Goal: Task Accomplishment & Management: Use online tool/utility

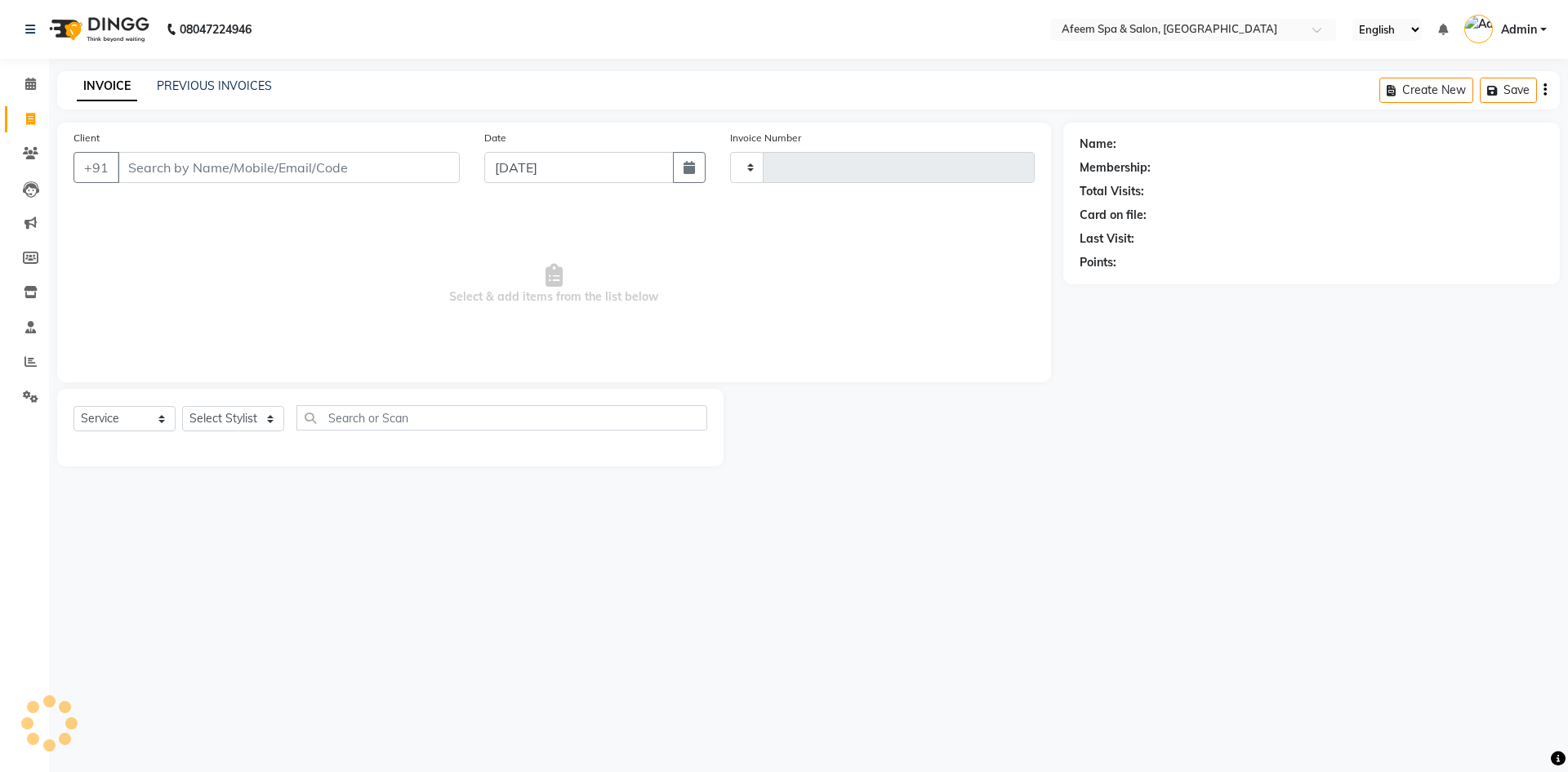
select select "service"
type input "2949"
select select "750"
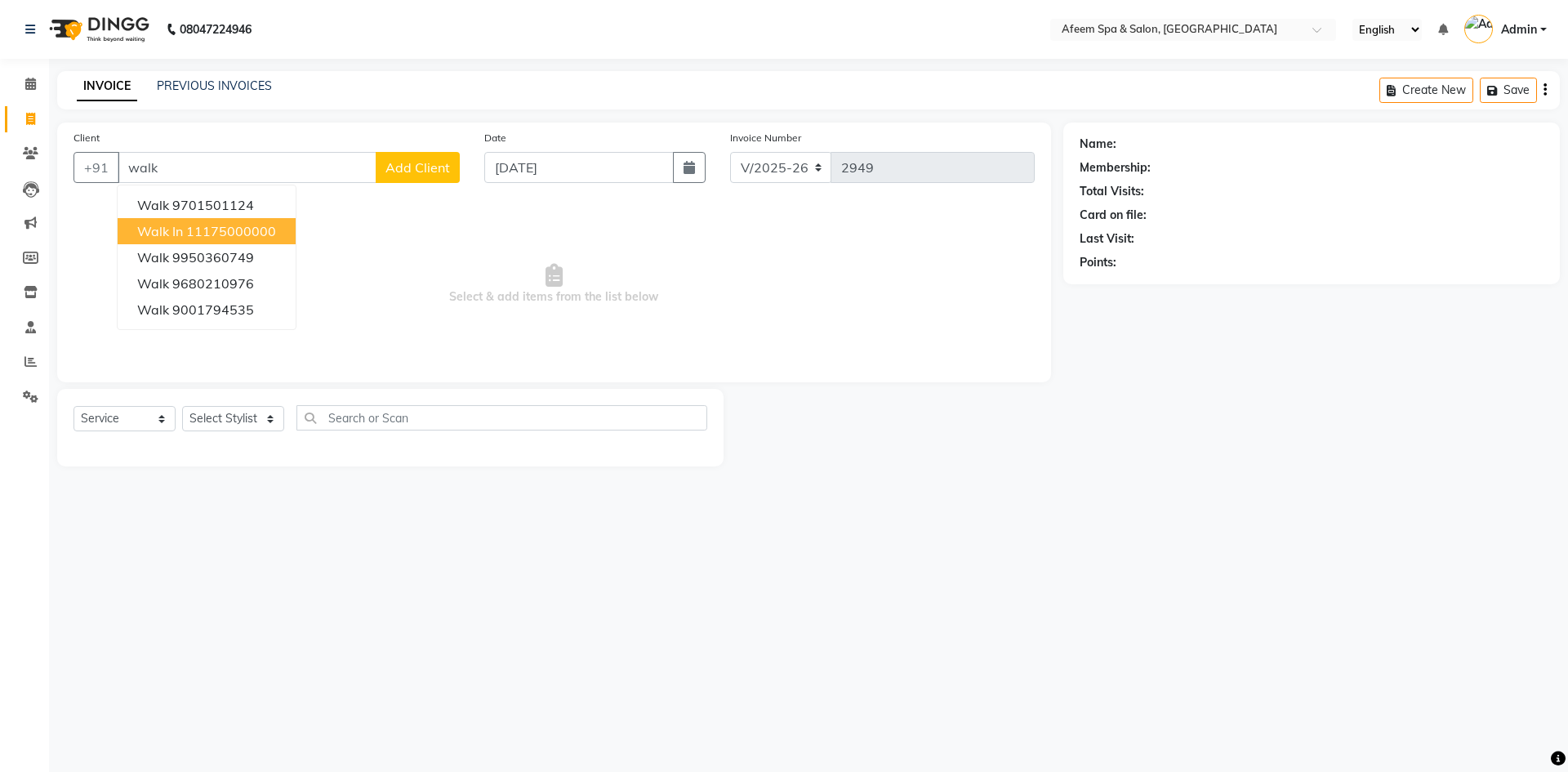
click at [181, 235] on span "Walk In" at bounding box center [160, 231] width 45 height 17
type input "11175000000"
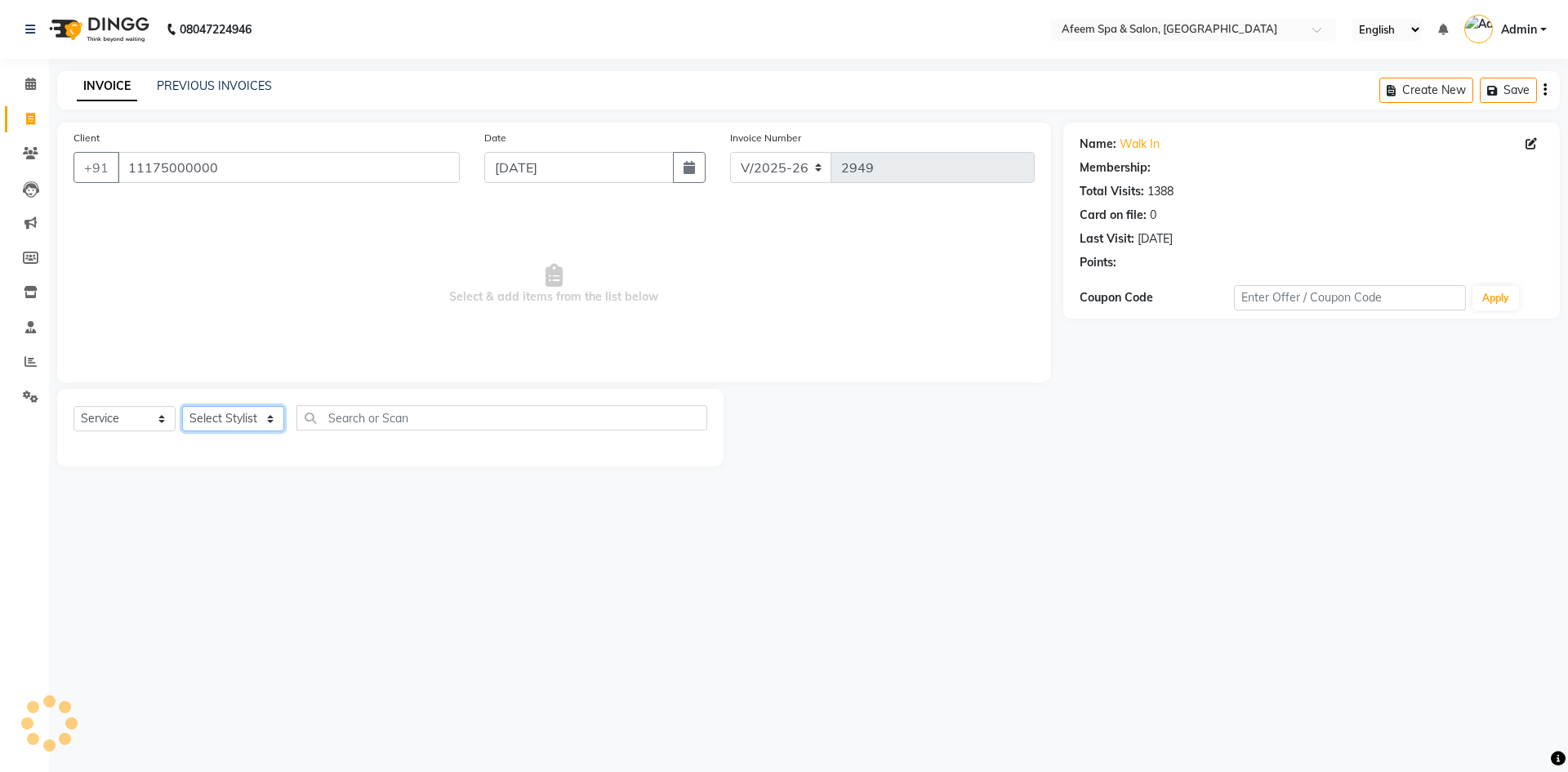
drag, startPoint x: 254, startPoint y: 426, endPoint x: 259, endPoint y: 414, distance: 13.0
click at [254, 426] on select "Select Stylist aarti bhavna deep Deepika [PERSON_NAME] [PERSON_NAME] [PERSON_NA…" at bounding box center [233, 418] width 102 height 25
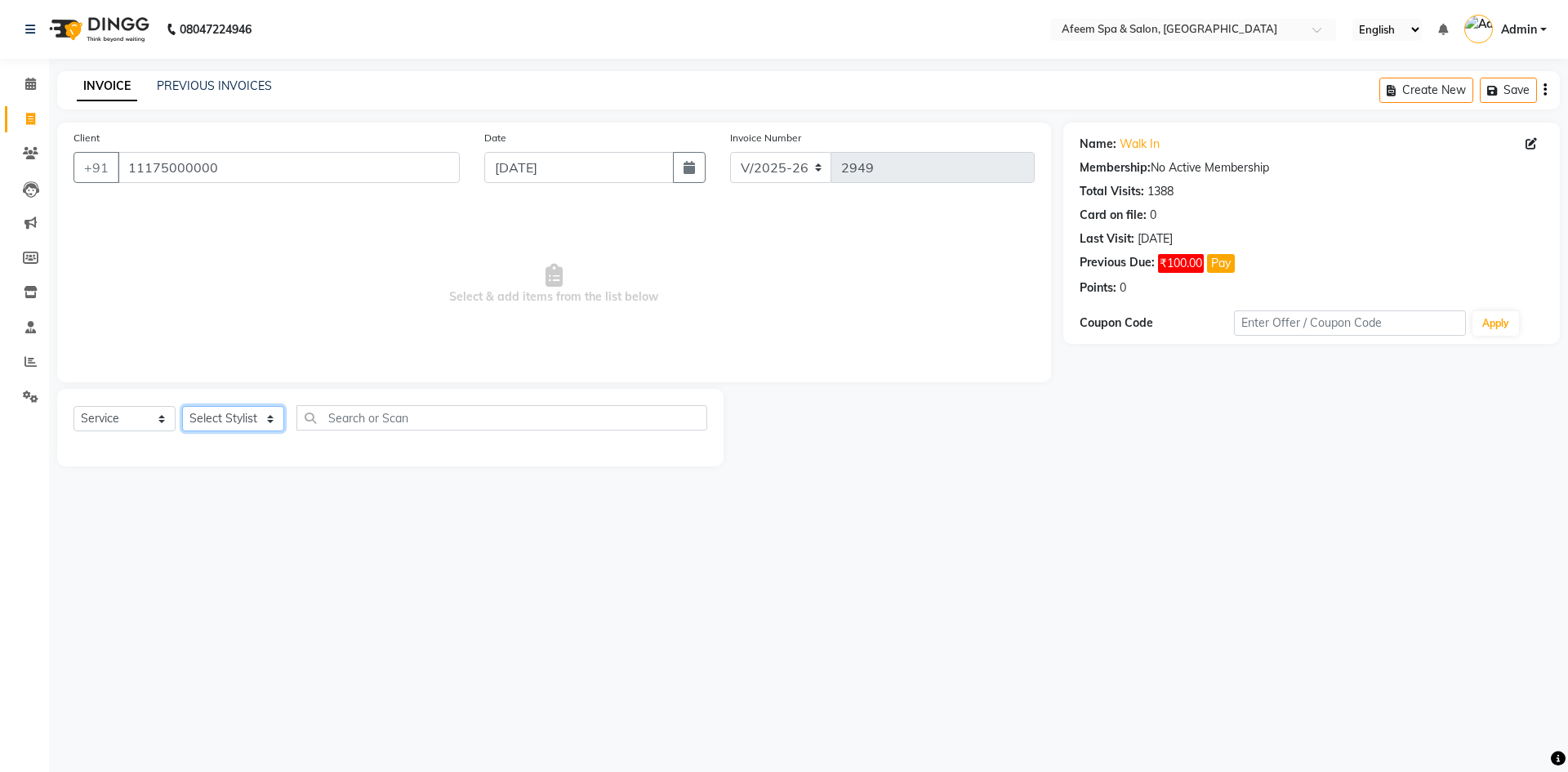
select select "48034"
click at [182, 405] on select "Select Stylist aarti bhavna deep Deepika [PERSON_NAME] [PERSON_NAME] [PERSON_NA…" at bounding box center [233, 418] width 102 height 25
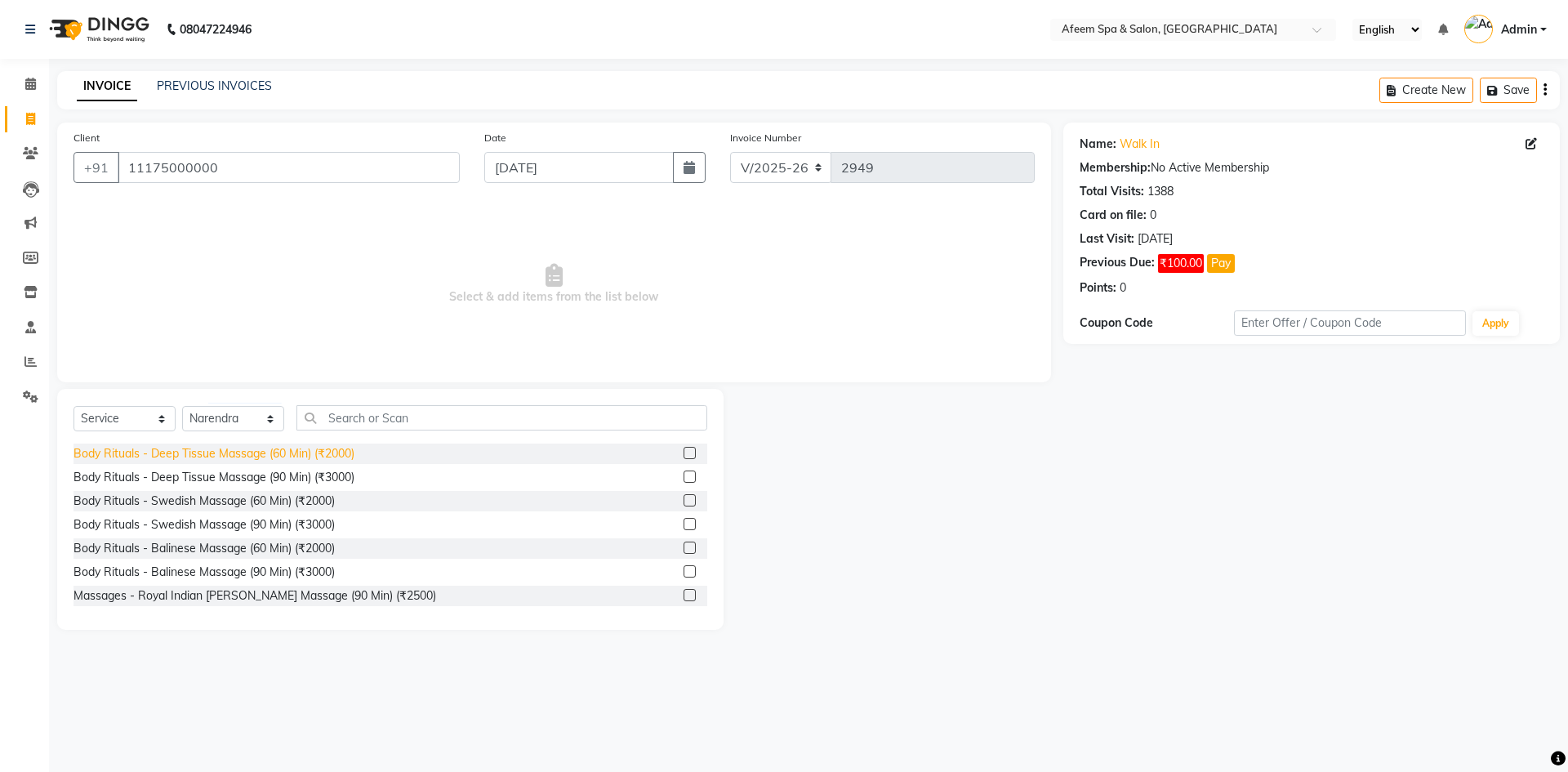
click at [321, 448] on div "Body Rituals - Deep Tissue Massage (60 Min) (₹2000)" at bounding box center [213, 454] width 281 height 17
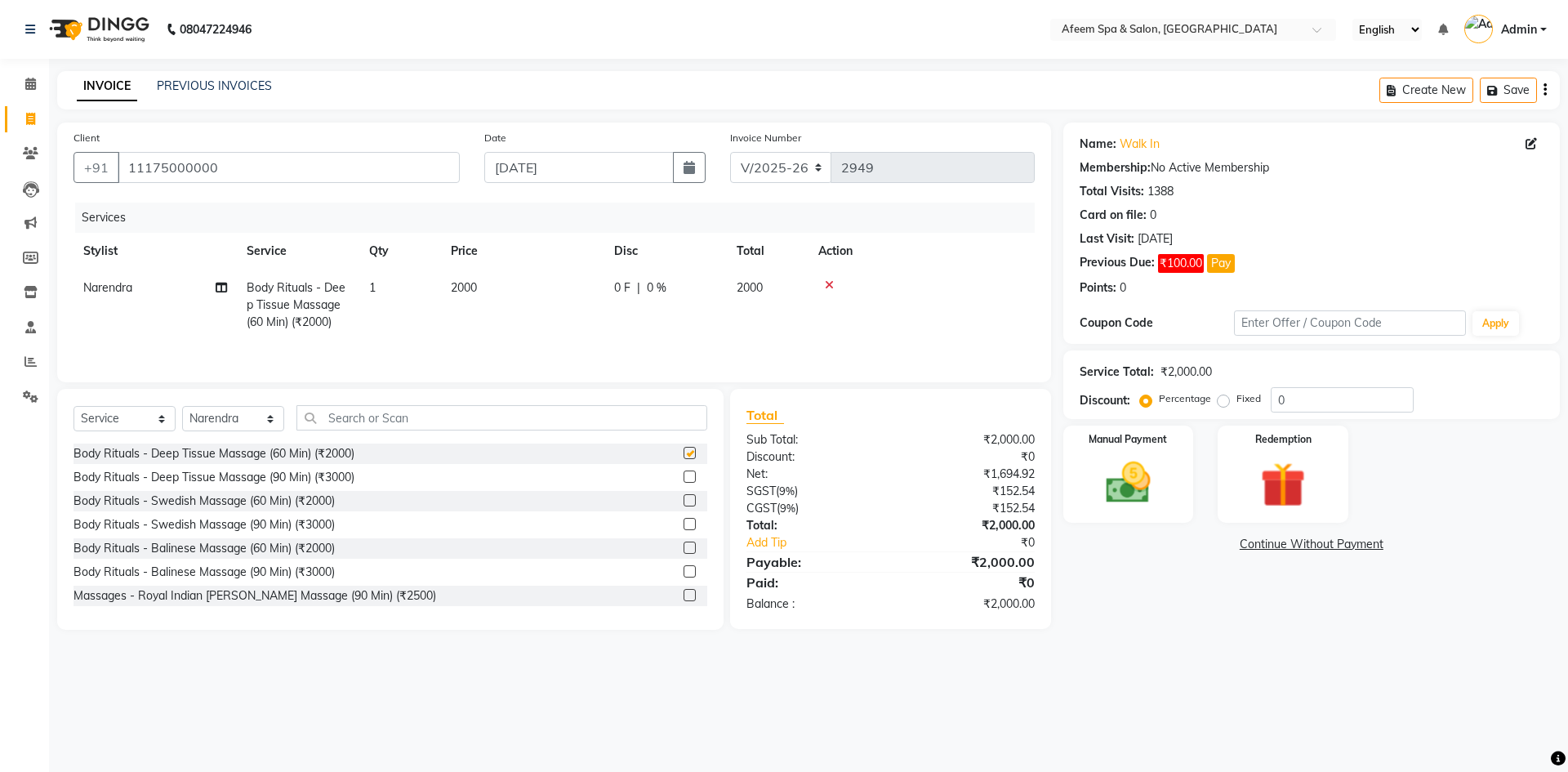
checkbox input "false"
click at [458, 302] on td "2000" at bounding box center [522, 304] width 163 height 71
select select "48034"
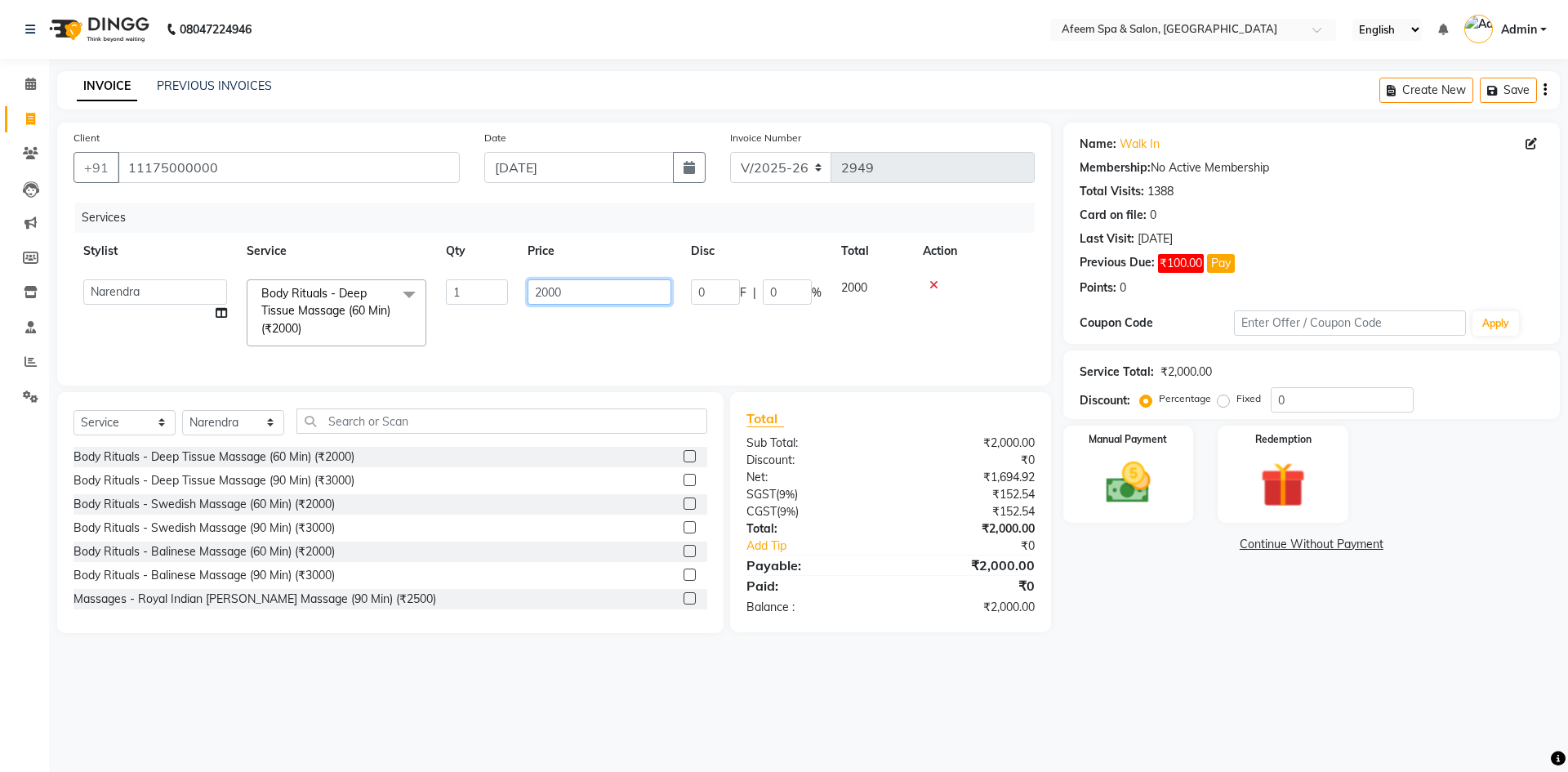
drag, startPoint x: 625, startPoint y: 283, endPoint x: 301, endPoint y: 307, distance: 324.9
click at [301, 307] on tr "aarti bhavna deep [PERSON_NAME] [PERSON_NAME] [PERSON_NAME] Product [PERSON_NAM…" at bounding box center [554, 312] width 961 height 86
type input "250"
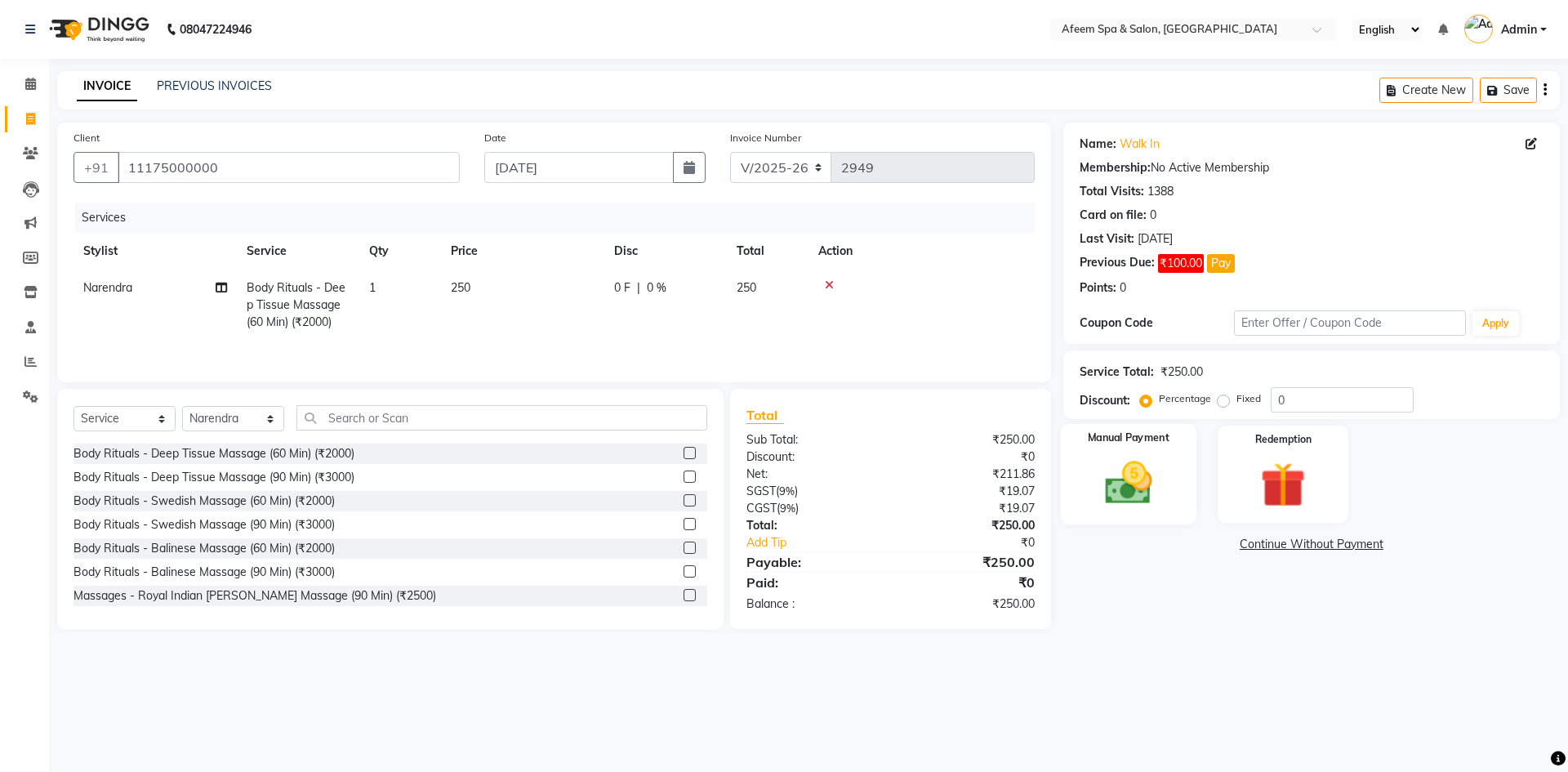
click at [1141, 495] on img at bounding box center [1128, 482] width 76 height 54
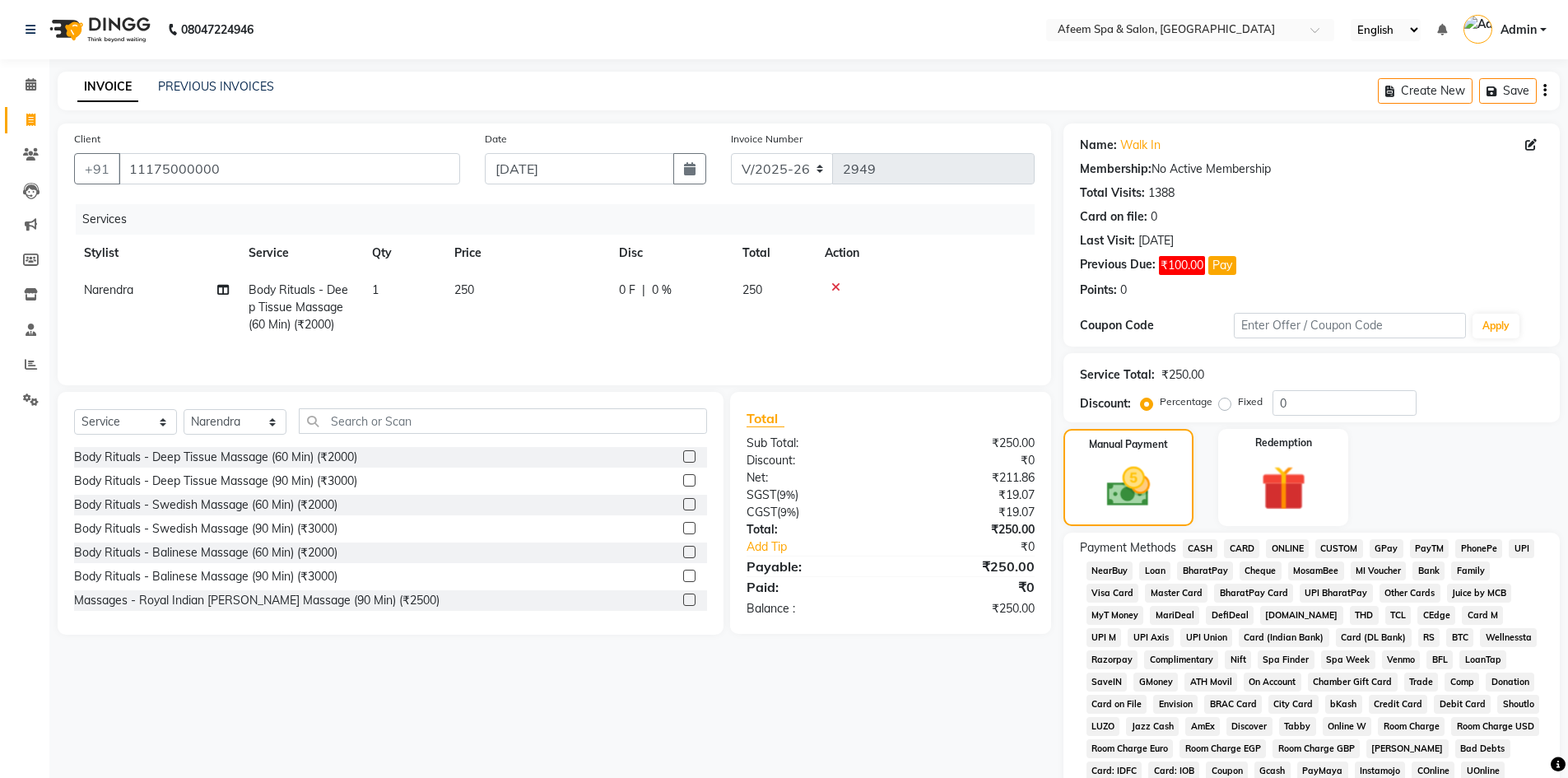
click at [1205, 545] on span "CASH" at bounding box center [1201, 549] width 36 height 19
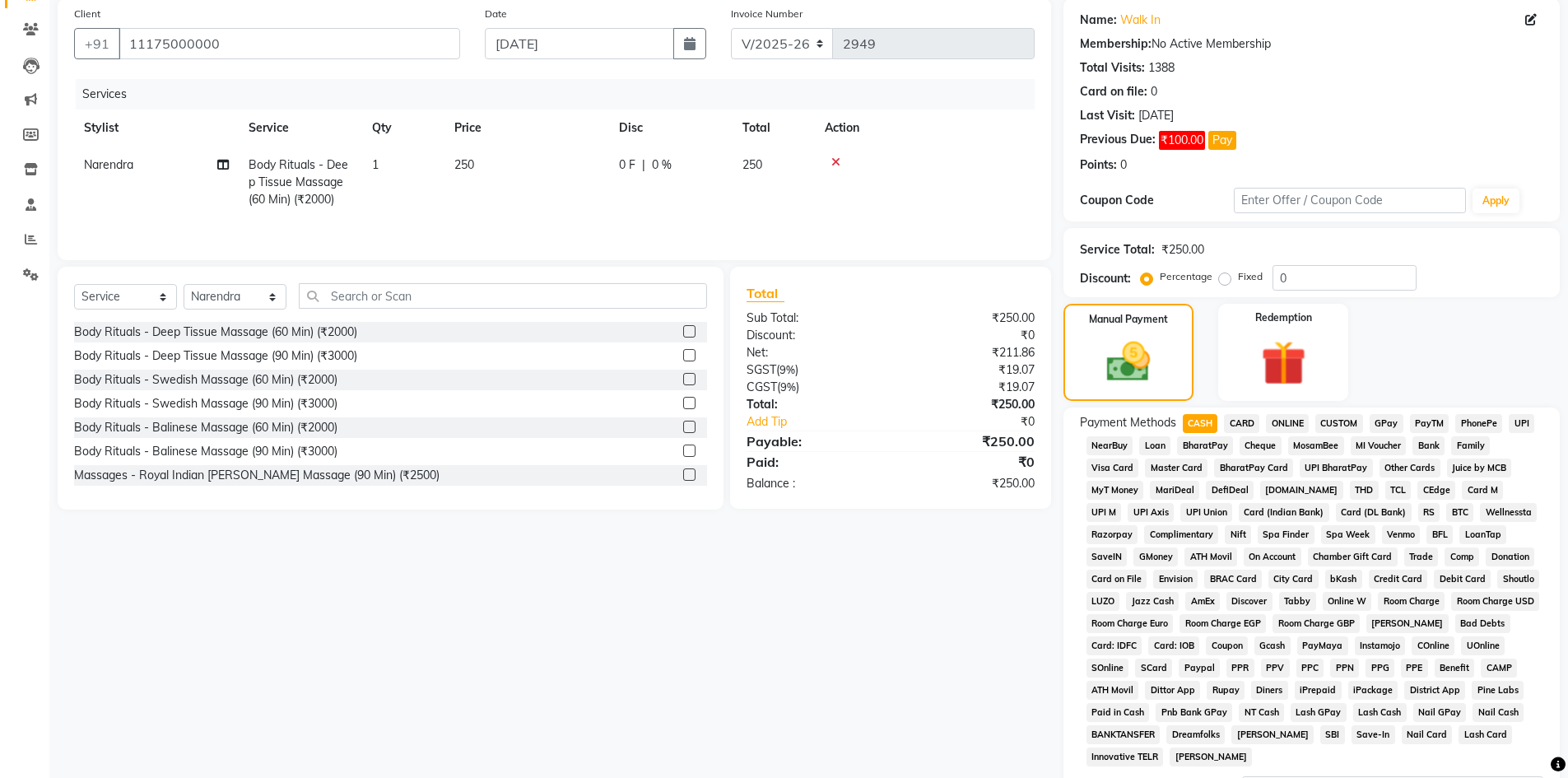
scroll to position [247, 0]
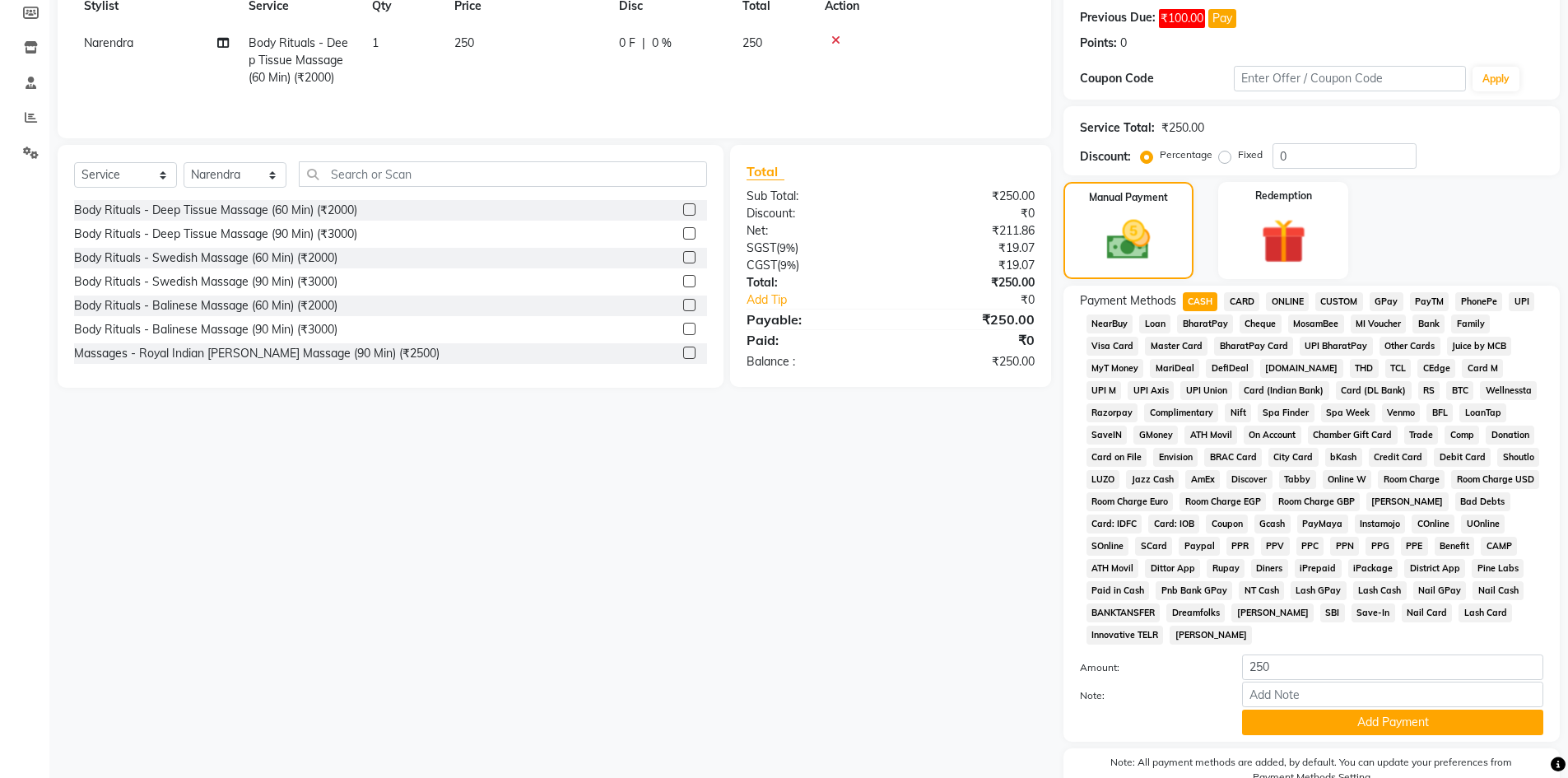
click at [1295, 708] on div "Note:" at bounding box center [1312, 696] width 488 height 28
click at [1295, 713] on button "Add Payment" at bounding box center [1392, 722] width 301 height 25
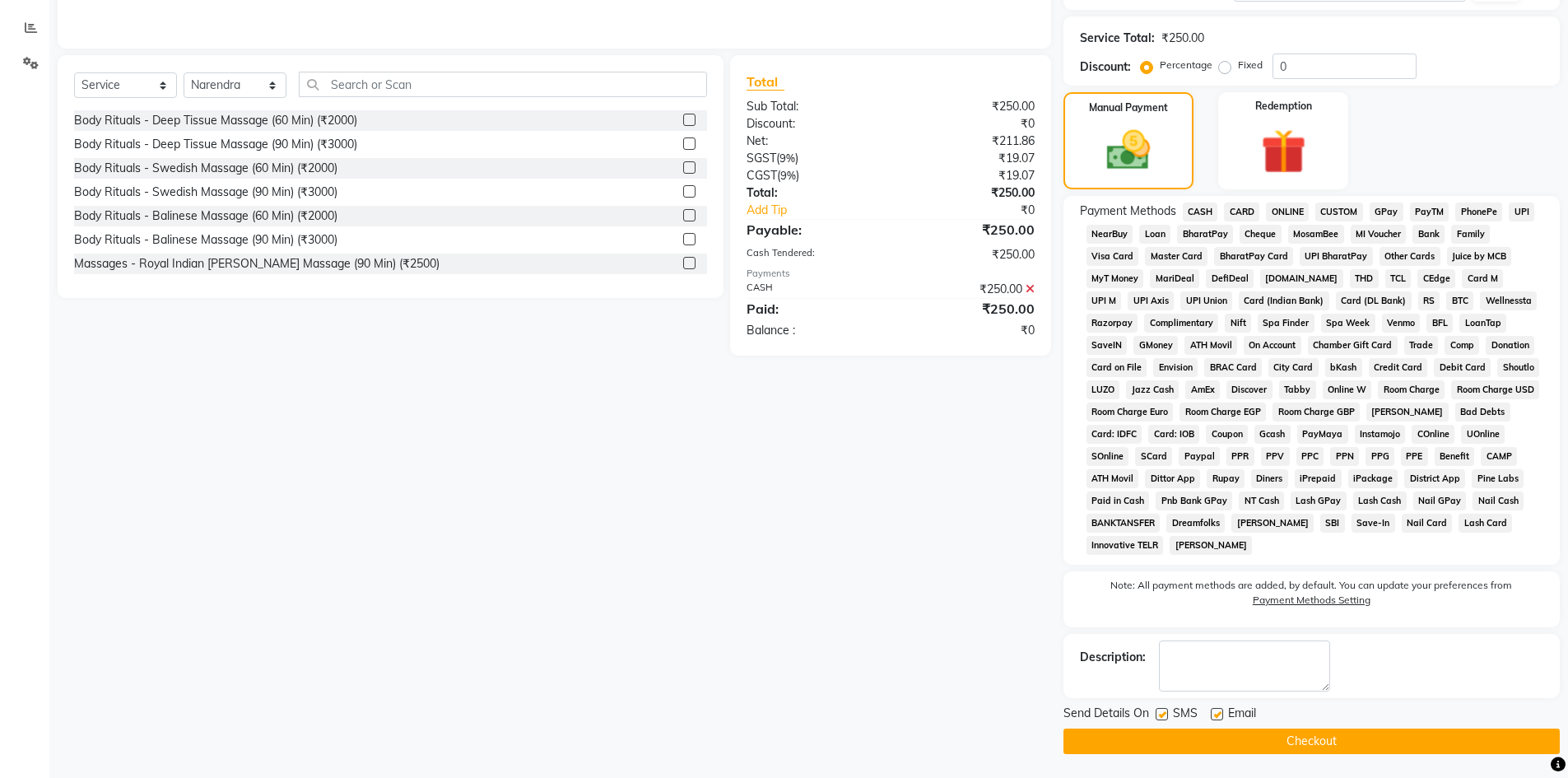
scroll to position [338, 0]
click at [1292, 728] on button "Checkout" at bounding box center [1311, 740] width 496 height 25
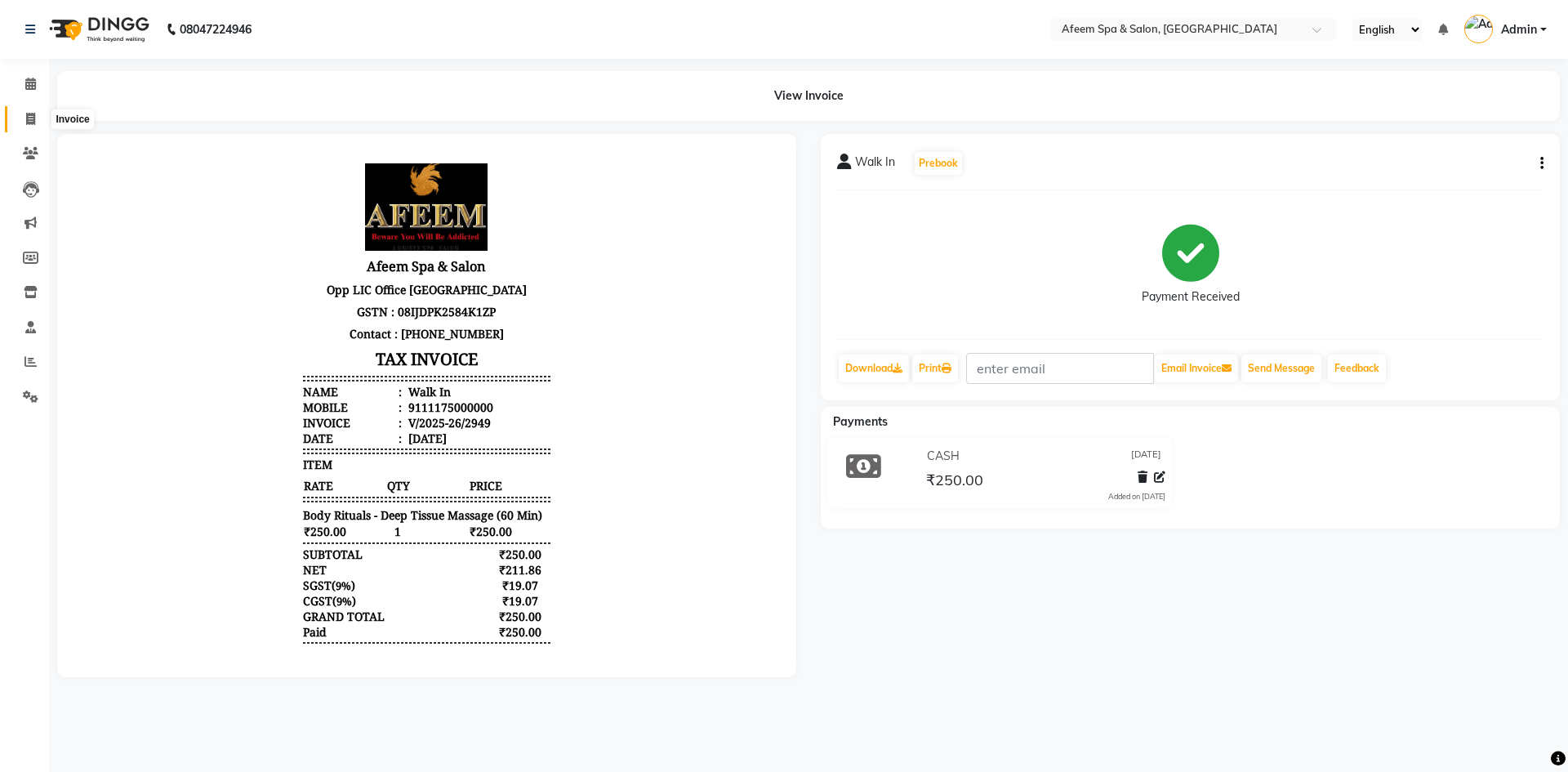
click at [24, 127] on span at bounding box center [31, 120] width 29 height 19
select select "service"
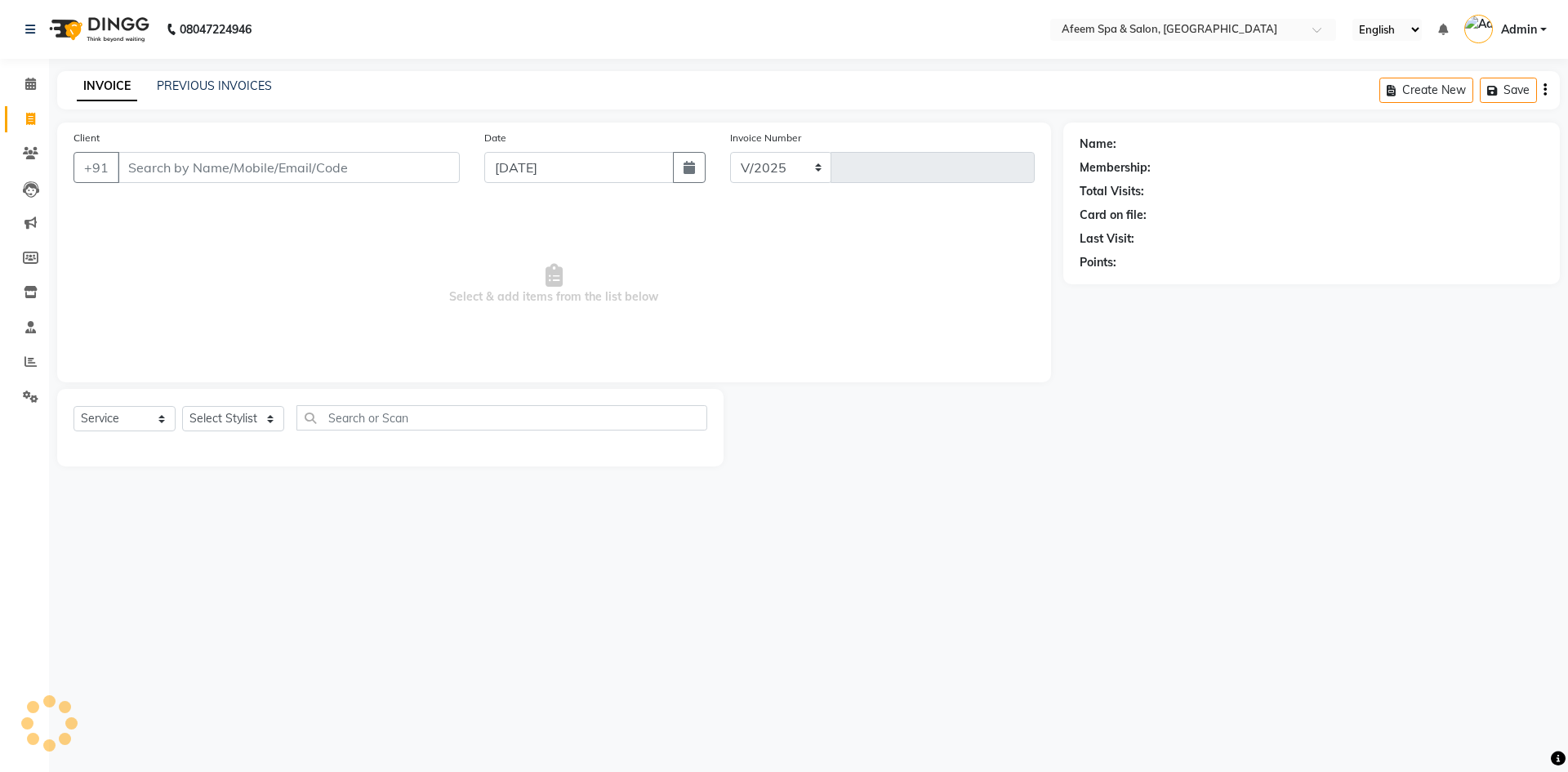
select select "750"
type input "2950"
click at [201, 86] on link "PREVIOUS INVOICES" at bounding box center [214, 85] width 115 height 15
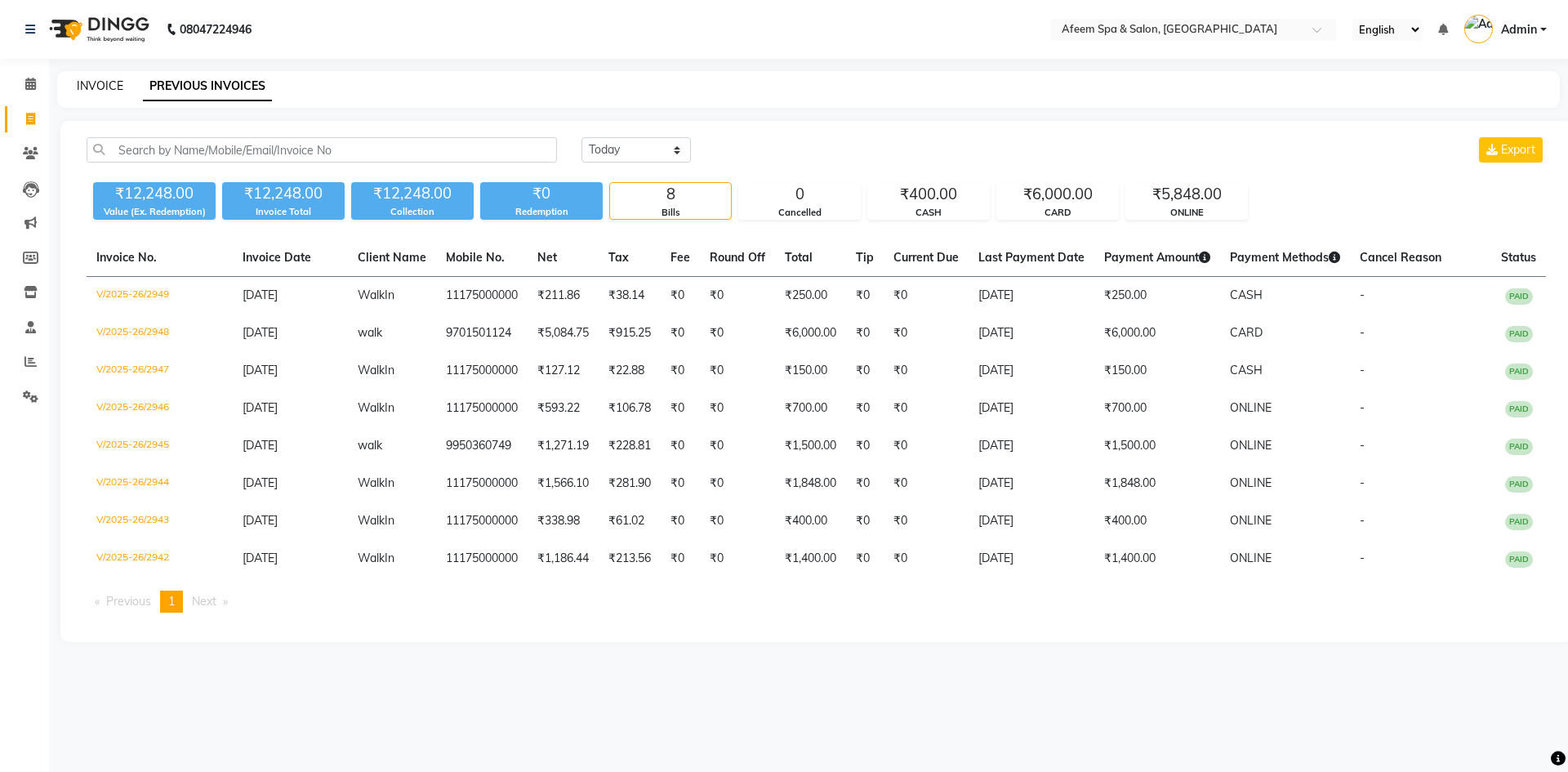
click at [105, 87] on link "INVOICE" at bounding box center [100, 85] width 46 height 15
select select "service"
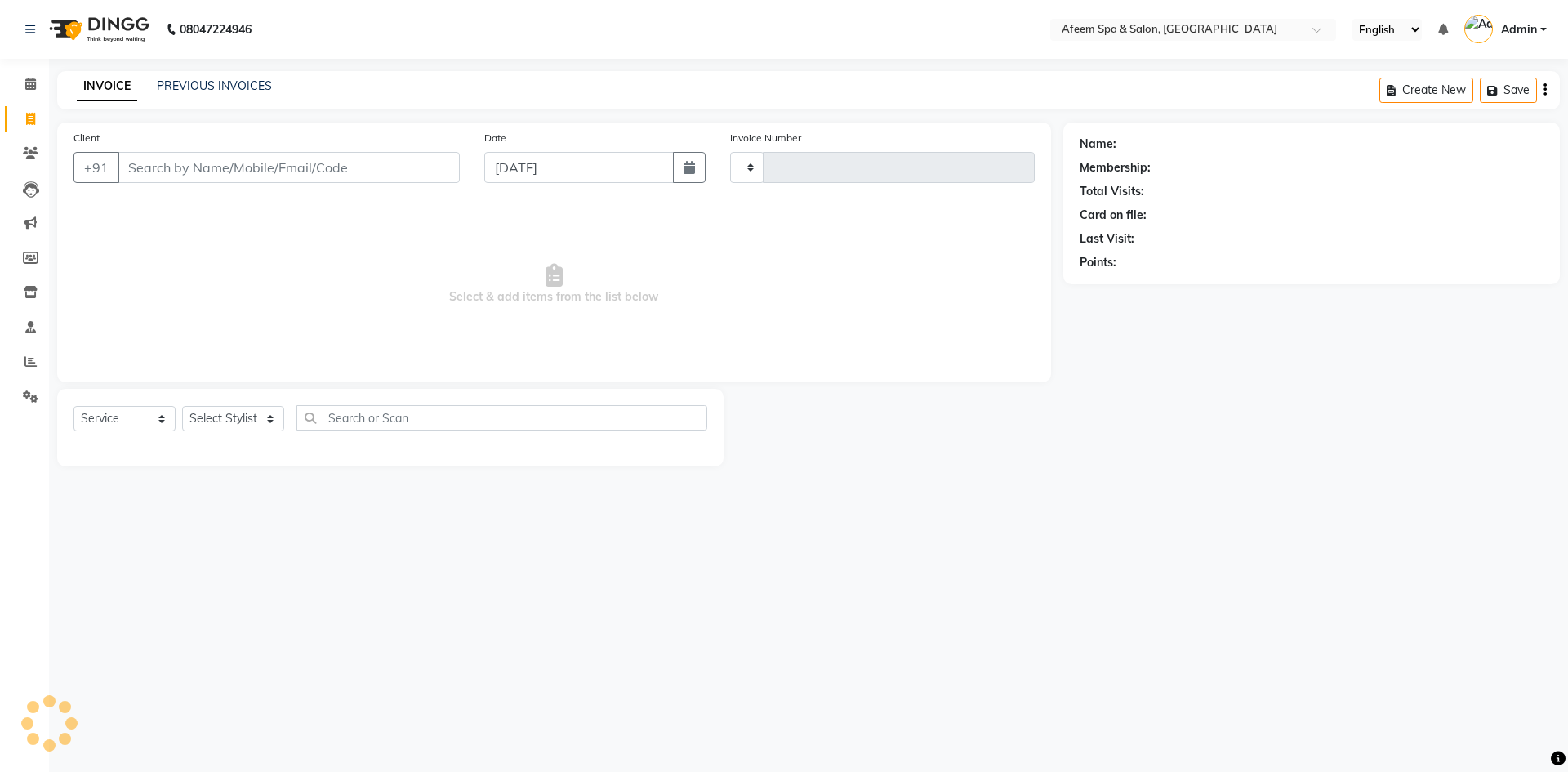
type input "2950"
select select "750"
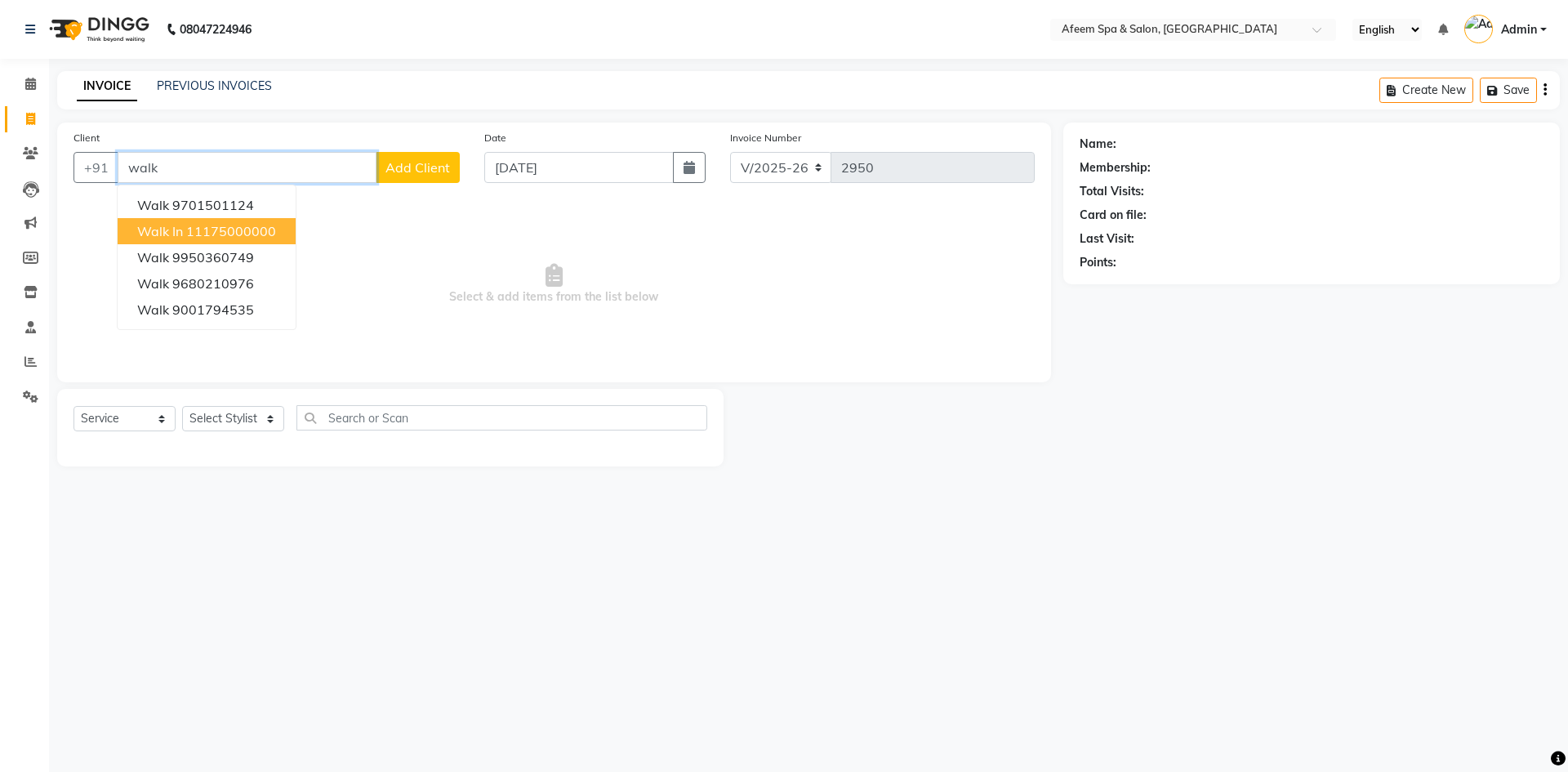
click at [231, 233] on ngb-highlight "11175000000" at bounding box center [231, 231] width 90 height 17
type input "11175000000"
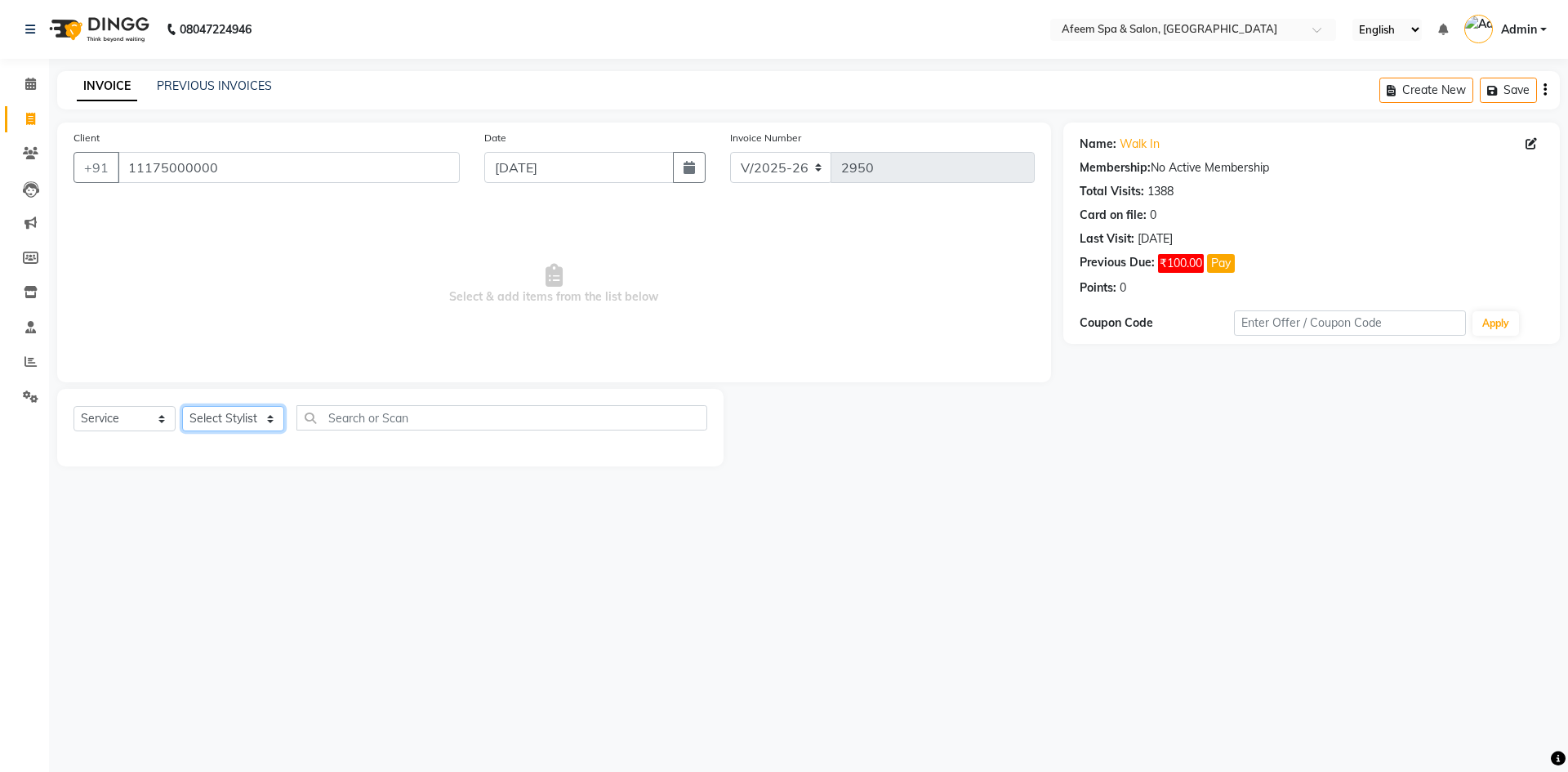
click at [263, 421] on select "Select Stylist aarti bhavna deep Deepika [PERSON_NAME] [PERSON_NAME] [PERSON_NA…" at bounding box center [233, 418] width 102 height 25
select select "45310"
click at [182, 405] on select "Select Stylist aarti bhavna deep Deepika [PERSON_NAME] [PERSON_NAME] [PERSON_NA…" at bounding box center [233, 418] width 102 height 25
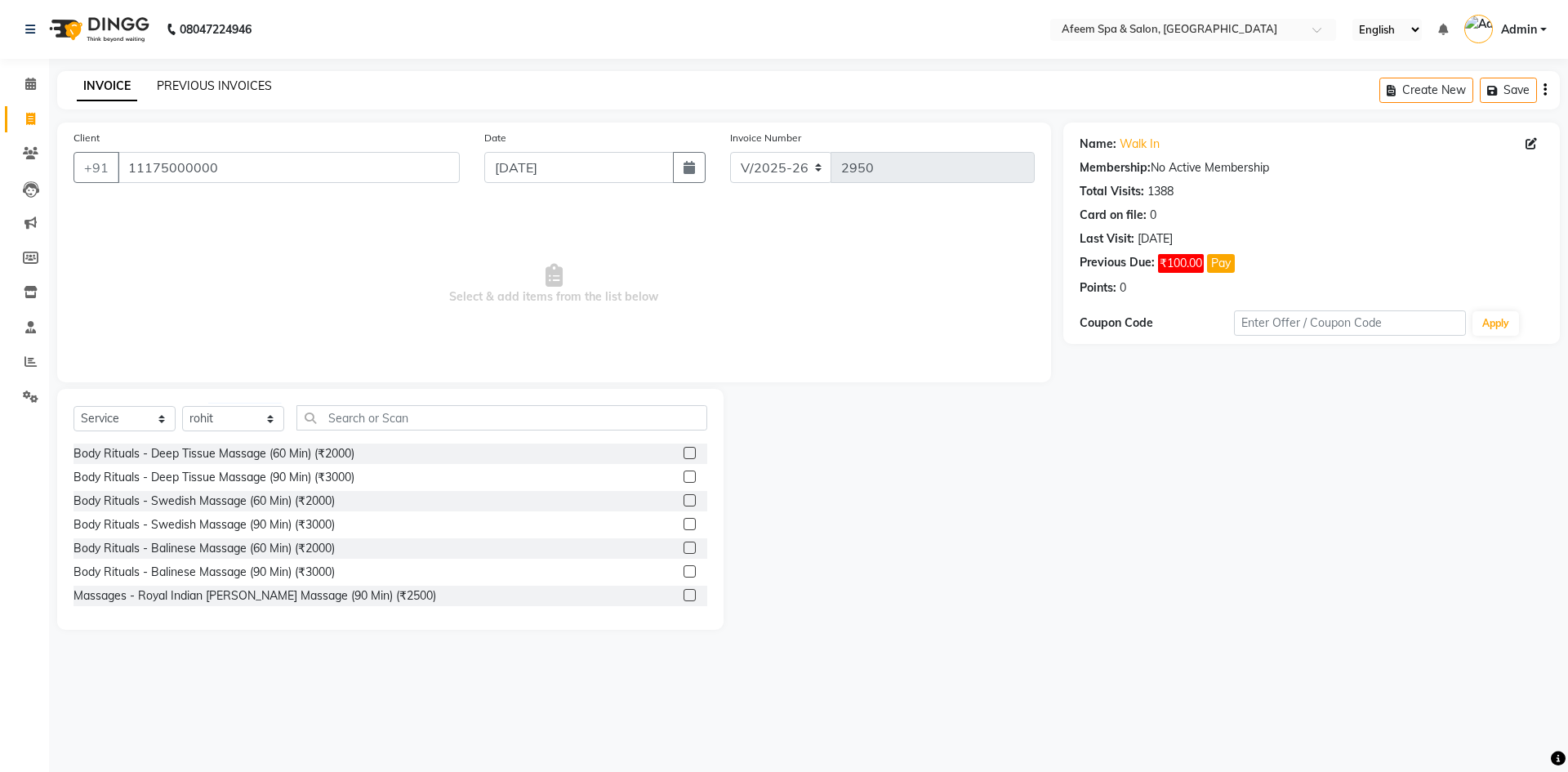
click at [194, 84] on link "PREVIOUS INVOICES" at bounding box center [214, 85] width 115 height 15
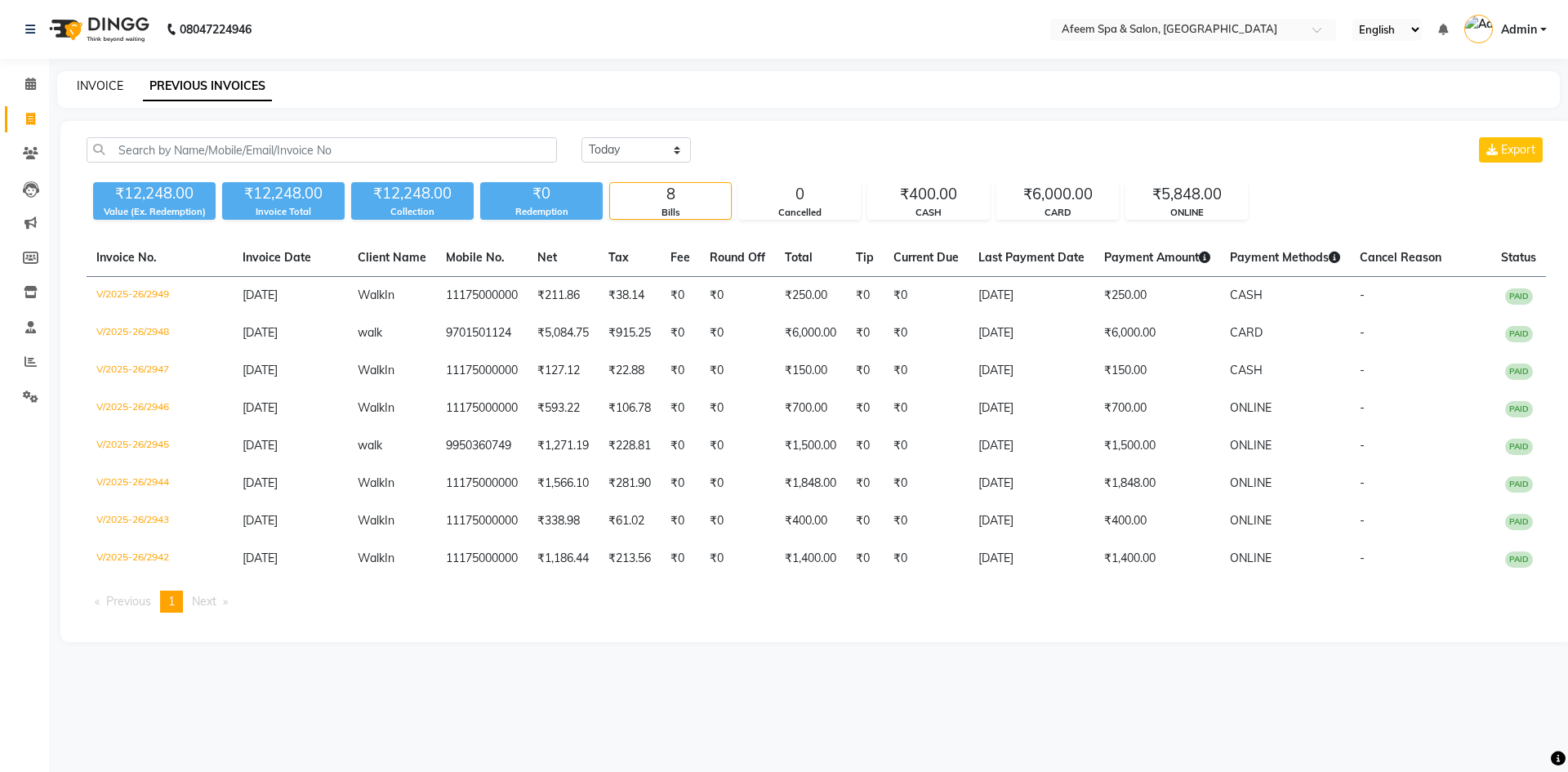
click at [81, 85] on link "INVOICE" at bounding box center [100, 85] width 46 height 15
select select "service"
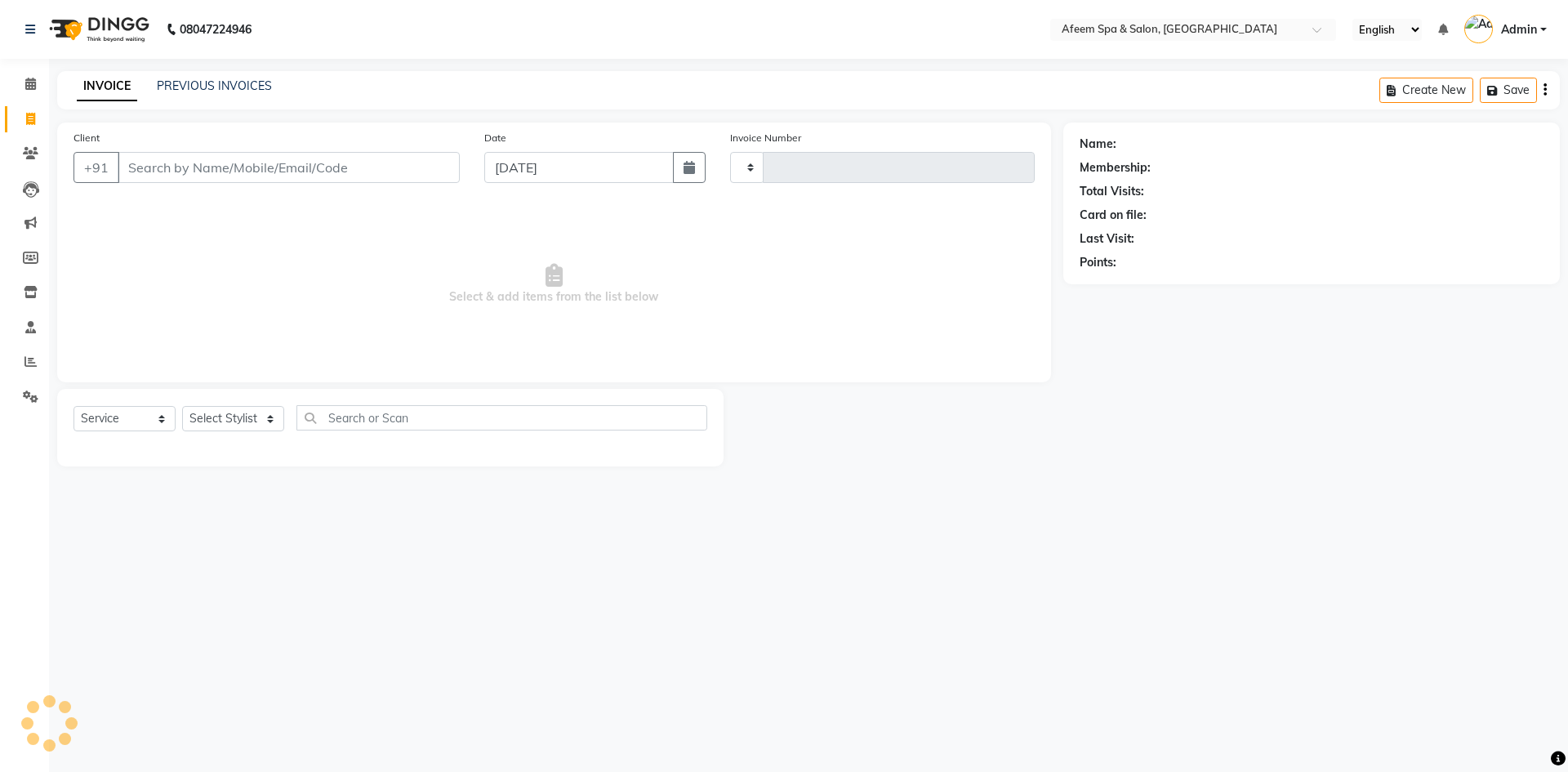
type input "2950"
select select "750"
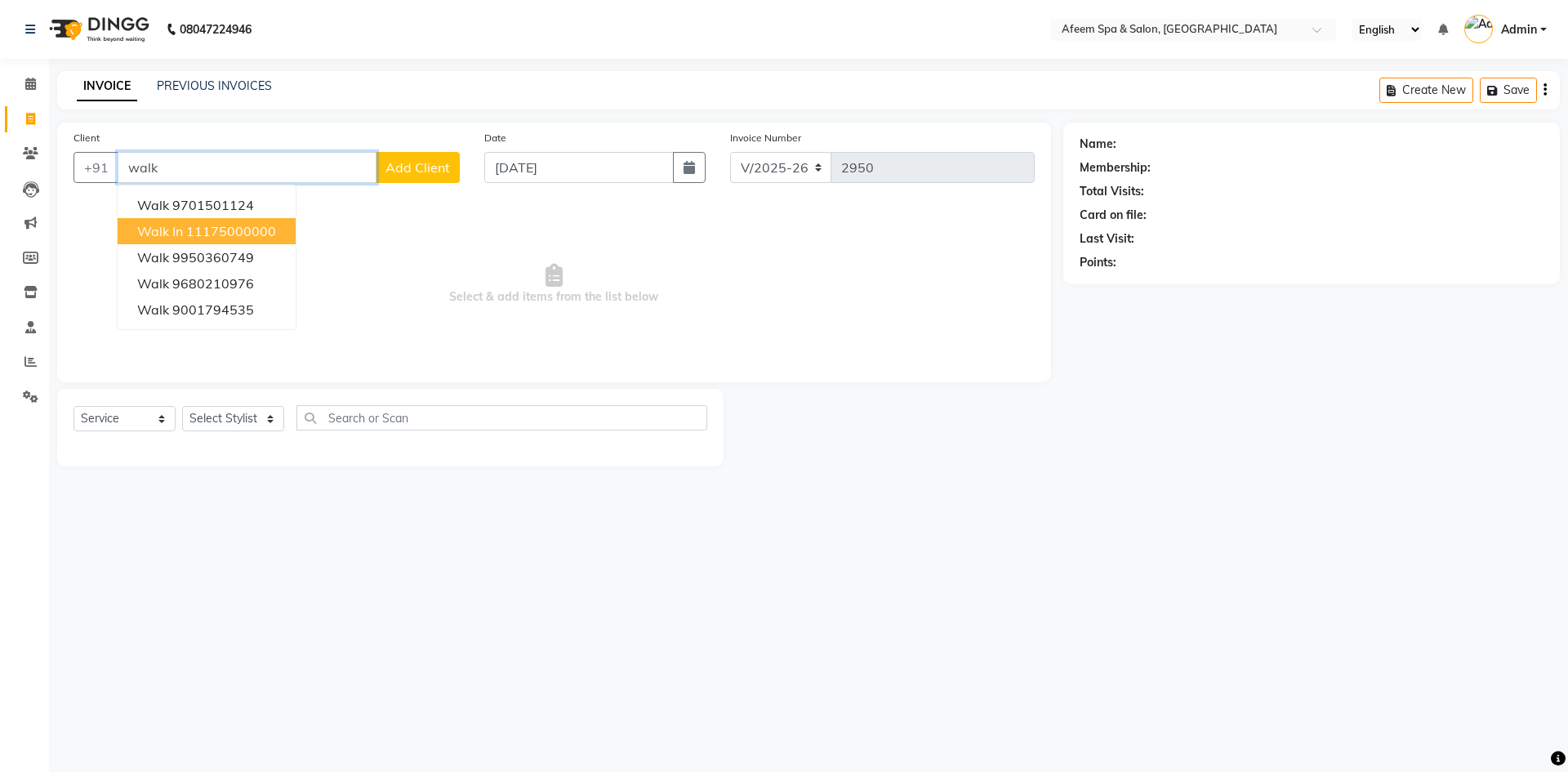
click at [213, 235] on ngb-highlight "11175000000" at bounding box center [231, 231] width 90 height 17
type input "11175000000"
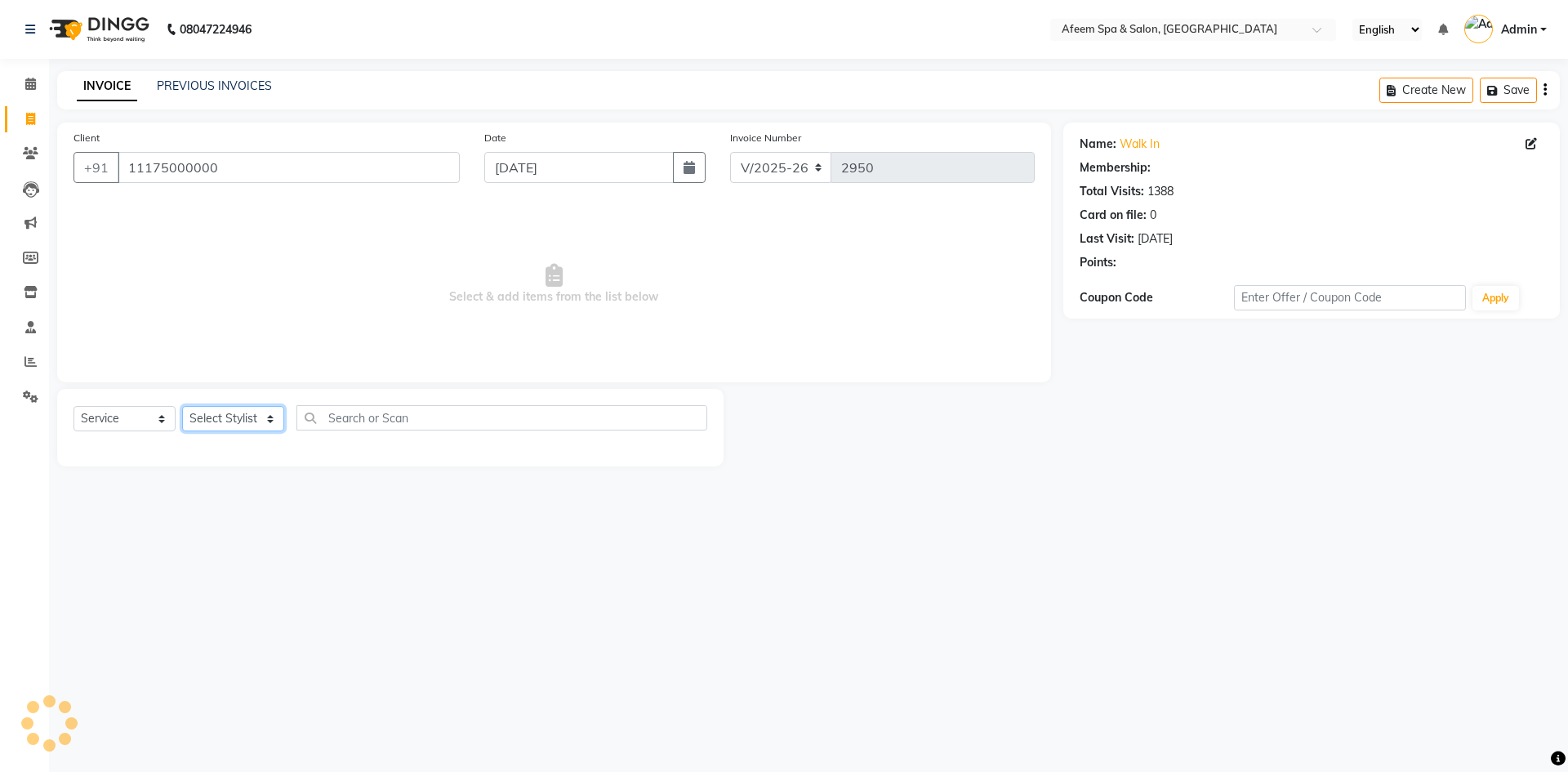
click at [253, 428] on select "Select Stylist aarti bhavna deep Deepika [PERSON_NAME] [PERSON_NAME] [PERSON_NA…" at bounding box center [233, 418] width 102 height 25
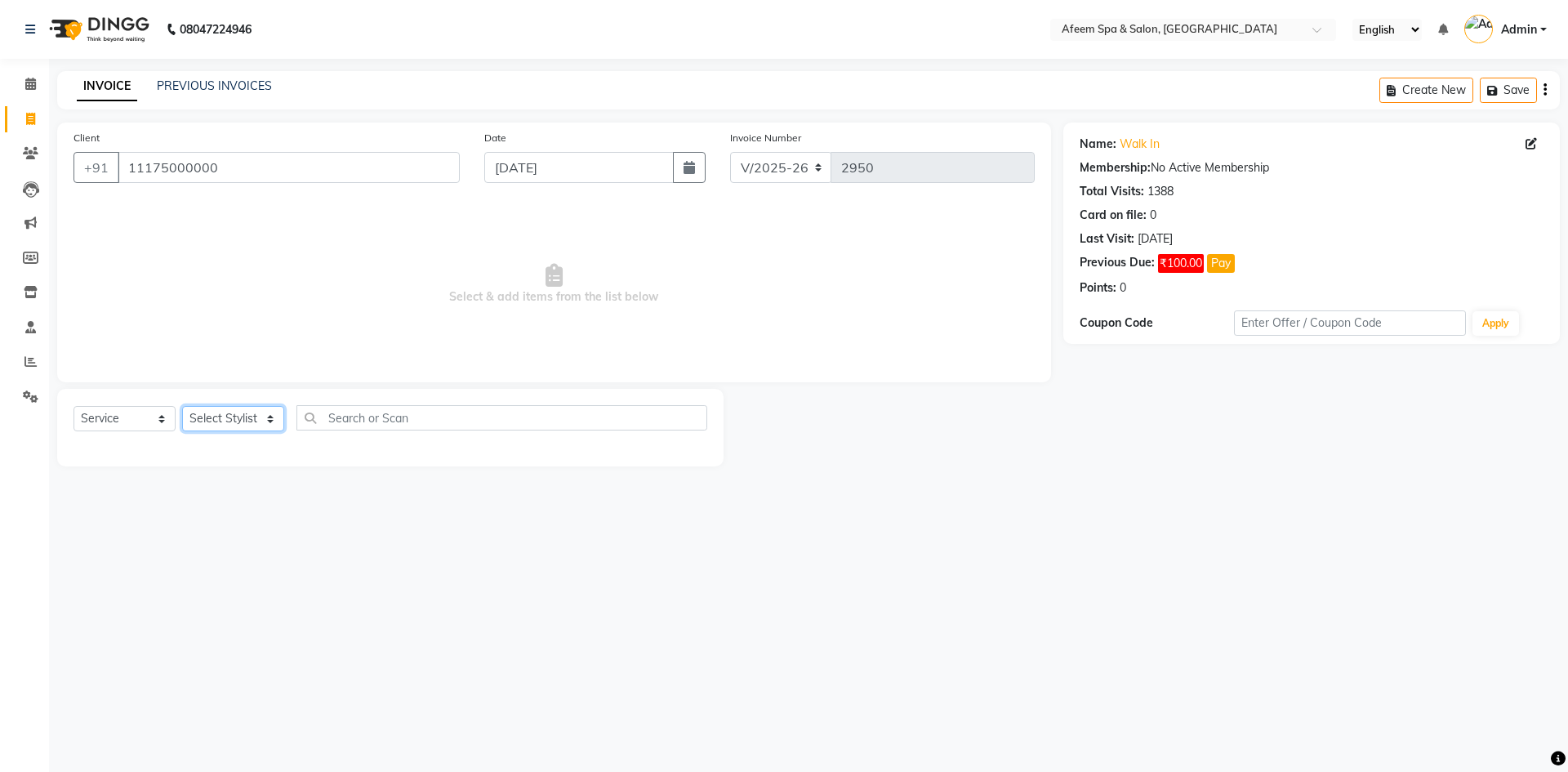
select select "18649"
click at [182, 405] on select "Select Stylist aarti bhavna deep Deepika [PERSON_NAME] [PERSON_NAME] [PERSON_NA…" at bounding box center [233, 418] width 102 height 25
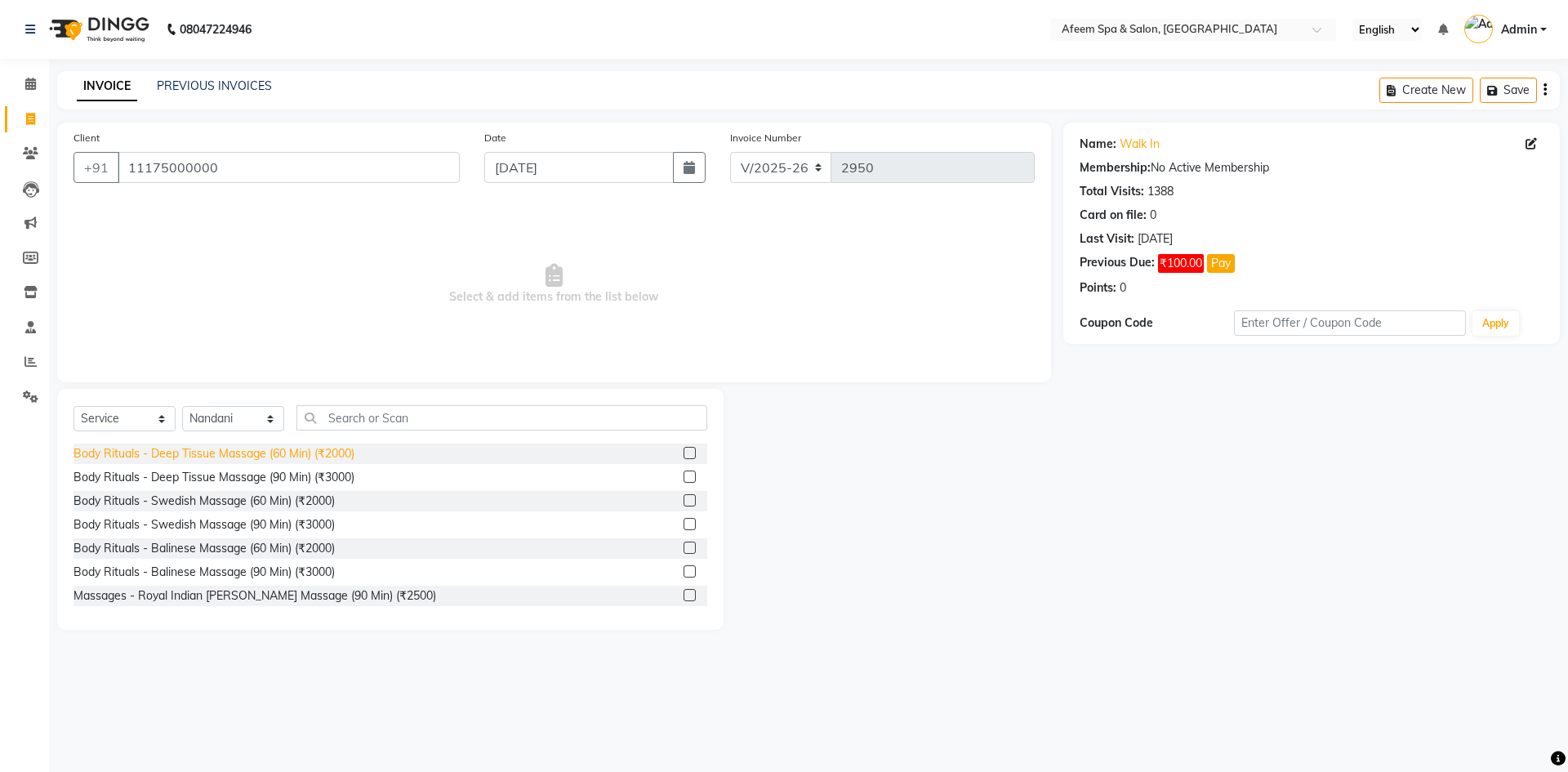
click at [315, 454] on div "Body Rituals - Deep Tissue Massage (60 Min) (₹2000)" at bounding box center [213, 454] width 281 height 17
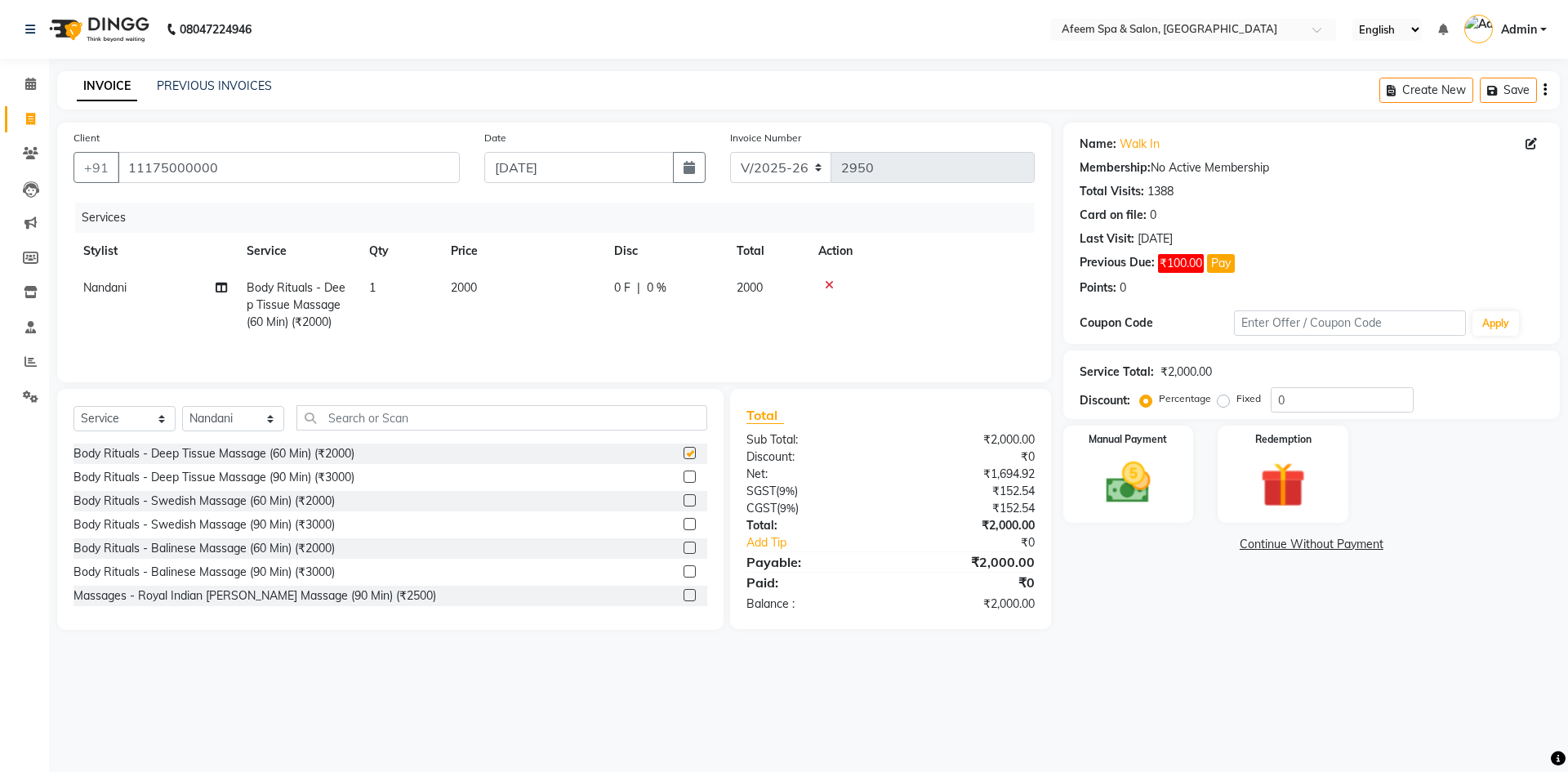
checkbox input "false"
click at [455, 303] on td "2000" at bounding box center [522, 304] width 163 height 71
select select "18649"
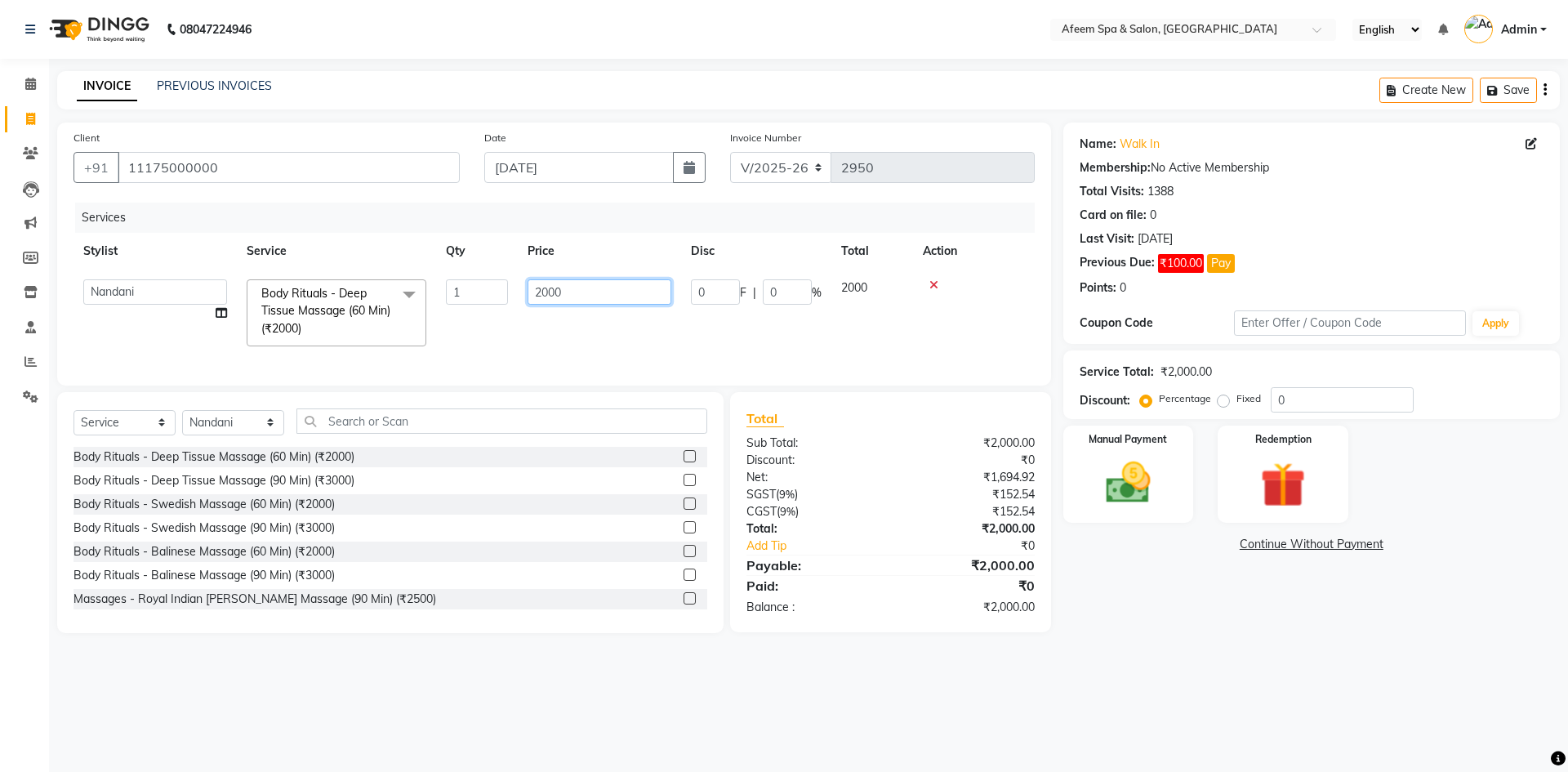
drag, startPoint x: 573, startPoint y: 299, endPoint x: 456, endPoint y: 310, distance: 117.5
click at [456, 310] on tr "aarti bhavna deep [PERSON_NAME] [PERSON_NAME] [PERSON_NAME] Product [PERSON_NAM…" at bounding box center [554, 312] width 961 height 86
type input "150"
click at [1137, 487] on img at bounding box center [1128, 482] width 76 height 54
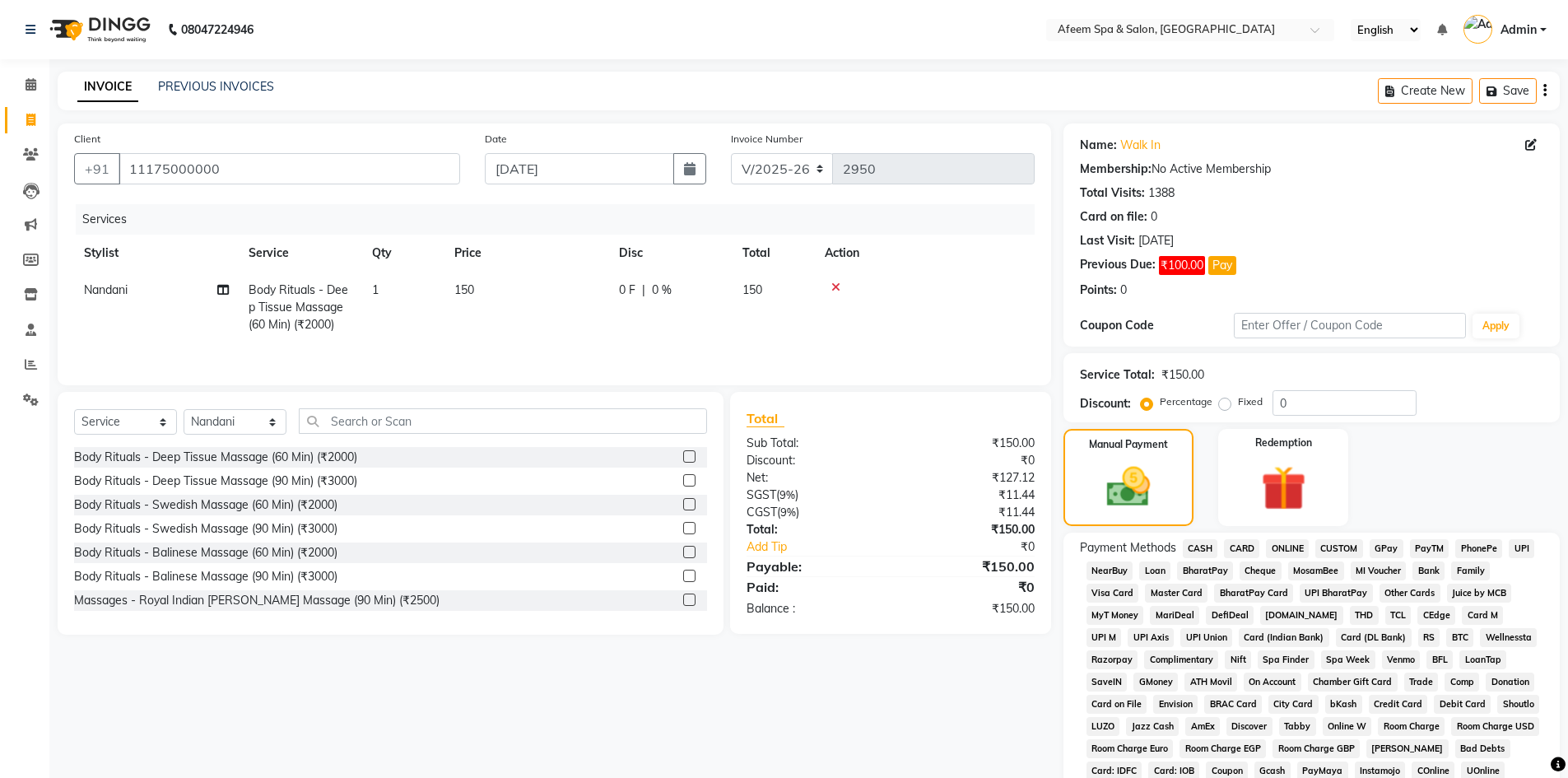
click at [1283, 547] on span "ONLINE" at bounding box center [1287, 549] width 43 height 19
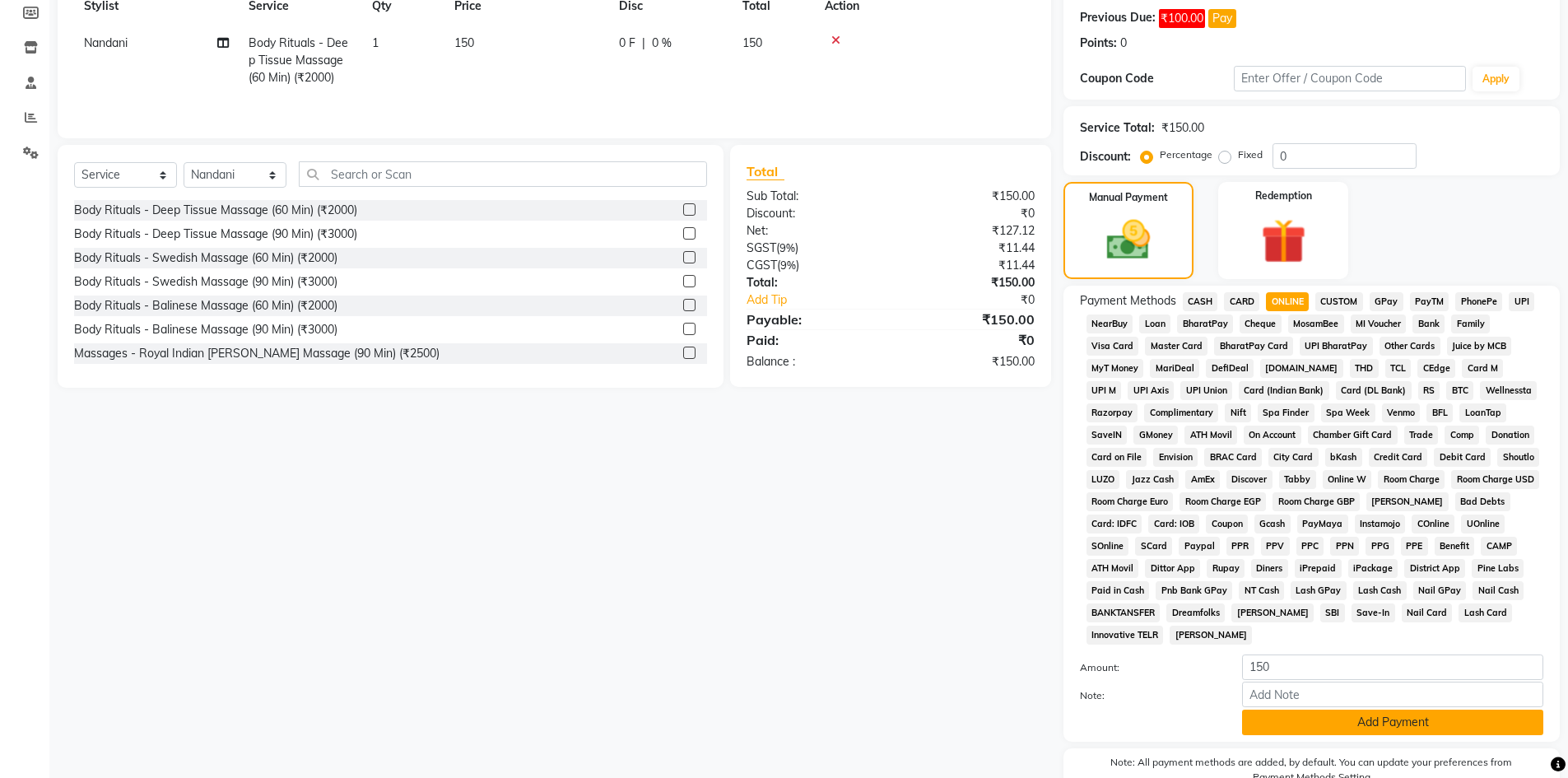
click at [1281, 726] on button "Add Payment" at bounding box center [1392, 722] width 301 height 25
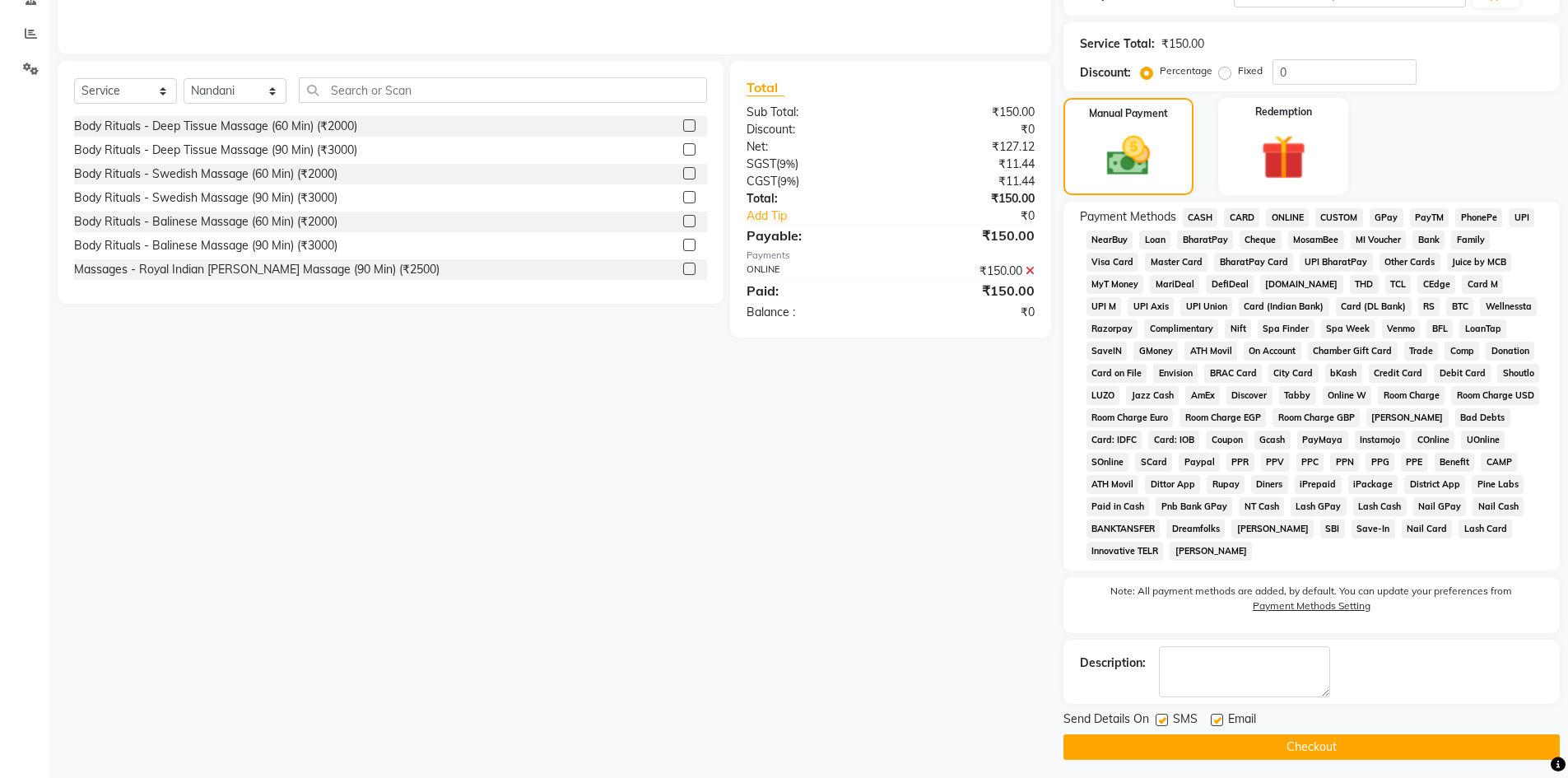
scroll to position [338, 0]
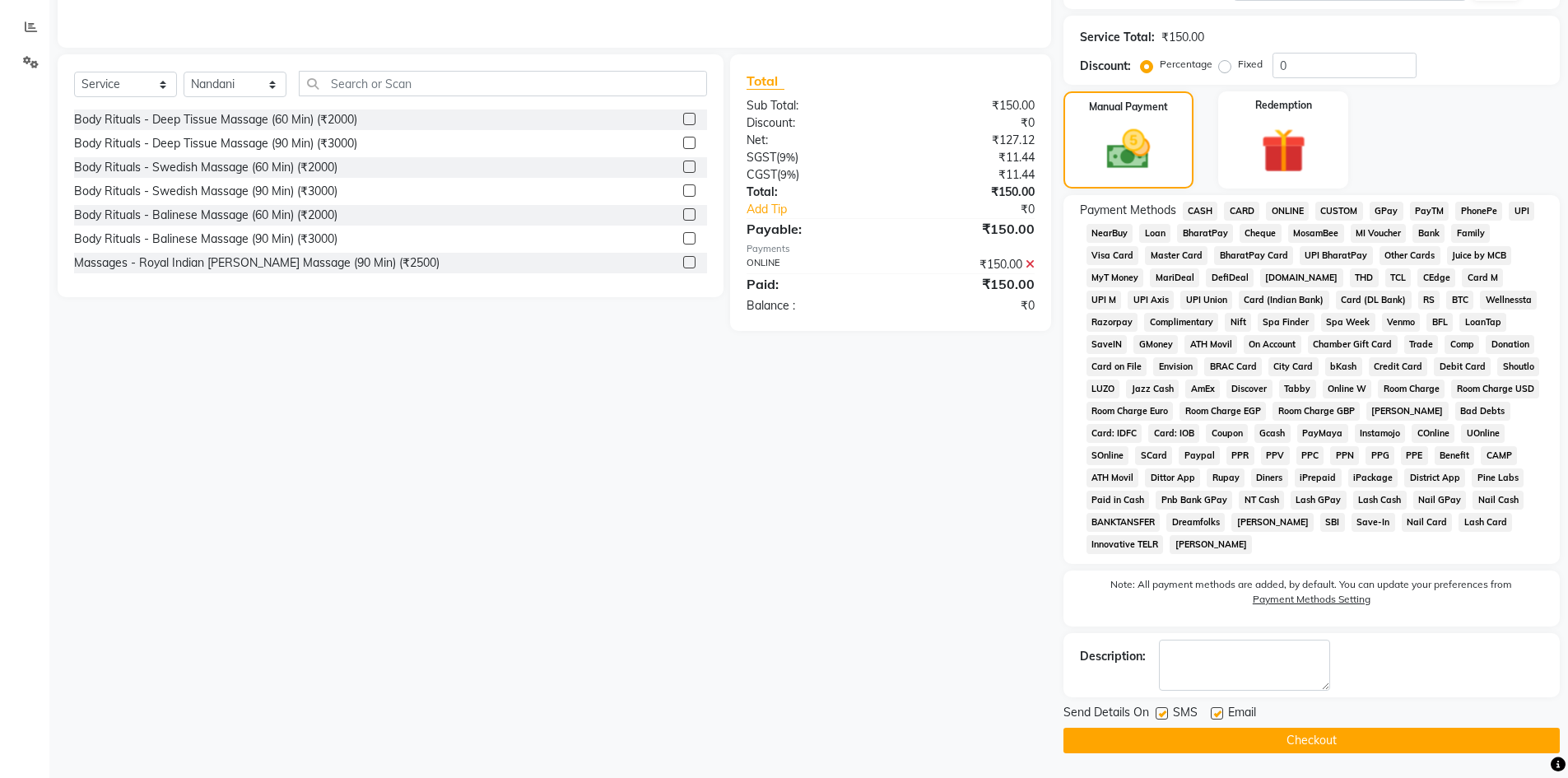
click at [1280, 739] on button "Checkout" at bounding box center [1311, 740] width 496 height 25
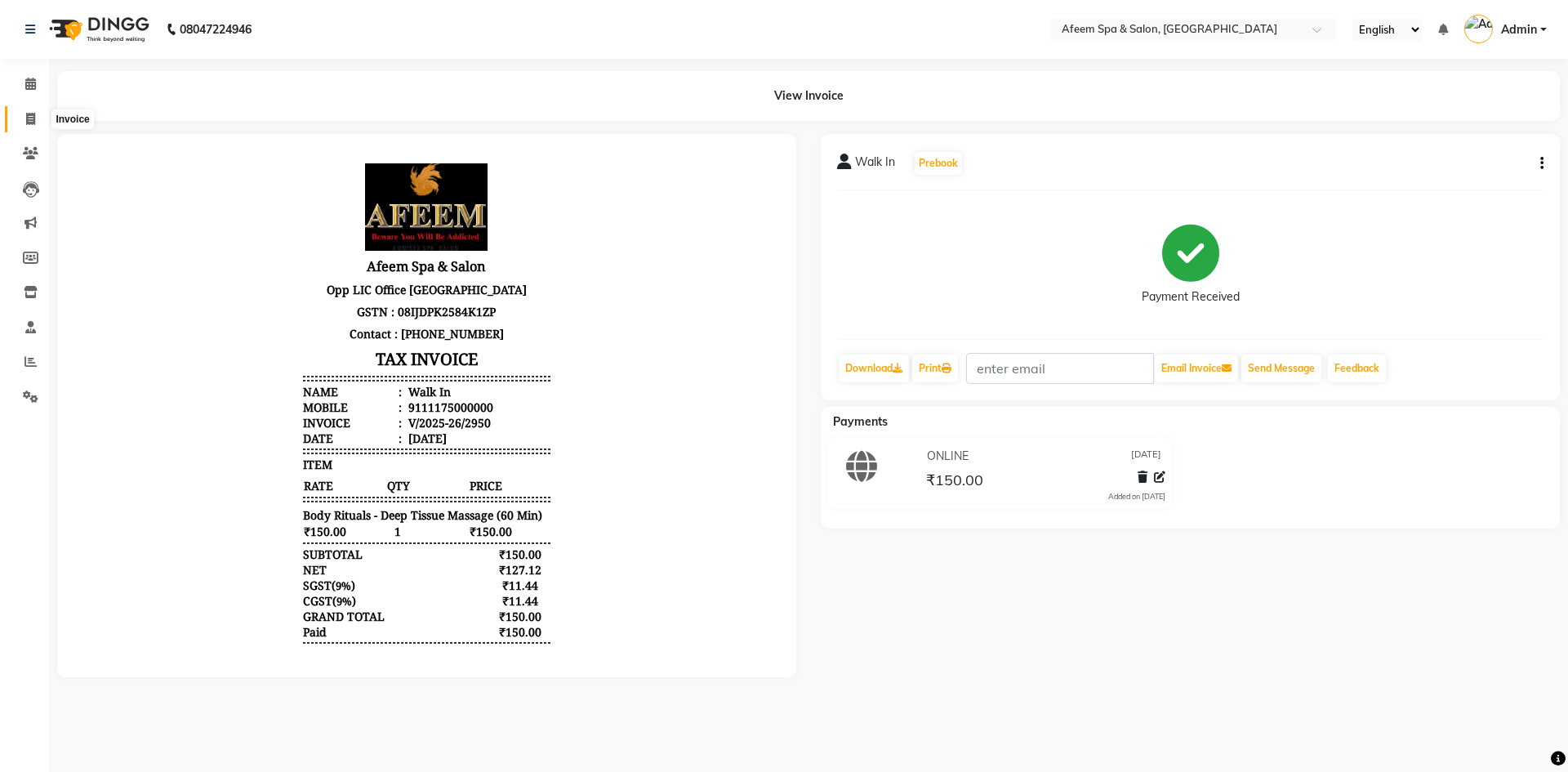
click at [23, 119] on span at bounding box center [31, 120] width 29 height 19
select select "service"
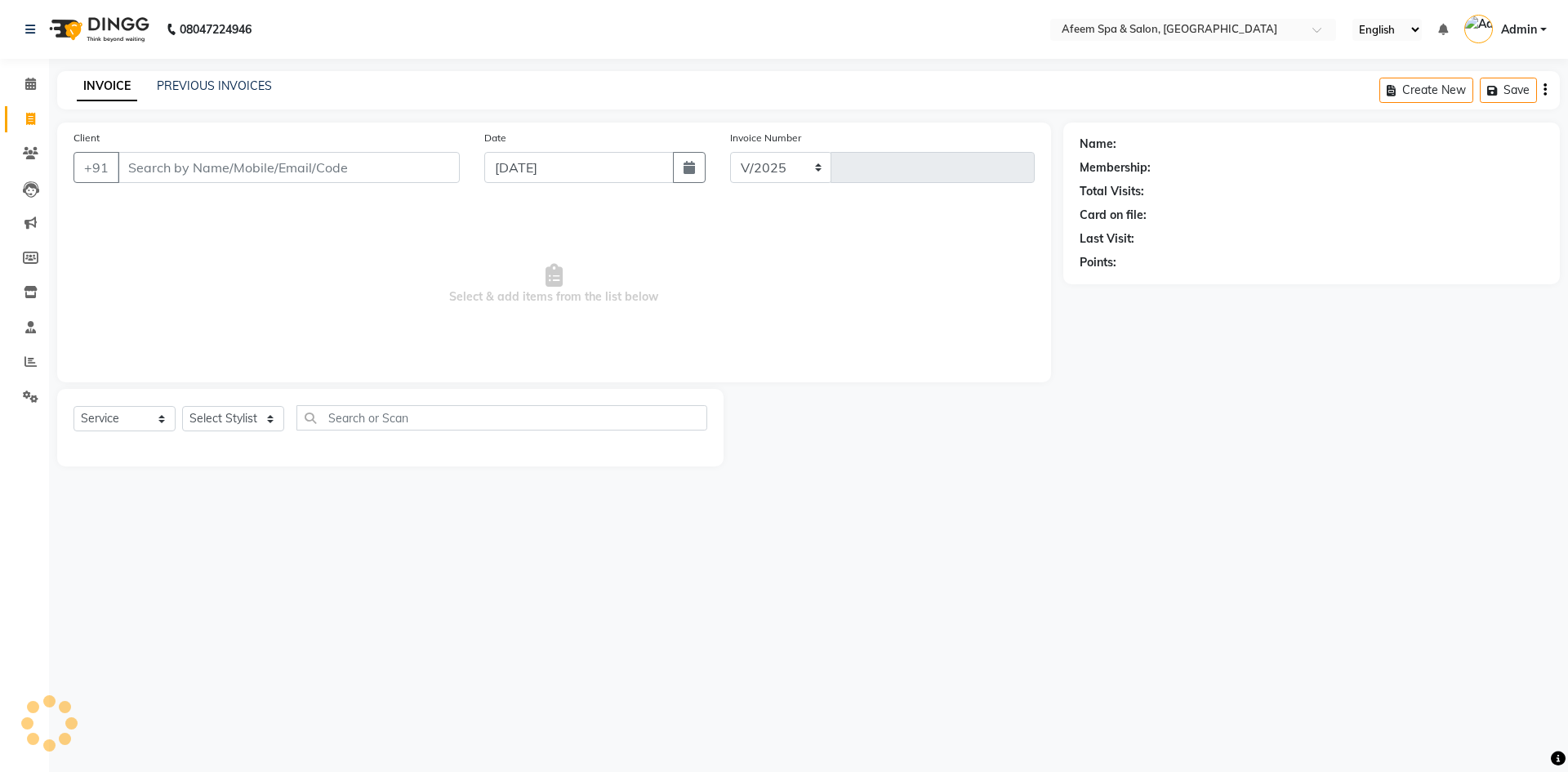
select select "750"
type input "2951"
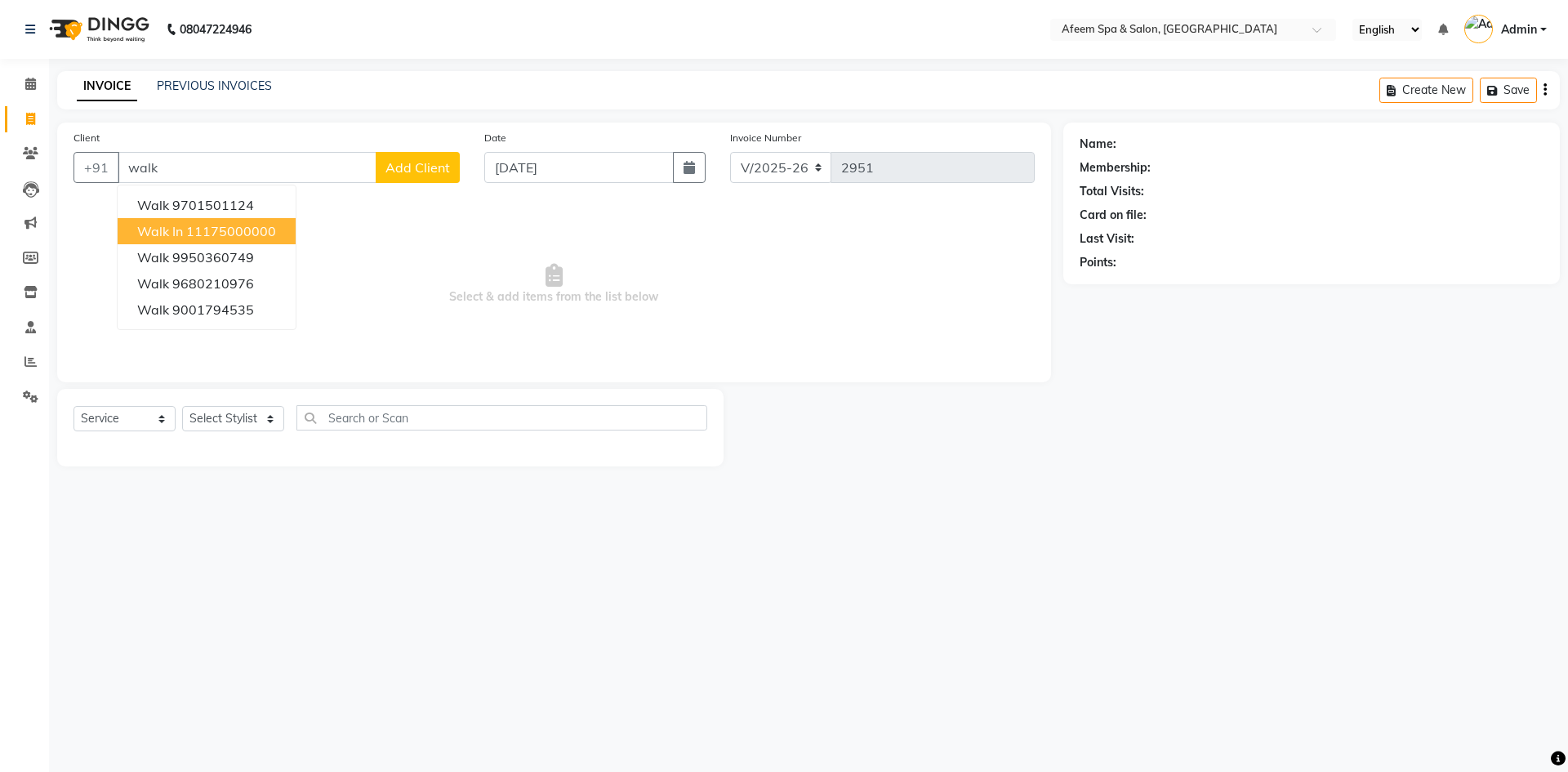
click at [161, 230] on span "Walk In" at bounding box center [160, 231] width 45 height 17
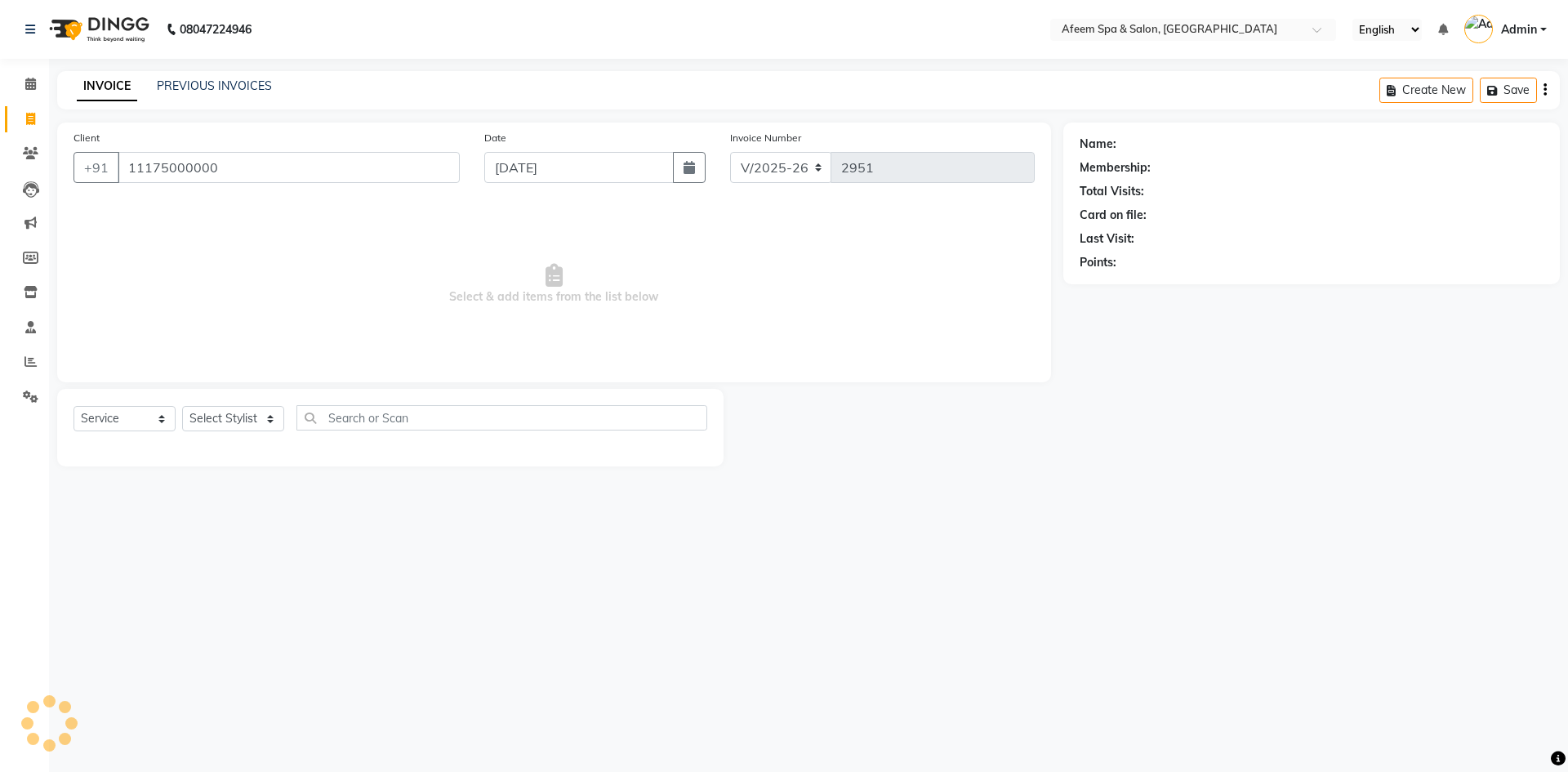
type input "11175000000"
click at [232, 436] on div "Select Service Product Membership Package Voucher Prepaid Gift Card Select Styl…" at bounding box center [390, 424] width 634 height 38
click at [232, 425] on select "Select Stylist aarti bhavna deep Deepika [PERSON_NAME] [PERSON_NAME] [PERSON_NA…" at bounding box center [233, 418] width 102 height 25
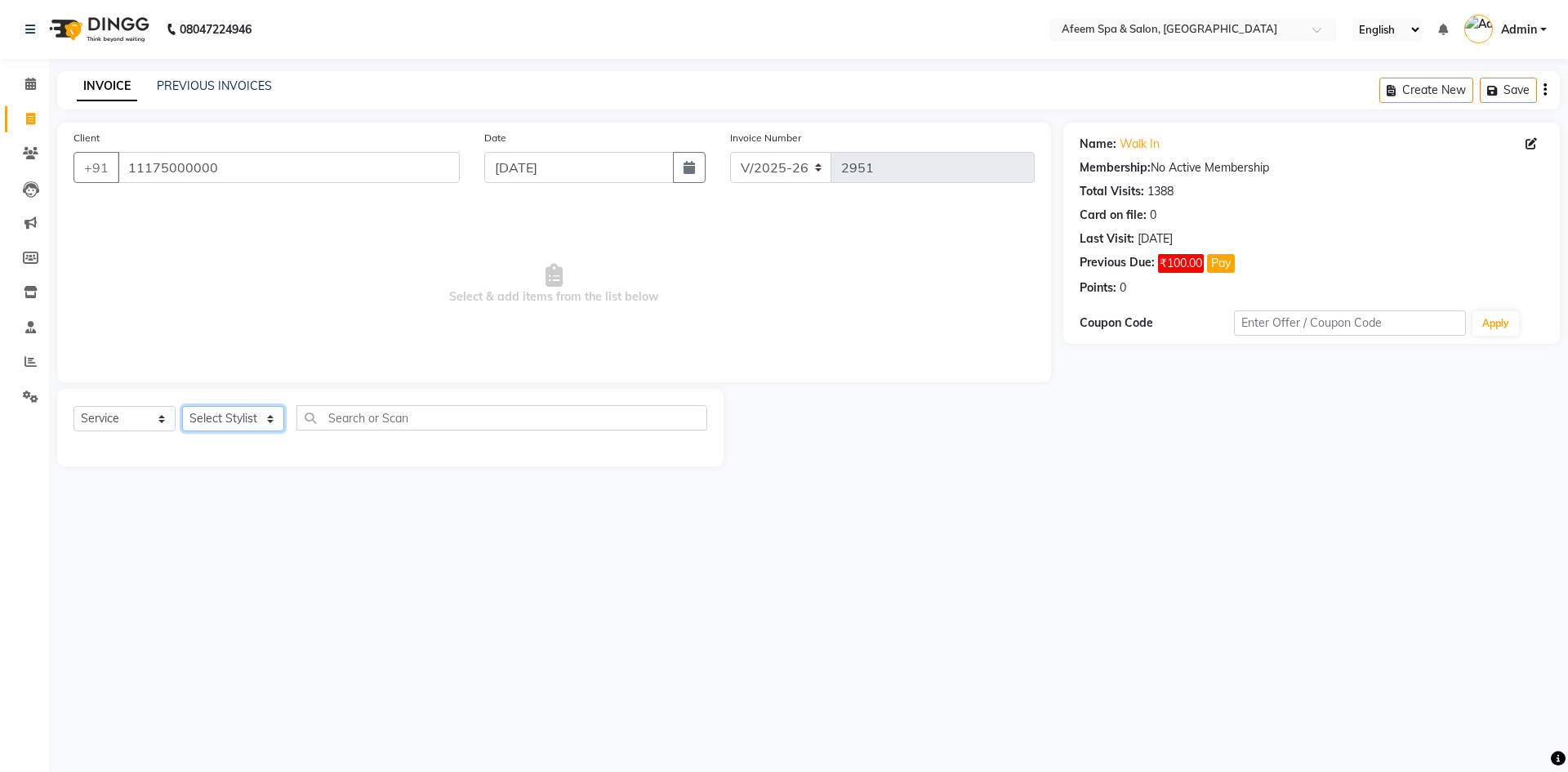
select select "37804"
click at [182, 405] on select "Select Stylist aarti bhavna deep Deepika [PERSON_NAME] [PERSON_NAME] [PERSON_NA…" at bounding box center [233, 418] width 102 height 25
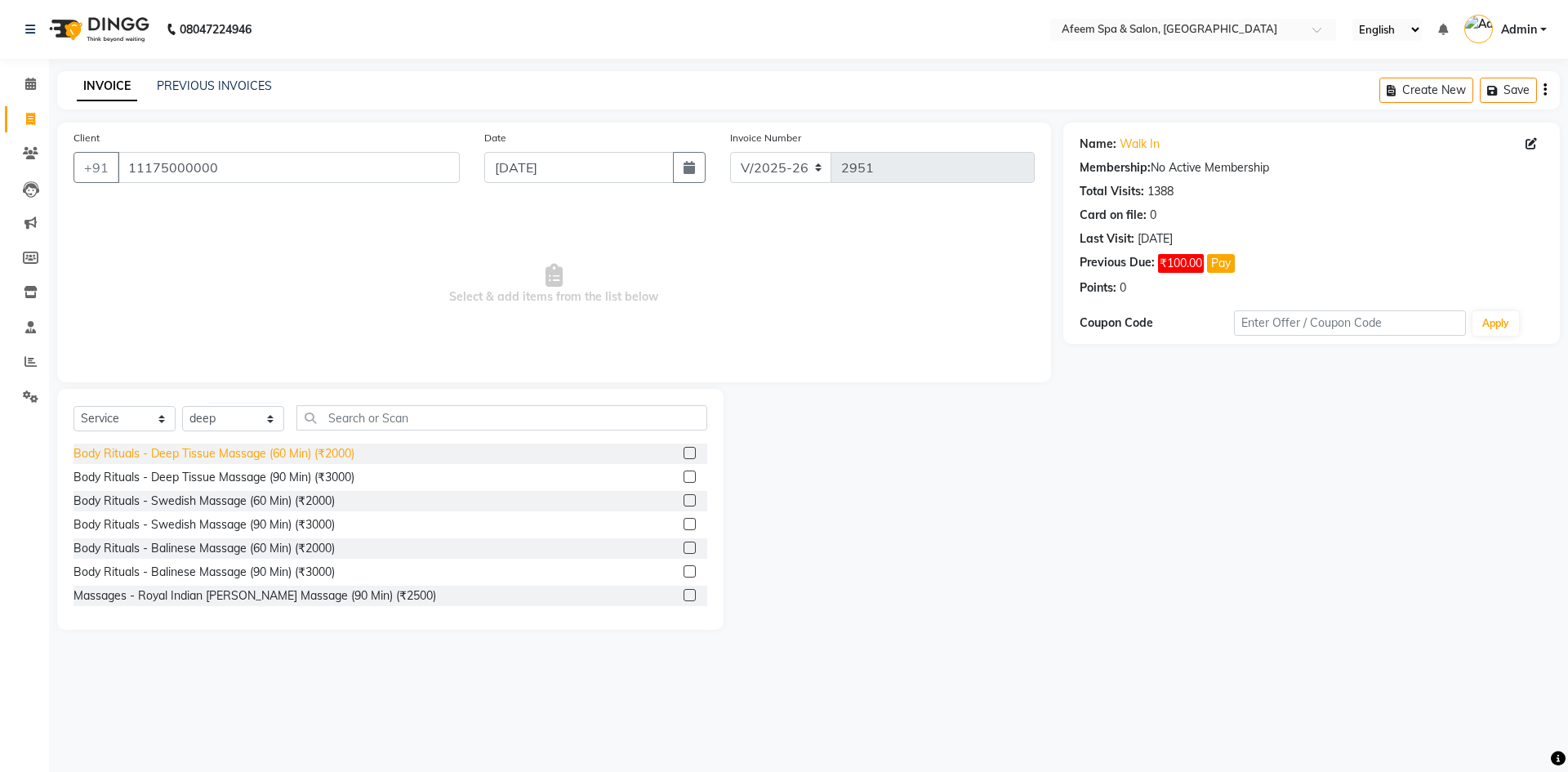
click at [301, 455] on div "Body Rituals - Deep Tissue Massage (60 Min) (₹2000)" at bounding box center [213, 454] width 281 height 17
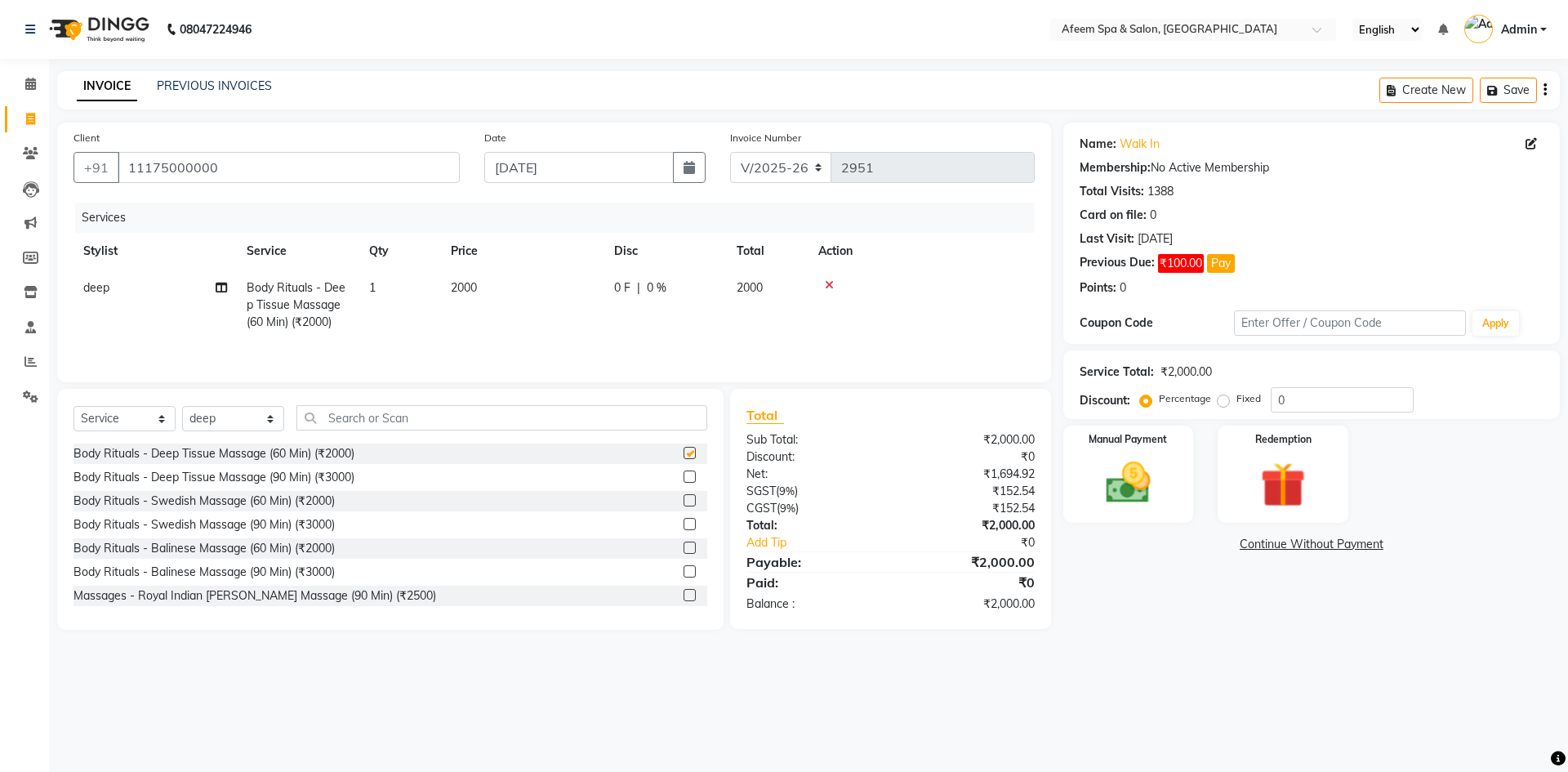
checkbox input "false"
click at [475, 289] on span "2000" at bounding box center [464, 288] width 26 height 15
select select "37804"
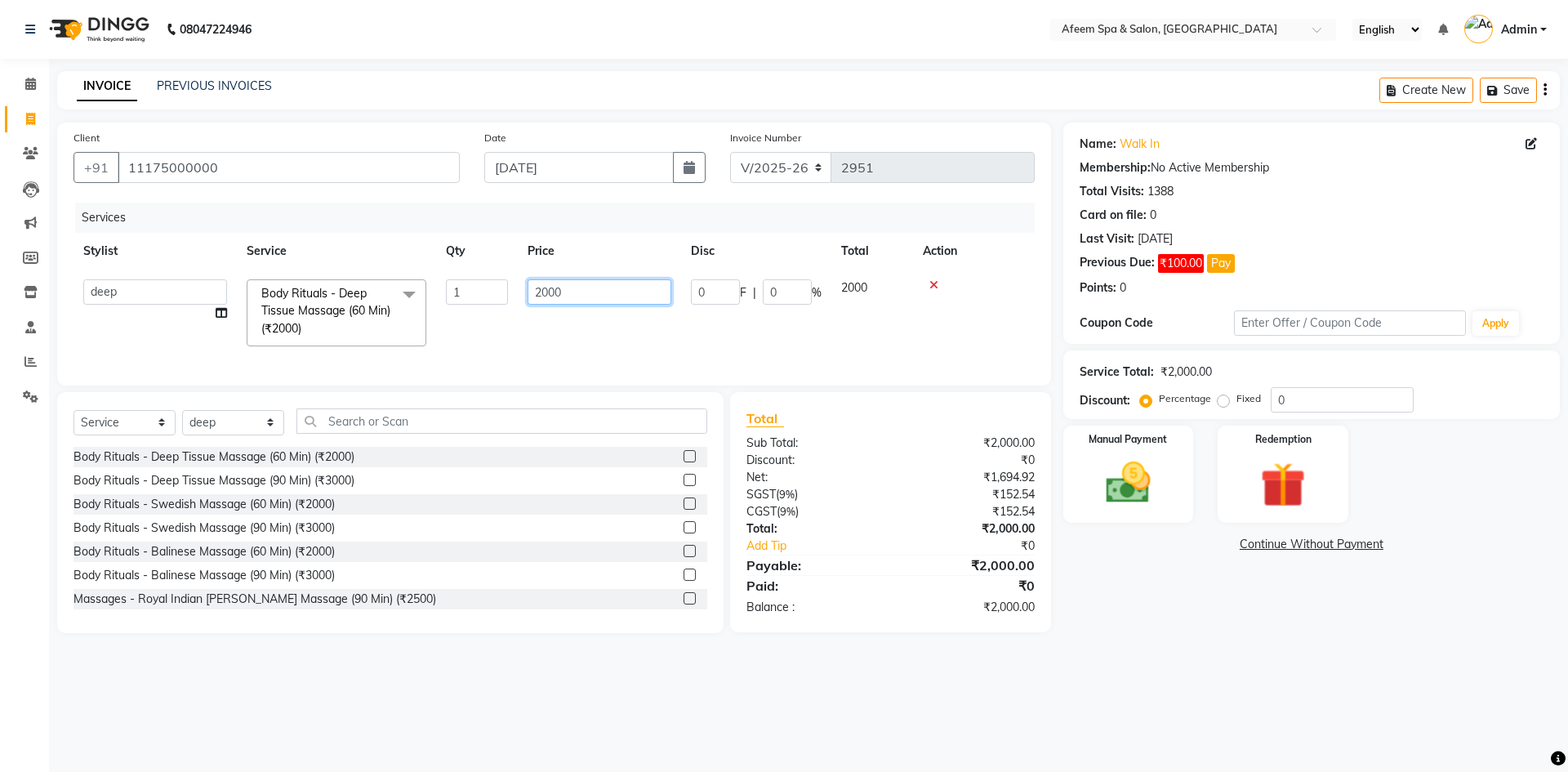
drag, startPoint x: 534, startPoint y: 293, endPoint x: 377, endPoint y: 296, distance: 157.0
click at [377, 296] on tr "aarti bhavna deep [PERSON_NAME] [PERSON_NAME] [PERSON_NAME] Product [PERSON_NAM…" at bounding box center [554, 312] width 961 height 86
type input "600"
click at [1155, 504] on img at bounding box center [1128, 482] width 76 height 54
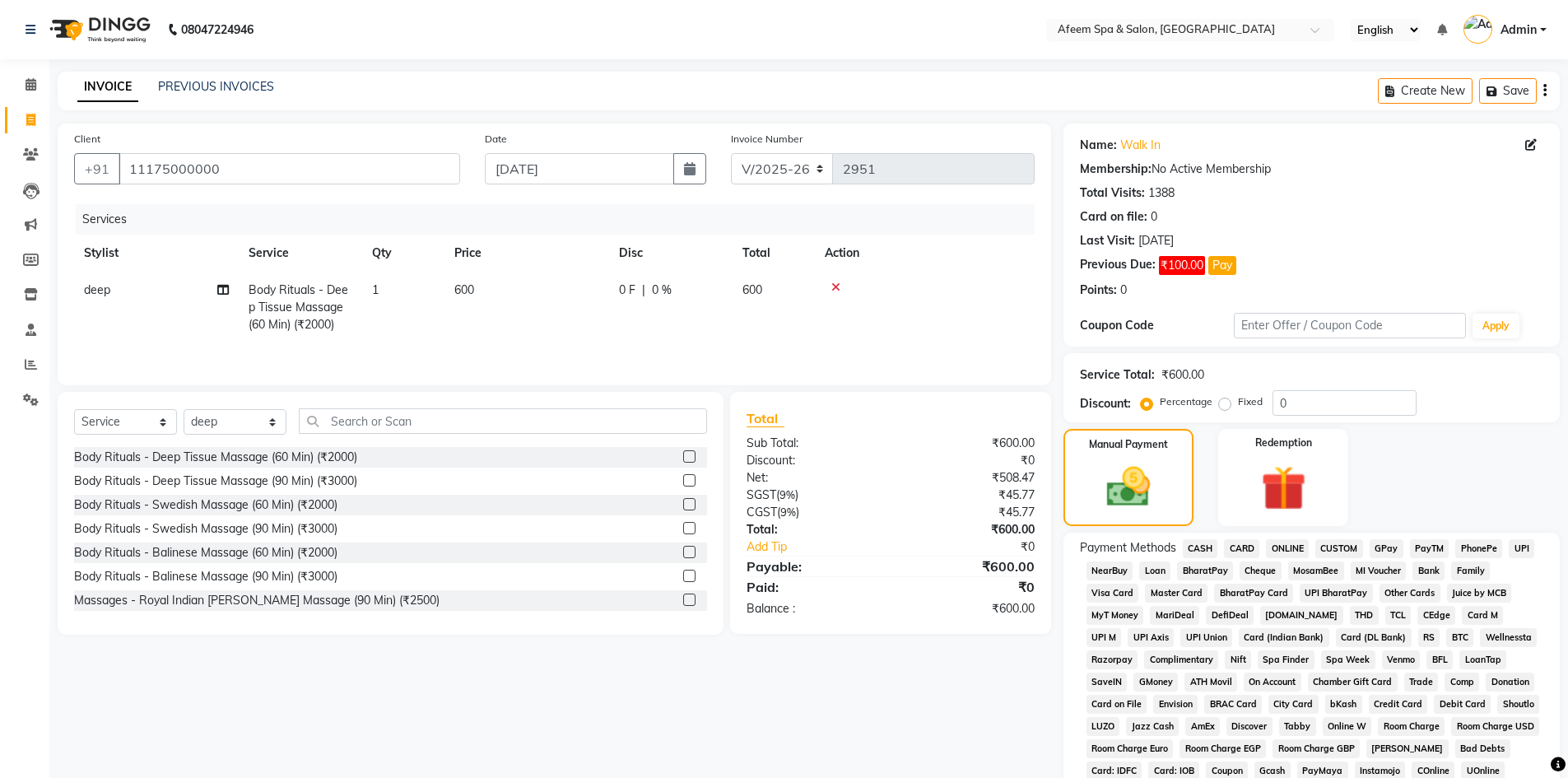
click at [1201, 553] on span "CASH" at bounding box center [1201, 549] width 36 height 19
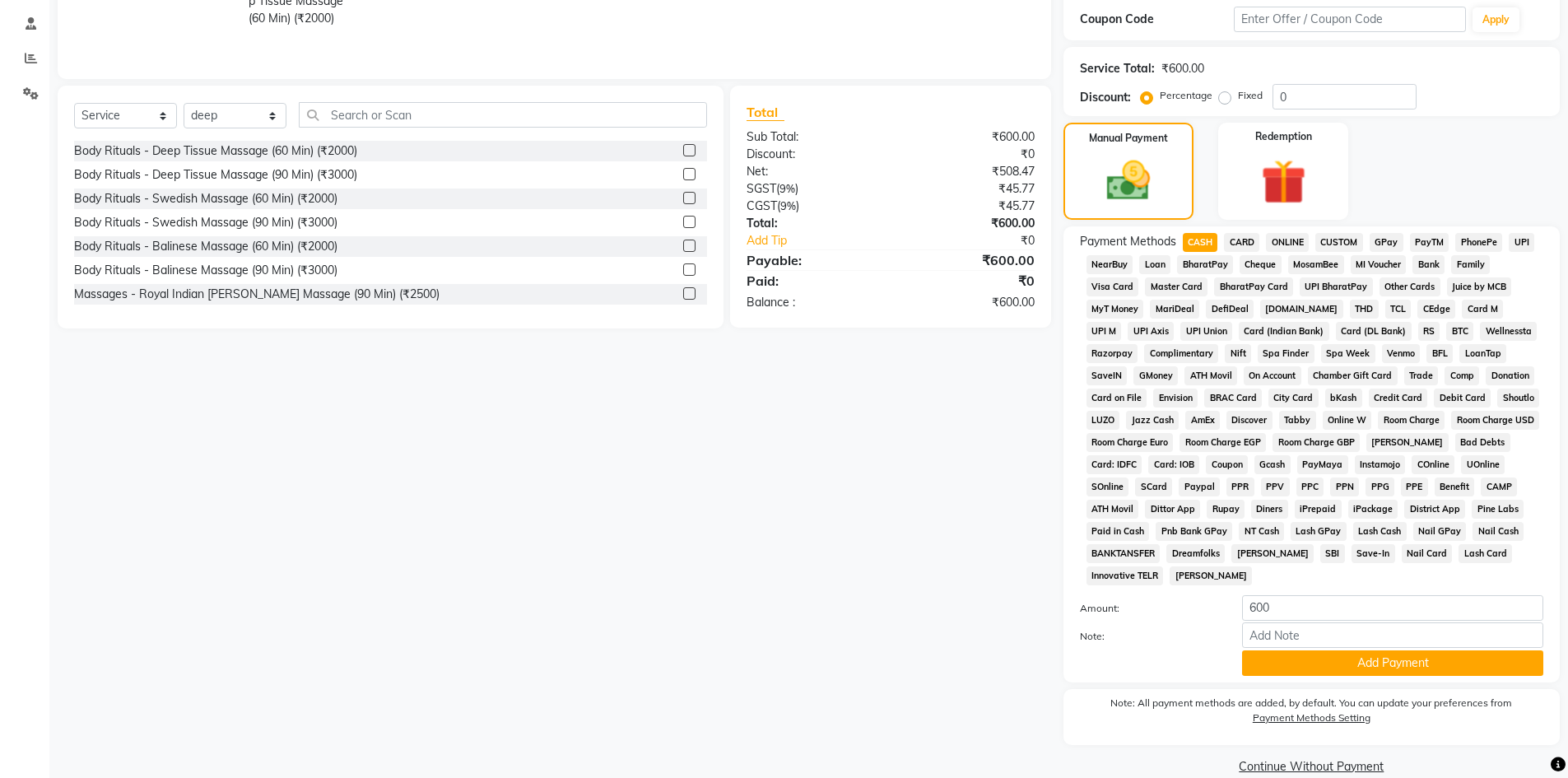
scroll to position [329, 0]
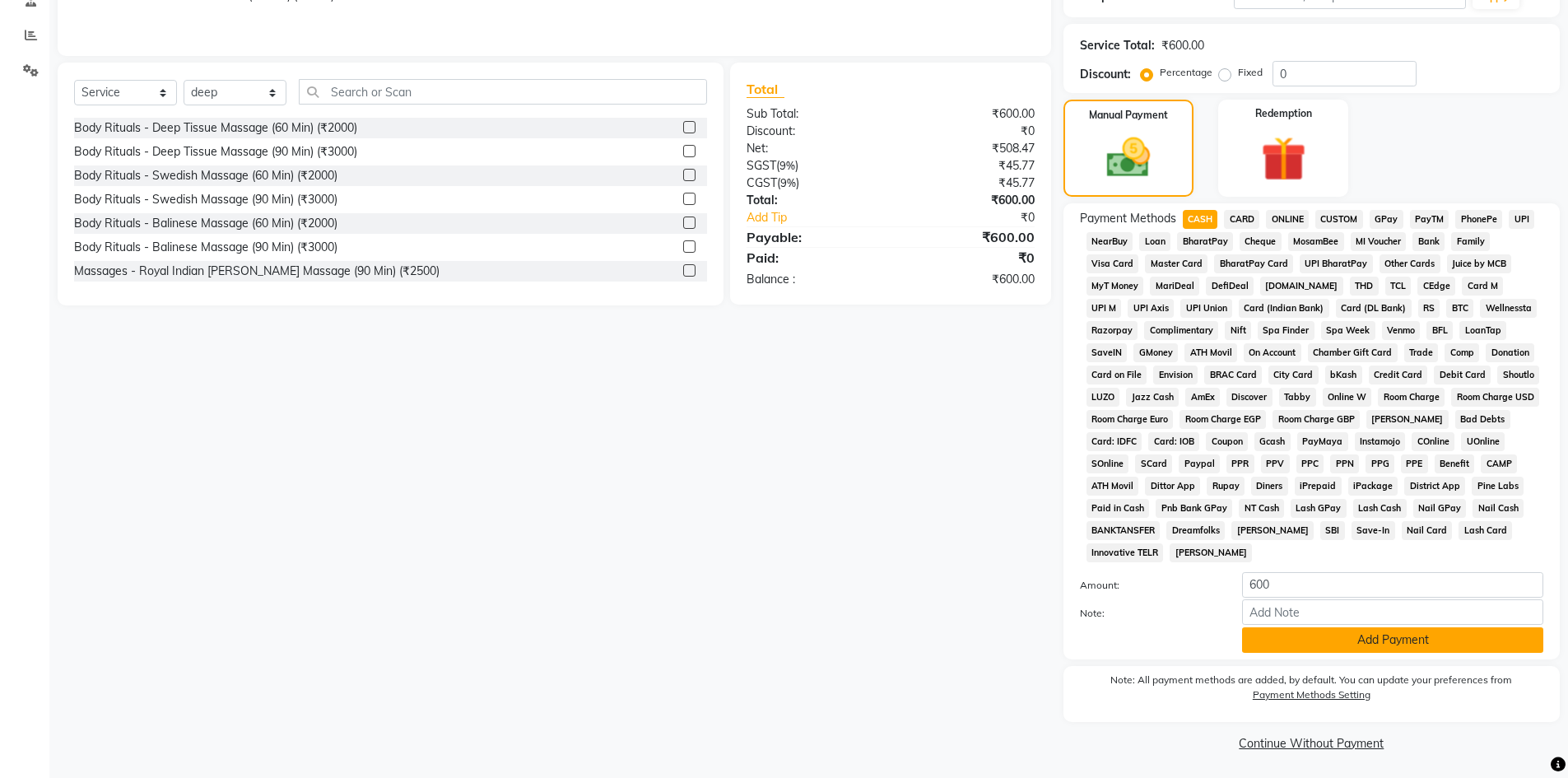
click at [1287, 649] on button "Add Payment" at bounding box center [1392, 640] width 301 height 25
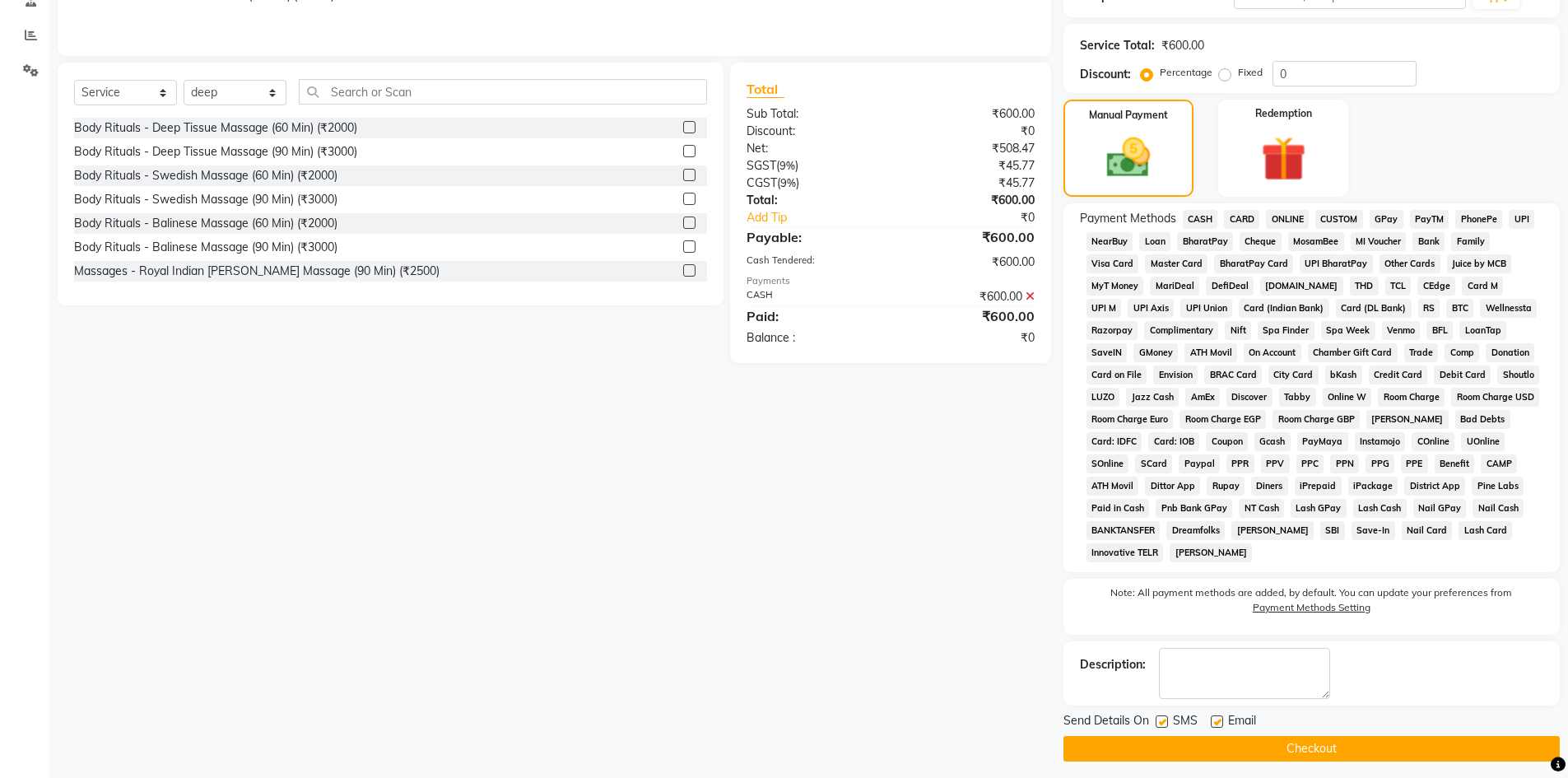
click at [1274, 745] on button "Checkout" at bounding box center [1311, 748] width 496 height 25
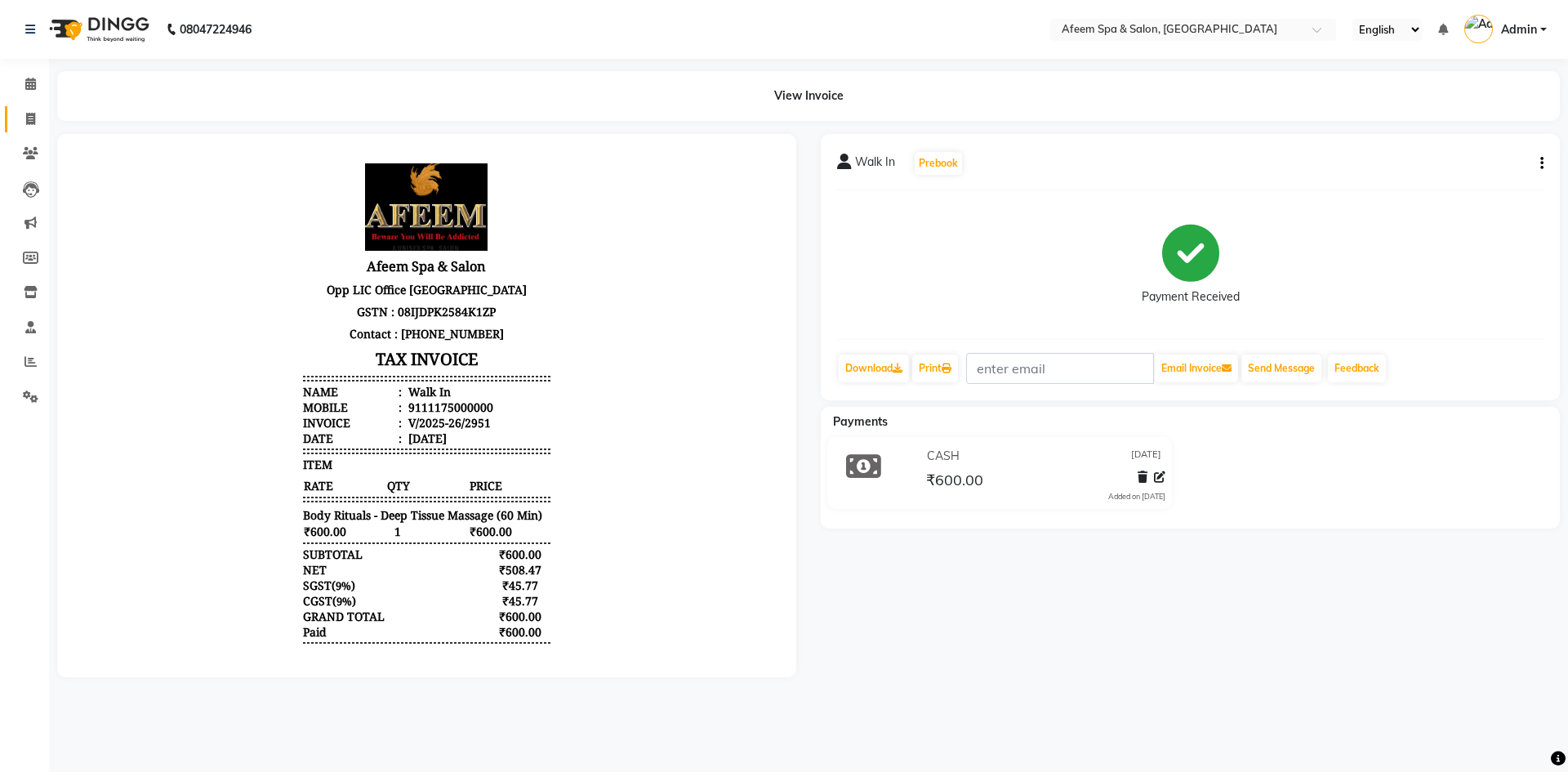
click at [37, 109] on link "Invoice" at bounding box center [24, 119] width 39 height 27
select select "service"
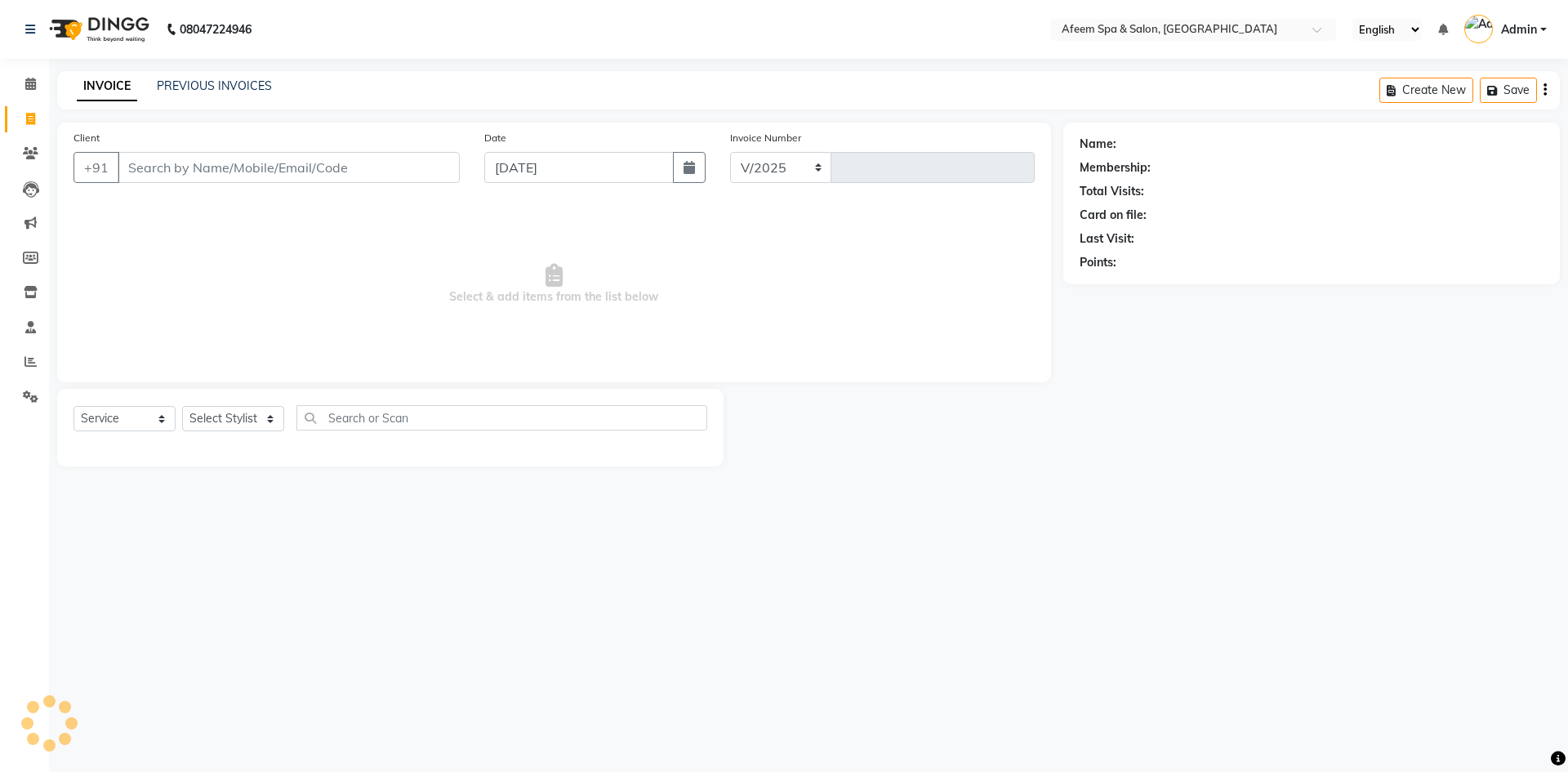
select select "750"
type input "2952"
type input "9701501124"
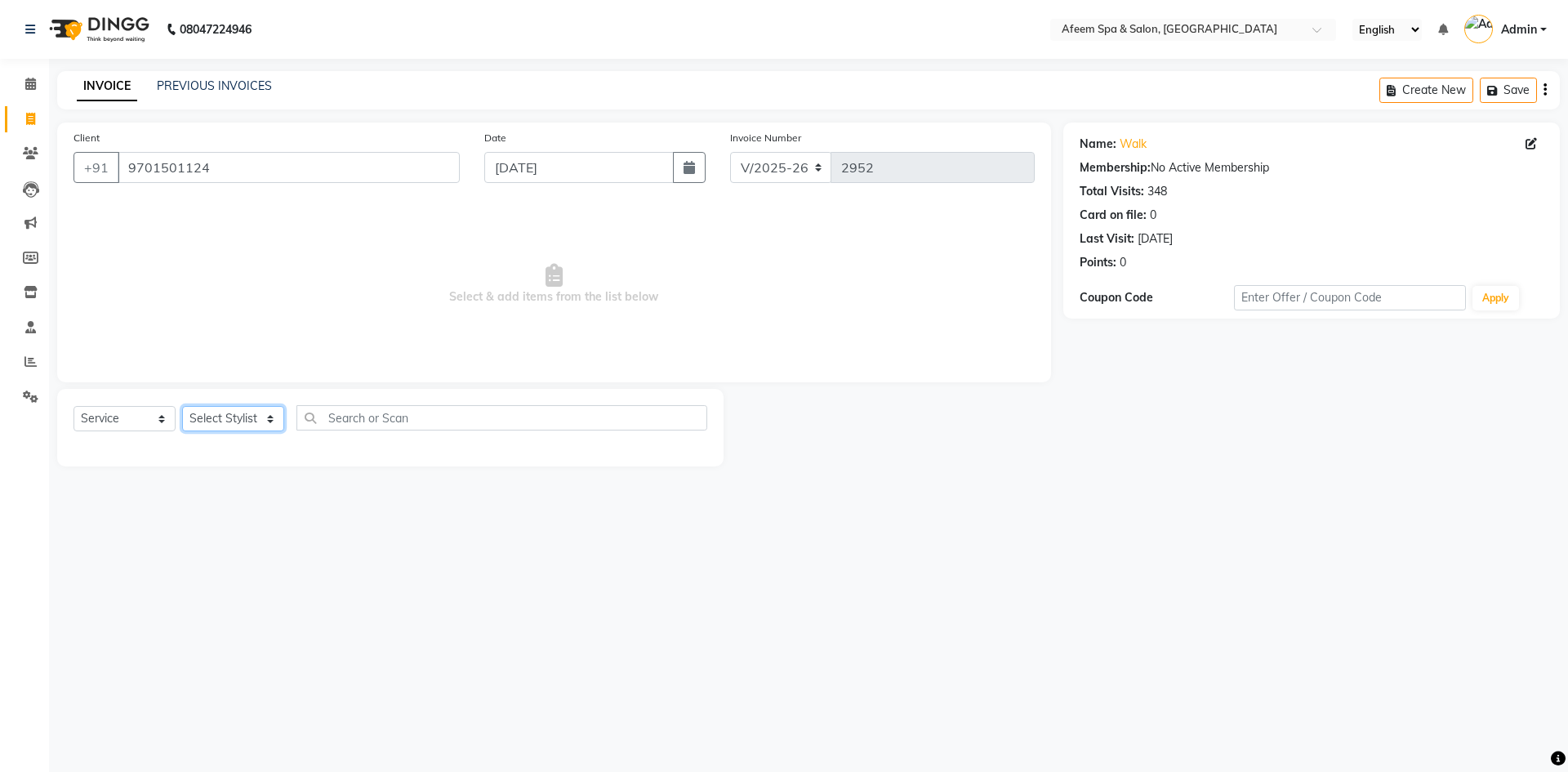
click at [238, 416] on select "Select Stylist aarti bhavna deep Deepika [PERSON_NAME] [PERSON_NAME] [PERSON_NA…" at bounding box center [233, 418] width 102 height 25
select select "45310"
click at [182, 405] on select "Select Stylist aarti bhavna deep Deepika [PERSON_NAME] [PERSON_NAME] [PERSON_NA…" at bounding box center [233, 418] width 102 height 25
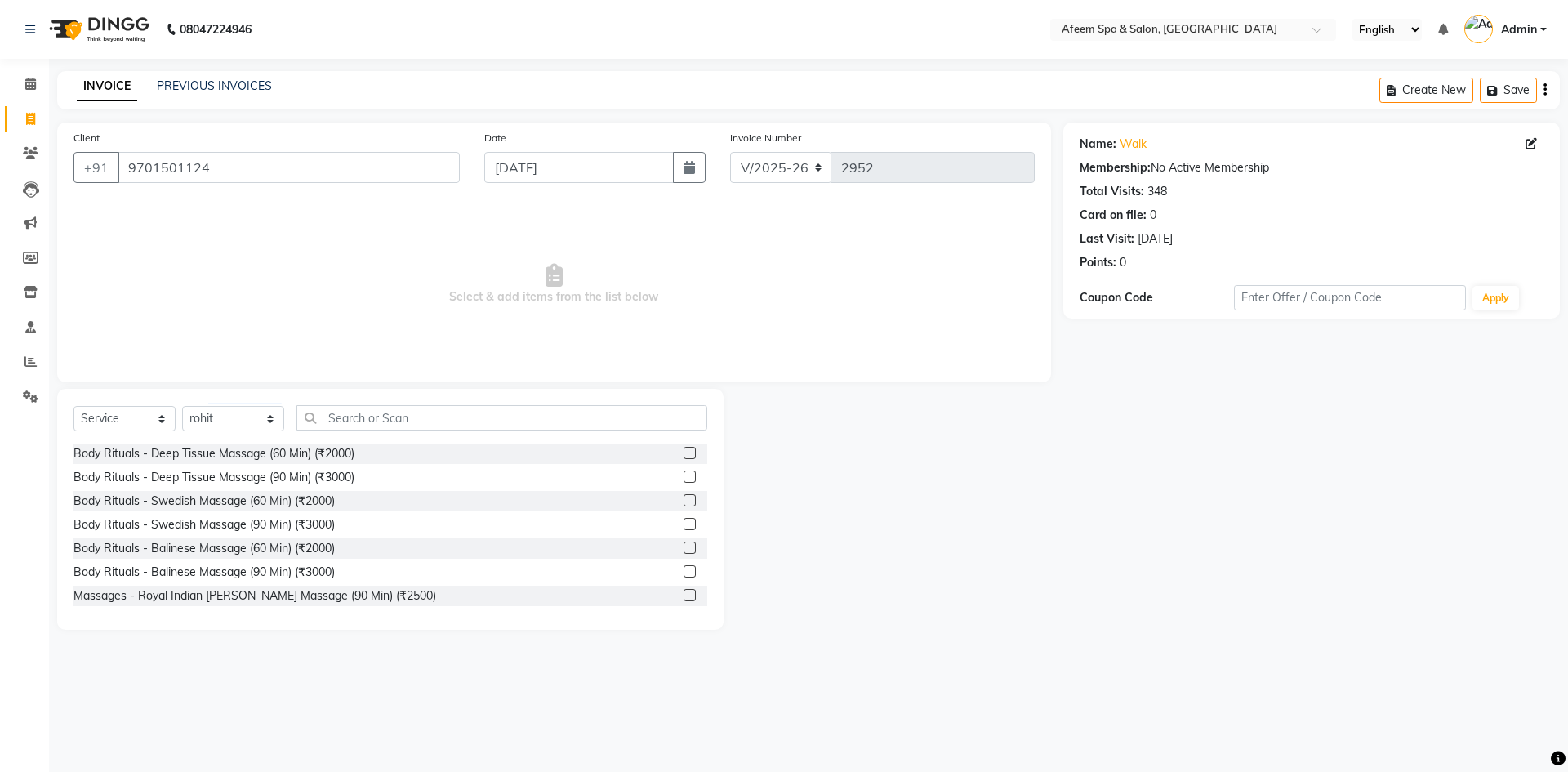
click at [684, 454] on label at bounding box center [689, 452] width 12 height 12
click at [684, 454] on input "checkbox" at bounding box center [688, 453] width 10 height 10
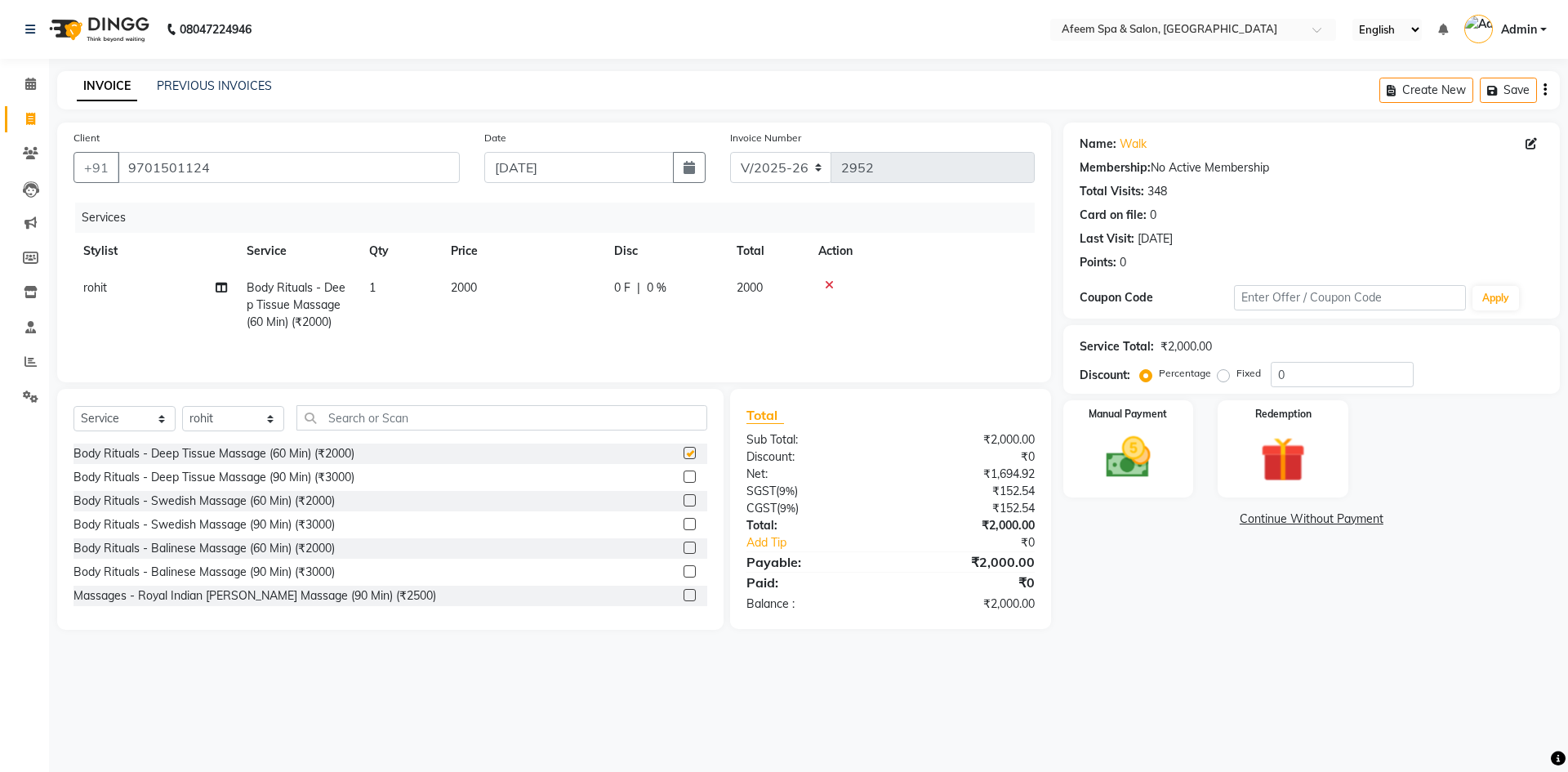
checkbox input "false"
click at [553, 281] on td "2000" at bounding box center [522, 304] width 163 height 71
select select "45310"
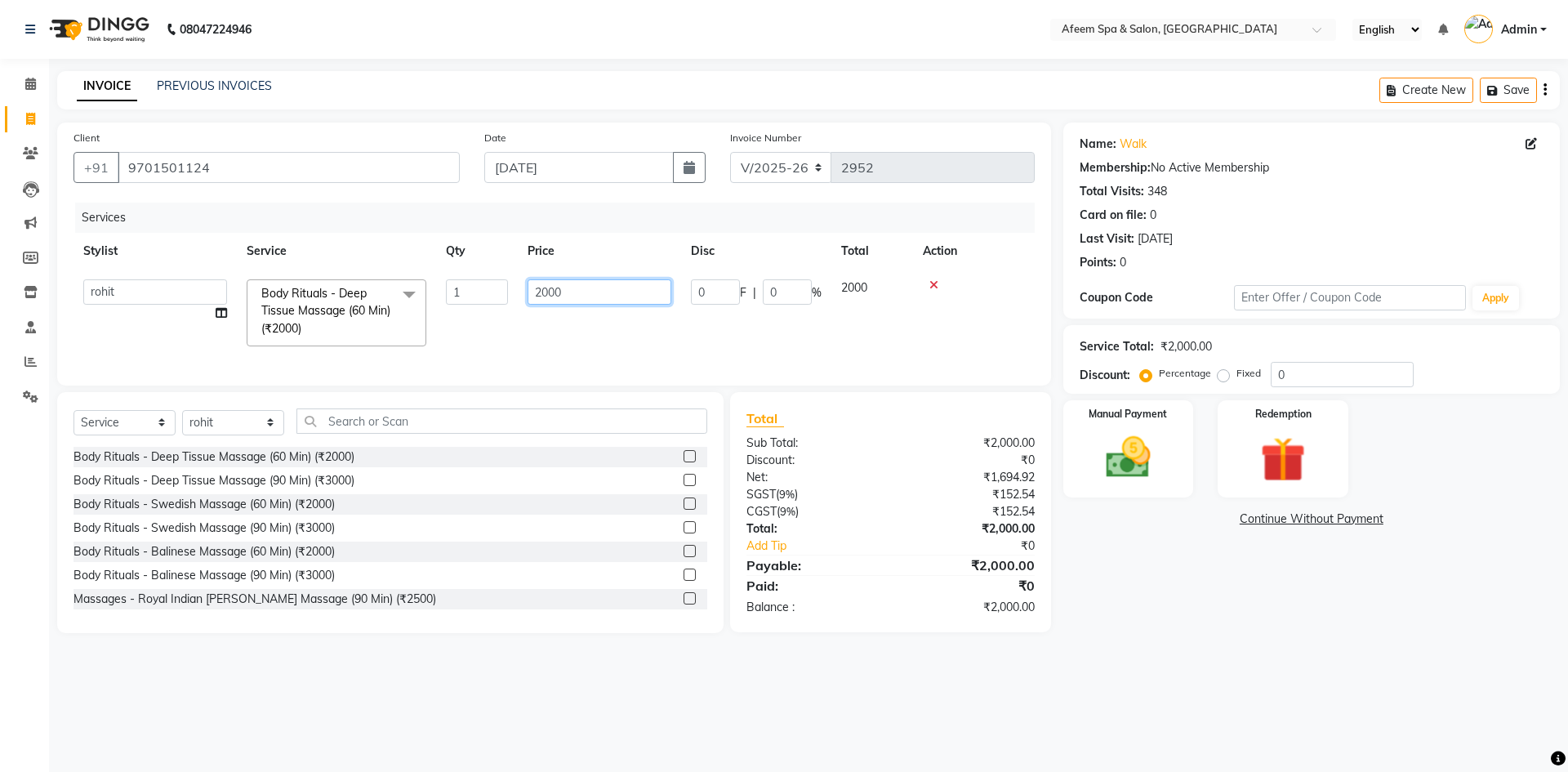
drag, startPoint x: 584, startPoint y: 290, endPoint x: 501, endPoint y: 298, distance: 83.4
click at [510, 299] on tr "aarti bhavna deep [PERSON_NAME] [PERSON_NAME] [PERSON_NAME] Product [PERSON_NAM…" at bounding box center [554, 312] width 961 height 86
type input "800"
click at [251, 440] on div "Select Service Product Membership Package Voucher Prepaid Gift Card Select Styl…" at bounding box center [390, 427] width 634 height 38
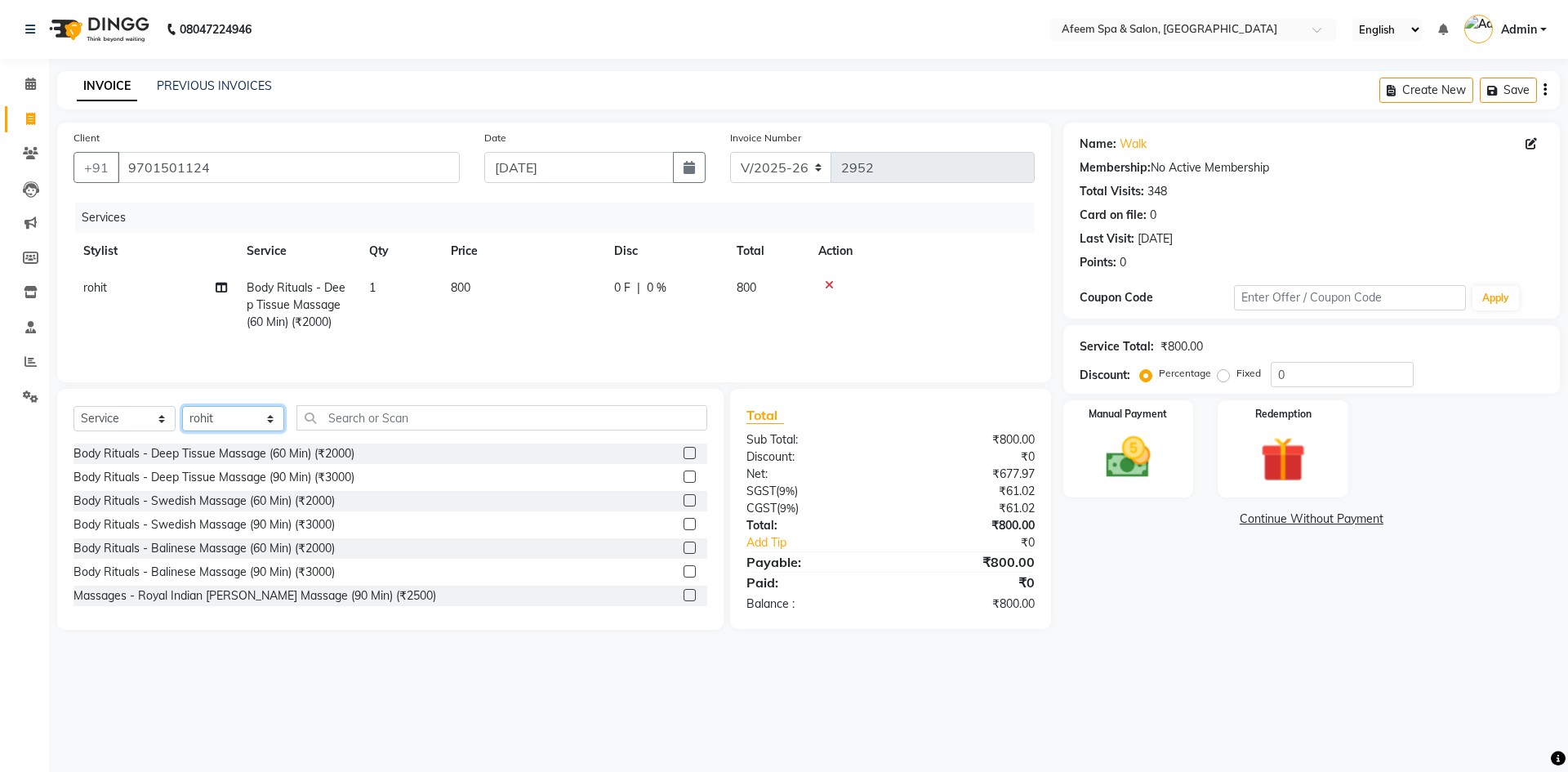
select select "82257"
click at [182, 405] on select "Select Stylist aarti bhavna deep Deepika [PERSON_NAME] [PERSON_NAME] [PERSON_NA…" at bounding box center [233, 418] width 102 height 25
click at [684, 451] on label at bounding box center [689, 452] width 12 height 12
click at [684, 451] on input "checkbox" at bounding box center [688, 453] width 10 height 10
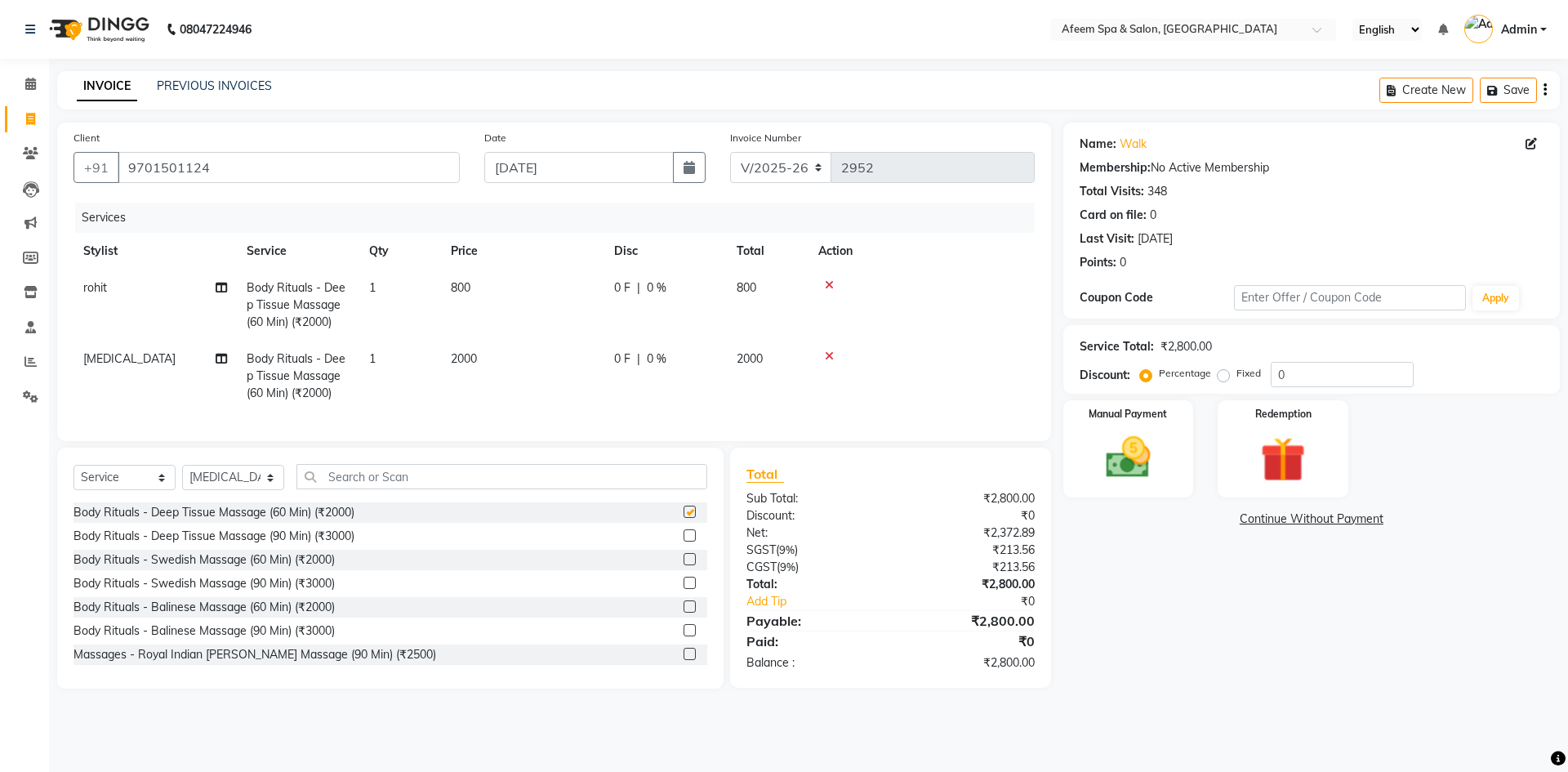
checkbox input "false"
click at [593, 359] on td "2000" at bounding box center [522, 376] width 163 height 71
select select "82257"
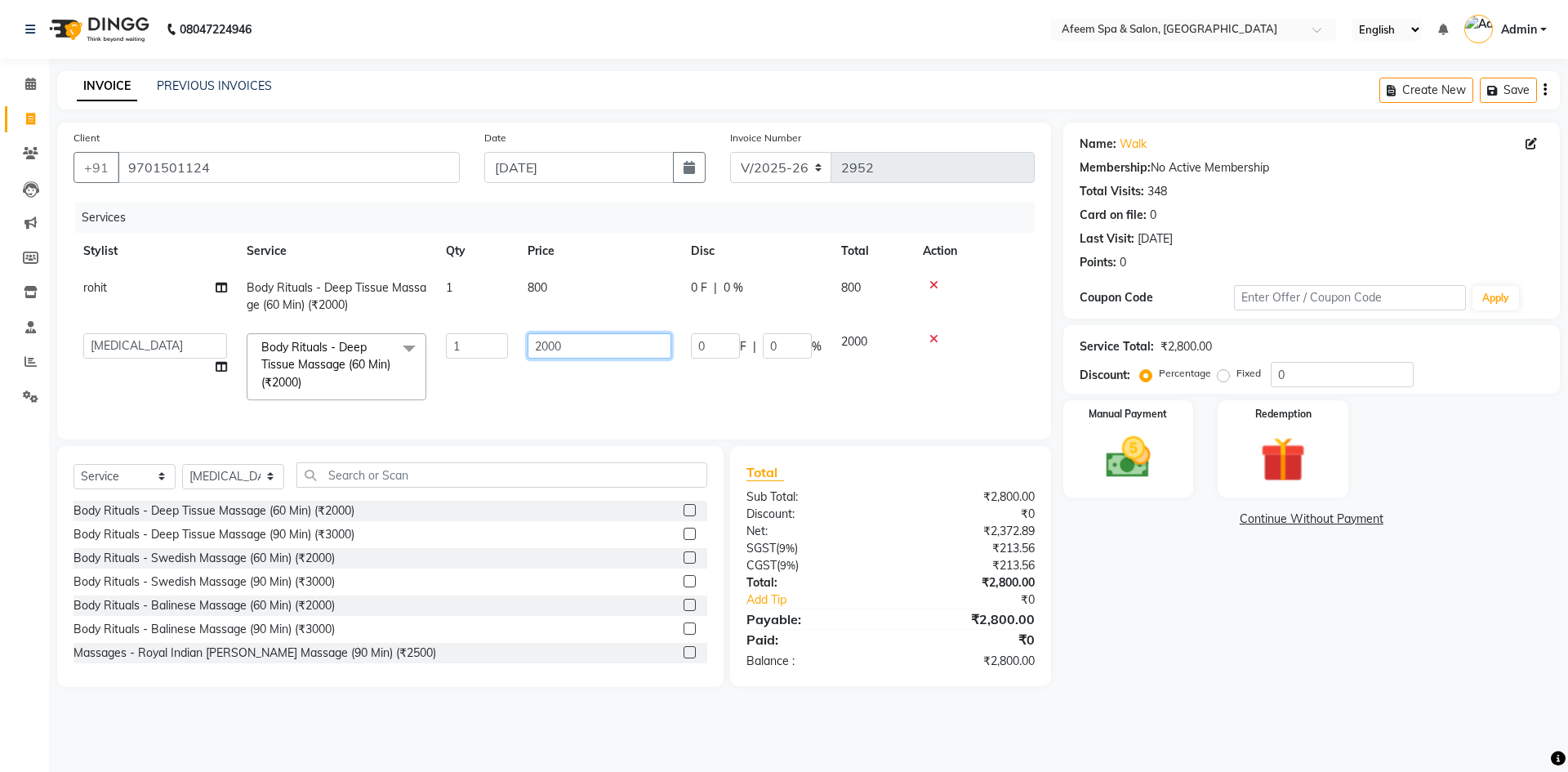
drag, startPoint x: 596, startPoint y: 352, endPoint x: 481, endPoint y: 356, distance: 115.1
click at [482, 355] on tr "aarti bhavna deep [PERSON_NAME] [PERSON_NAME] [PERSON_NAME] Product [PERSON_NAM…" at bounding box center [554, 367] width 961 height 86
type input "500"
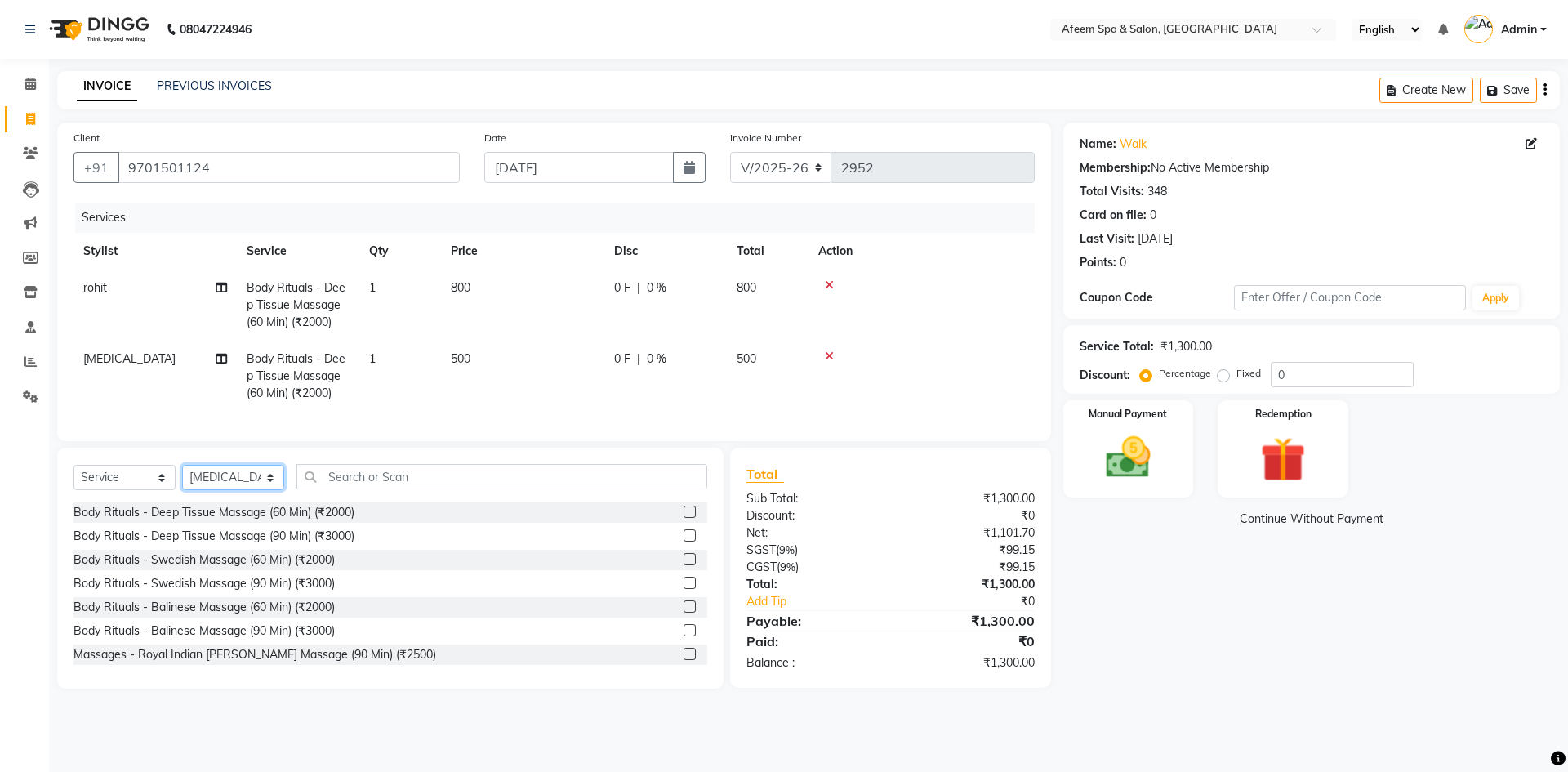
click at [230, 480] on select "Select Stylist aarti bhavna deep Deepika [PERSON_NAME] [PERSON_NAME] [PERSON_NA…" at bounding box center [233, 477] width 102 height 25
select select "47380"
click at [182, 477] on select "Select Stylist aarti bhavna deep Deepika [PERSON_NAME] [PERSON_NAME] [PERSON_NA…" at bounding box center [233, 477] width 102 height 25
click at [684, 518] on label at bounding box center [689, 511] width 12 height 12
click at [684, 518] on input "checkbox" at bounding box center [688, 512] width 10 height 10
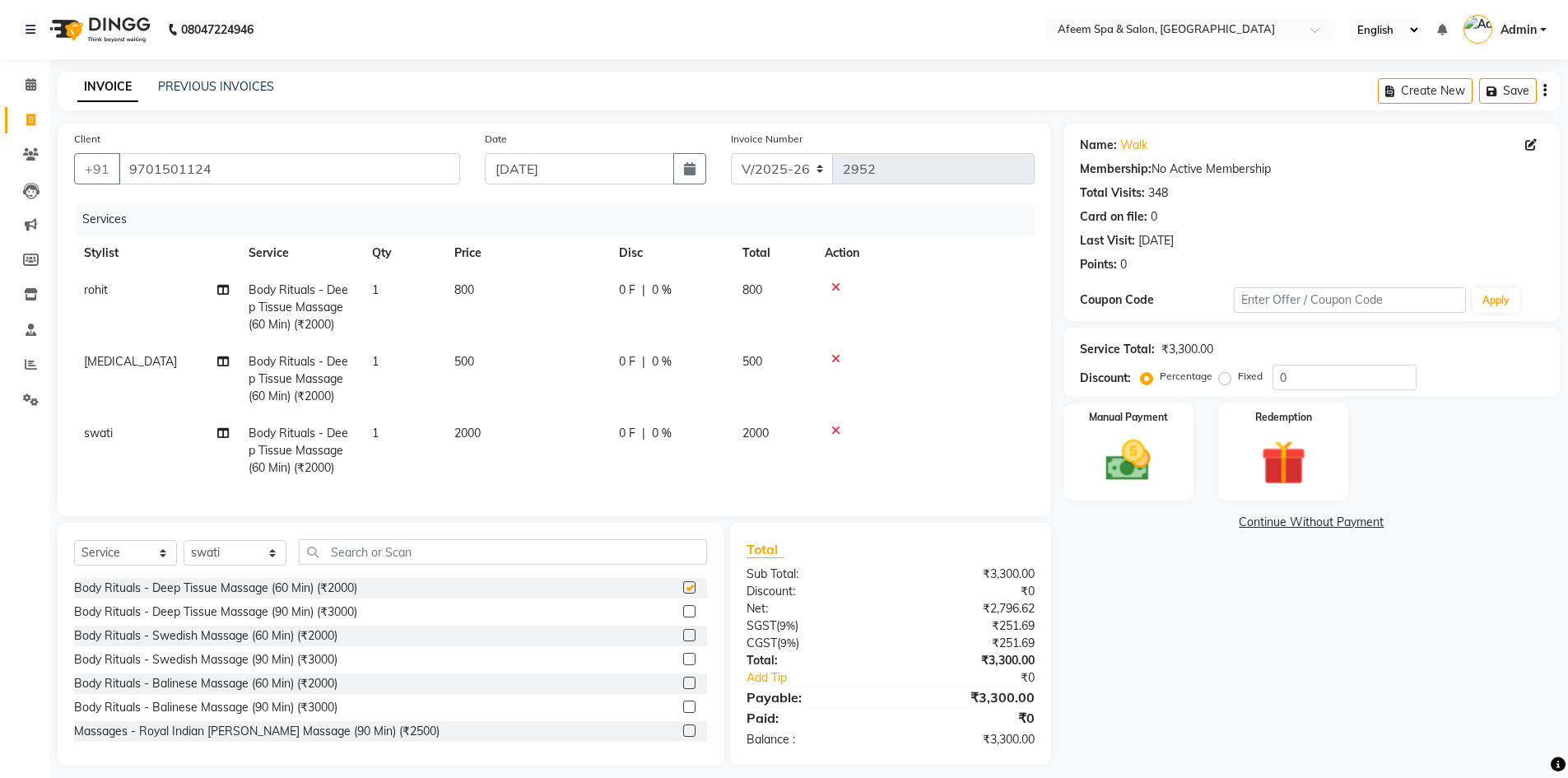
checkbox input "false"
click at [582, 442] on td "2000" at bounding box center [526, 451] width 165 height 72
select select "47380"
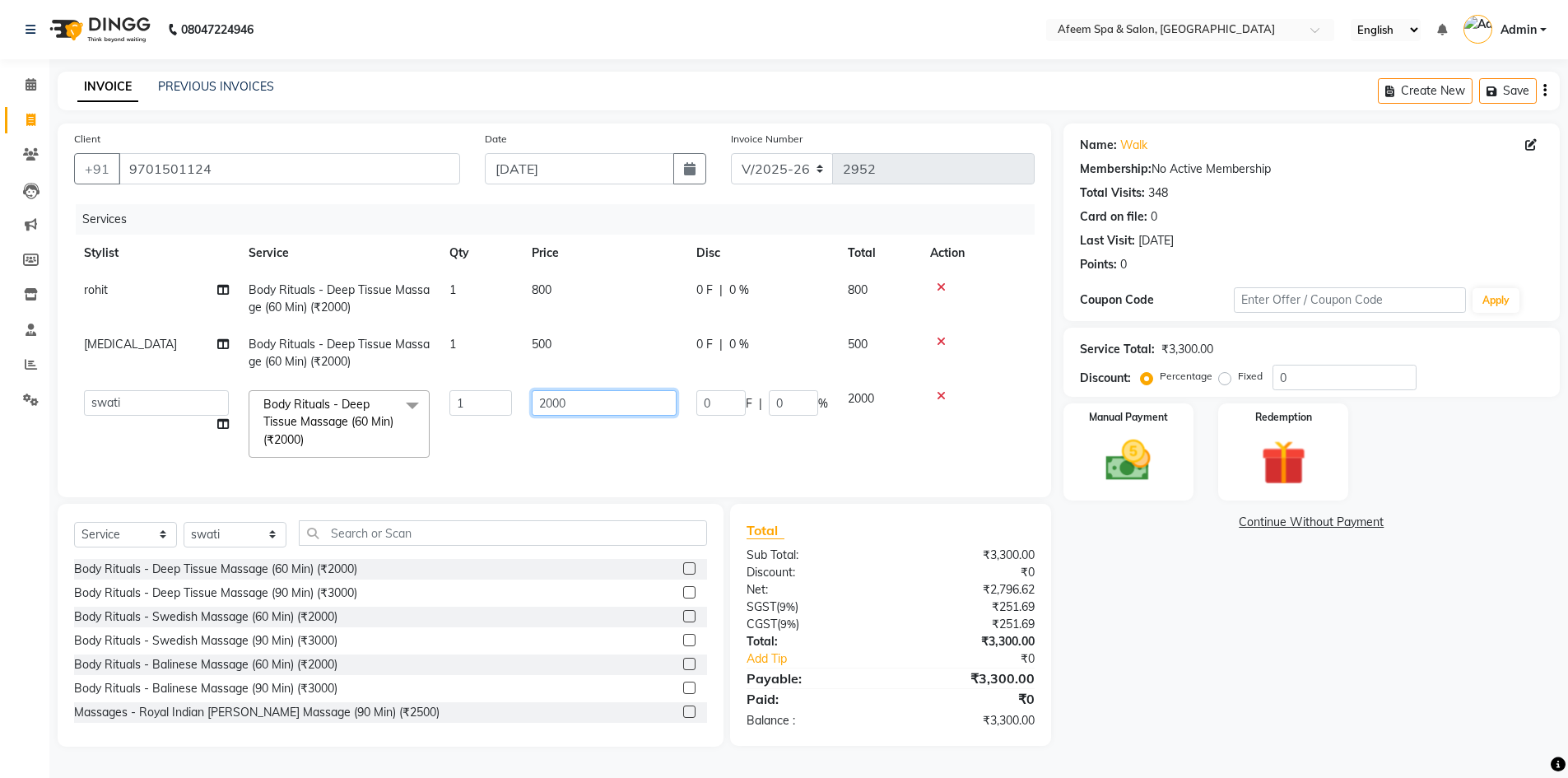
drag, startPoint x: 595, startPoint y: 412, endPoint x: 499, endPoint y: 449, distance: 102.9
click at [499, 449] on tr "aarti bhavna deep [PERSON_NAME] [PERSON_NAME] [PERSON_NAME] Product [PERSON_NAM…" at bounding box center [554, 424] width 960 height 87
type input "50"
click at [247, 547] on div "Select Service Product Membership Package Voucher Prepaid Gift Card Select Styl…" at bounding box center [391, 626] width 666 height 243
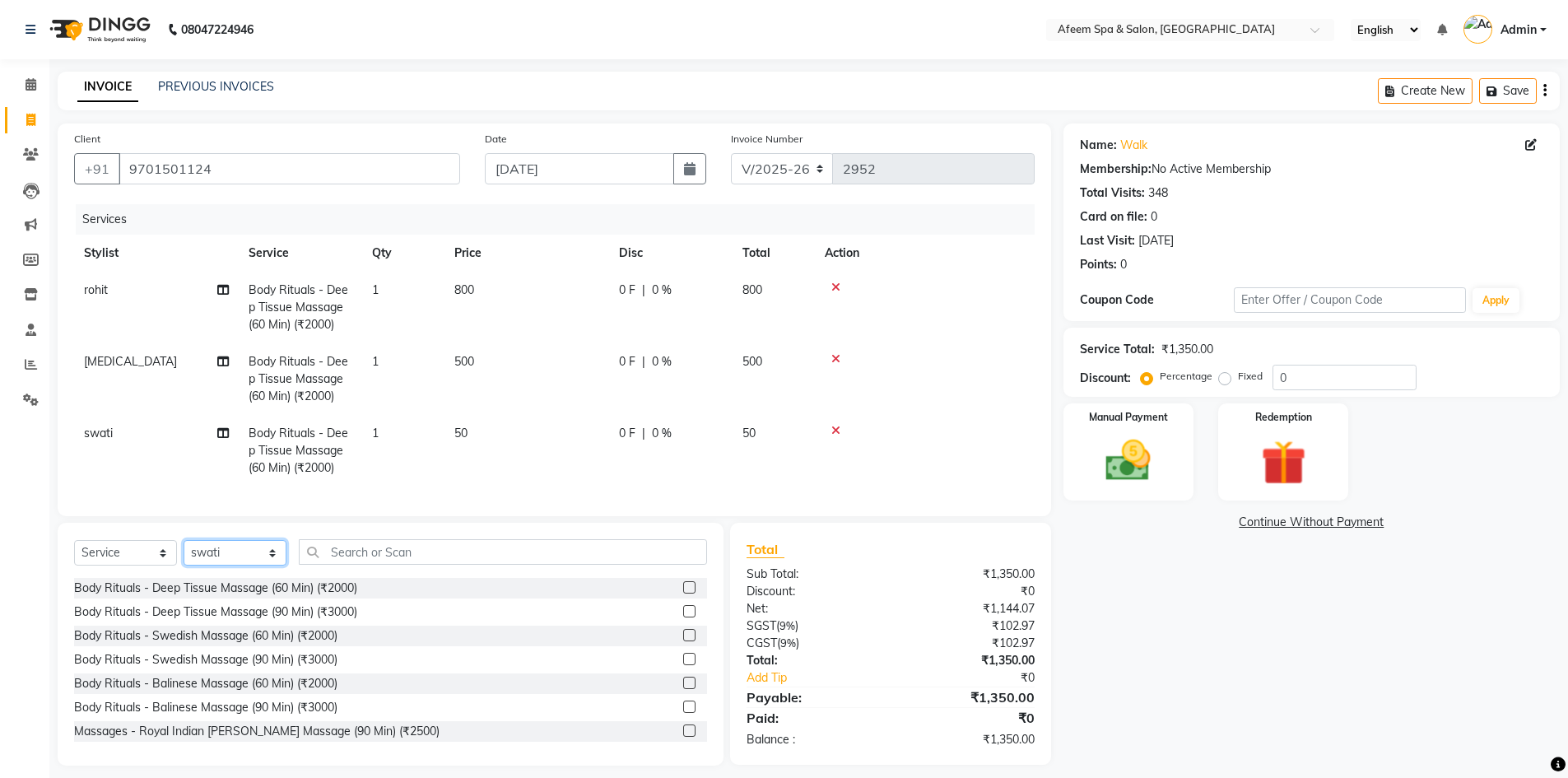
select select "37498"
click at [183, 553] on select "Select Stylist aarti bhavna deep Deepika [PERSON_NAME] [PERSON_NAME] [PERSON_NA…" at bounding box center [235, 552] width 103 height 25
click at [683, 594] on label at bounding box center [689, 586] width 12 height 12
click at [683, 594] on input "checkbox" at bounding box center [688, 587] width 10 height 10
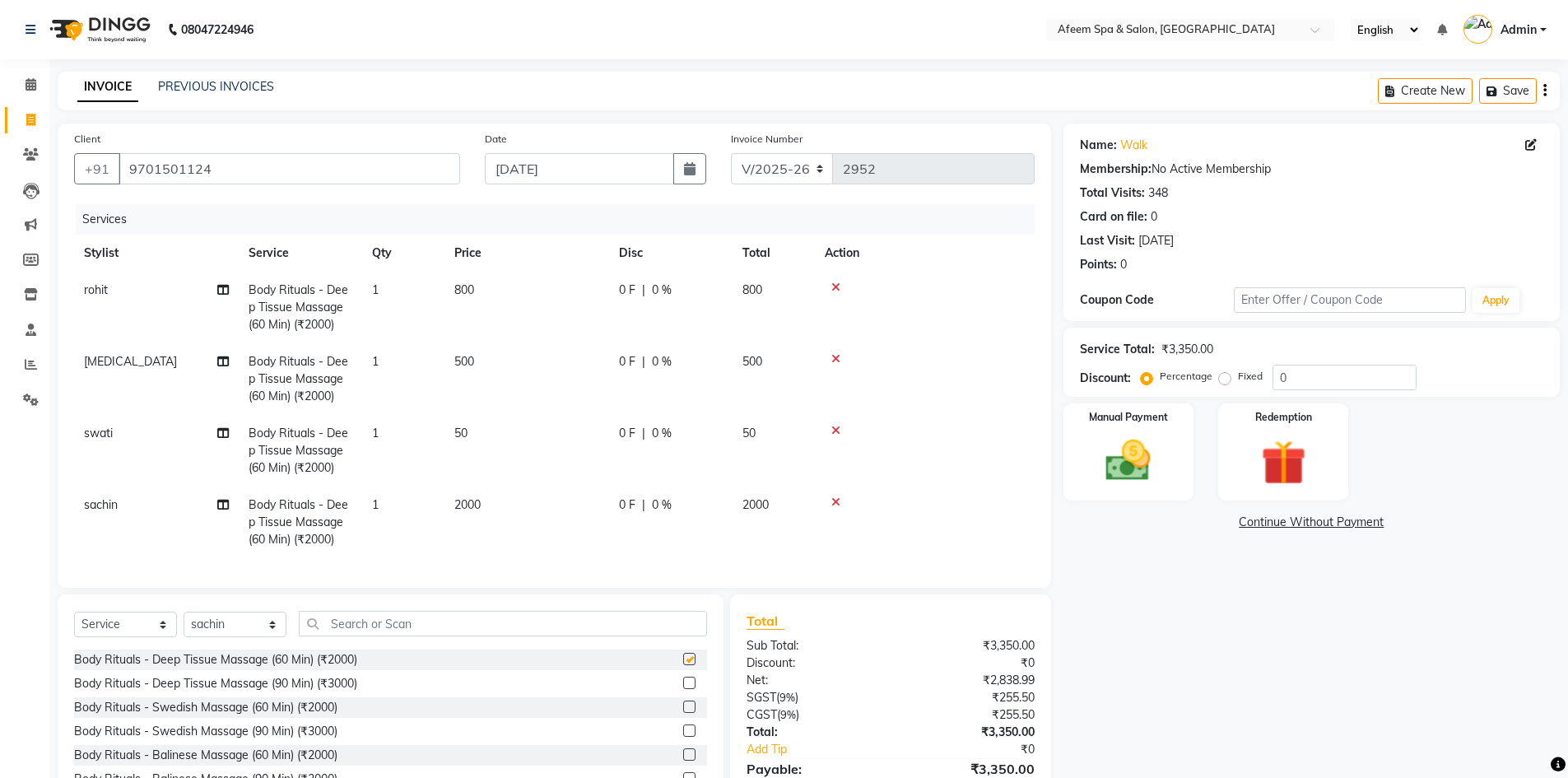
checkbox input "false"
click at [524, 481] on td "50" at bounding box center [526, 451] width 165 height 72
select select "47380"
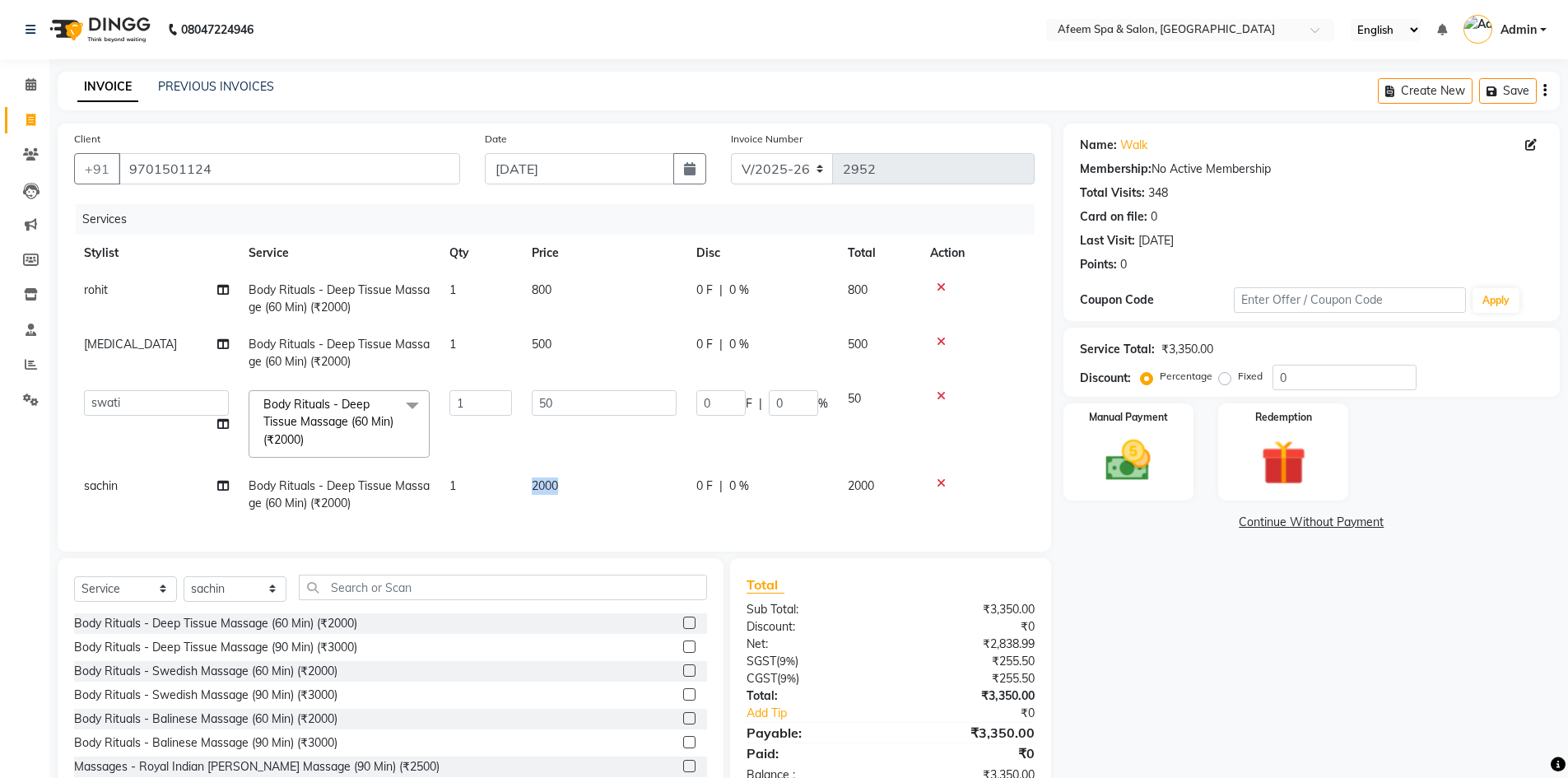
drag, startPoint x: 567, startPoint y: 460, endPoint x: 501, endPoint y: 514, distance: 85.3
click at [501, 514] on tbody "rohit Body Rituals - Deep Tissue Massage (60 Min) (₹2000) 1 800 0 F | 0 % 800 […" at bounding box center [554, 396] width 960 height 251
click at [583, 496] on td "2000" at bounding box center [604, 495] width 165 height 54
select select "37498"
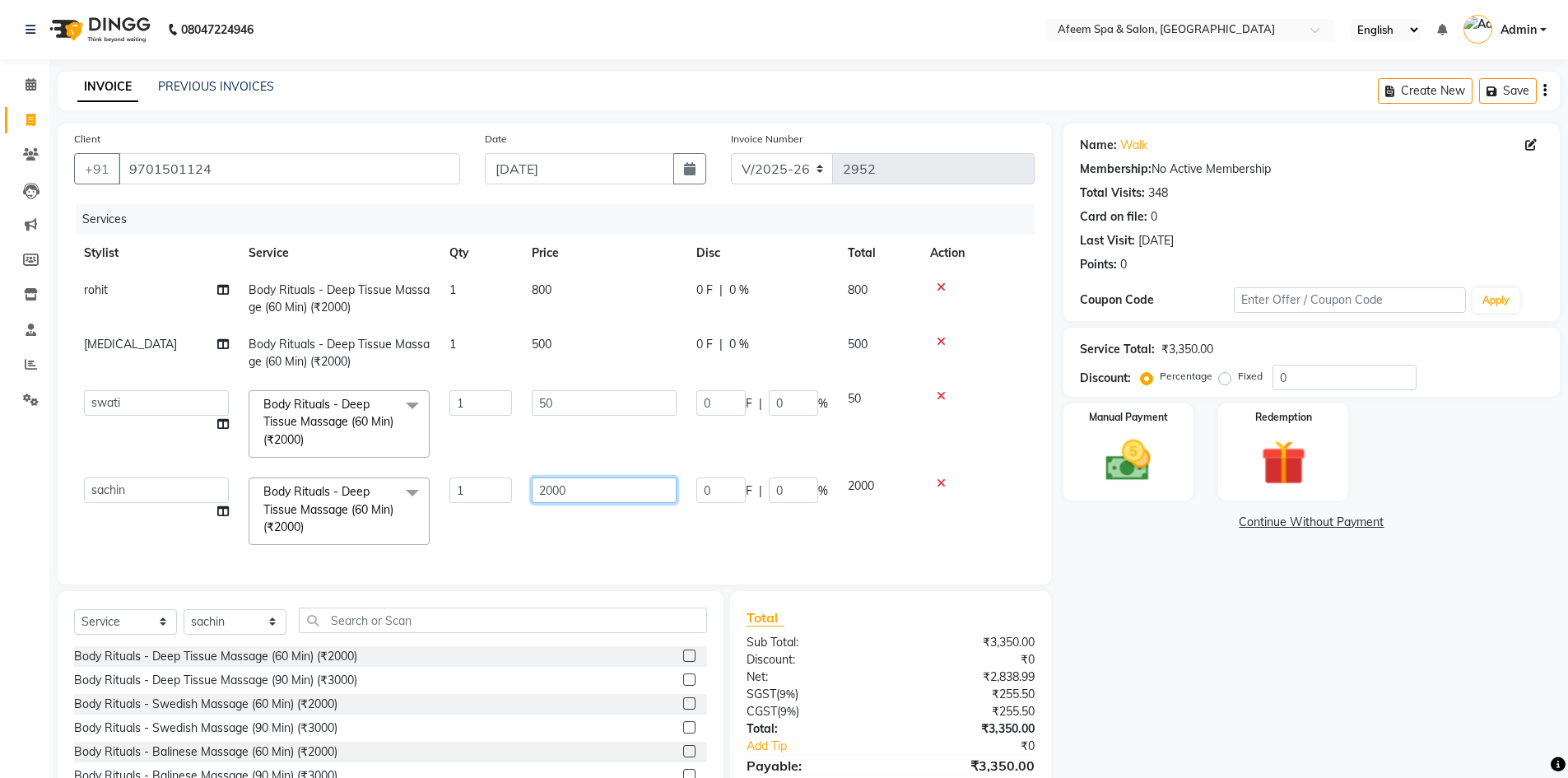
drag, startPoint x: 588, startPoint y: 494, endPoint x: 469, endPoint y: 532, distance: 124.9
click at [474, 528] on tr "aarti bhavna deep [PERSON_NAME] [PERSON_NAME] [PERSON_NAME] Product [PERSON_NAM…" at bounding box center [554, 511] width 960 height 87
type input "500"
click at [1112, 465] on img at bounding box center [1128, 460] width 76 height 53
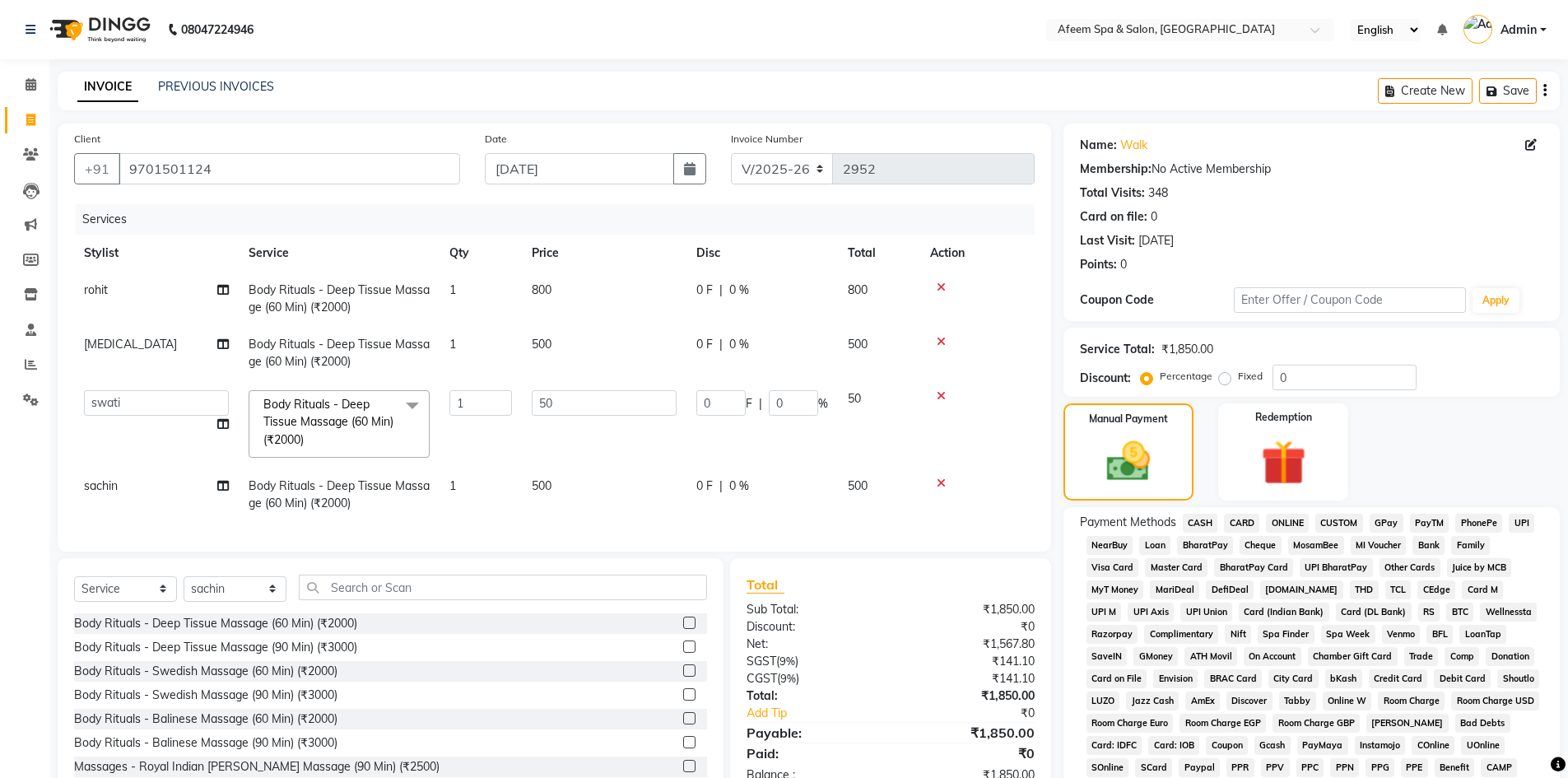
click at [1214, 525] on span "CASH" at bounding box center [1201, 523] width 36 height 19
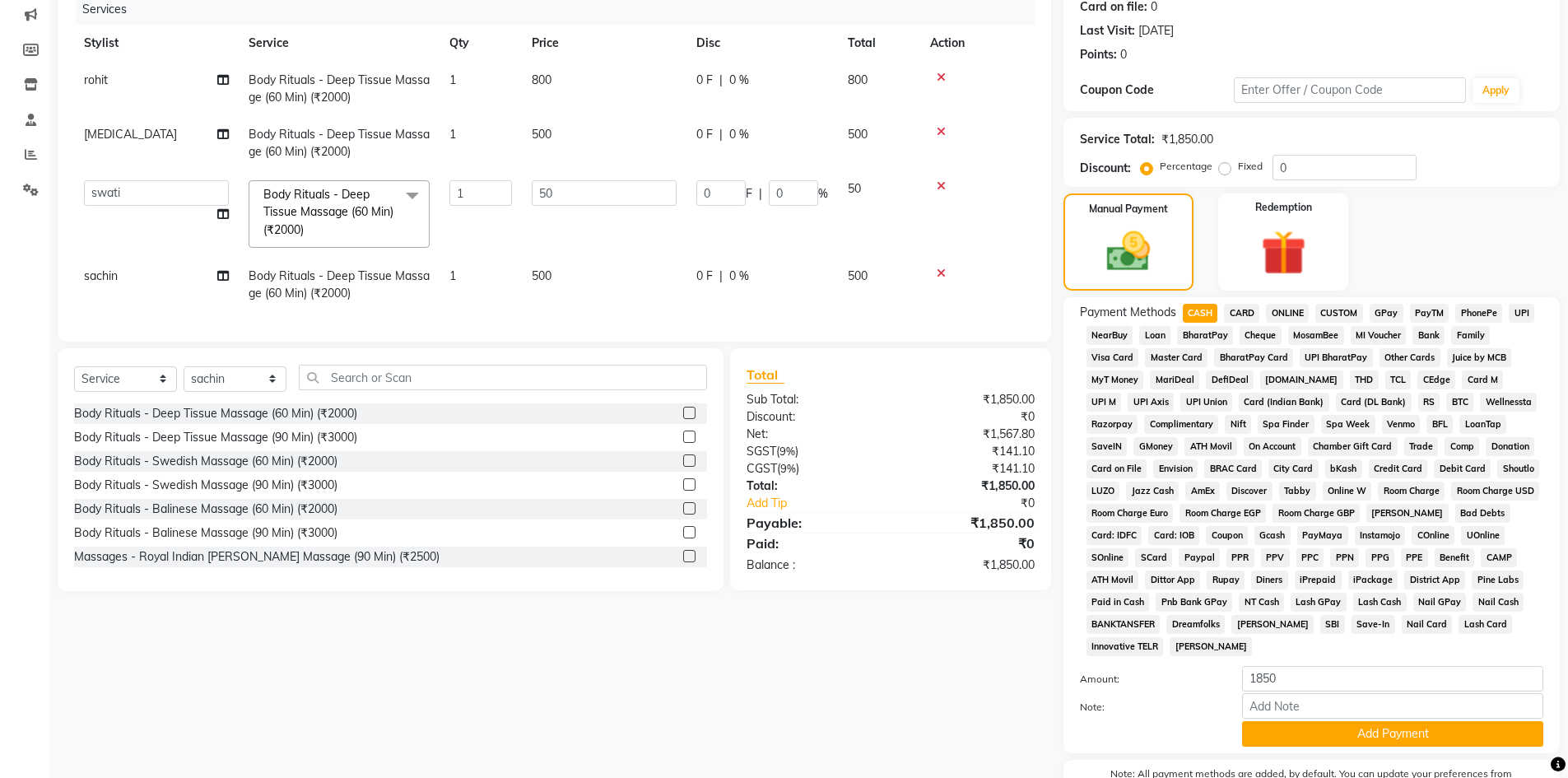
scroll to position [306, 0]
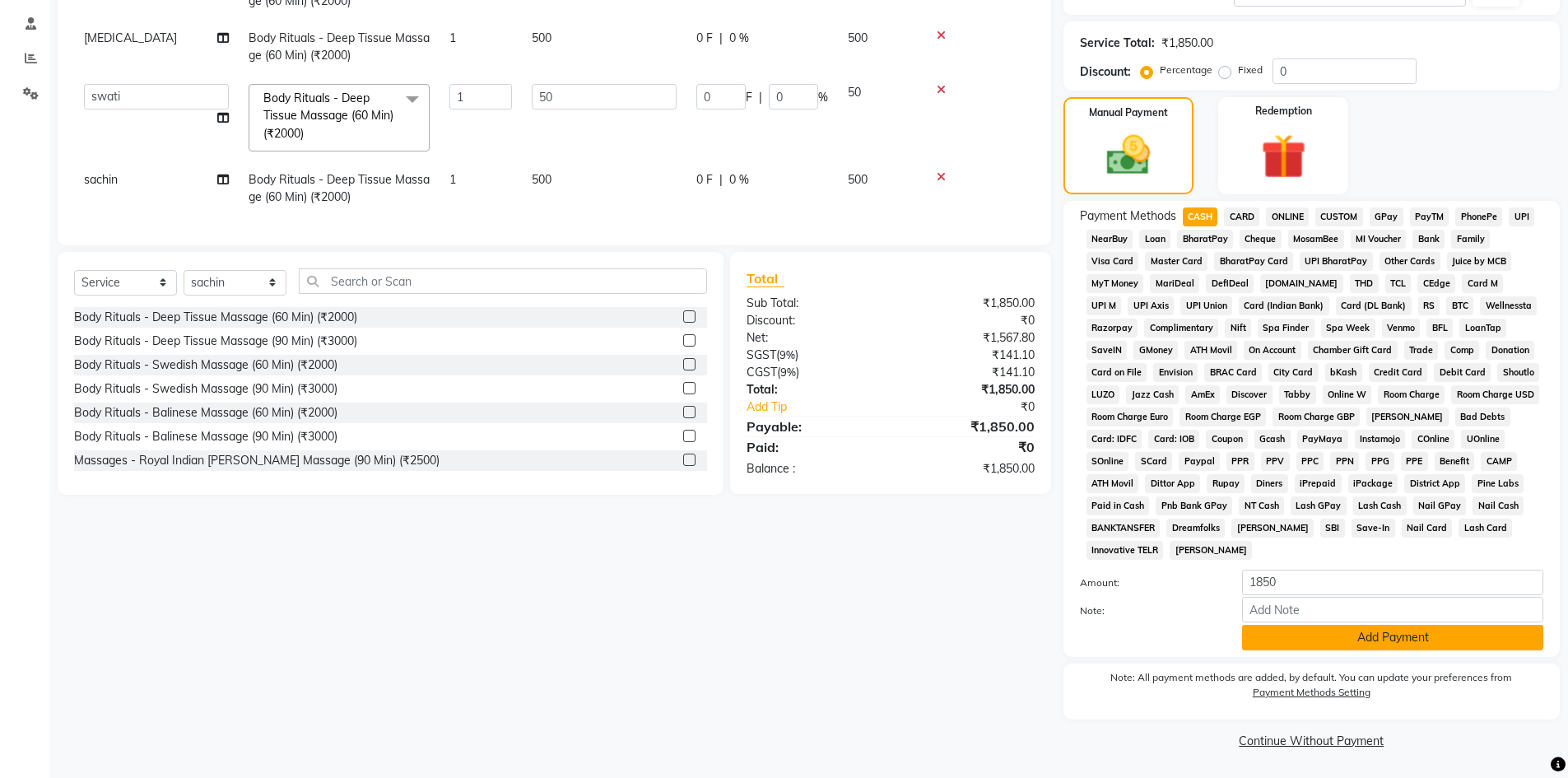
click at [1318, 646] on button "Add Payment" at bounding box center [1392, 637] width 301 height 25
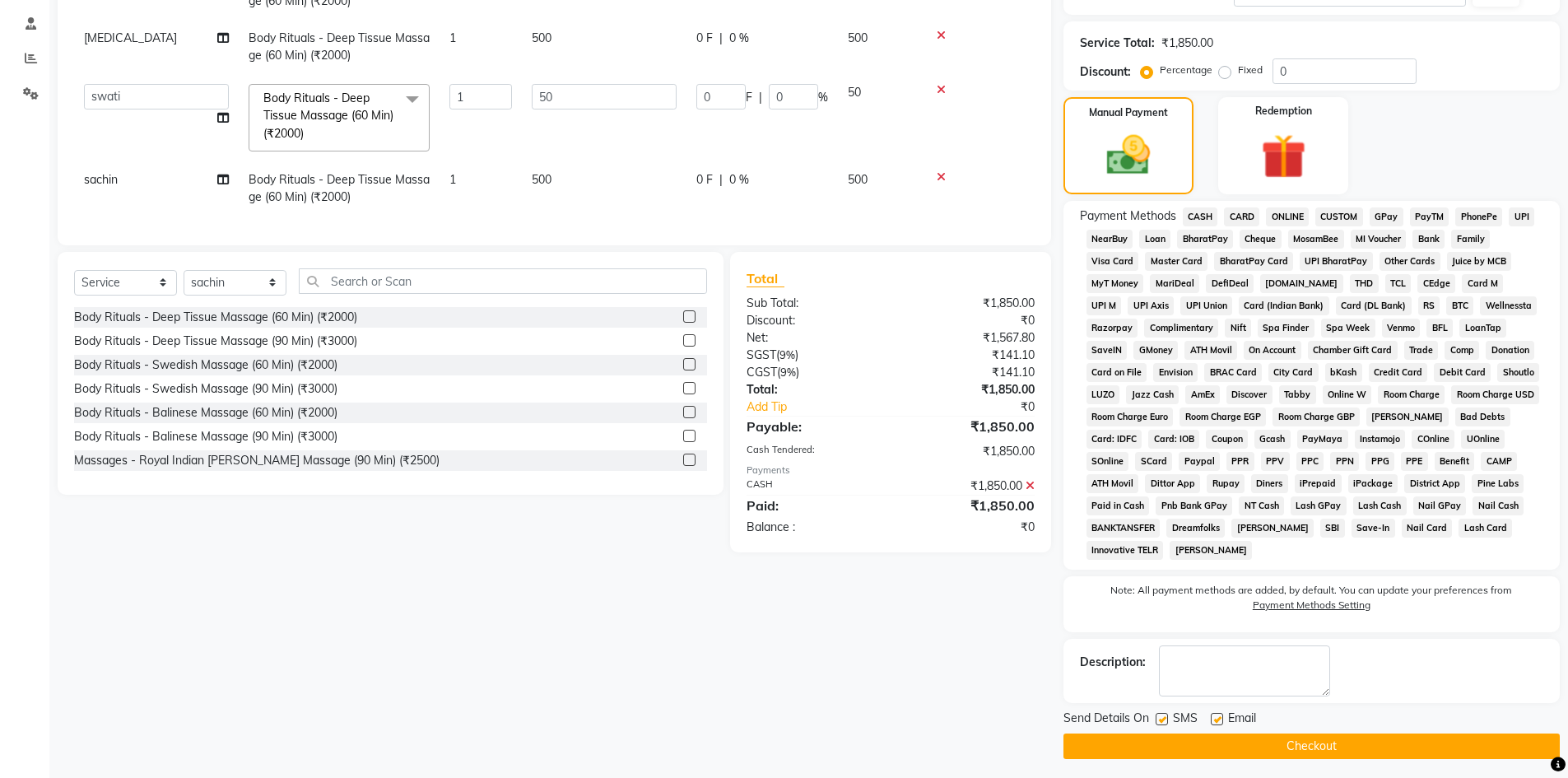
click at [1319, 739] on button "Checkout" at bounding box center [1311, 745] width 496 height 25
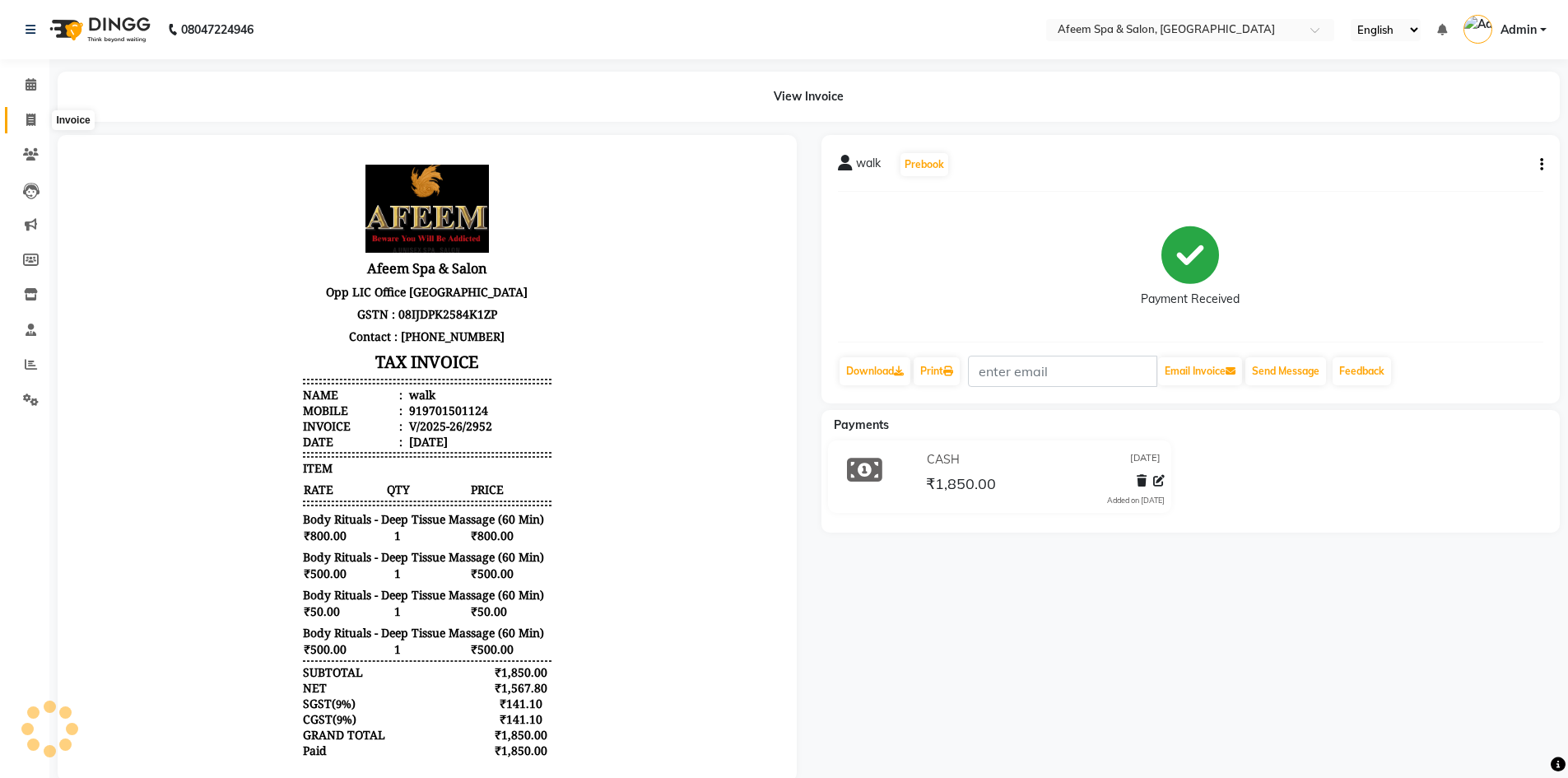
click at [34, 125] on icon at bounding box center [31, 119] width 9 height 12
select select "service"
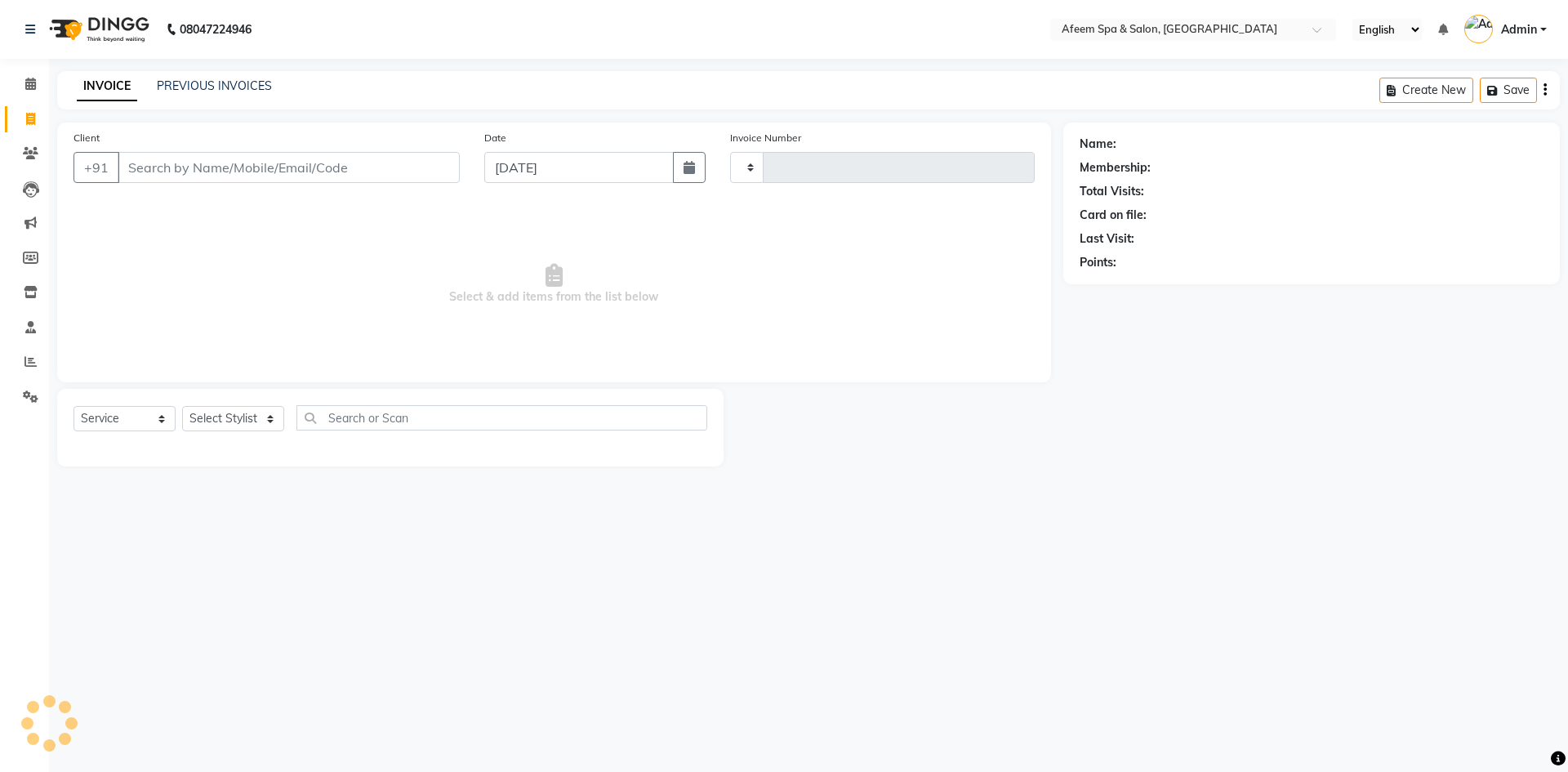
type input "2953"
select select "750"
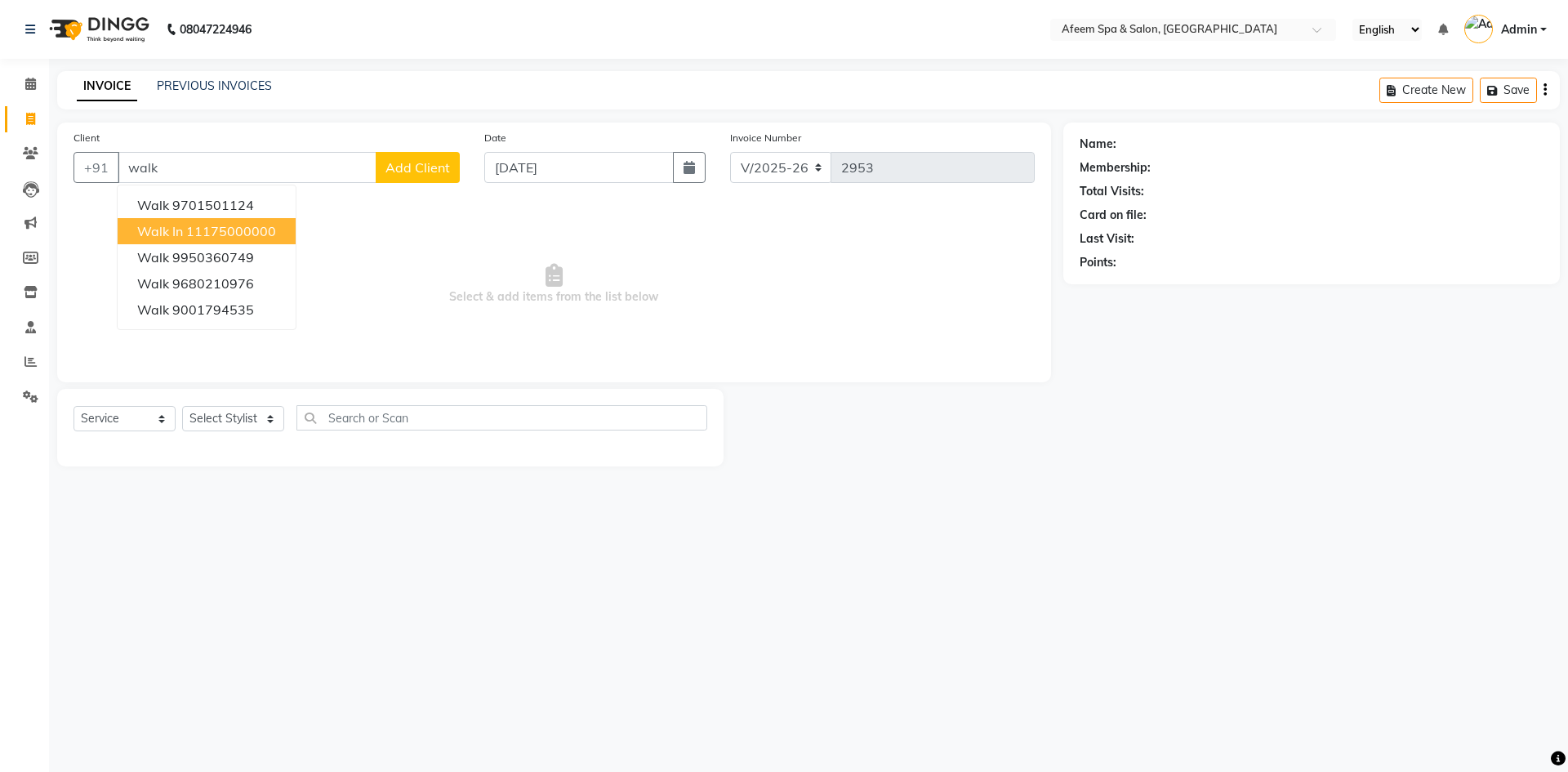
click at [265, 238] on ngb-highlight "11175000000" at bounding box center [231, 231] width 90 height 17
type input "11175000000"
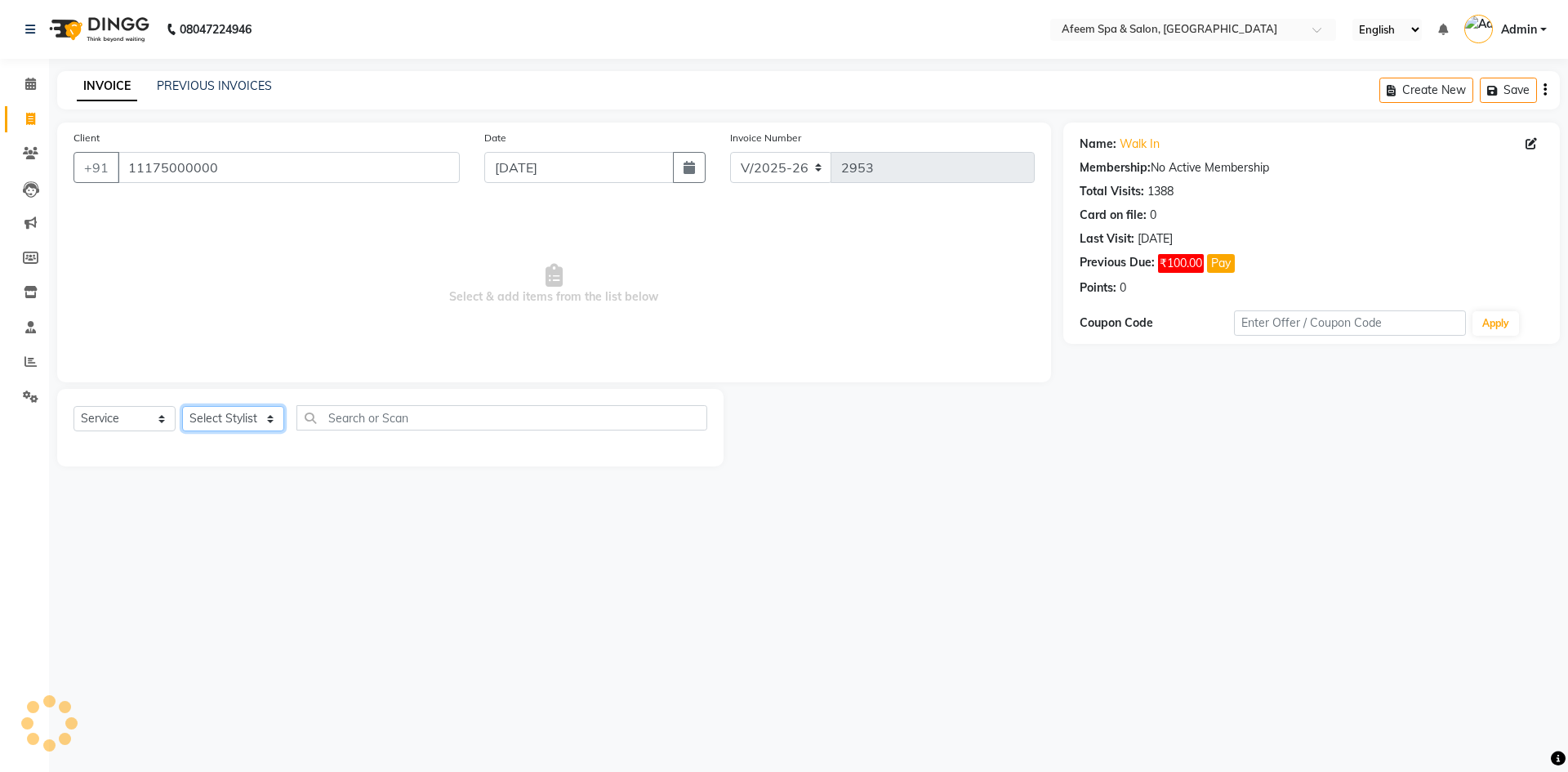
click at [231, 418] on select "Select Stylist aarti bhavna deep Deepika [PERSON_NAME] [PERSON_NAME] [PERSON_NA…" at bounding box center [233, 418] width 102 height 25
select select "12004"
click at [182, 405] on select "Select Stylist aarti bhavna deep Deepika [PERSON_NAME] [PERSON_NAME] [PERSON_NA…" at bounding box center [233, 418] width 102 height 25
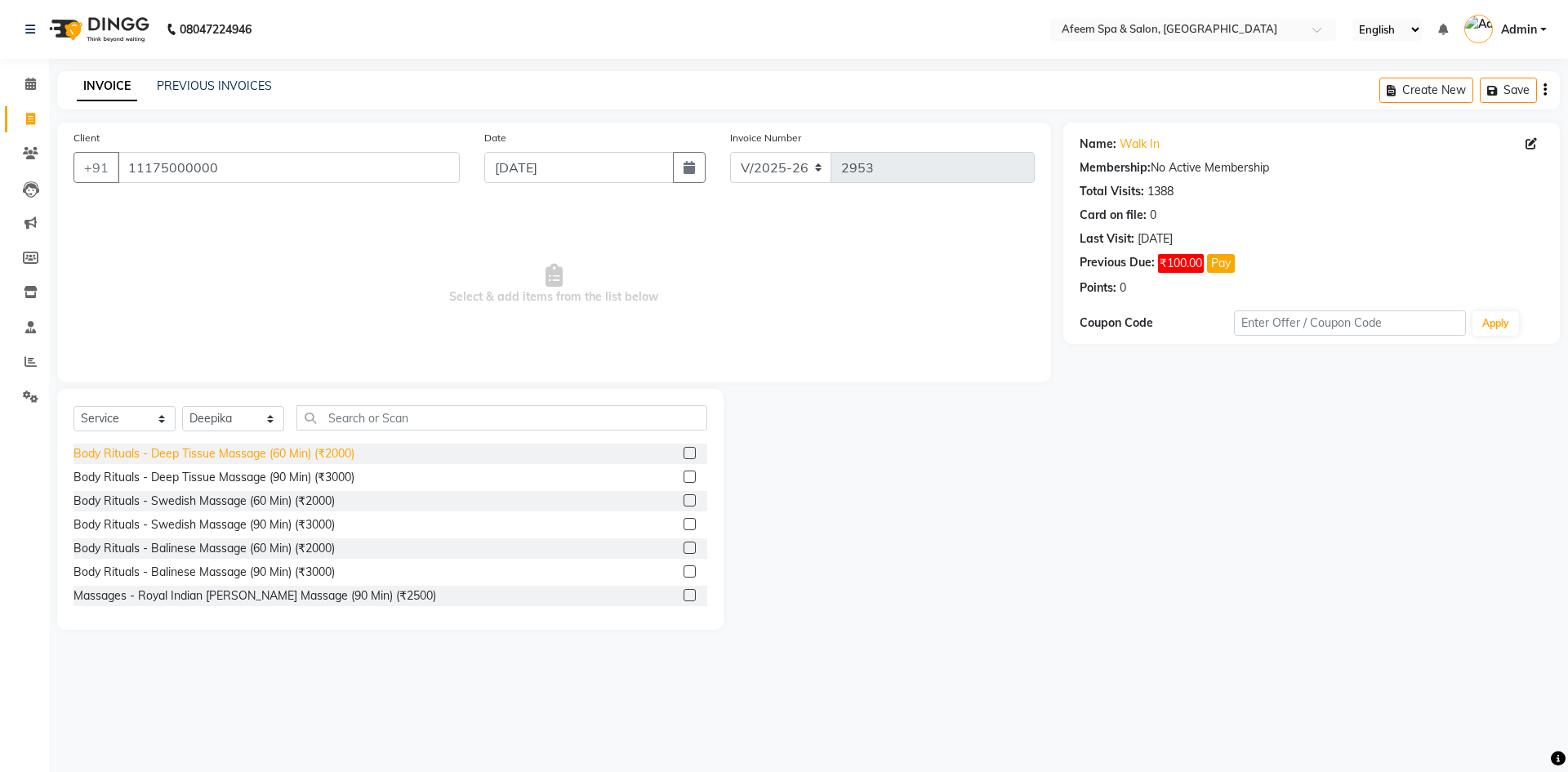
click at [320, 456] on div "Body Rituals - Deep Tissue Massage (60 Min) (₹2000)" at bounding box center [213, 454] width 281 height 17
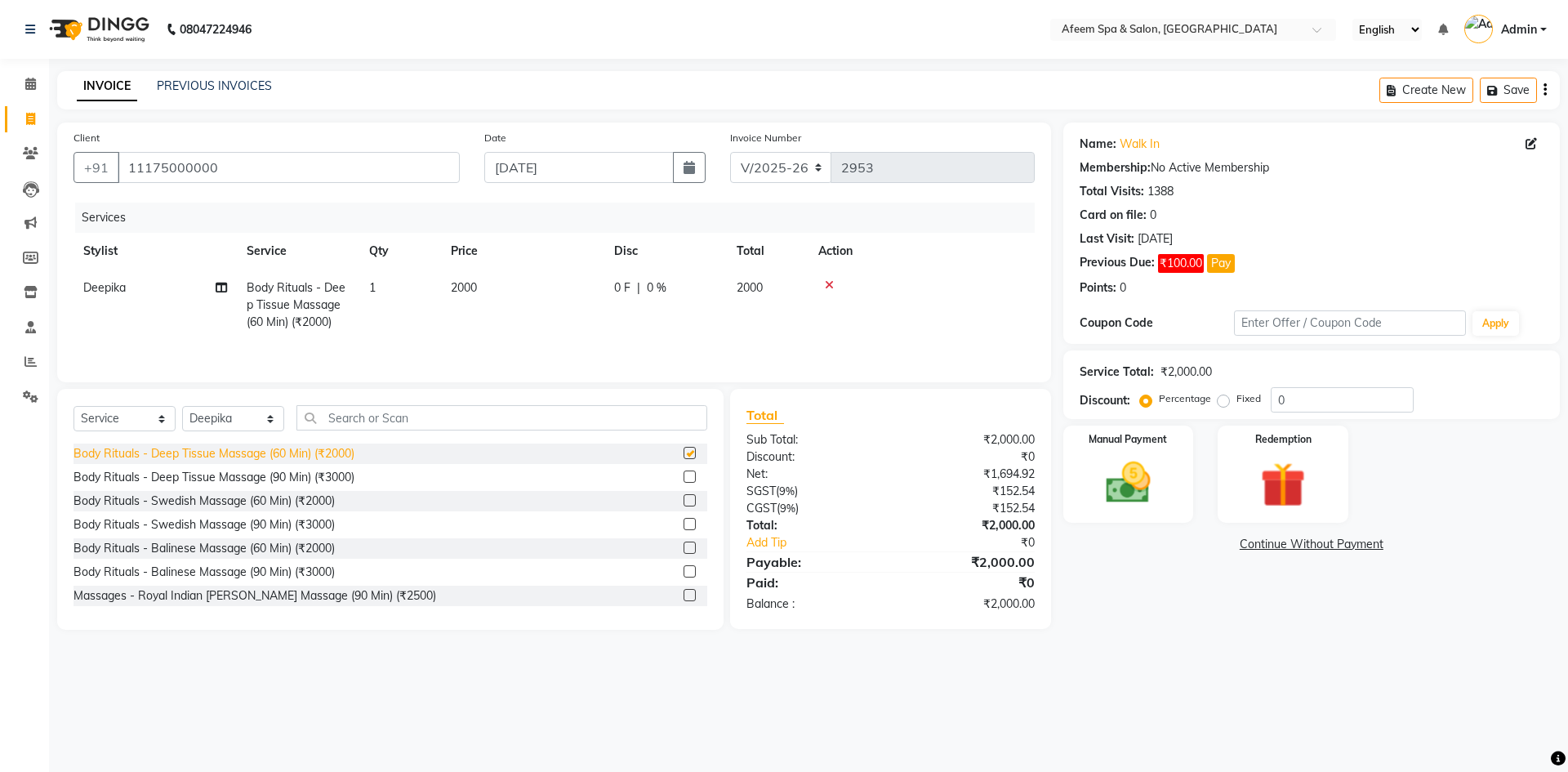
checkbox input "false"
click at [465, 290] on span "2000" at bounding box center [464, 288] width 26 height 15
select select "12004"
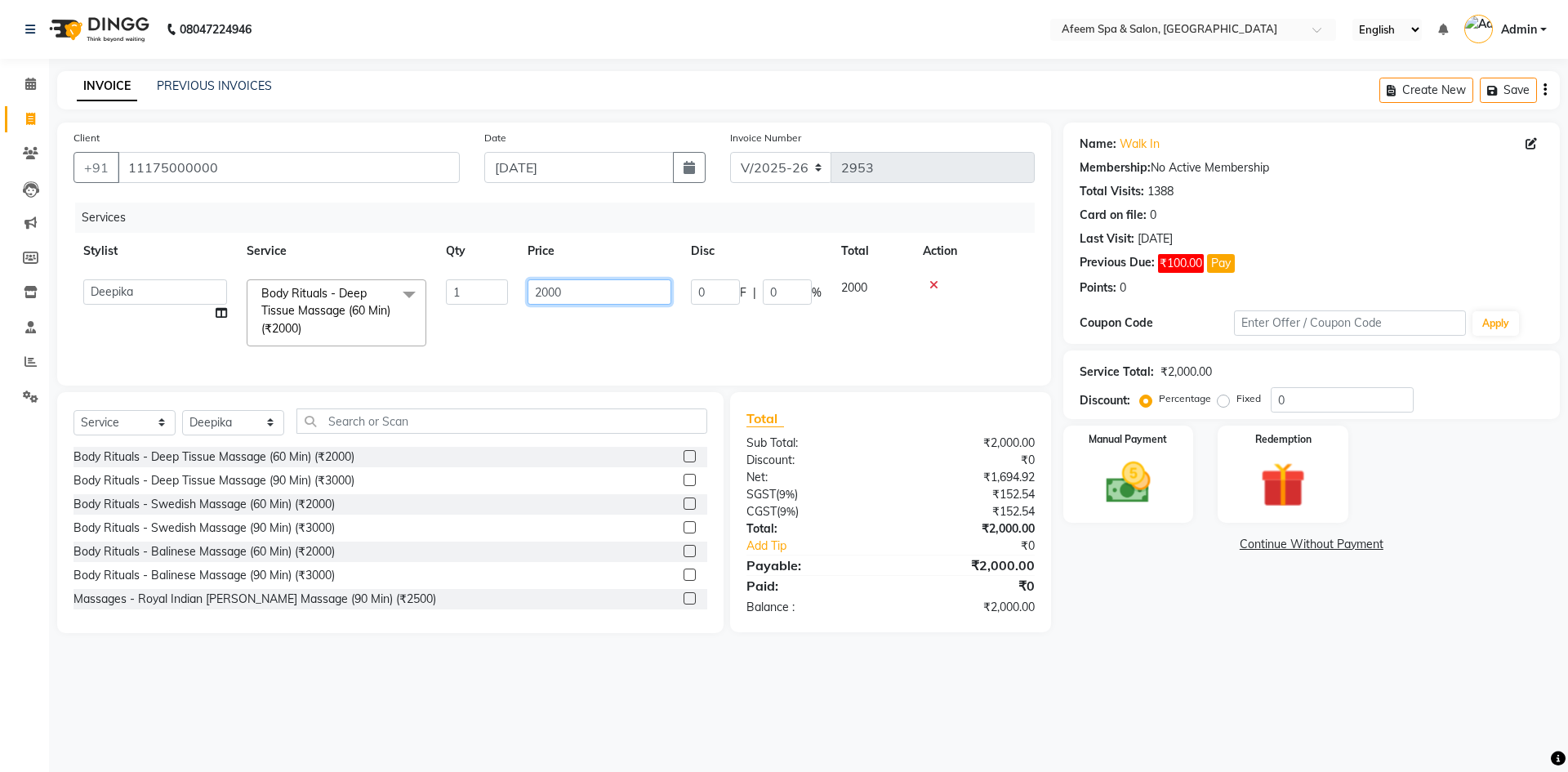
drag, startPoint x: 590, startPoint y: 290, endPoint x: 431, endPoint y: 290, distance: 159.0
click at [431, 290] on tr "aarti bhavna deep [PERSON_NAME] [PERSON_NAME] [PERSON_NAME] Product [PERSON_NAM…" at bounding box center [554, 312] width 961 height 86
type input "1300"
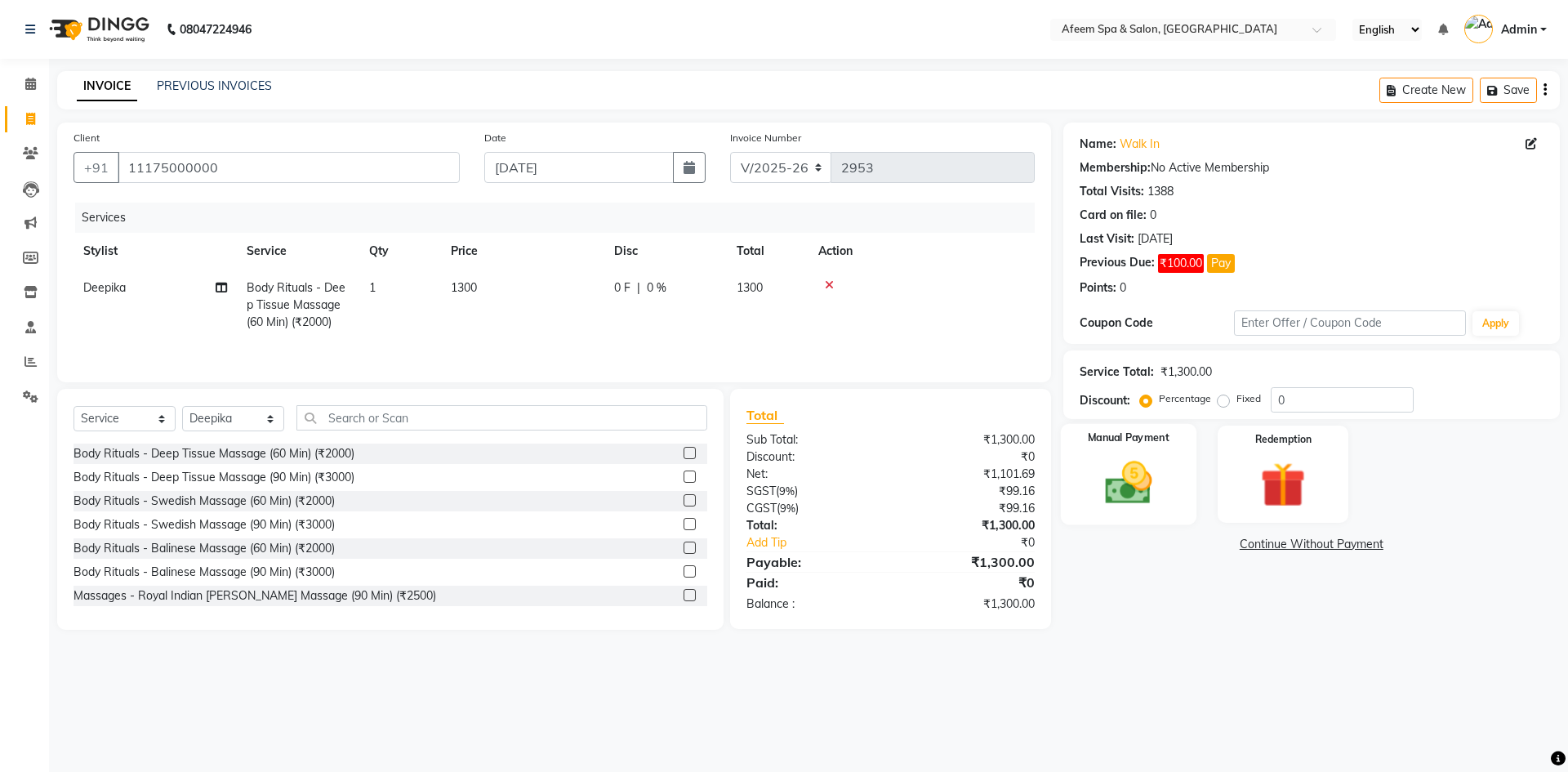
click at [1138, 489] on img at bounding box center [1128, 482] width 76 height 54
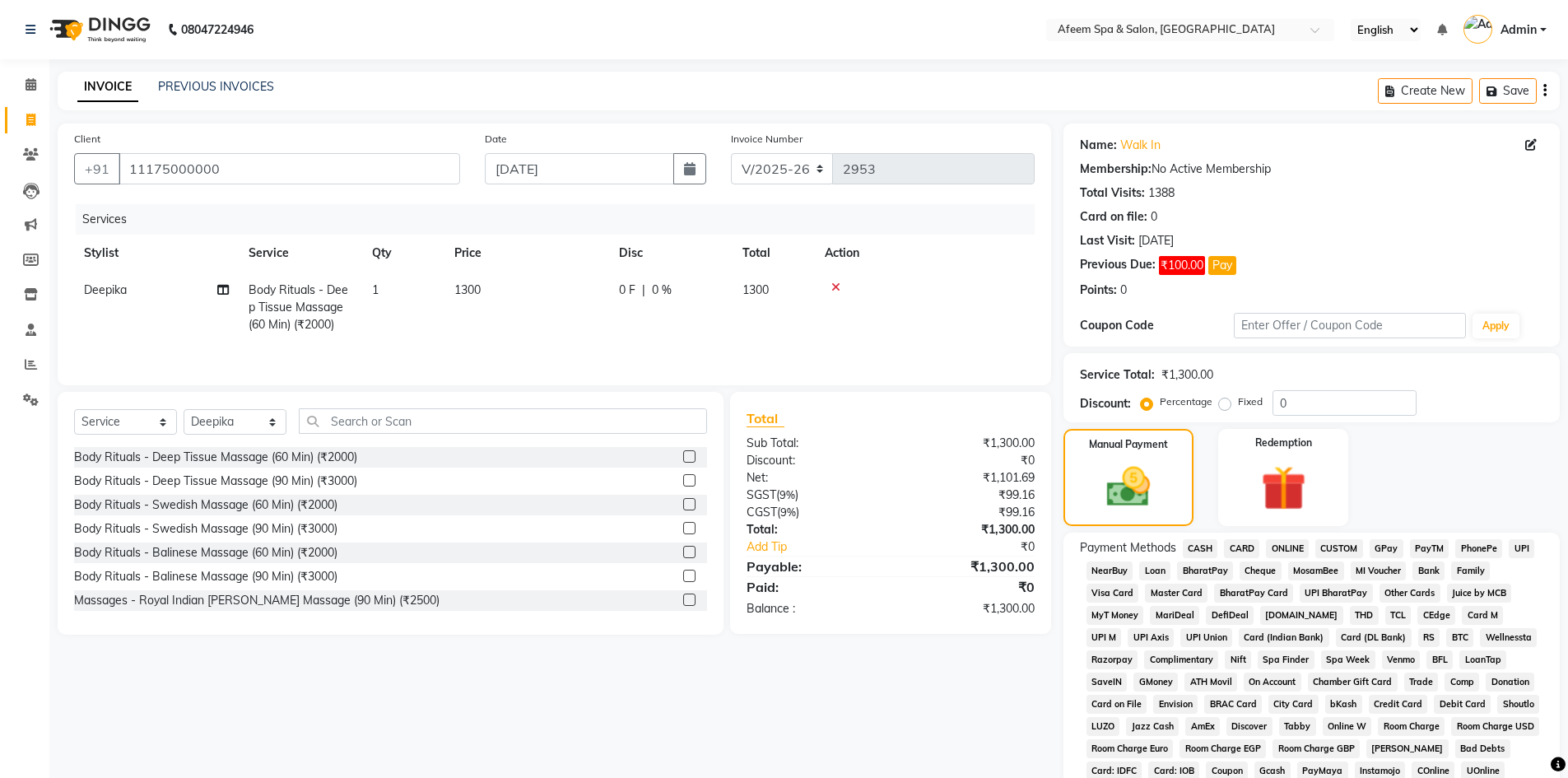
click at [1292, 548] on span "ONLINE" at bounding box center [1287, 549] width 43 height 19
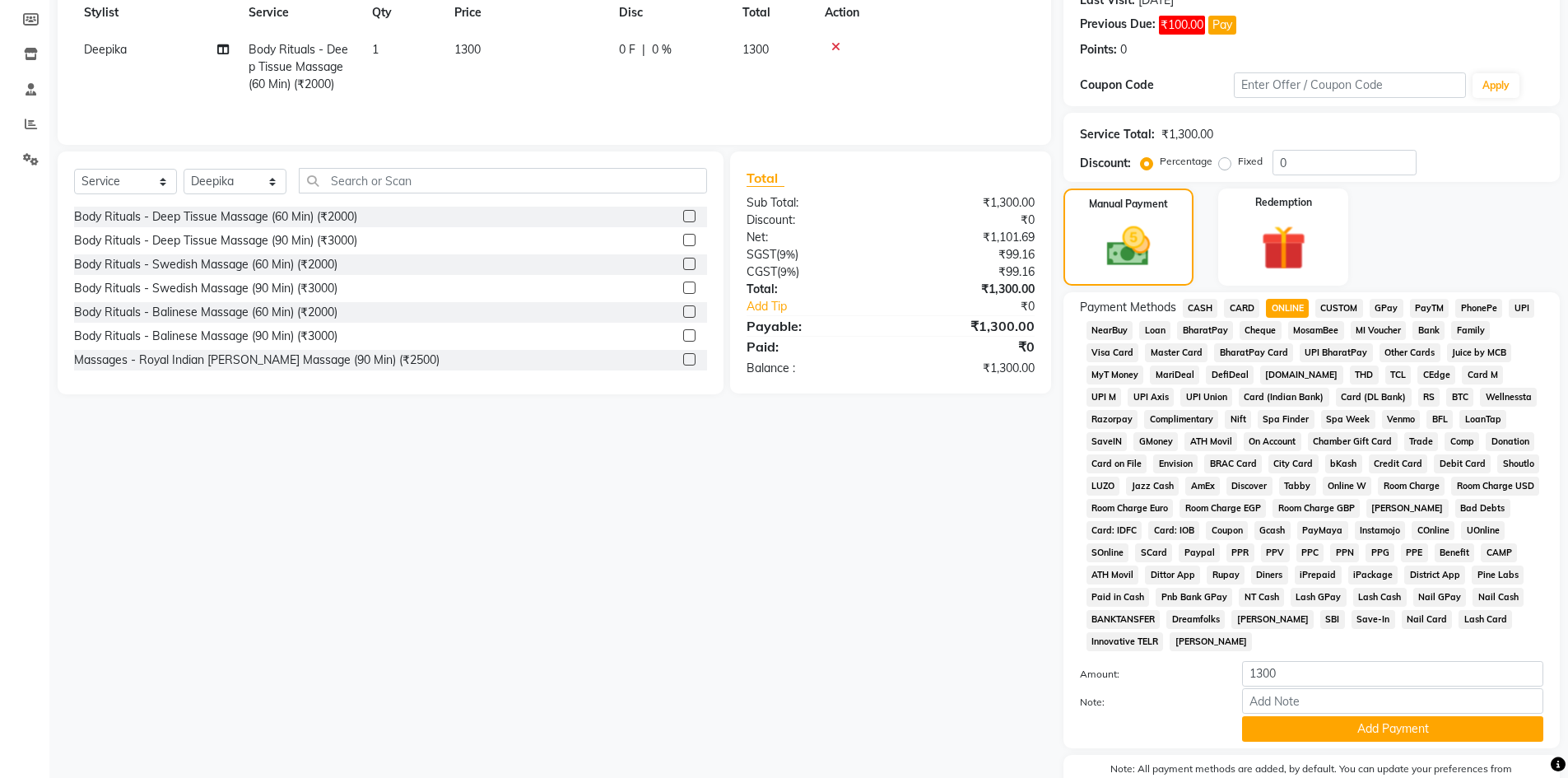
scroll to position [247, 0]
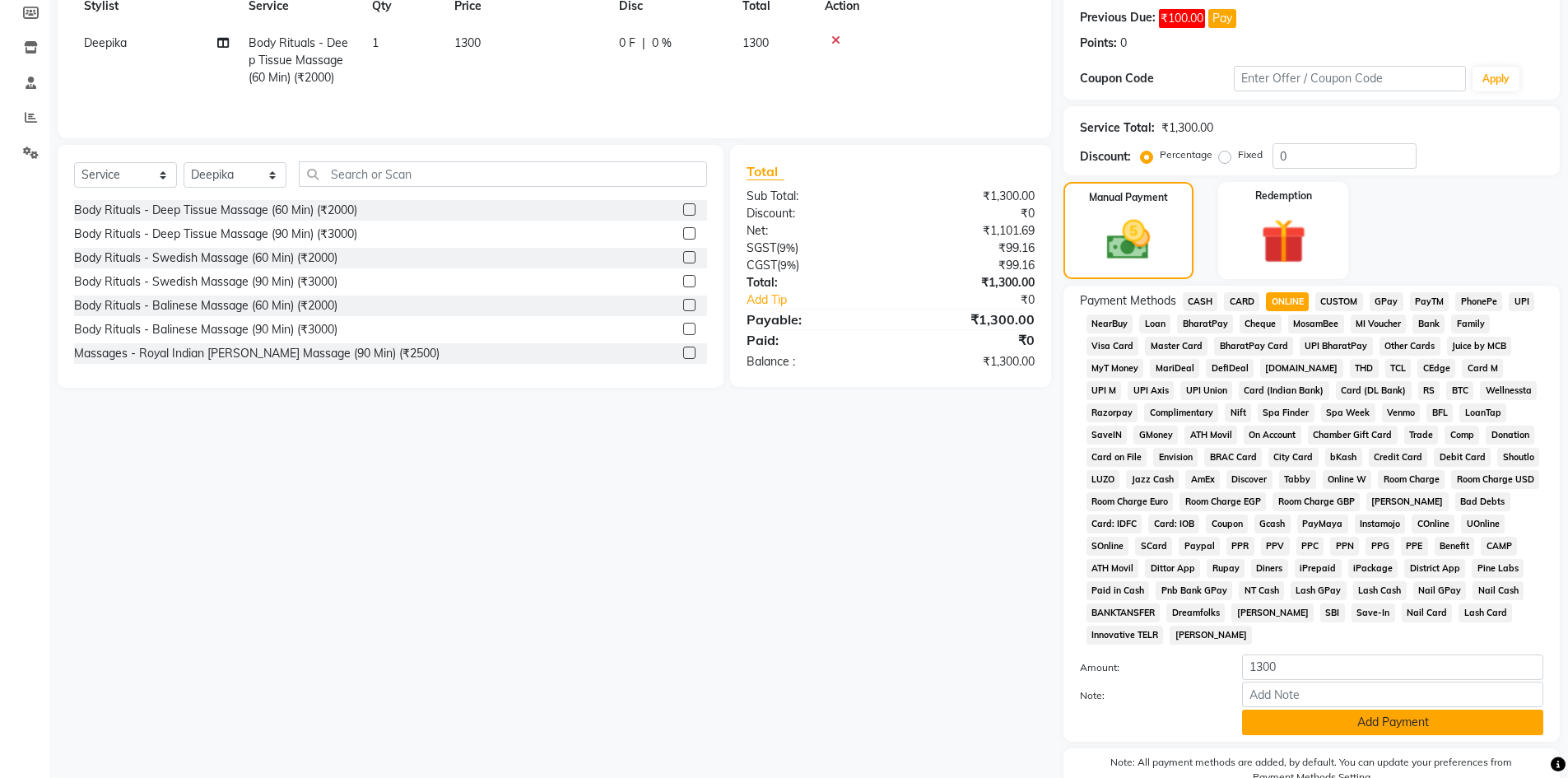
click at [1311, 727] on button "Add Payment" at bounding box center [1392, 722] width 301 height 25
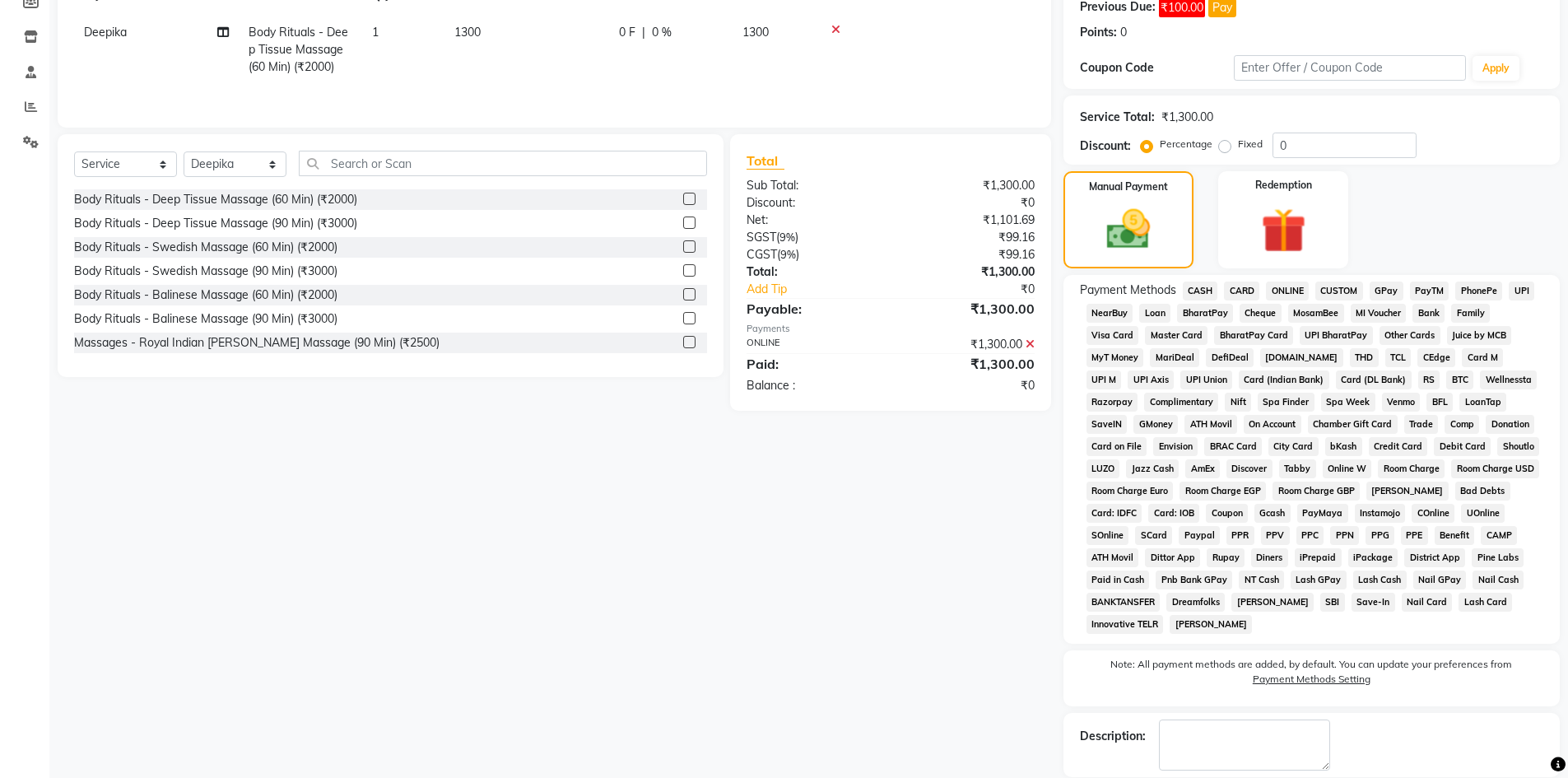
scroll to position [338, 0]
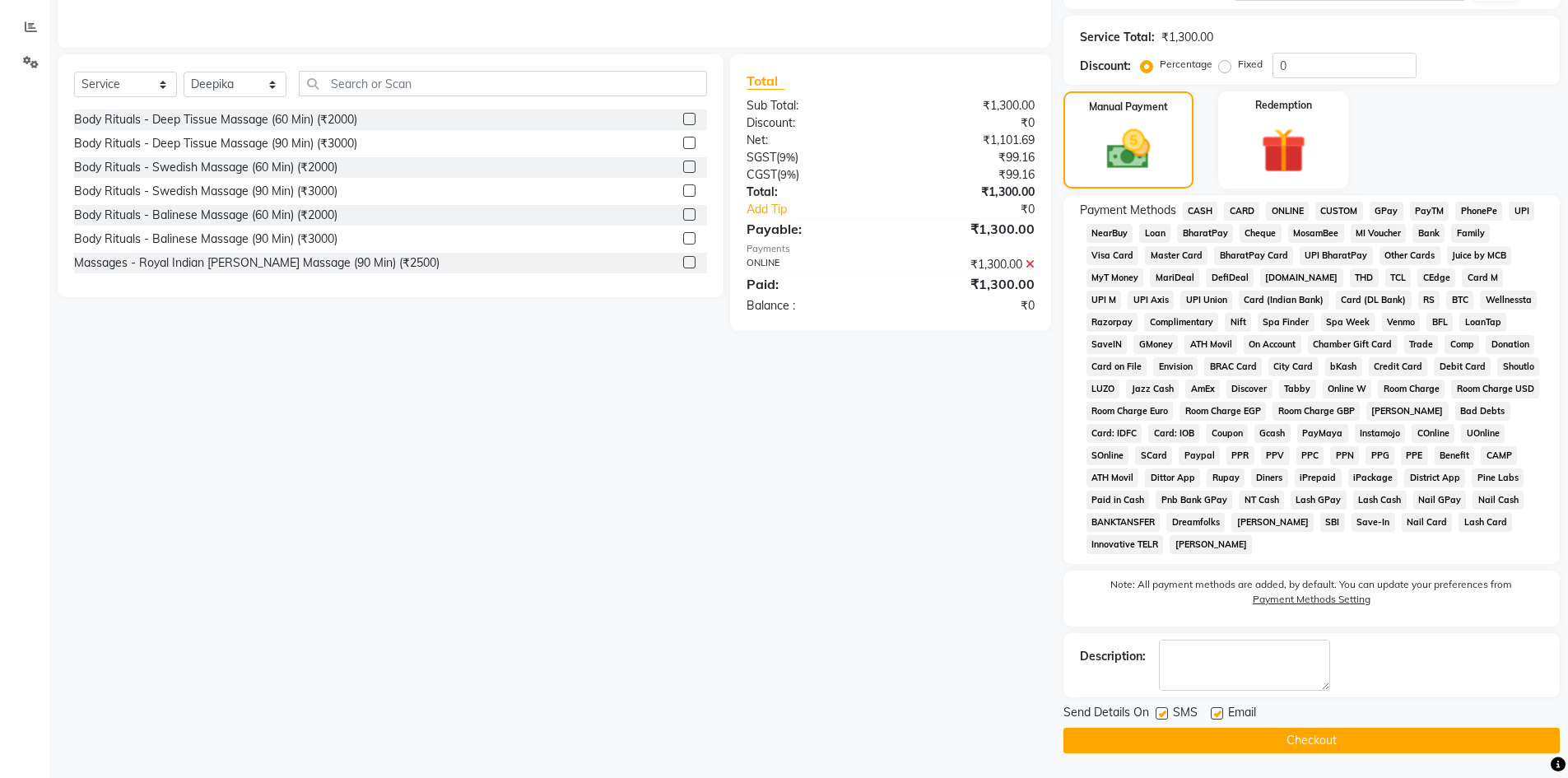
click at [1174, 718] on span "SMS" at bounding box center [1185, 714] width 24 height 21
click at [1171, 731] on button "Checkout" at bounding box center [1311, 740] width 496 height 25
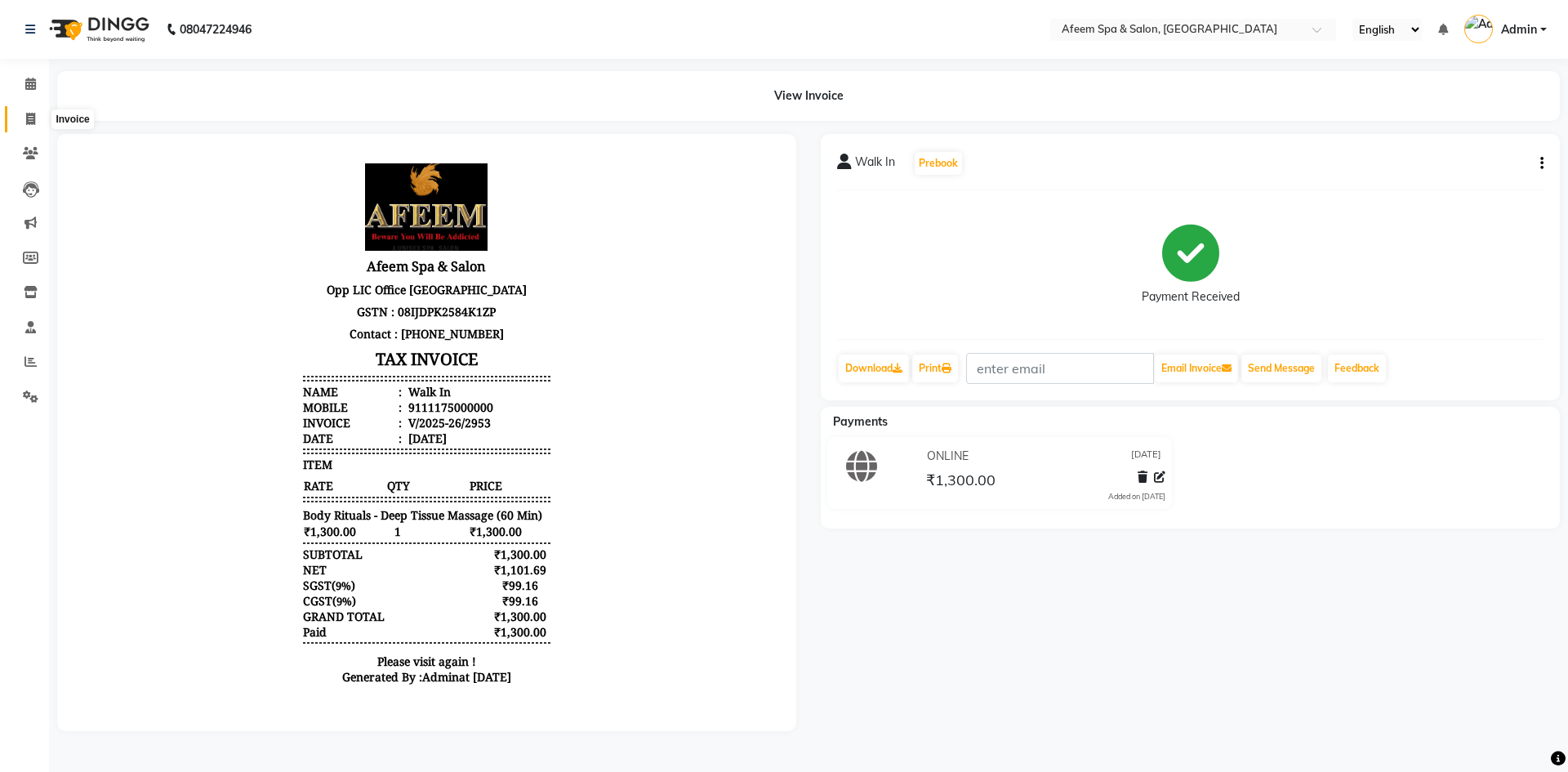
click at [33, 118] on icon at bounding box center [31, 118] width 9 height 12
select select "service"
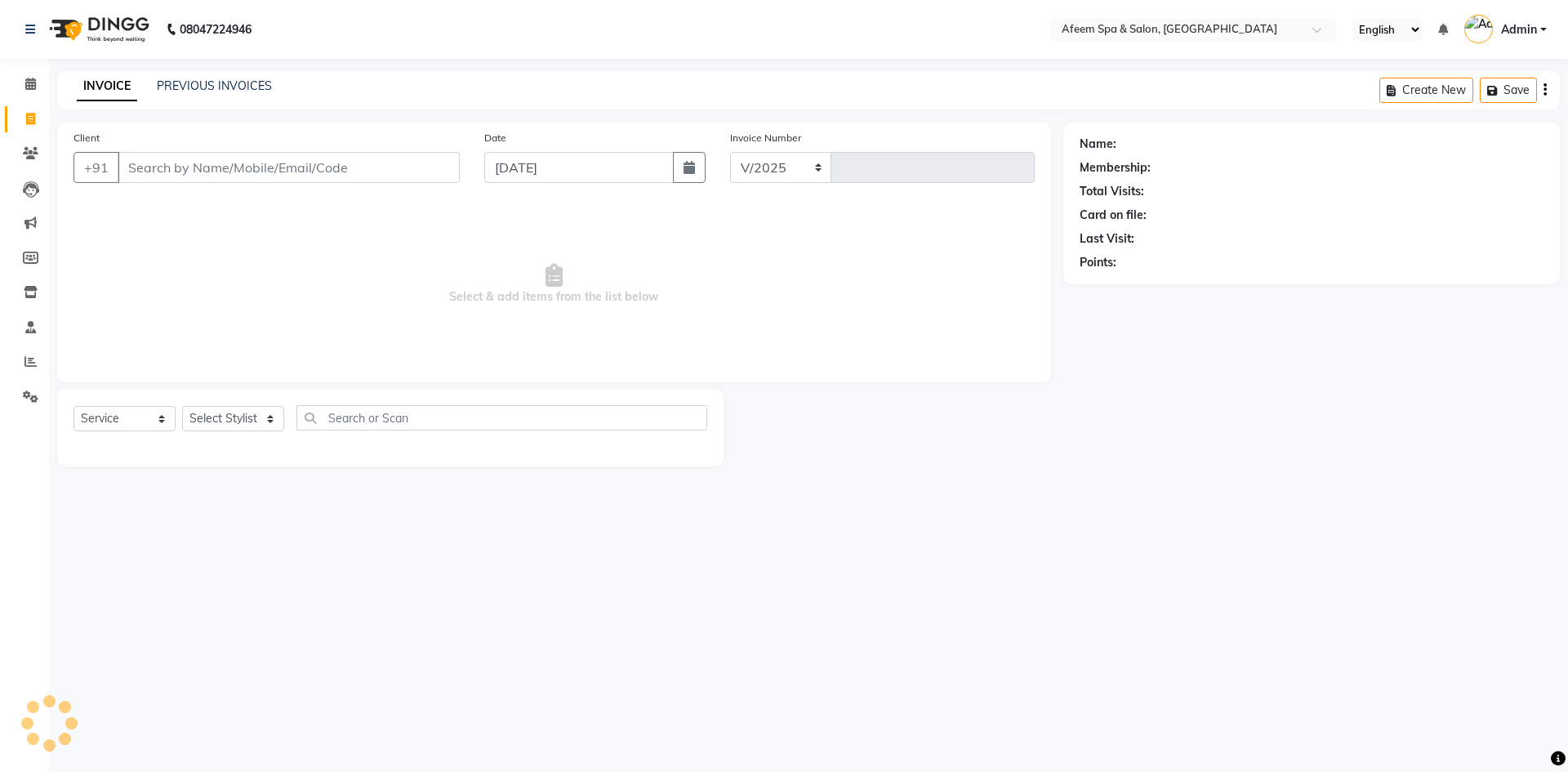
select select "750"
type input "2954"
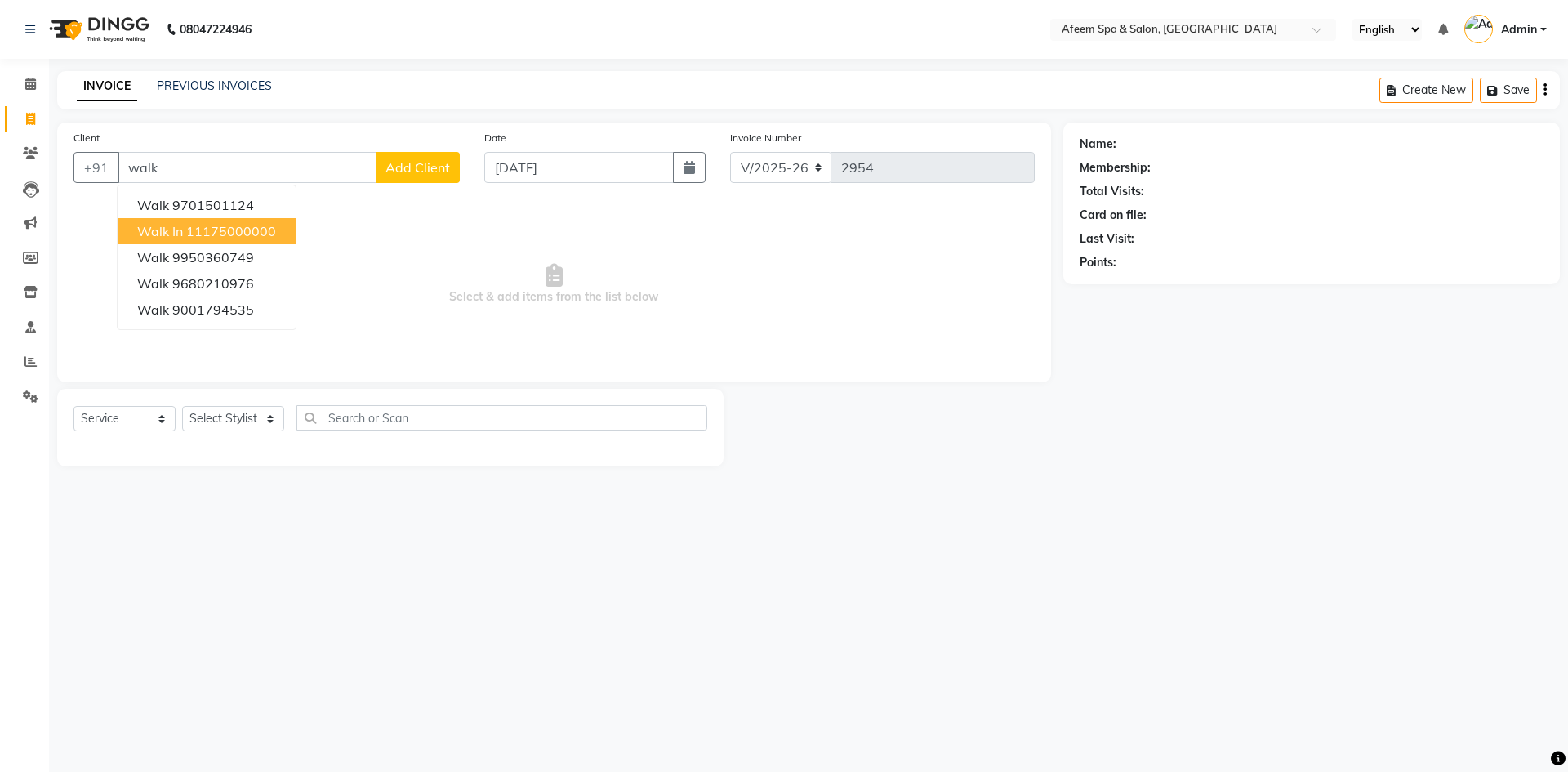
click at [227, 236] on ngb-highlight "11175000000" at bounding box center [231, 231] width 90 height 17
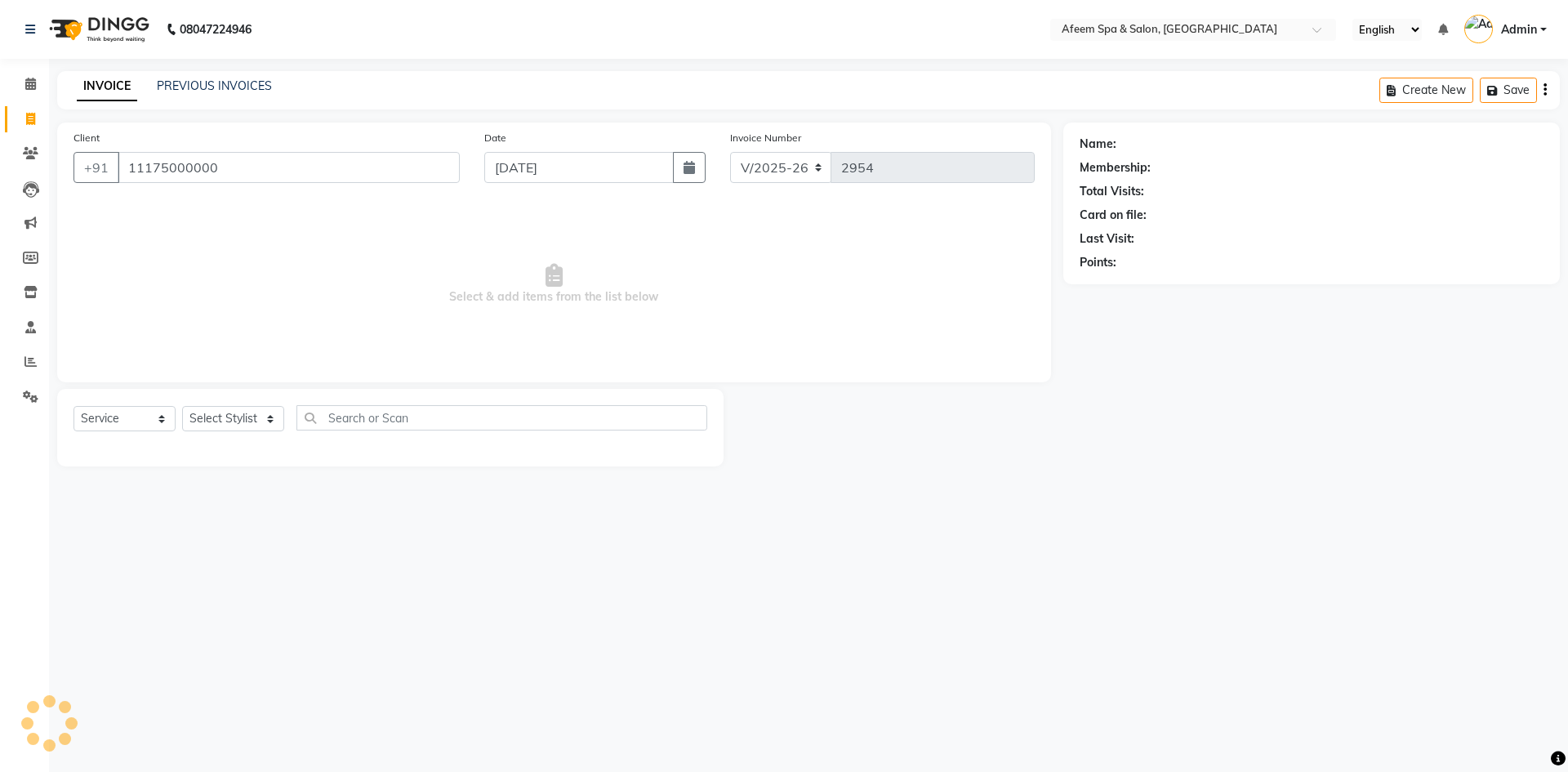
type input "11175000000"
click at [260, 422] on select "Select Stylist aarti bhavna deep Deepika [PERSON_NAME] [PERSON_NAME] [PERSON_NA…" at bounding box center [233, 418] width 102 height 25
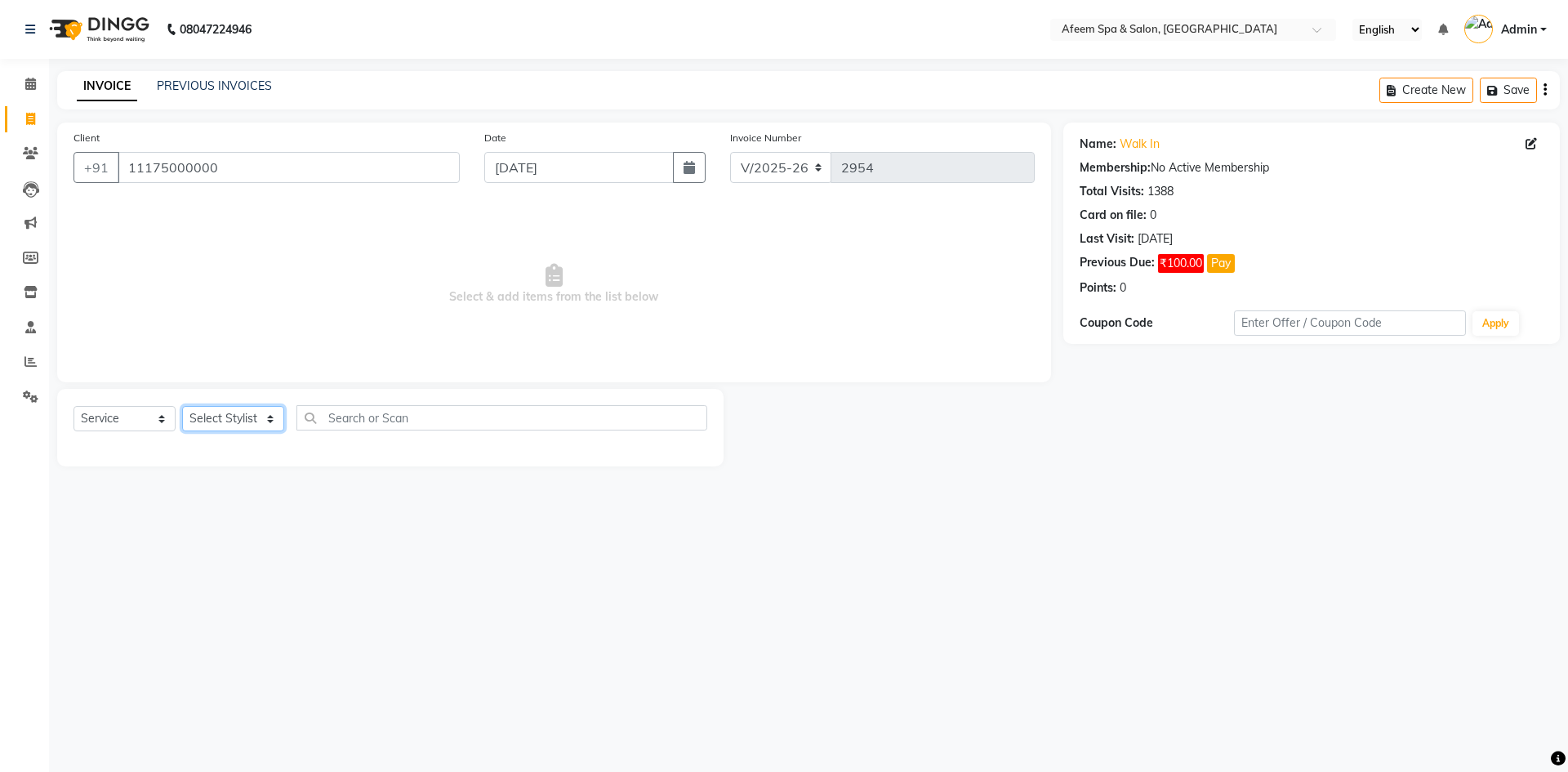
select select "47380"
click at [182, 405] on select "Select Stylist aarti bhavna deep Deepika [PERSON_NAME] [PERSON_NAME] [PERSON_NA…" at bounding box center [233, 418] width 102 height 25
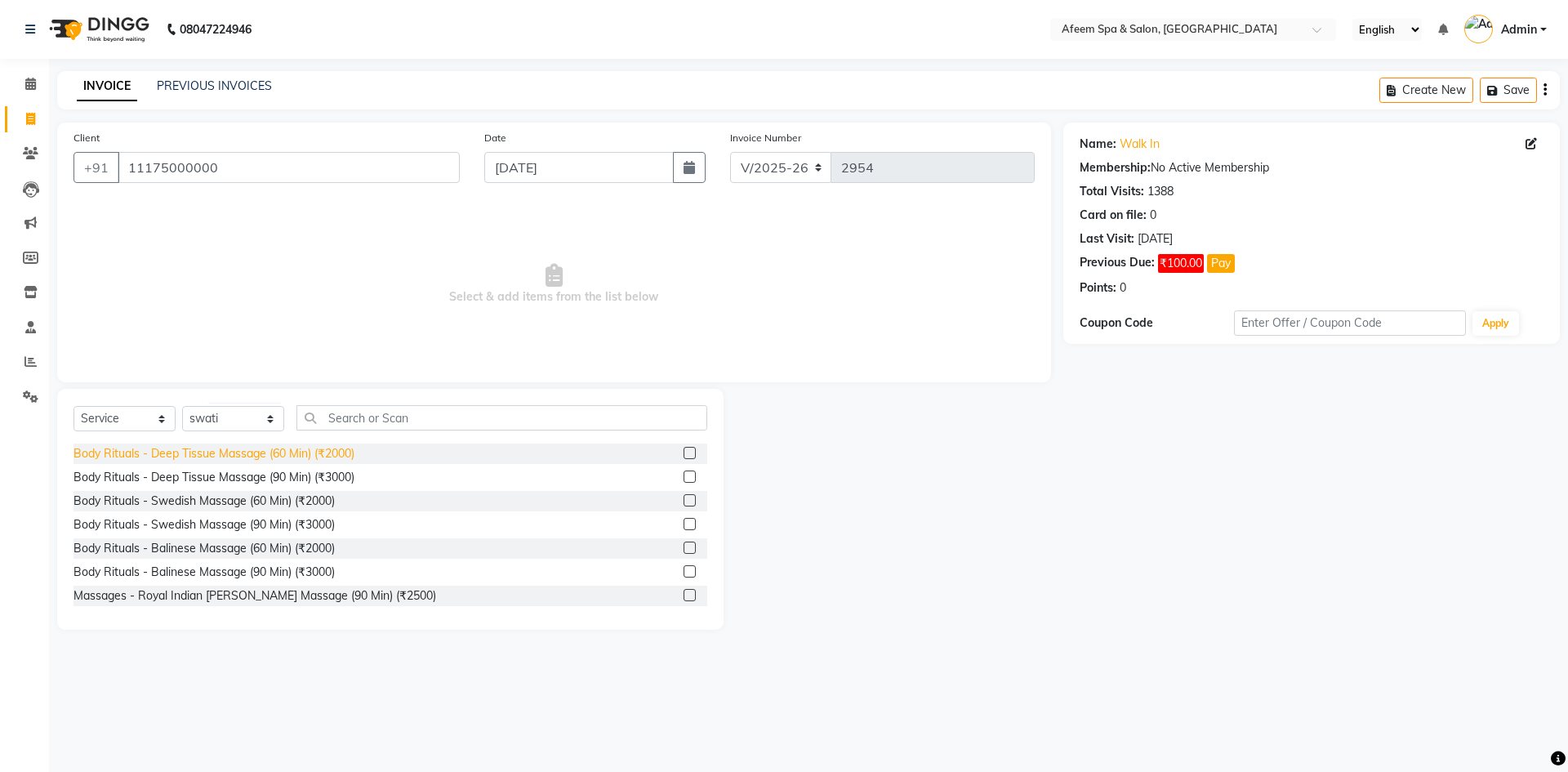
click at [328, 457] on div "Body Rituals - Deep Tissue Massage (60 Min) (₹2000)" at bounding box center [213, 454] width 281 height 17
checkbox input "false"
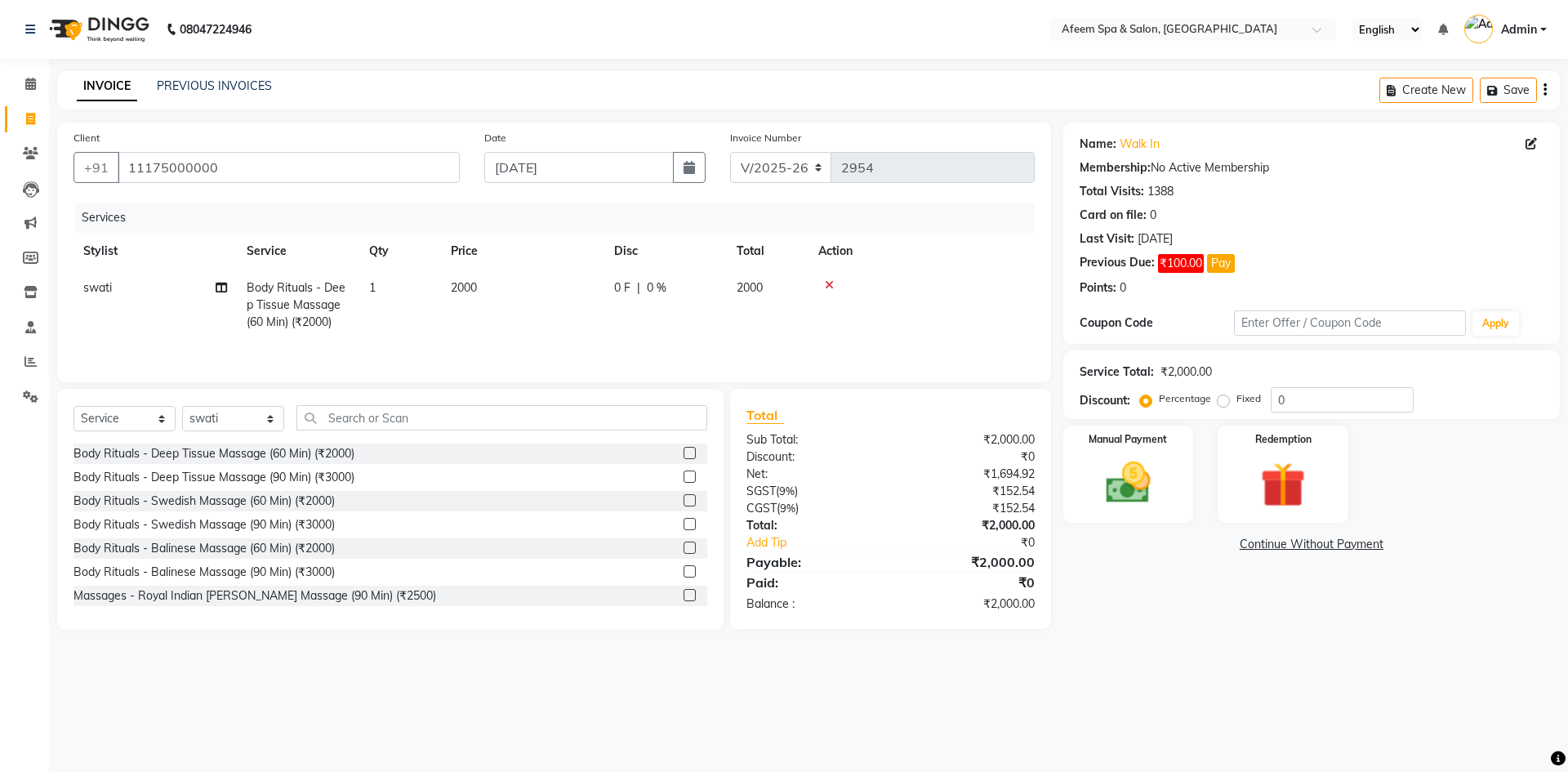
click at [472, 297] on td "2000" at bounding box center [522, 304] width 163 height 71
select select "47380"
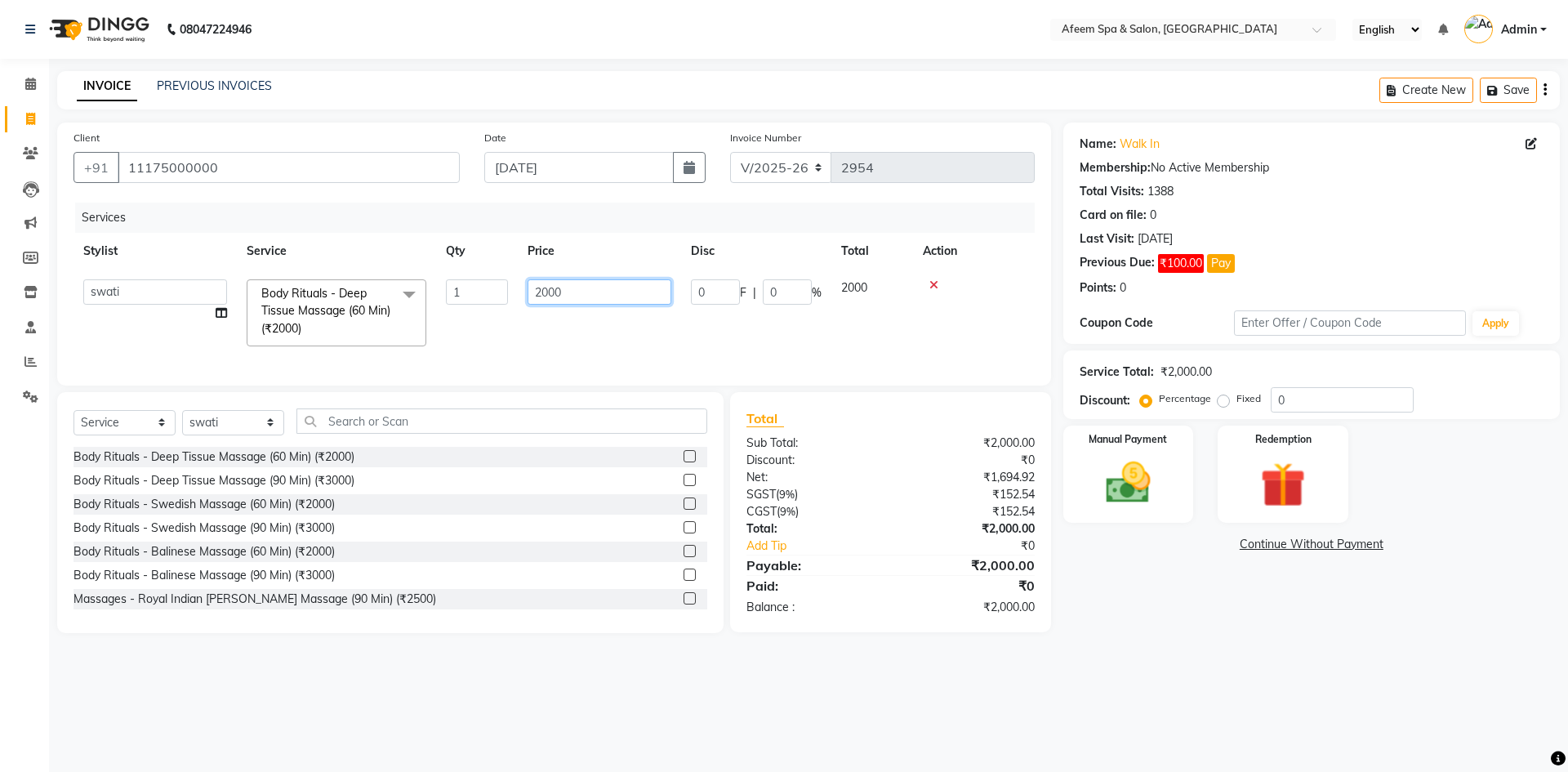
drag, startPoint x: 579, startPoint y: 284, endPoint x: 329, endPoint y: 298, distance: 250.4
click at [329, 298] on tr "aarti bhavna deep [PERSON_NAME] [PERSON_NAME] [PERSON_NAME] Product [PERSON_NAM…" at bounding box center [554, 312] width 961 height 86
type input "5500"
click at [432, 358] on div "Services Stylist Service Qty Price Disc Total Action aarti bhavna deep [PERSON_…" at bounding box center [554, 286] width 961 height 167
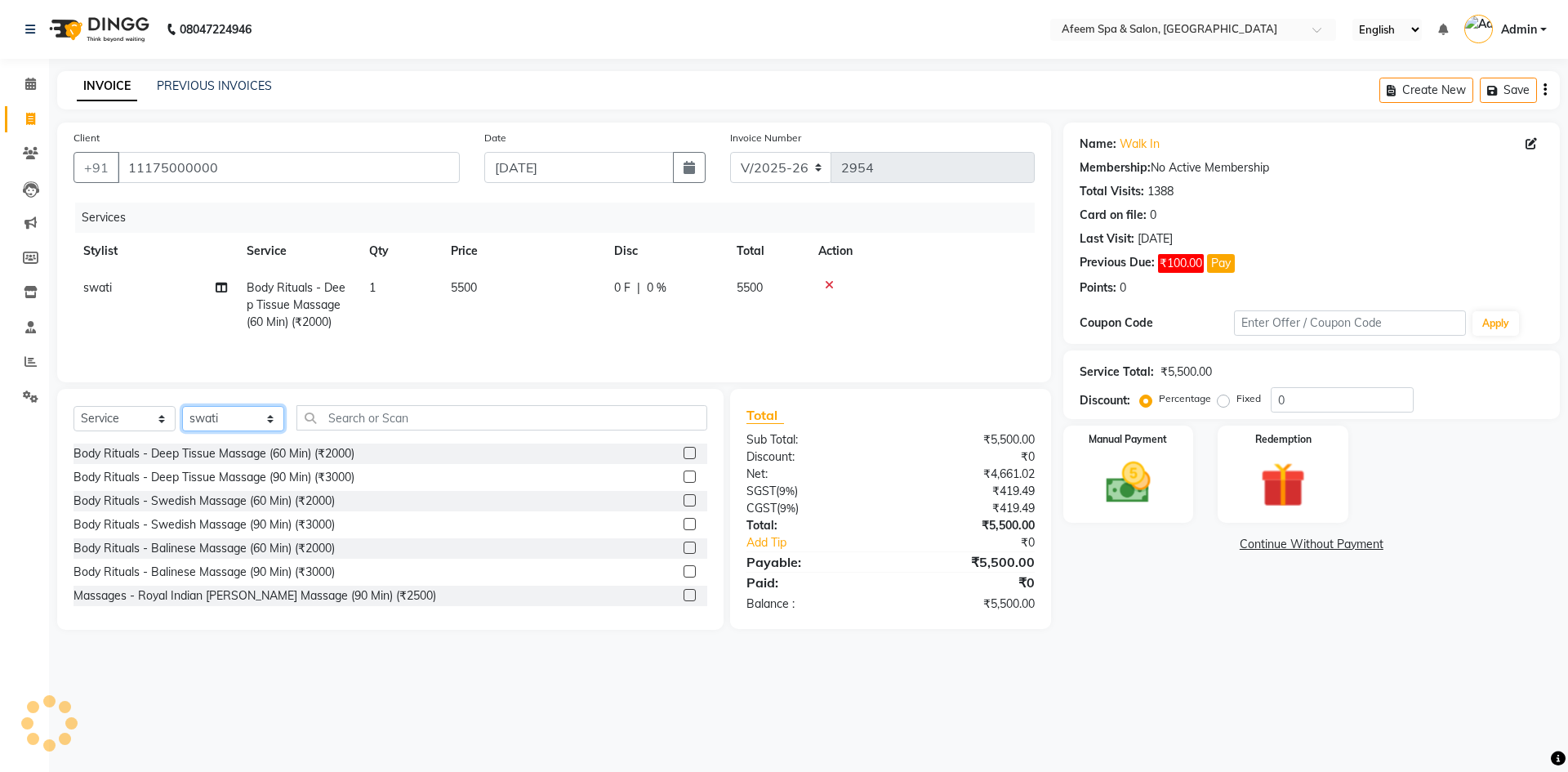
click at [235, 424] on select "Select Stylist aarti bhavna deep Deepika [PERSON_NAME] [PERSON_NAME] [PERSON_NA…" at bounding box center [233, 418] width 102 height 25
click at [474, 329] on td "5500" at bounding box center [522, 304] width 163 height 71
select select "47380"
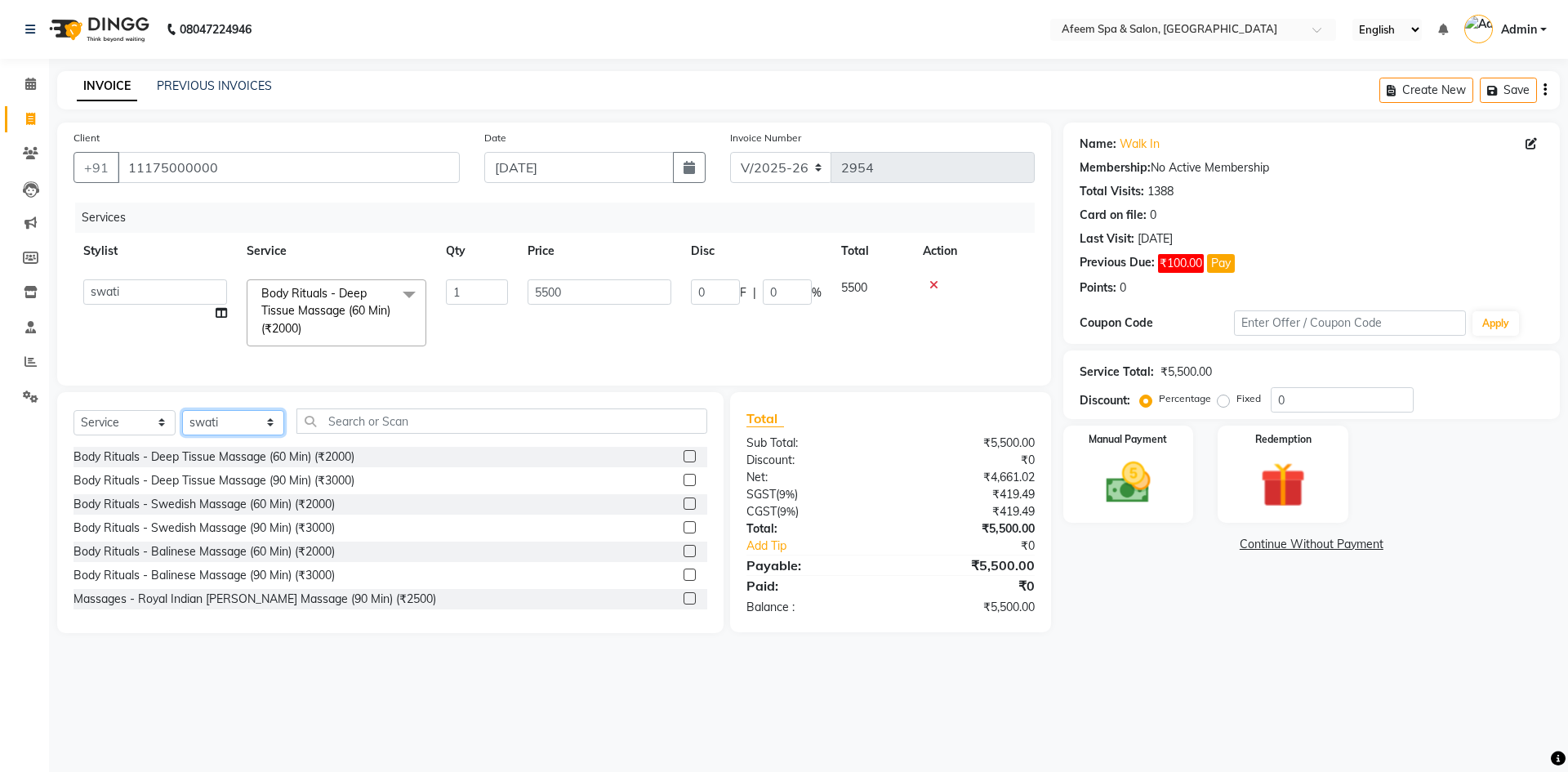
click at [261, 432] on select "Select Stylist aarti bhavna deep Deepika [PERSON_NAME] [PERSON_NAME] [PERSON_NA…" at bounding box center [233, 422] width 102 height 25
select select "37498"
click at [182, 421] on select "Select Stylist aarti bhavna deep Deepika [PERSON_NAME] [PERSON_NAME] [PERSON_NA…" at bounding box center [233, 422] width 102 height 25
click at [326, 466] on div "Body Rituals - Deep Tissue Massage (60 Min) (₹2000)" at bounding box center [213, 457] width 281 height 17
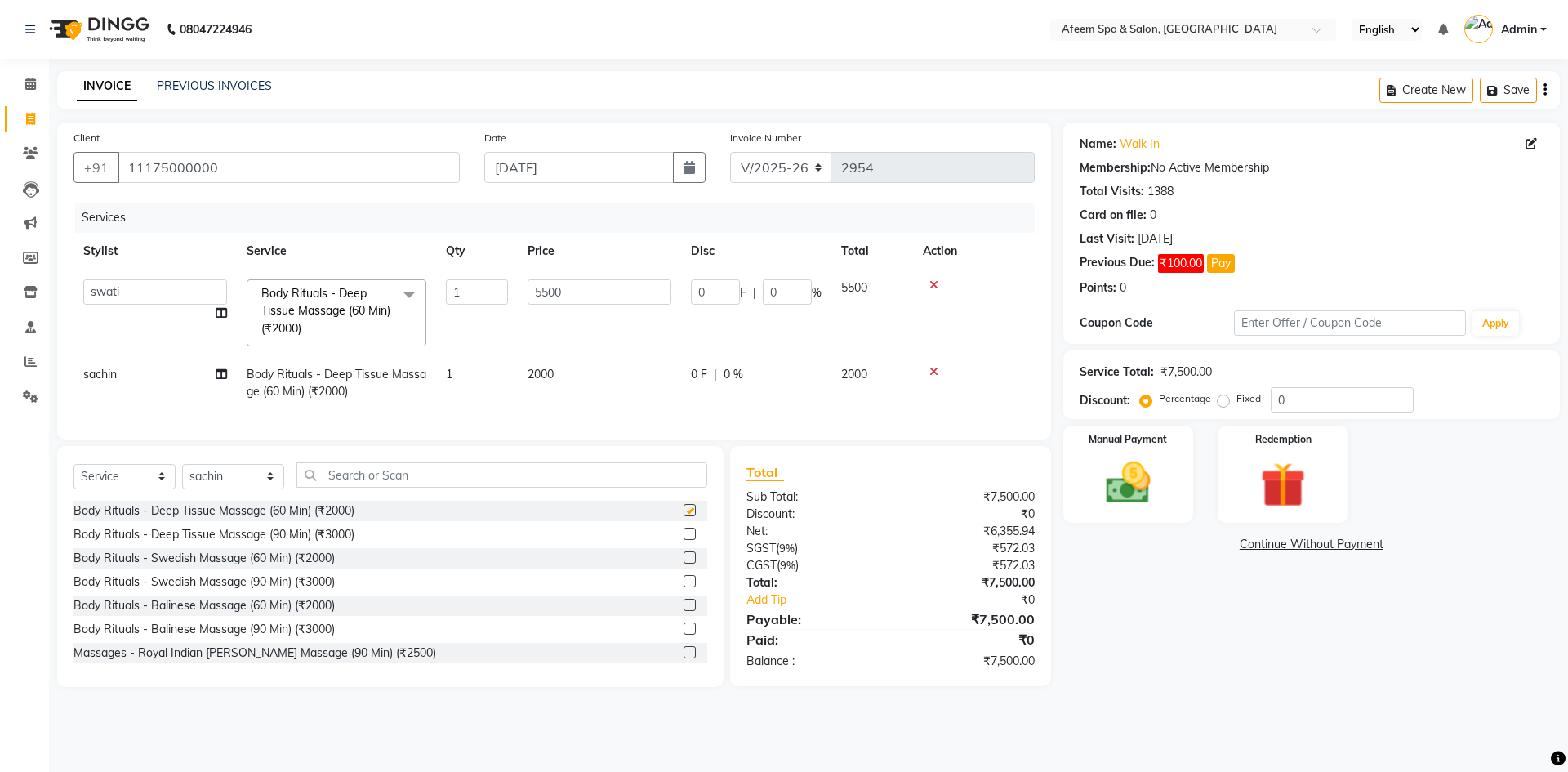
checkbox input "false"
click at [556, 377] on td "2000" at bounding box center [599, 383] width 163 height 54
select select "37498"
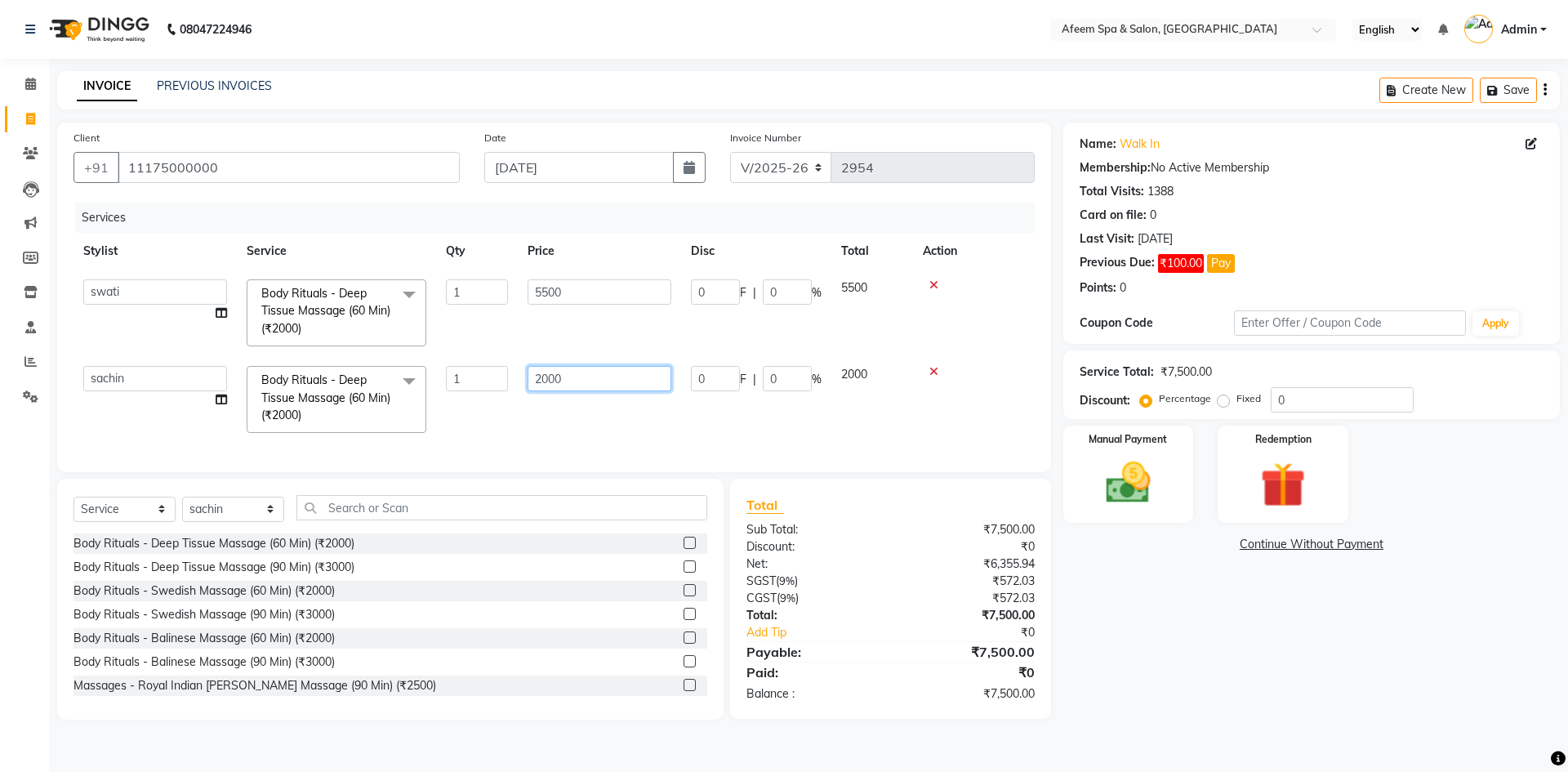
drag, startPoint x: 644, startPoint y: 372, endPoint x: 412, endPoint y: 392, distance: 232.9
click at [412, 392] on tr "aarti bhavna deep [PERSON_NAME] [PERSON_NAME] [PERSON_NAME] Product [PERSON_NAM…" at bounding box center [554, 399] width 961 height 86
type input "755"
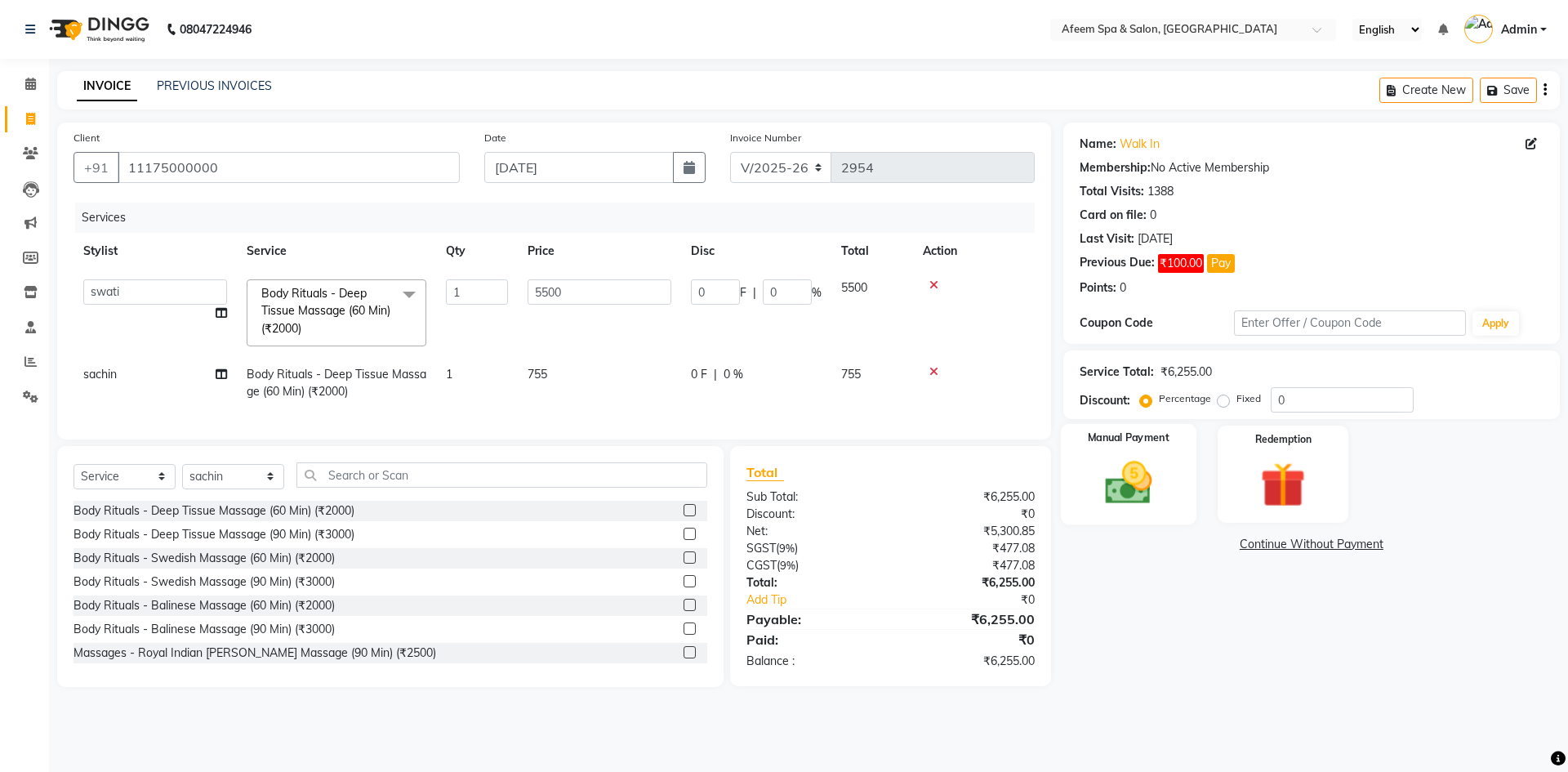
click at [1143, 483] on img at bounding box center [1128, 482] width 76 height 54
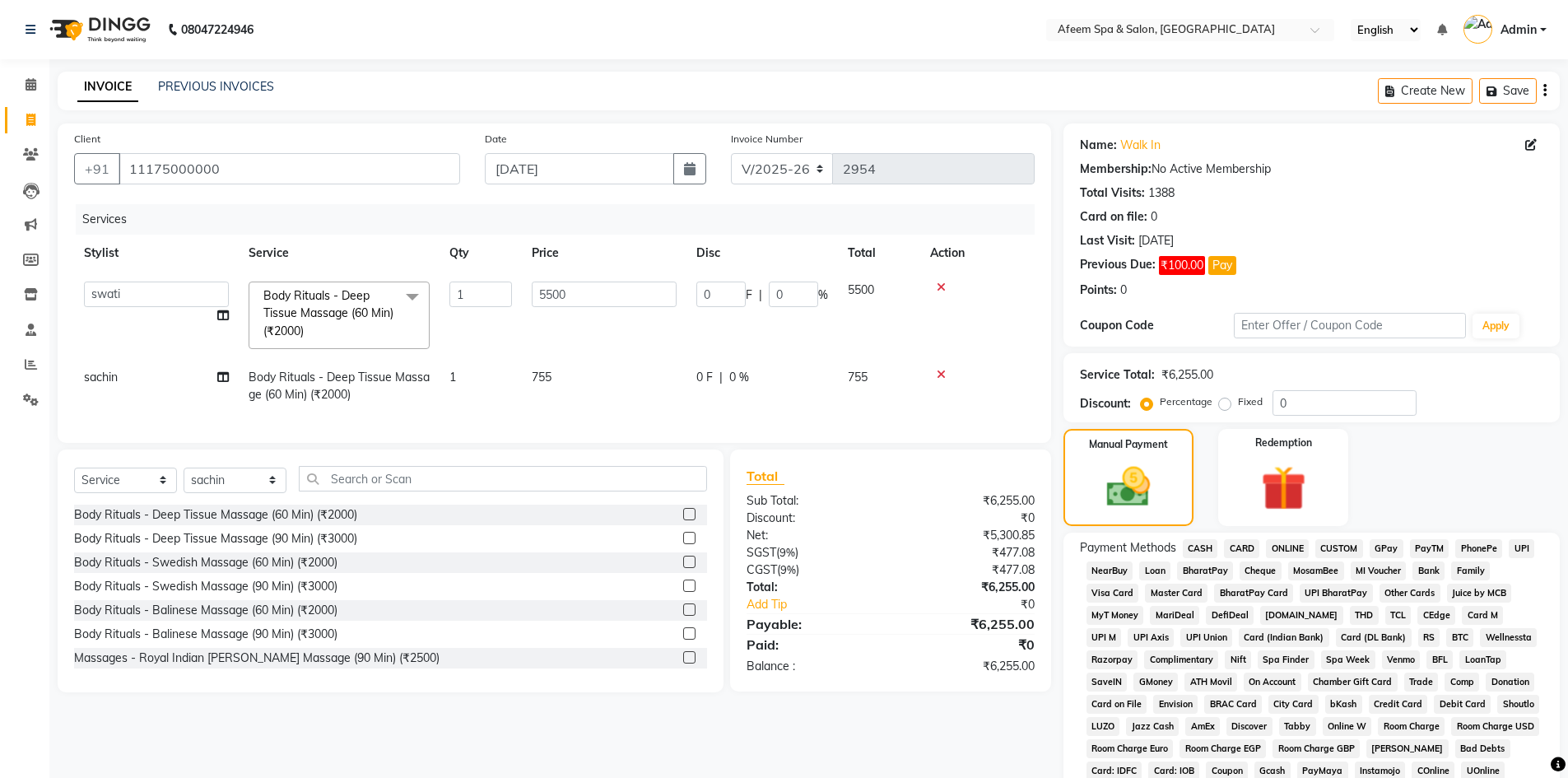
click at [1240, 551] on span "CARD" at bounding box center [1242, 549] width 36 height 19
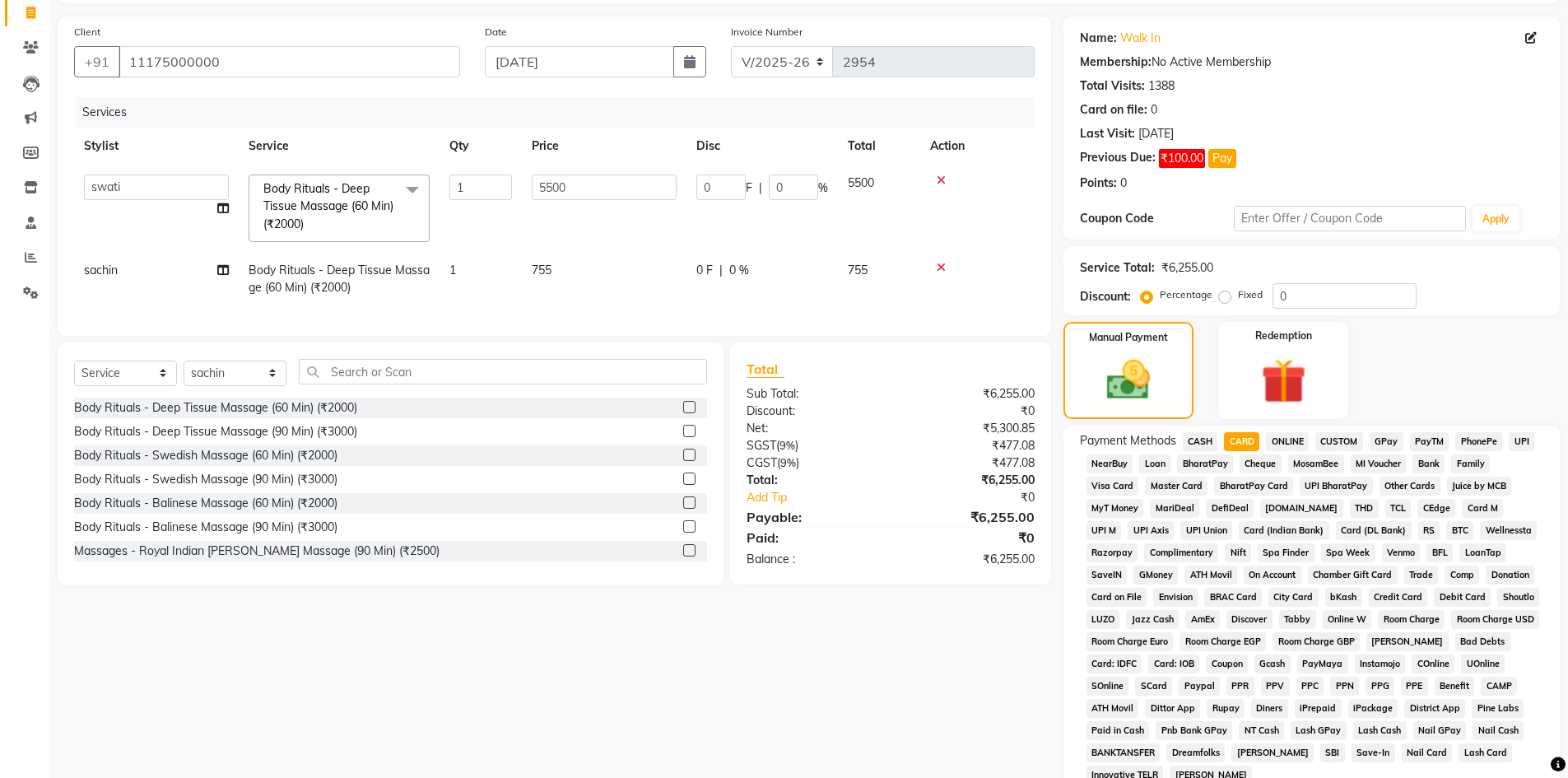
scroll to position [247, 0]
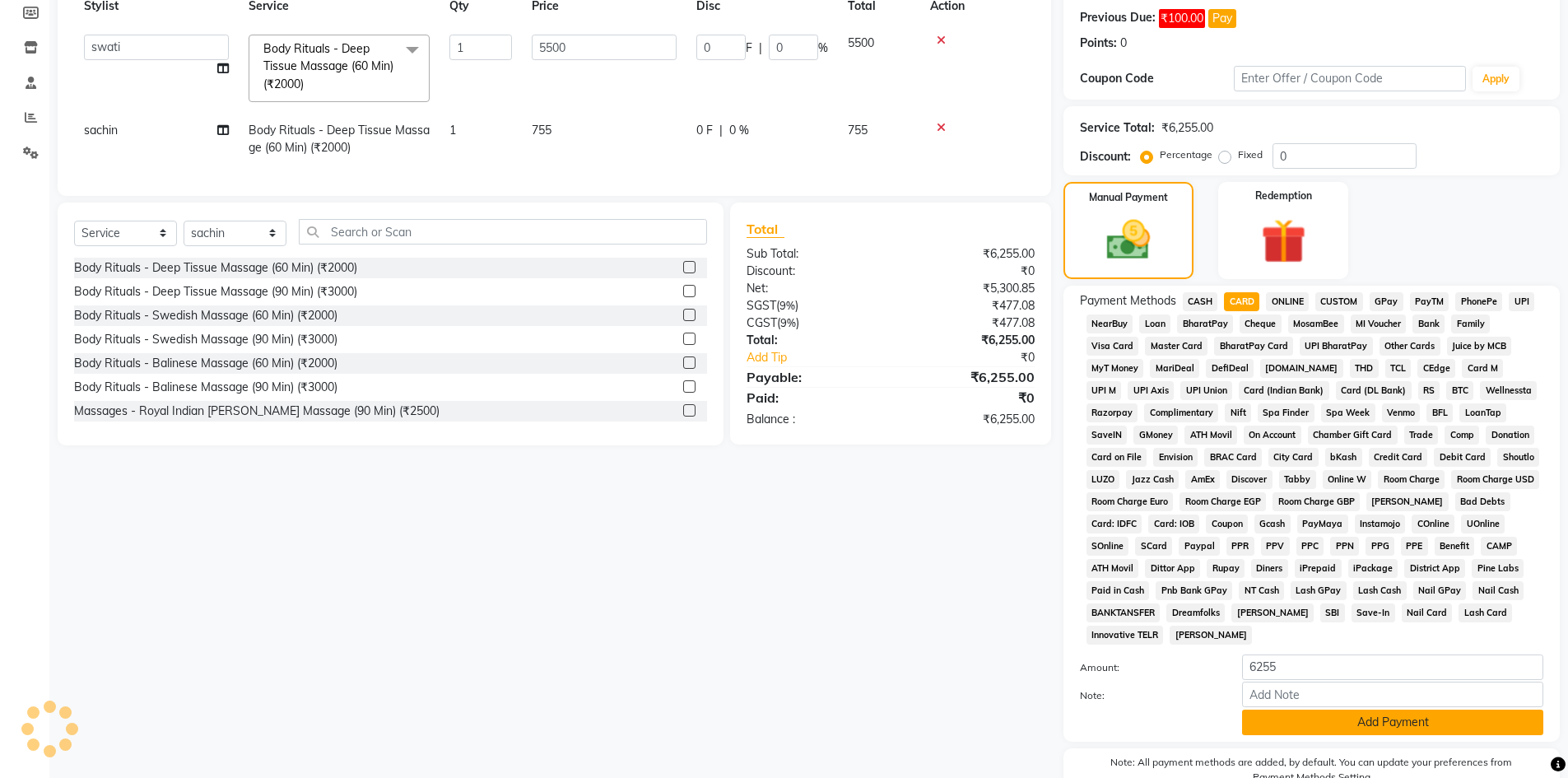
click at [1332, 719] on button "Add Payment" at bounding box center [1392, 722] width 301 height 25
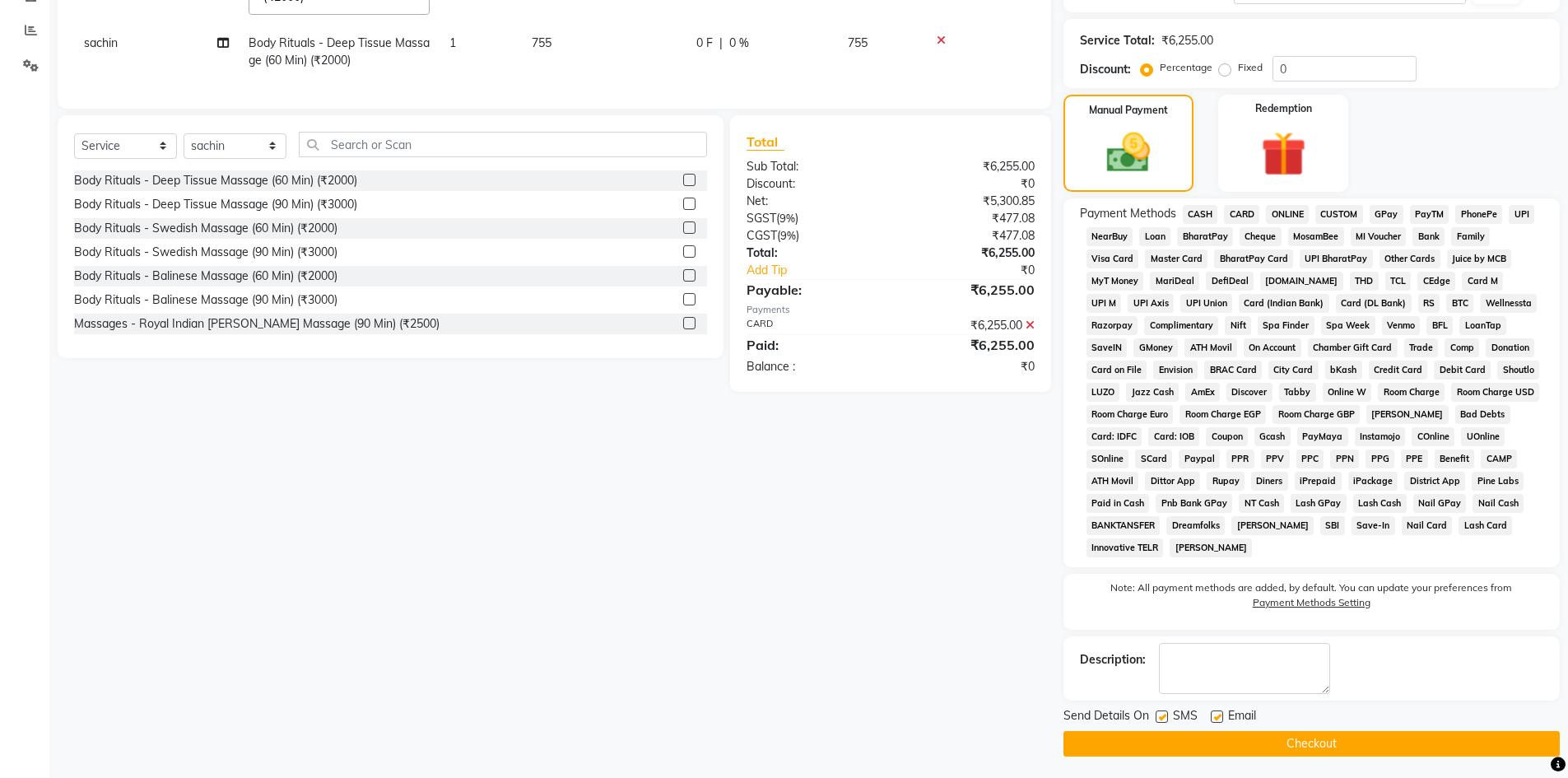
scroll to position [338, 0]
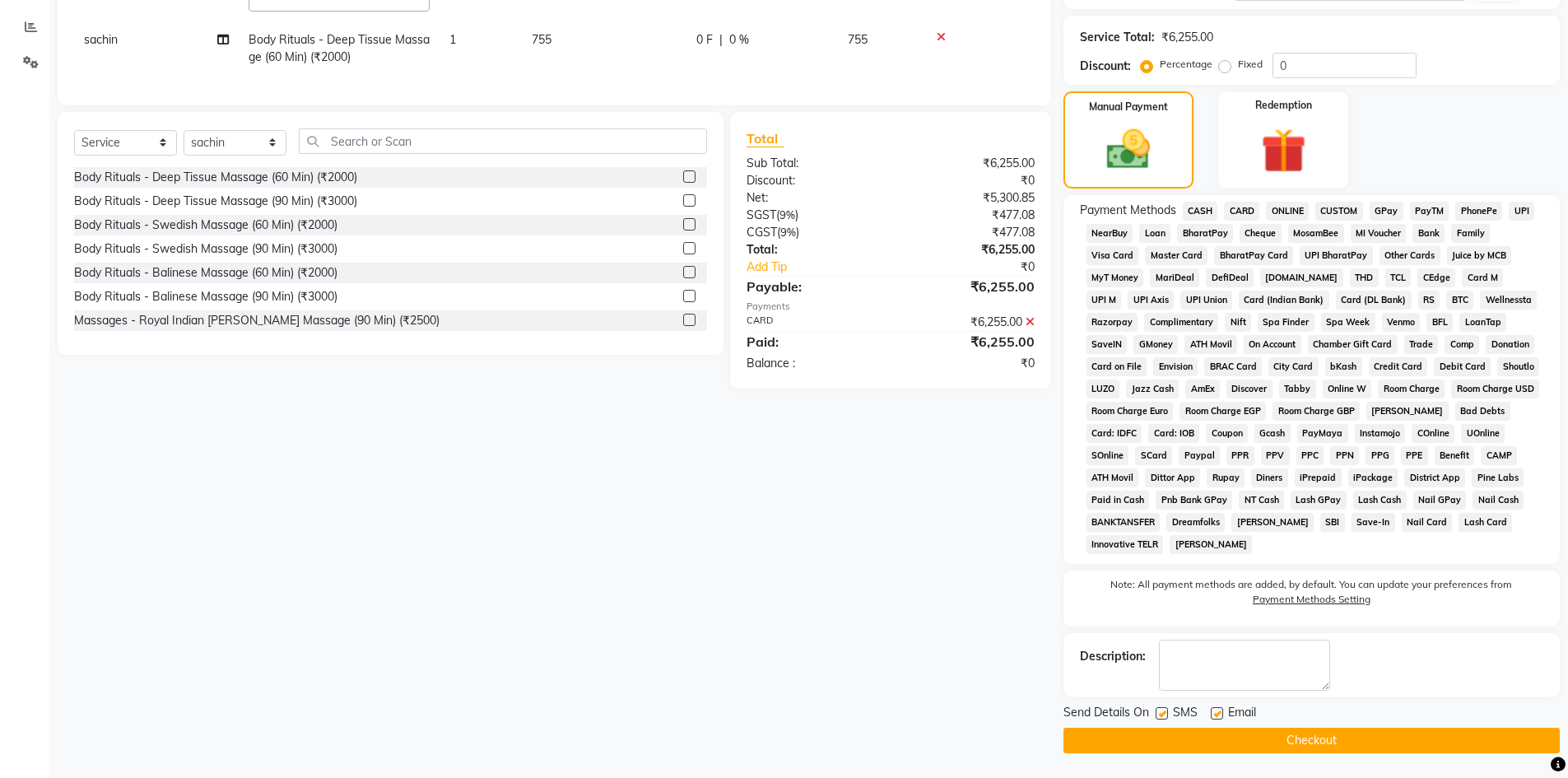
click at [1320, 736] on button "Checkout" at bounding box center [1311, 740] width 496 height 25
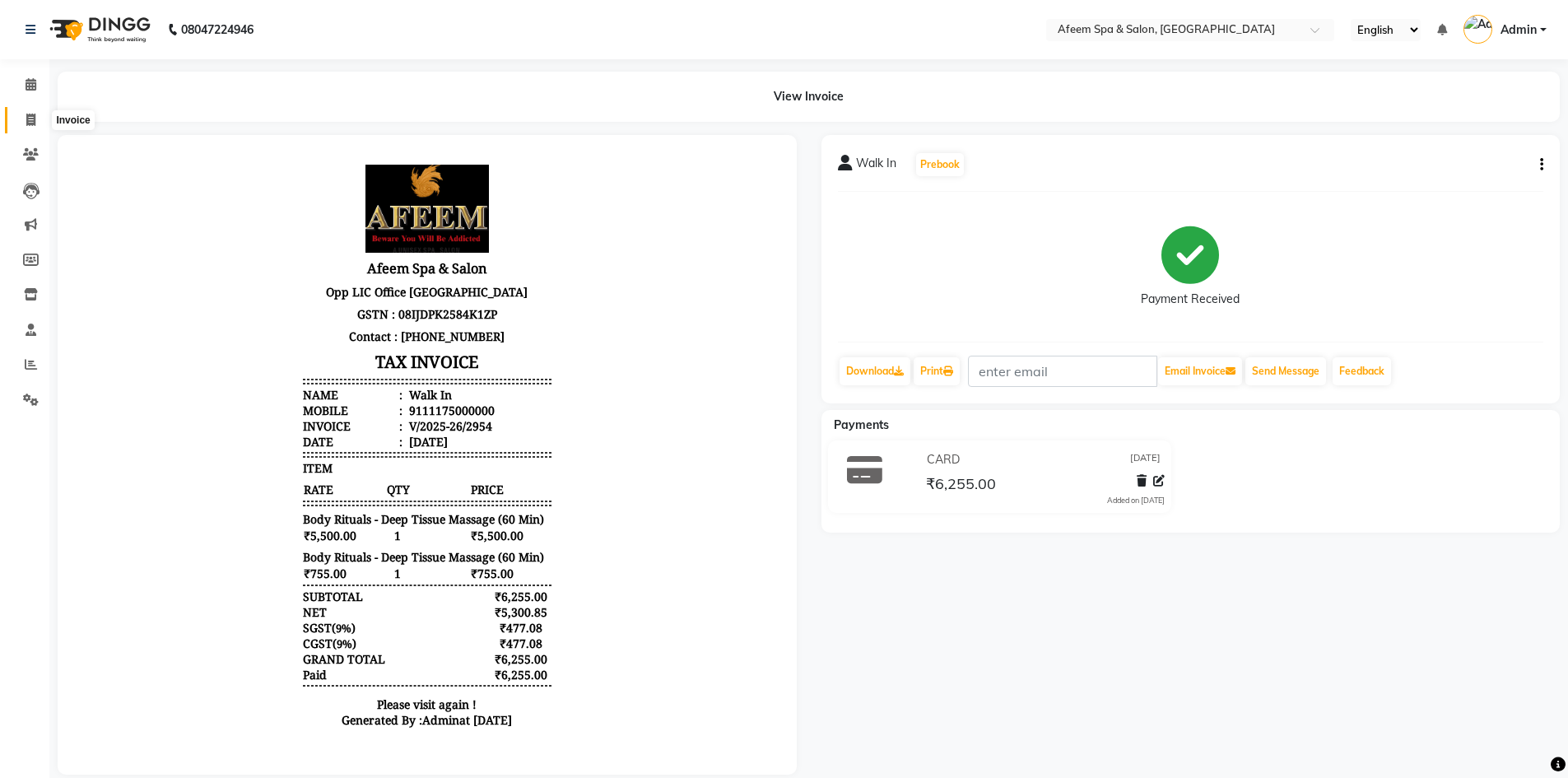
click at [36, 120] on icon at bounding box center [31, 119] width 9 height 12
select select "service"
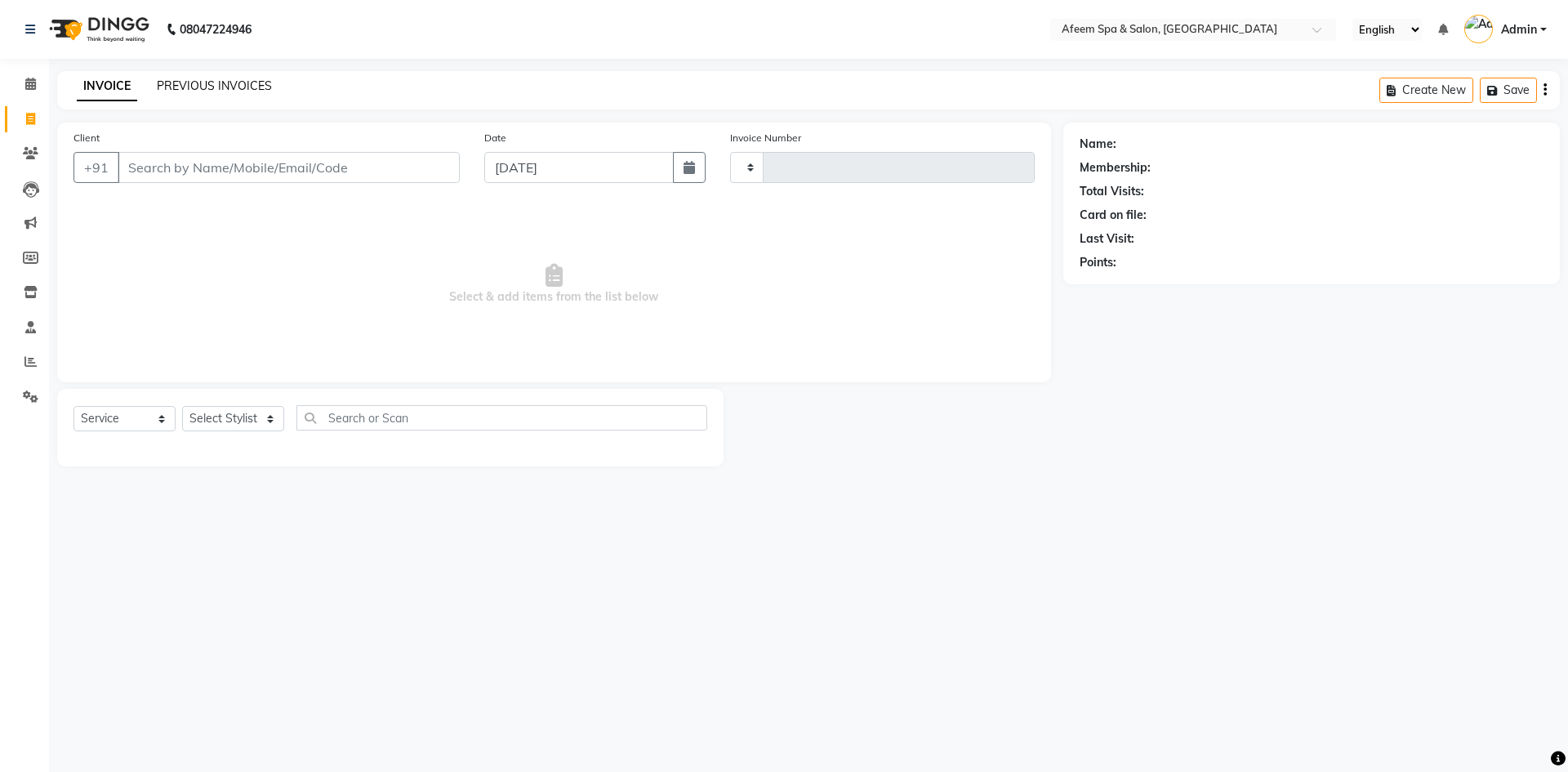
type input "2955"
click at [186, 84] on link "PREVIOUS INVOICES" at bounding box center [214, 85] width 115 height 15
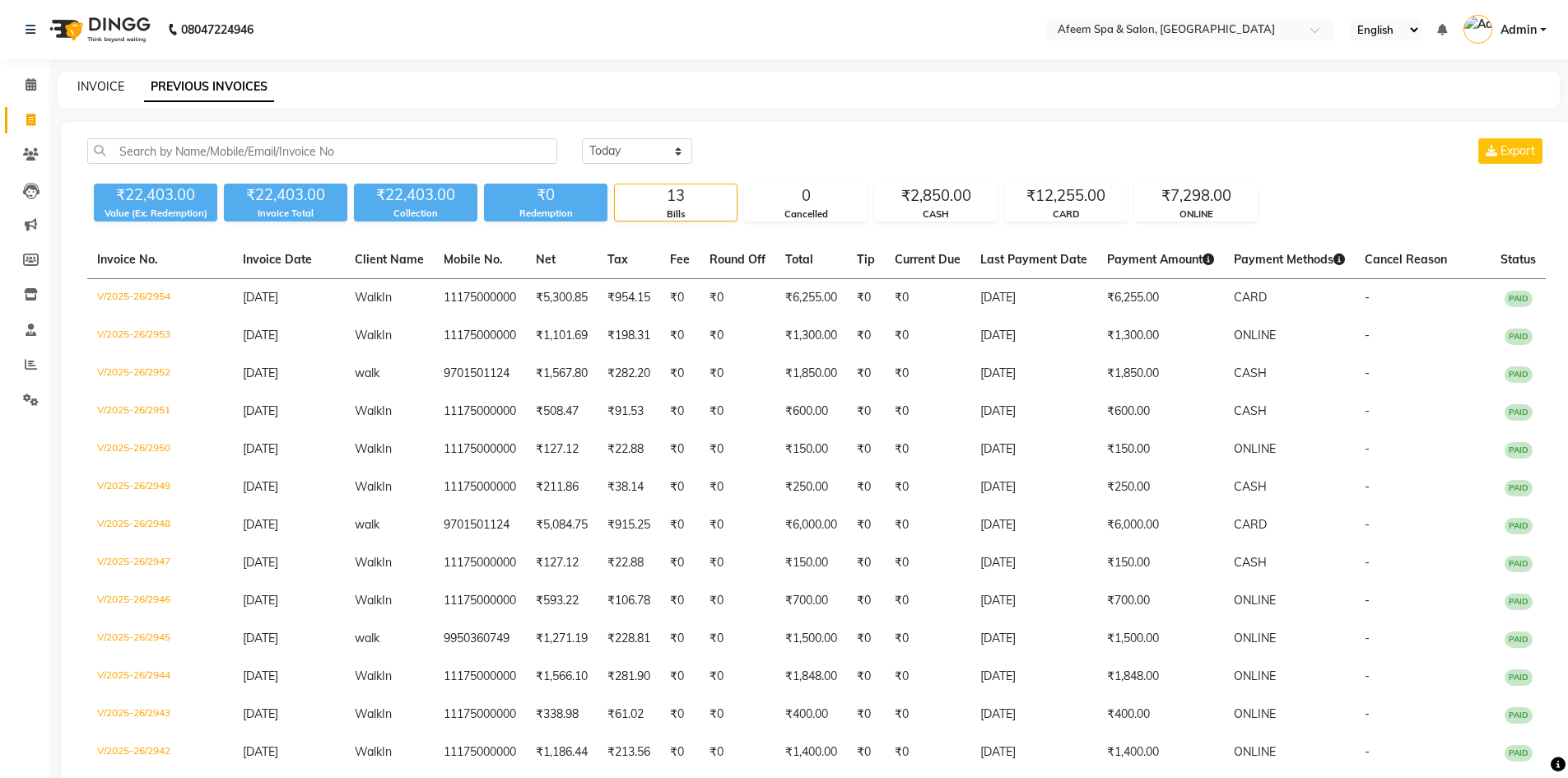
click at [107, 85] on link "INVOICE" at bounding box center [101, 86] width 47 height 15
select select "service"
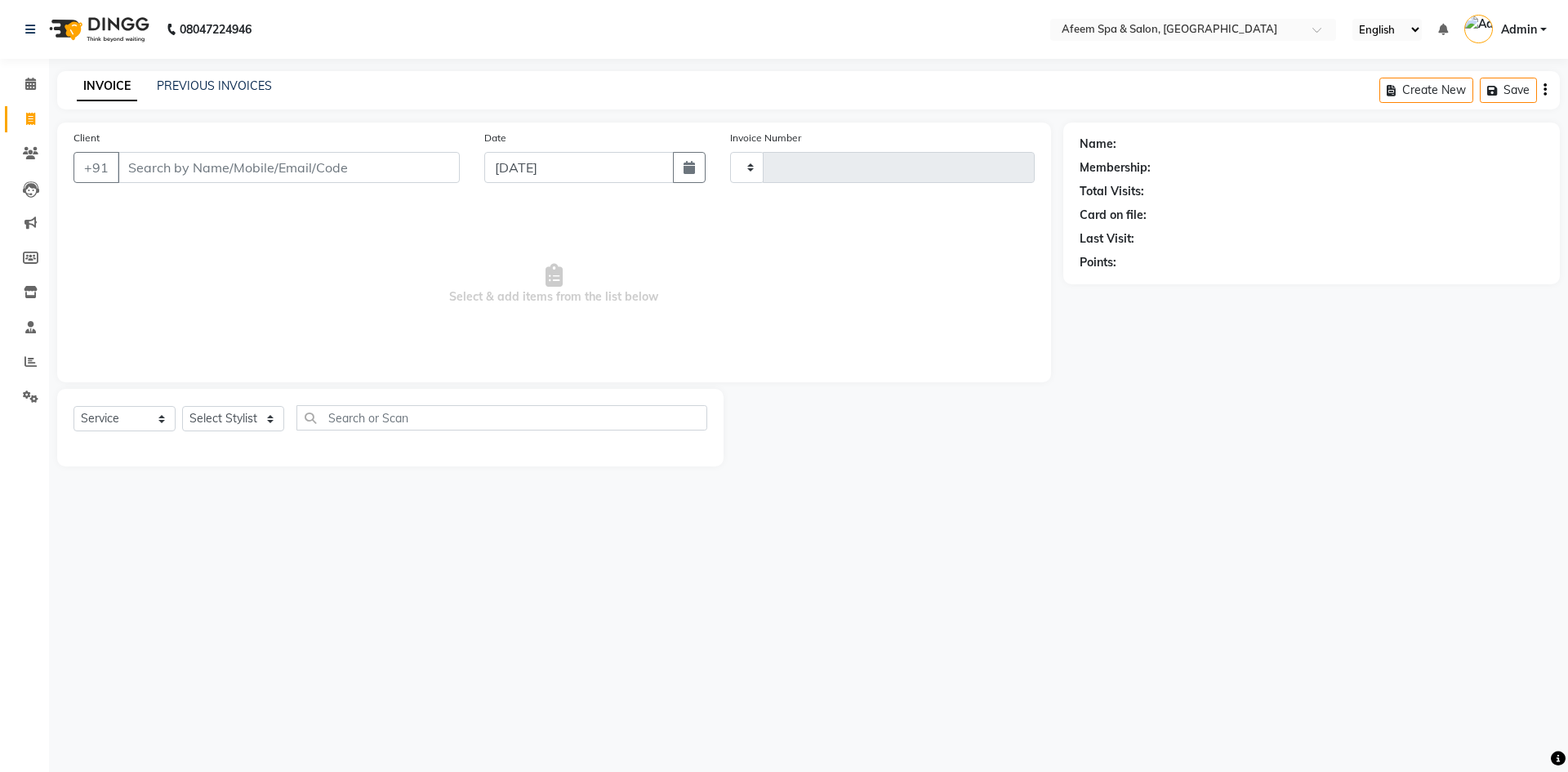
type input "2955"
select select "750"
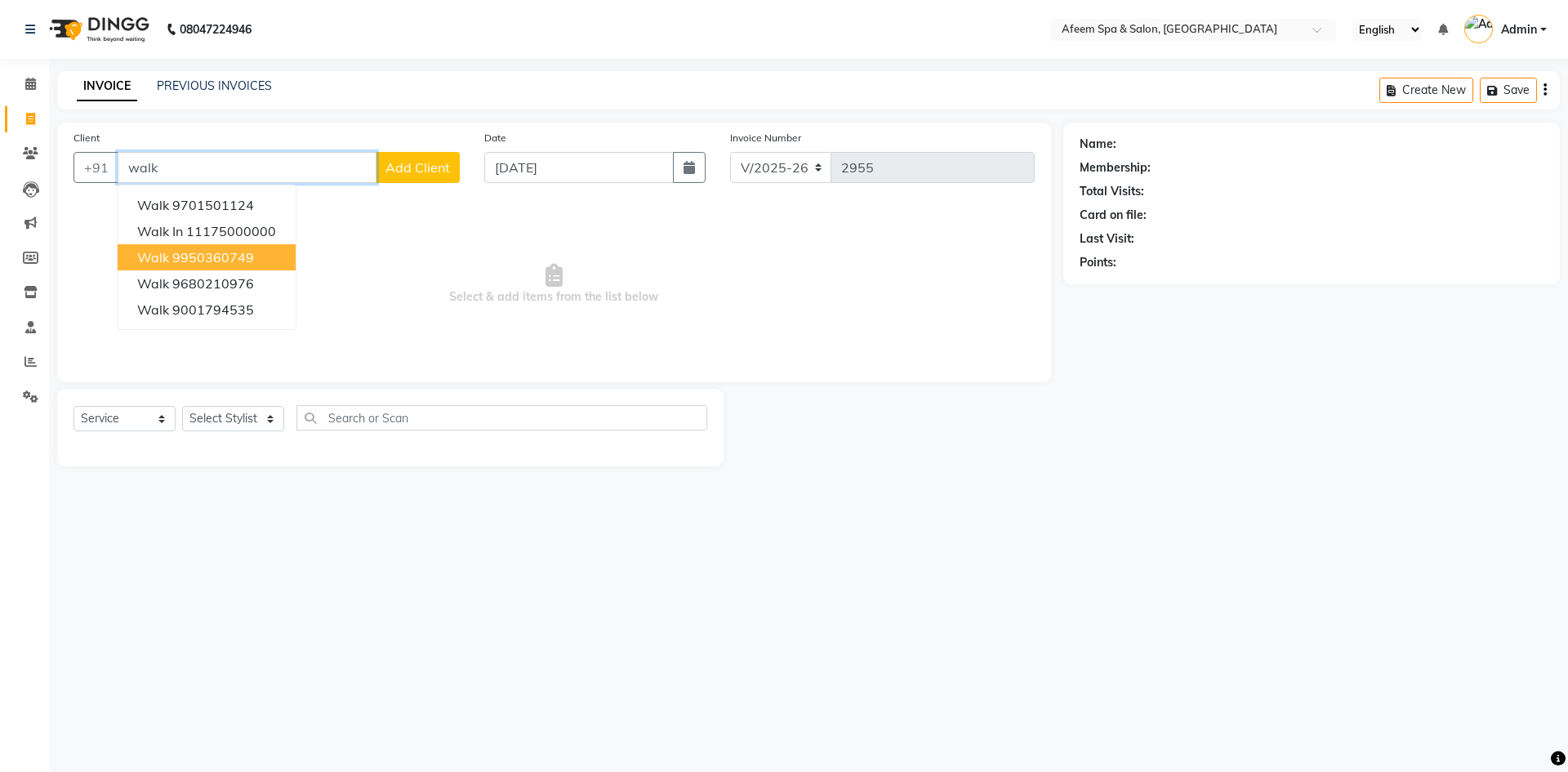
click at [228, 249] on button "walk 9950360749" at bounding box center [207, 257] width 178 height 26
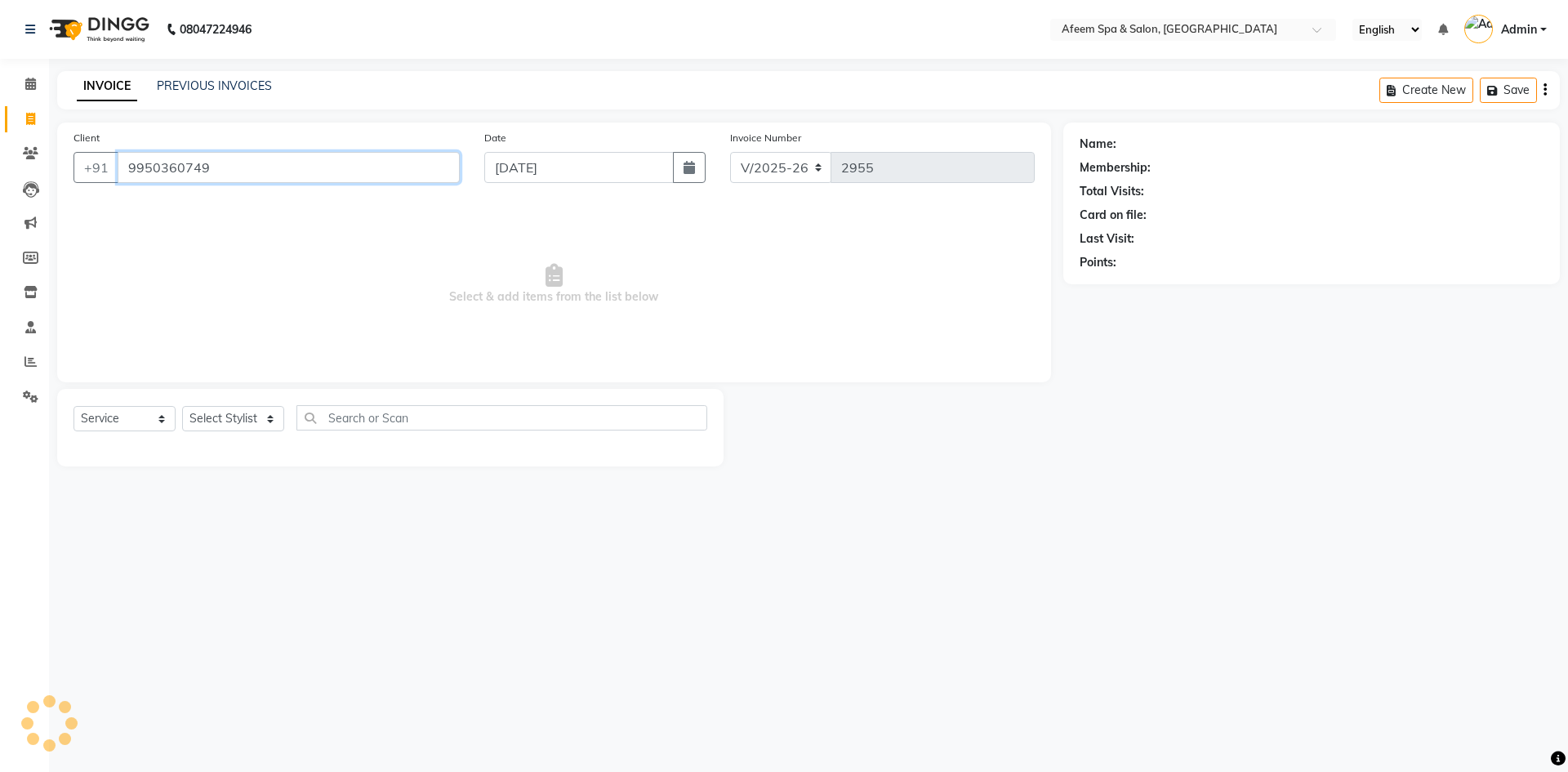
type input "9950360749"
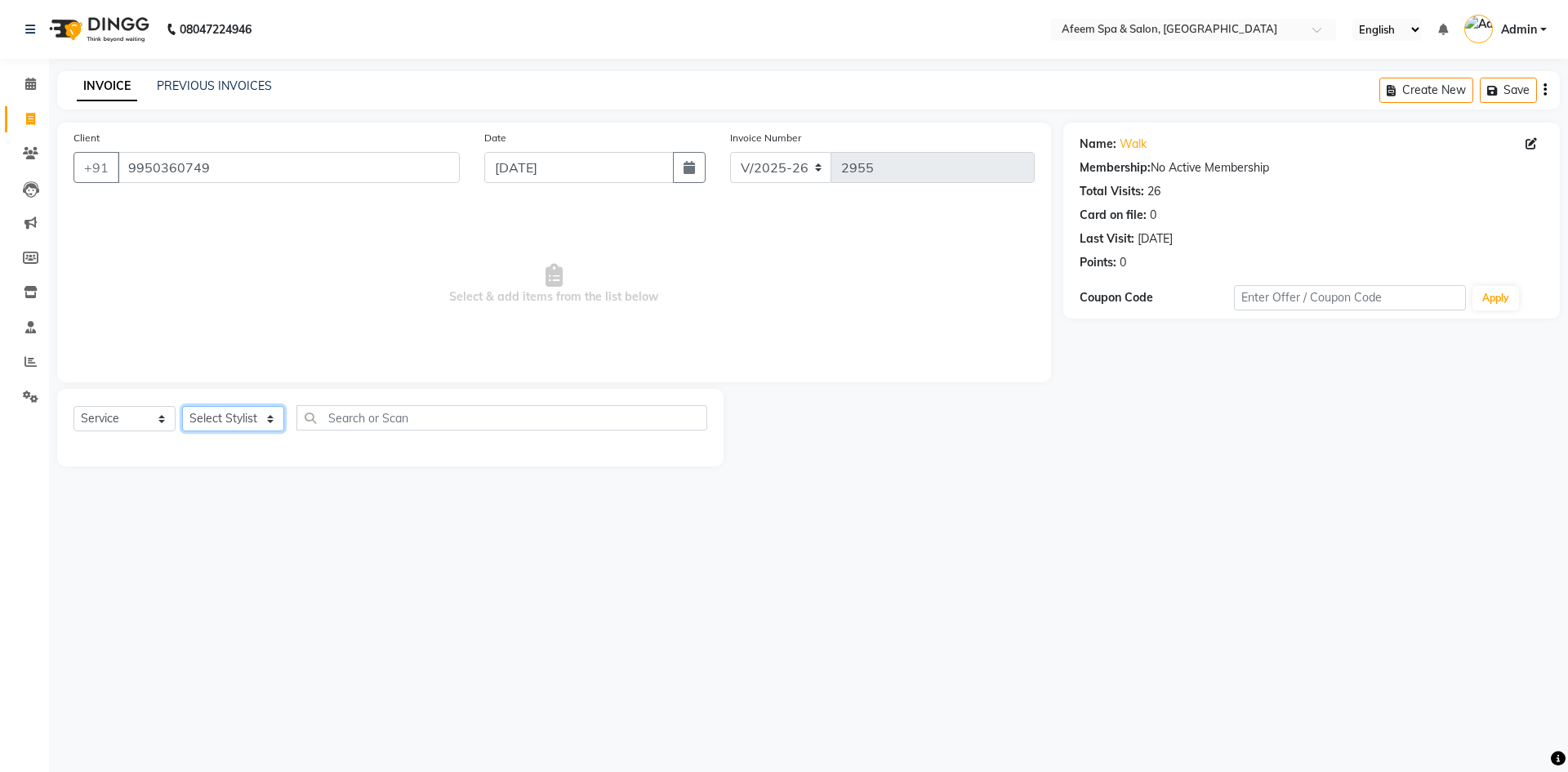
click at [254, 418] on select "Select Stylist aarti bhavna deep Deepika [PERSON_NAME] [PERSON_NAME] [PERSON_NA…" at bounding box center [233, 418] width 102 height 25
select select "45310"
click at [182, 405] on select "Select Stylist aarti bhavna deep Deepika [PERSON_NAME] [PERSON_NAME] [PERSON_NA…" at bounding box center [233, 418] width 102 height 25
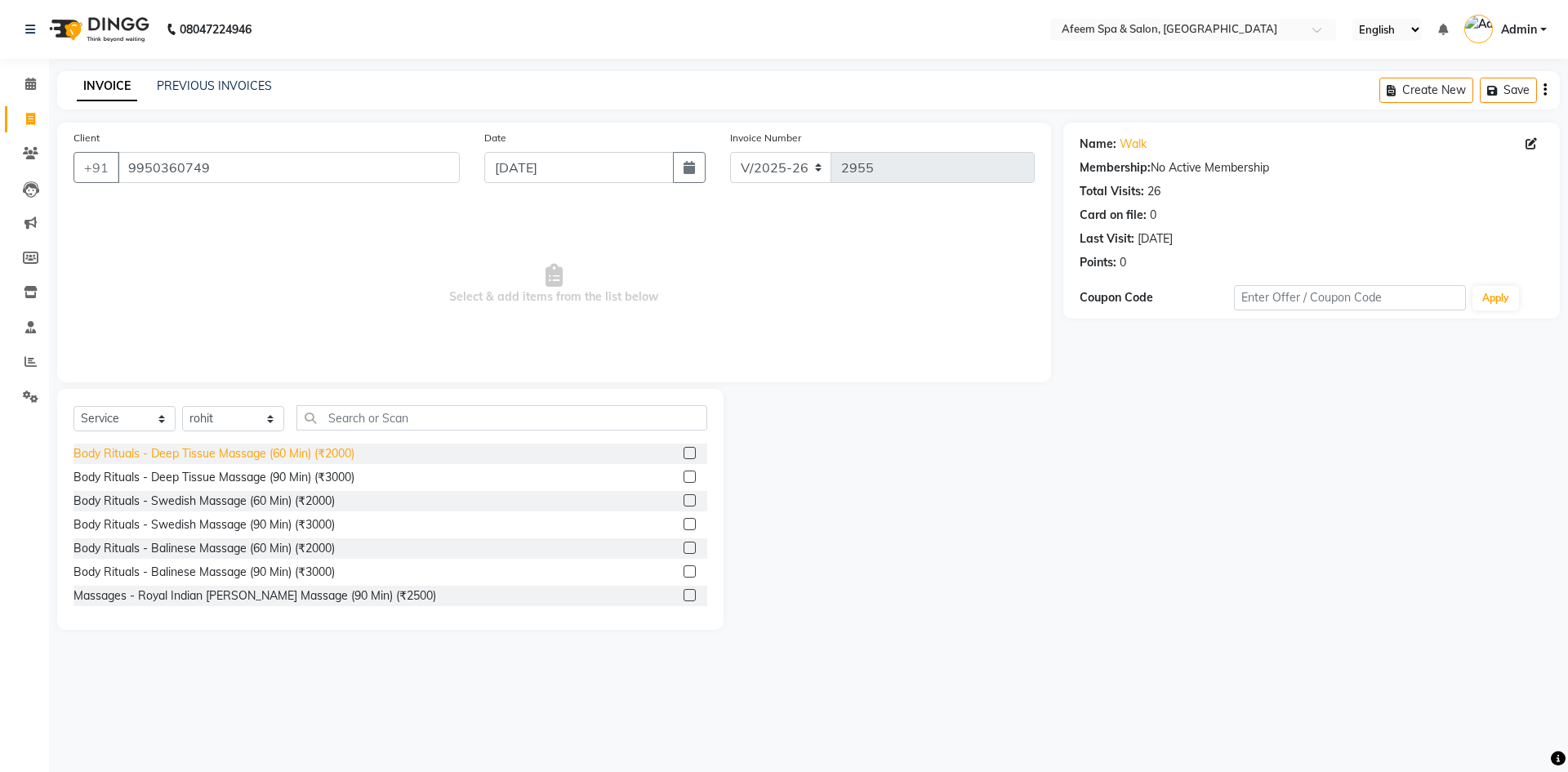
click at [330, 450] on div "Body Rituals - Deep Tissue Massage (60 Min) (₹2000)" at bounding box center [213, 454] width 281 height 17
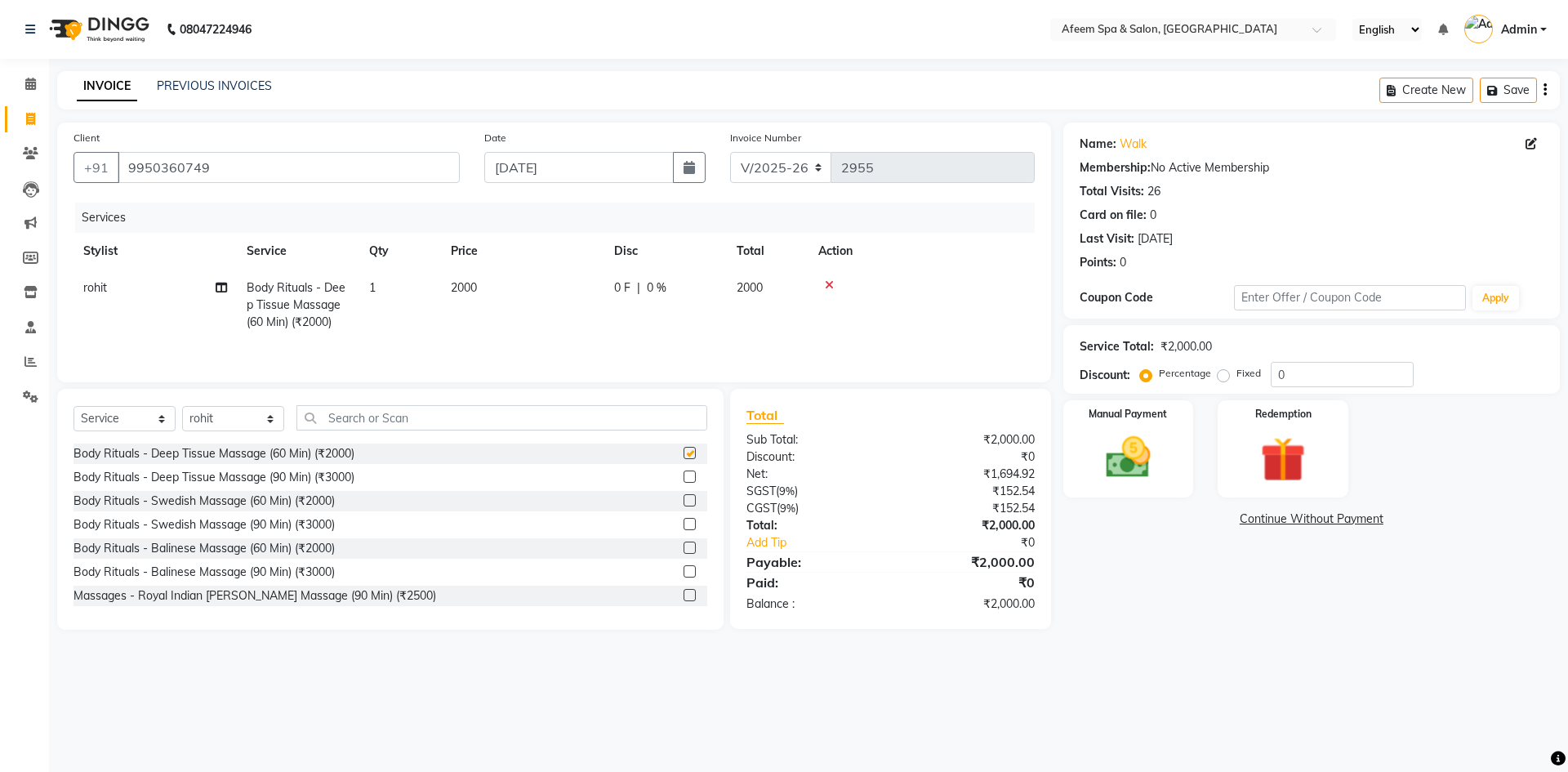
checkbox input "false"
click at [486, 306] on td "2000" at bounding box center [522, 304] width 163 height 71
select select "45310"
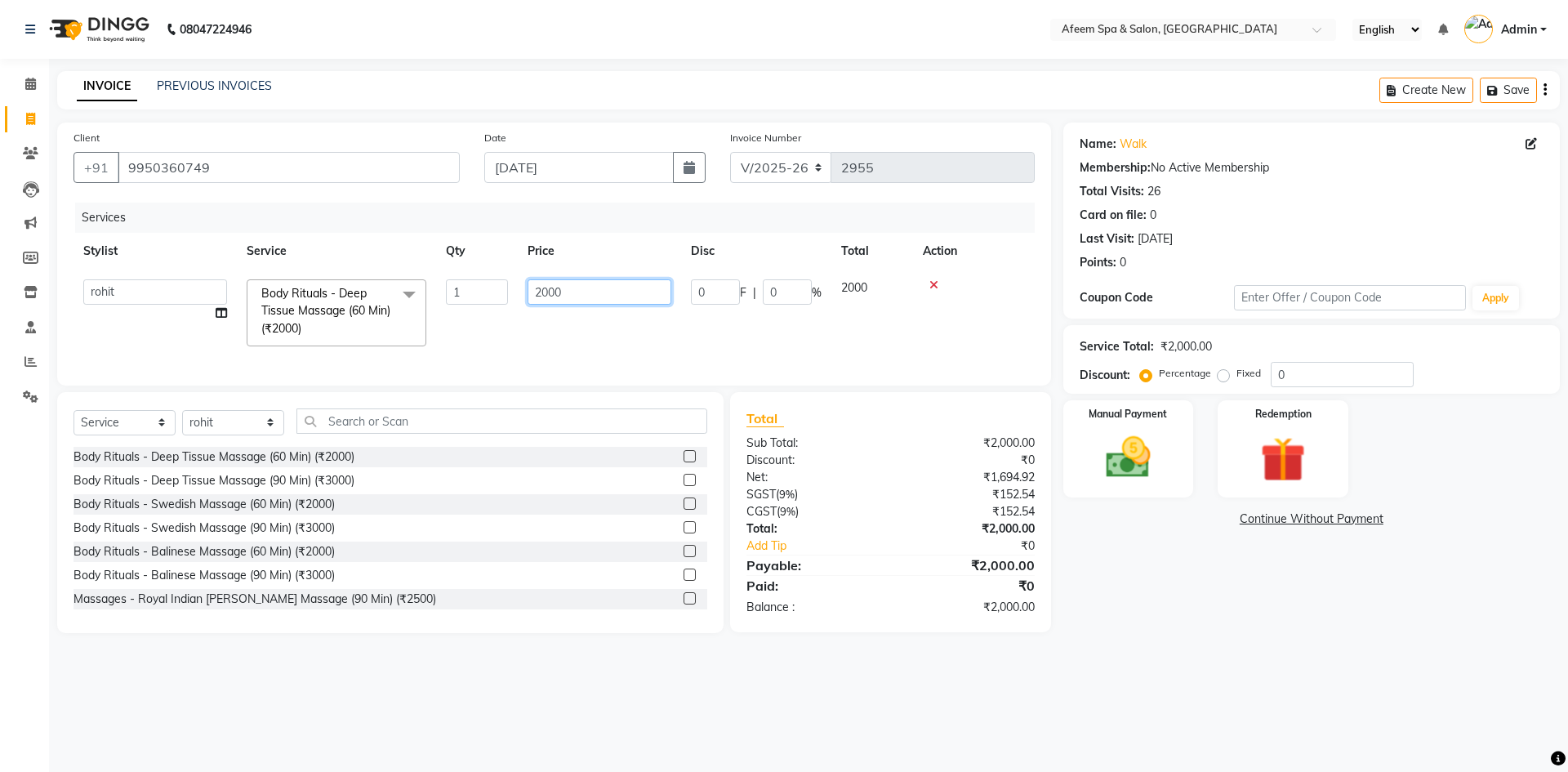
drag, startPoint x: 595, startPoint y: 286, endPoint x: 506, endPoint y: 291, distance: 89.1
click at [506, 291] on tr "aarti bhavna deep [PERSON_NAME] [PERSON_NAME] [PERSON_NAME] Product [PERSON_NAM…" at bounding box center [554, 312] width 961 height 86
type input "5000"
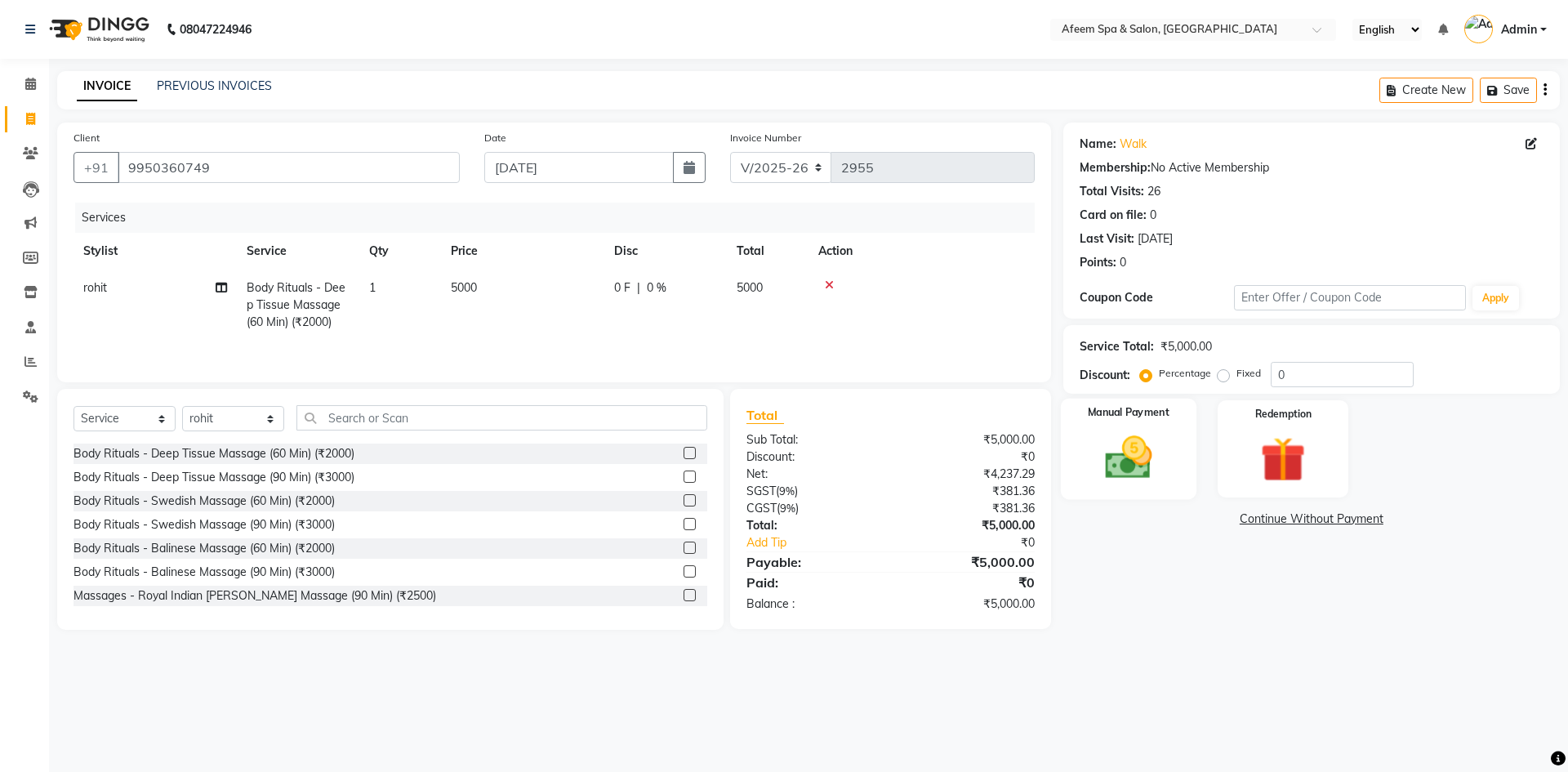
click at [1132, 474] on img at bounding box center [1128, 457] width 76 height 54
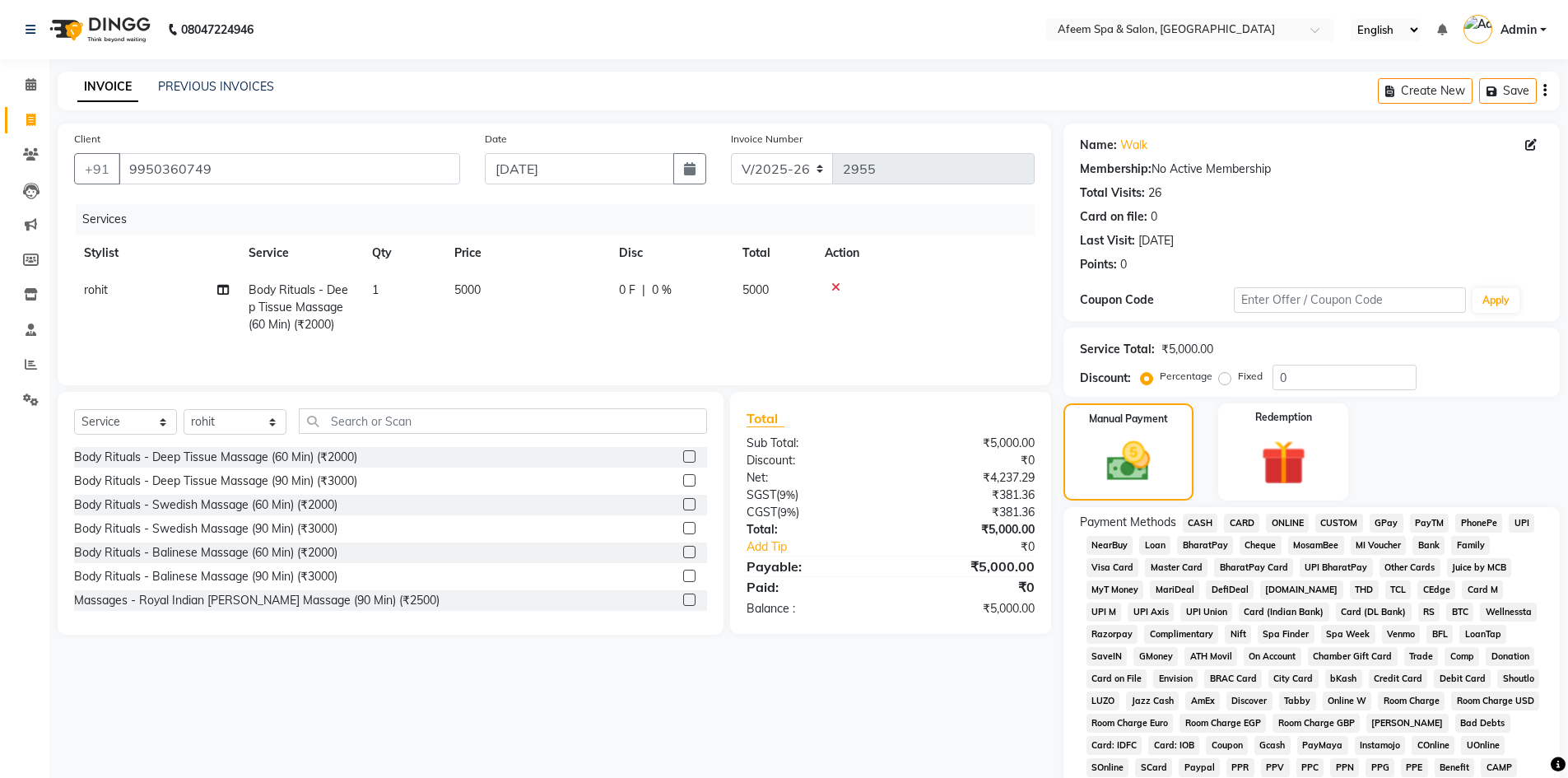
click at [1277, 521] on span "ONLINE" at bounding box center [1287, 523] width 43 height 19
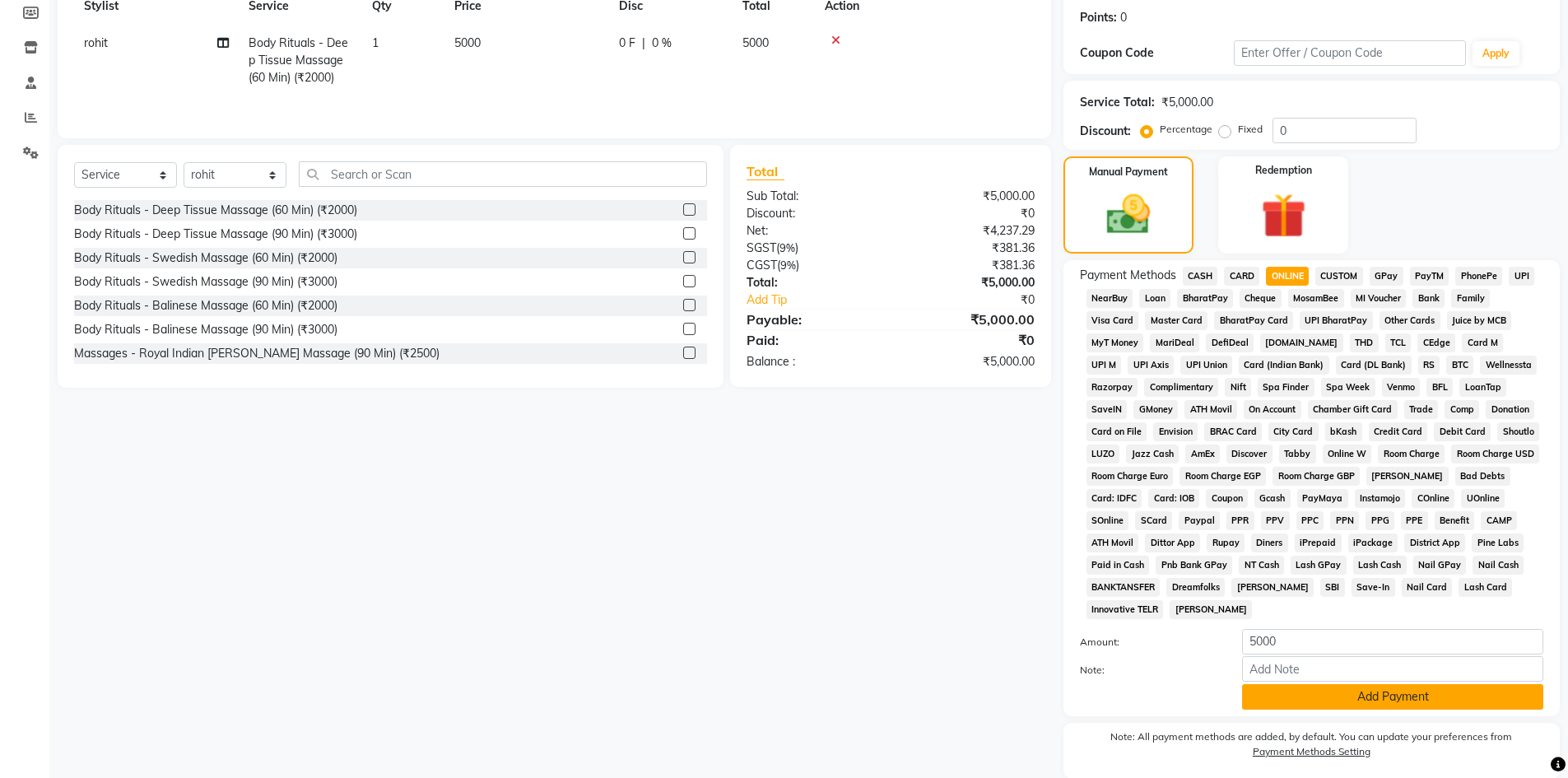
click at [1330, 694] on button "Add Payment" at bounding box center [1392, 696] width 301 height 25
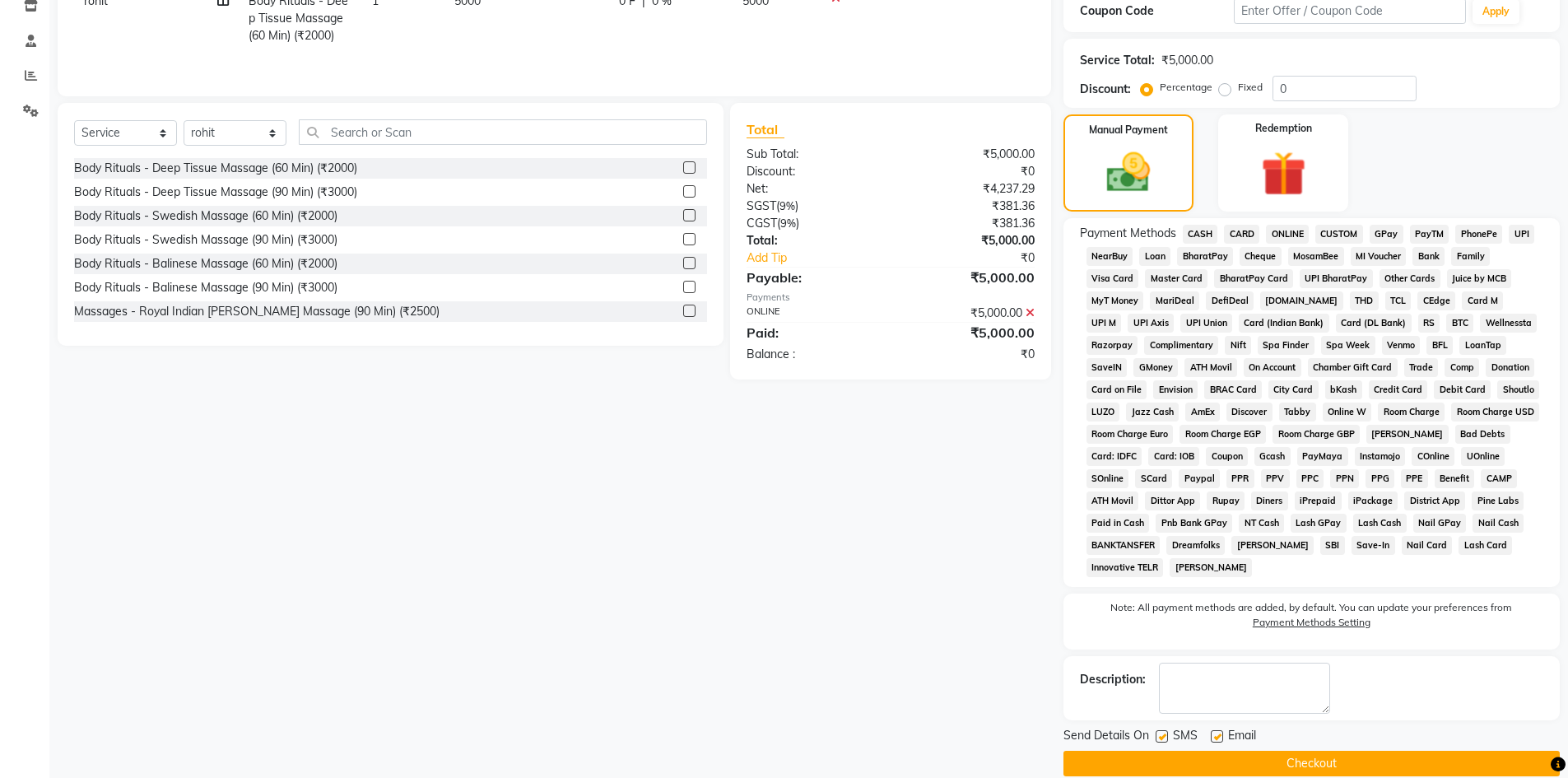
scroll to position [312, 0]
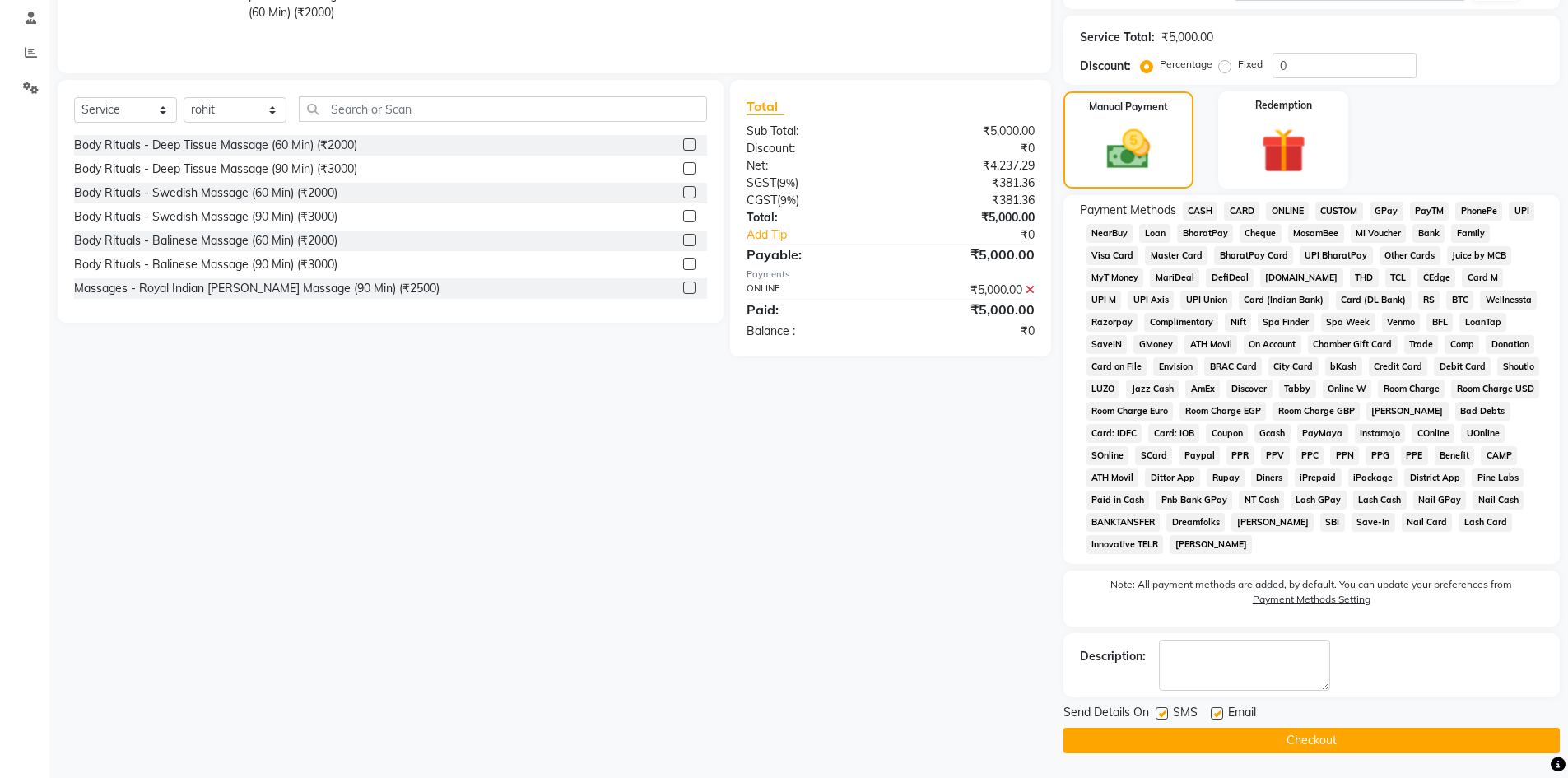
click at [1281, 740] on button "Checkout" at bounding box center [1311, 740] width 496 height 25
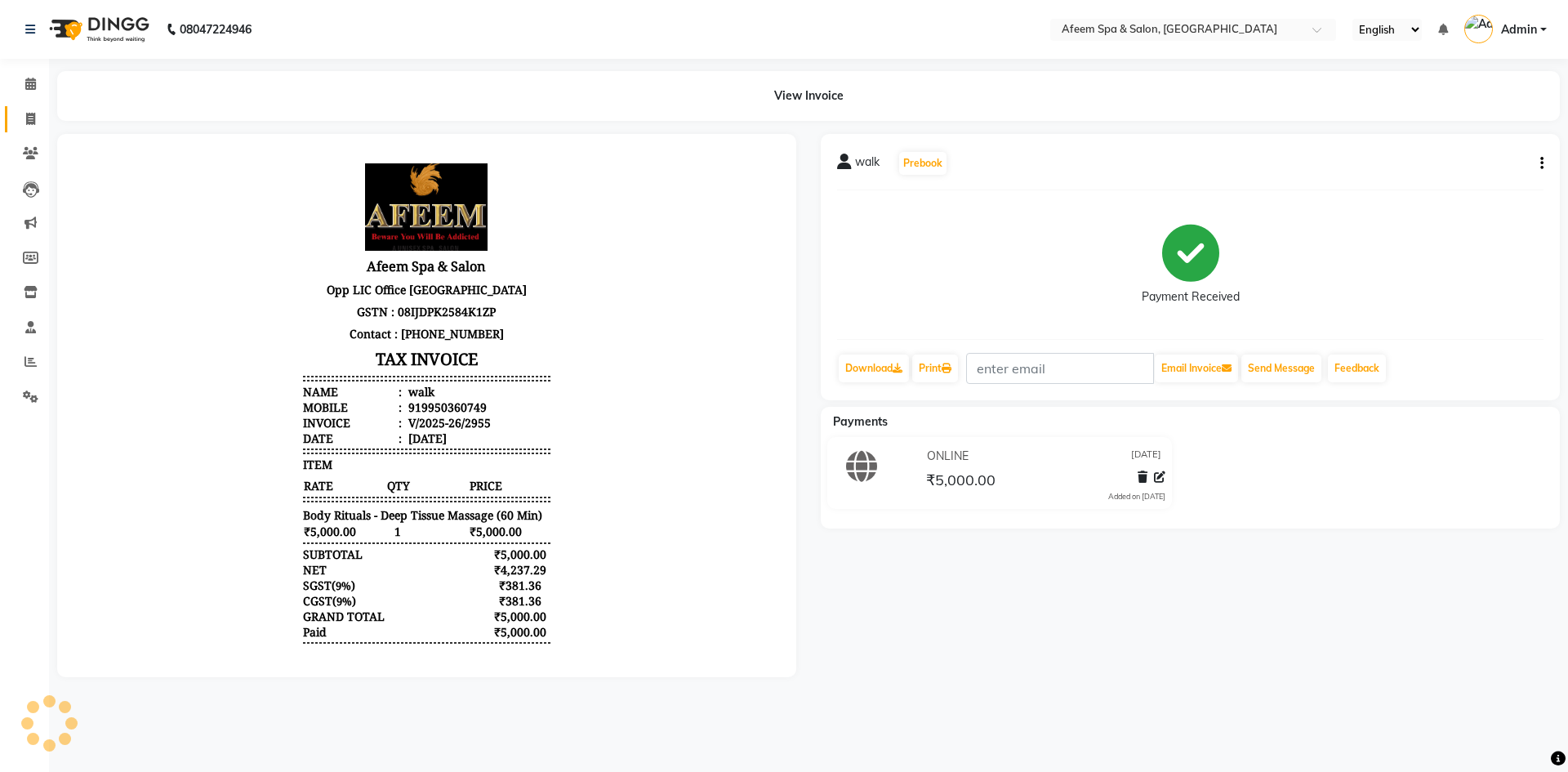
click at [28, 120] on icon at bounding box center [31, 118] width 9 height 12
select select "service"
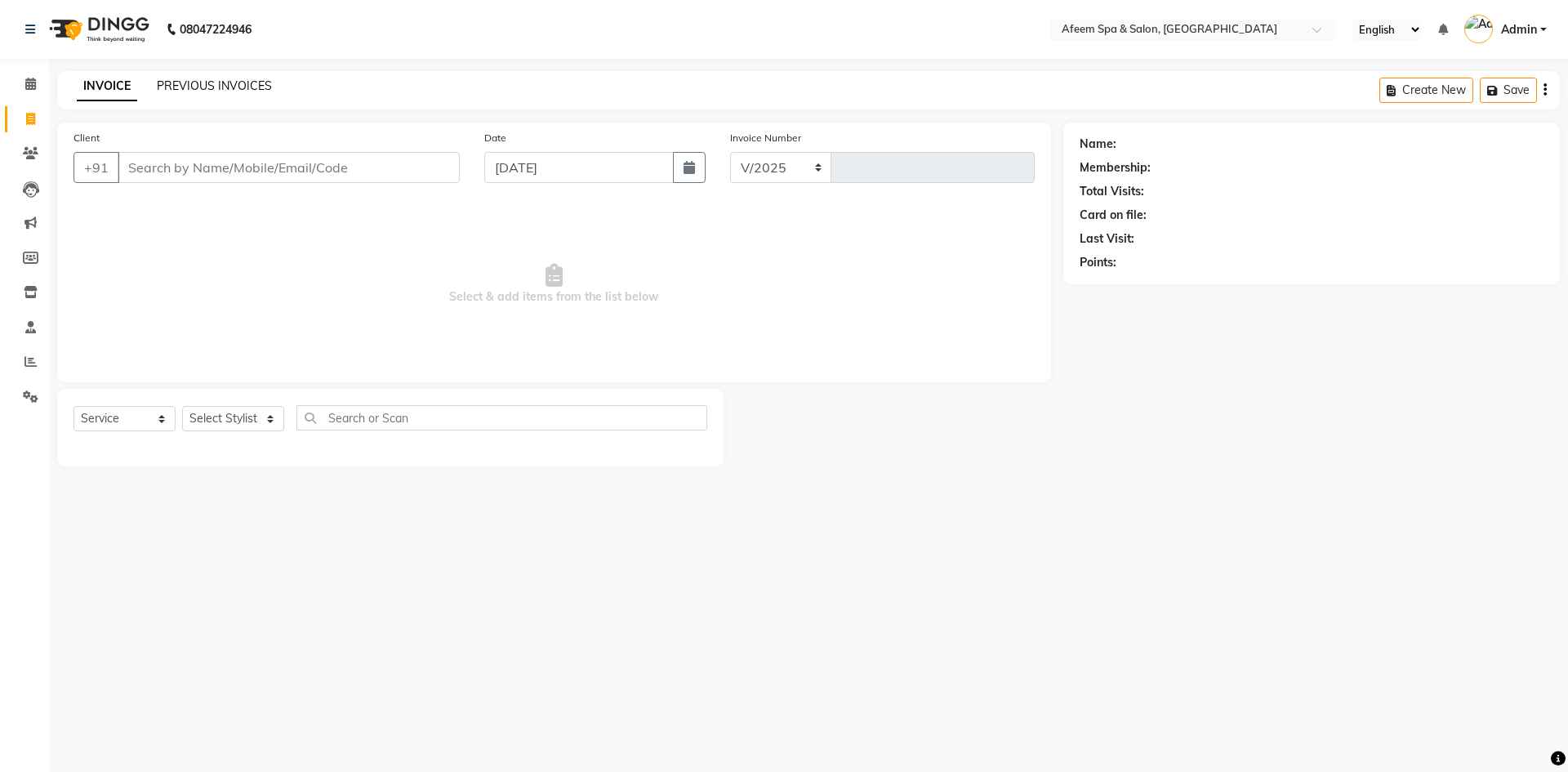
select select "750"
type input "2956"
click at [190, 88] on link "PREVIOUS INVOICES" at bounding box center [214, 85] width 115 height 15
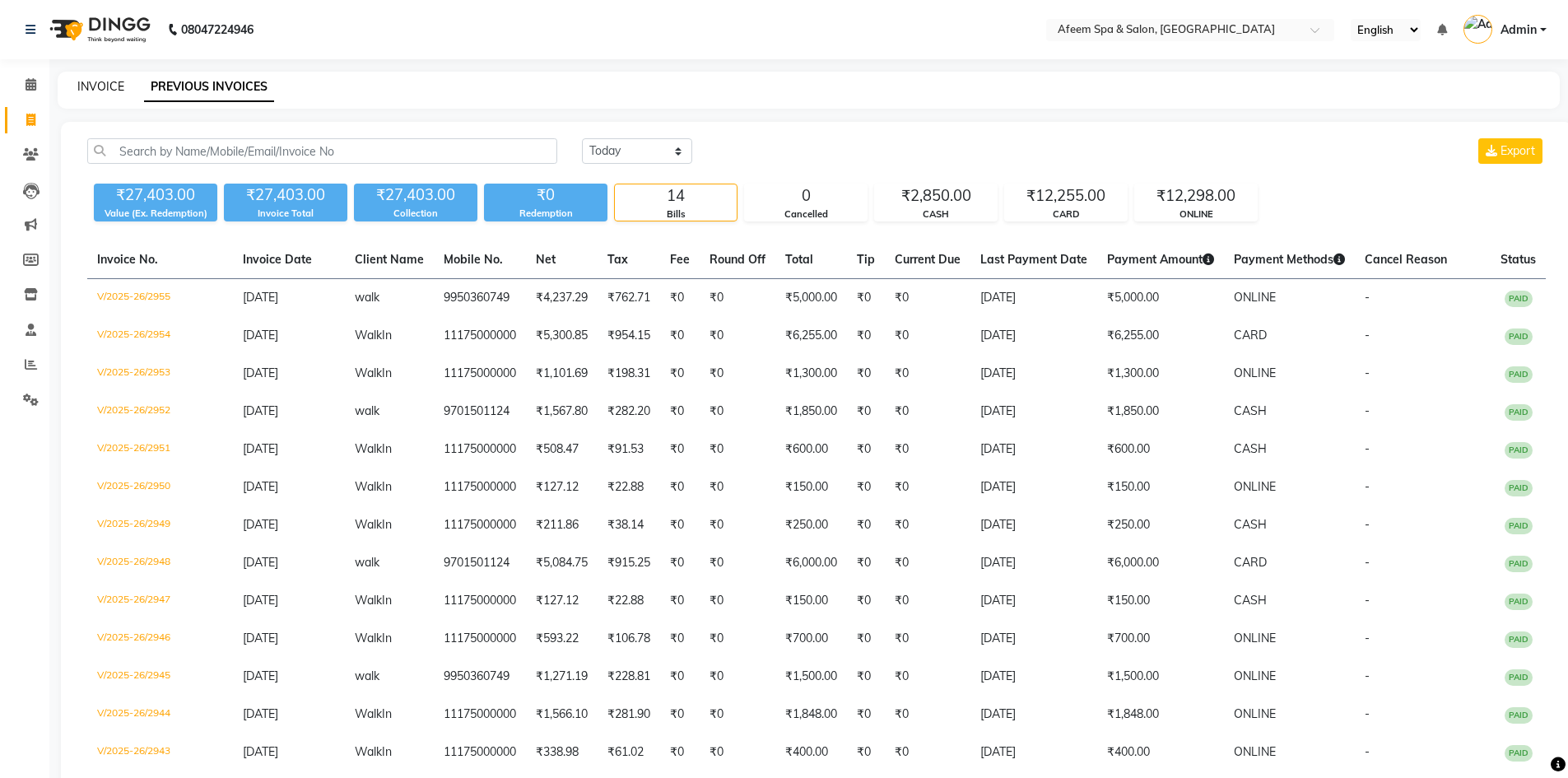
click at [104, 86] on link "INVOICE" at bounding box center [101, 86] width 47 height 15
select select "service"
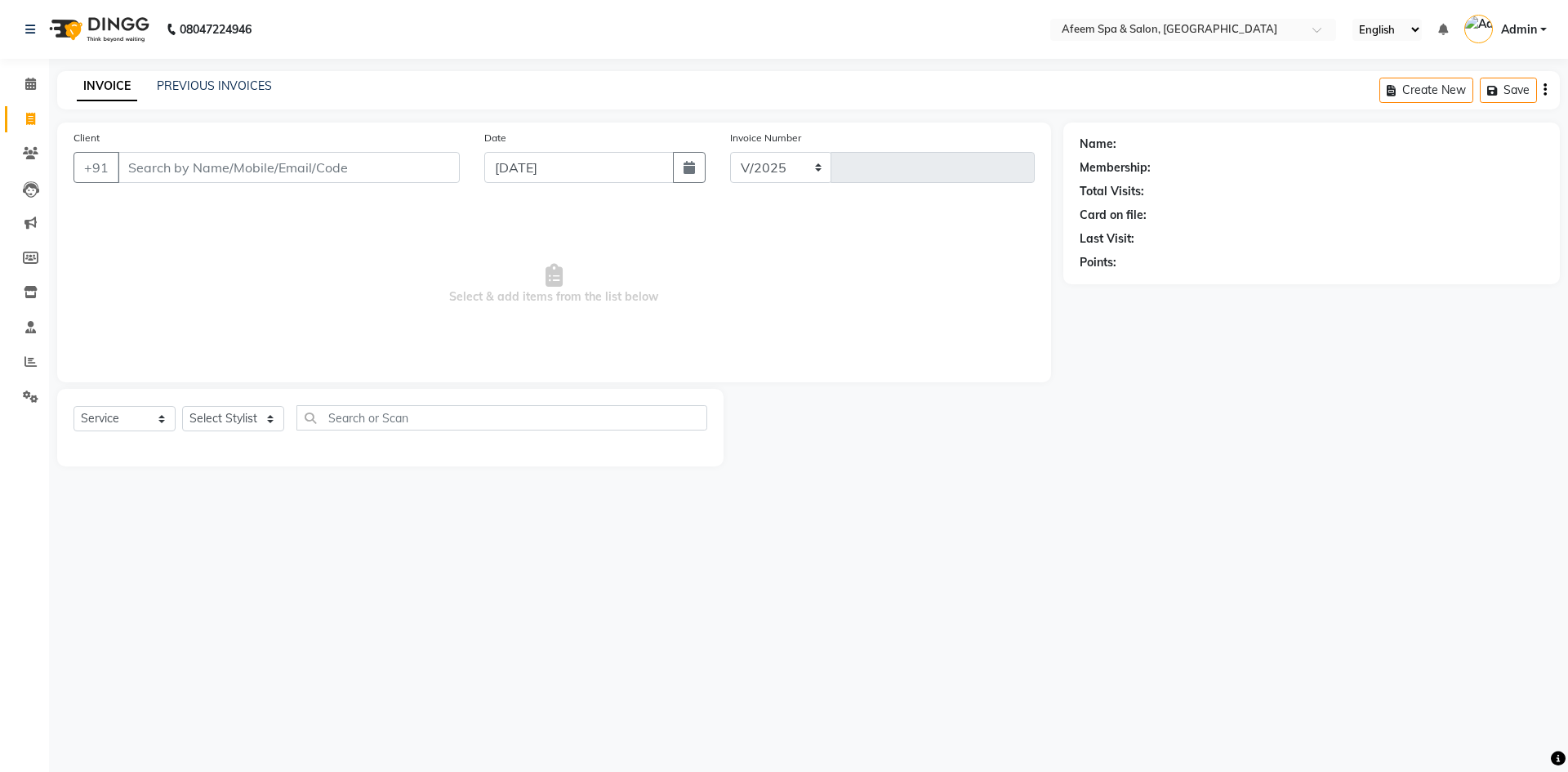
select select "750"
type input "2956"
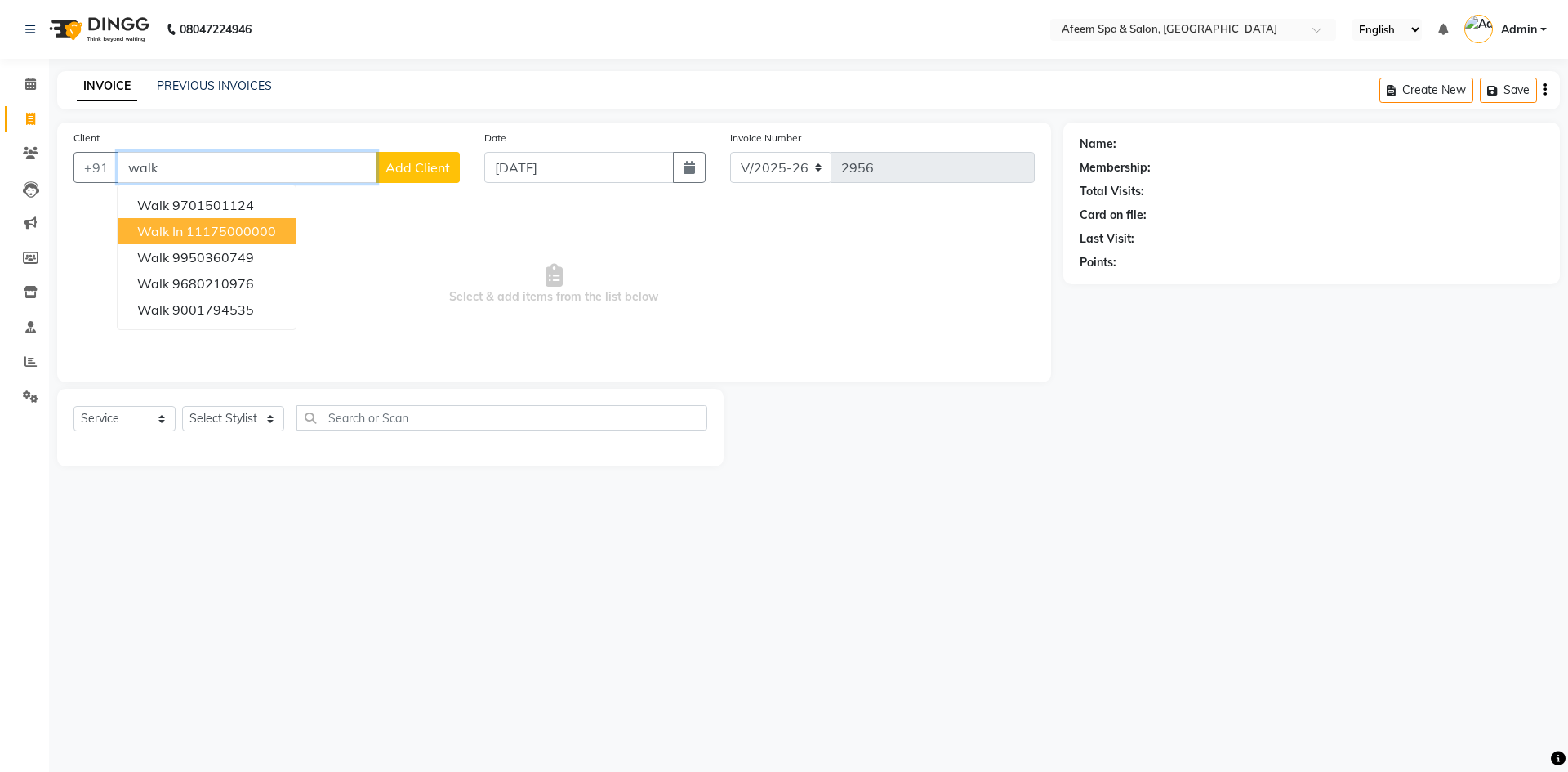
click at [157, 238] on span "Walk In" at bounding box center [160, 231] width 45 height 17
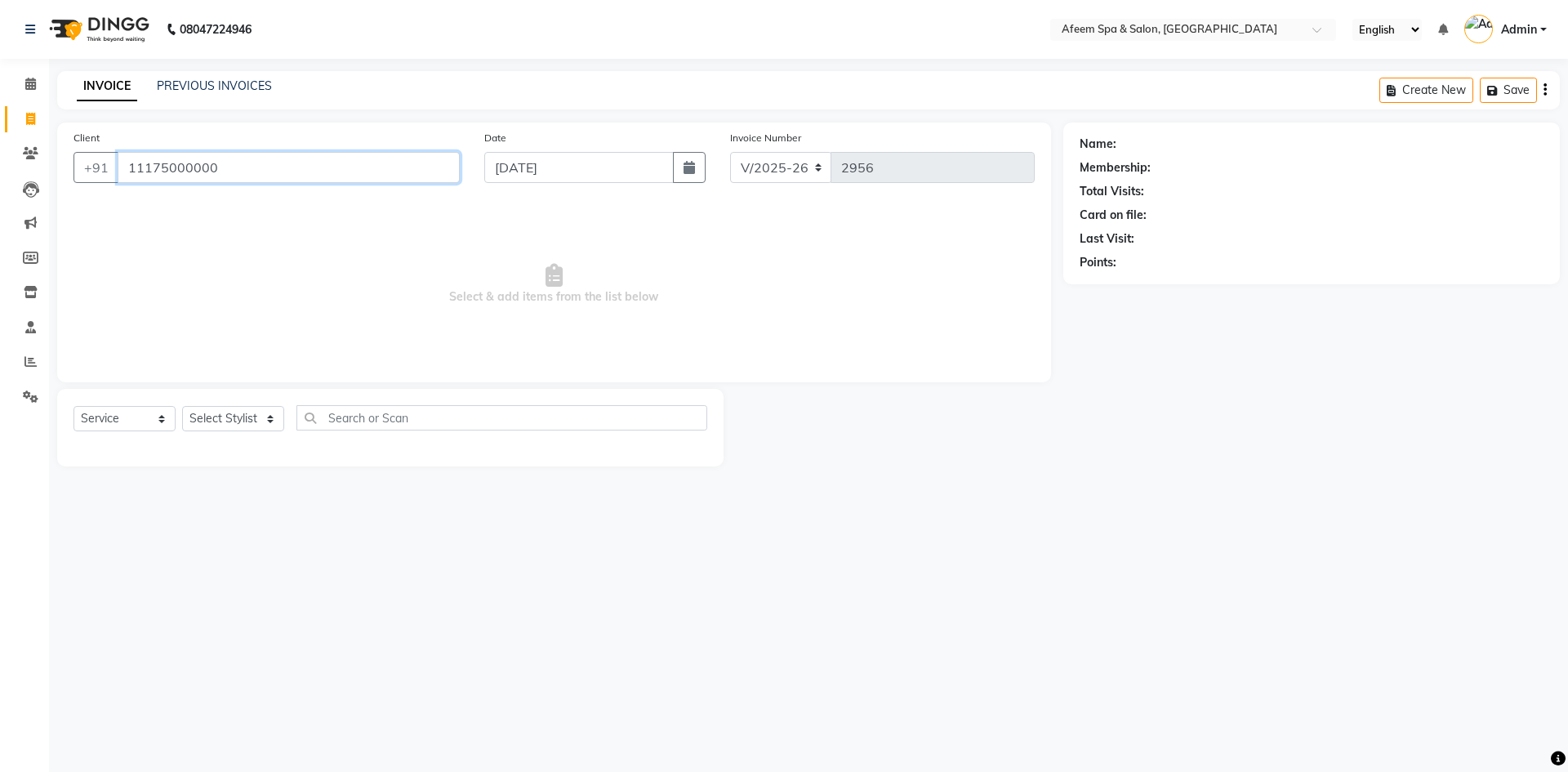
type input "11175000000"
click at [271, 425] on select "Select Stylist aarti bhavna deep Deepika [PERSON_NAME] [PERSON_NAME] [PERSON_NA…" at bounding box center [233, 418] width 102 height 25
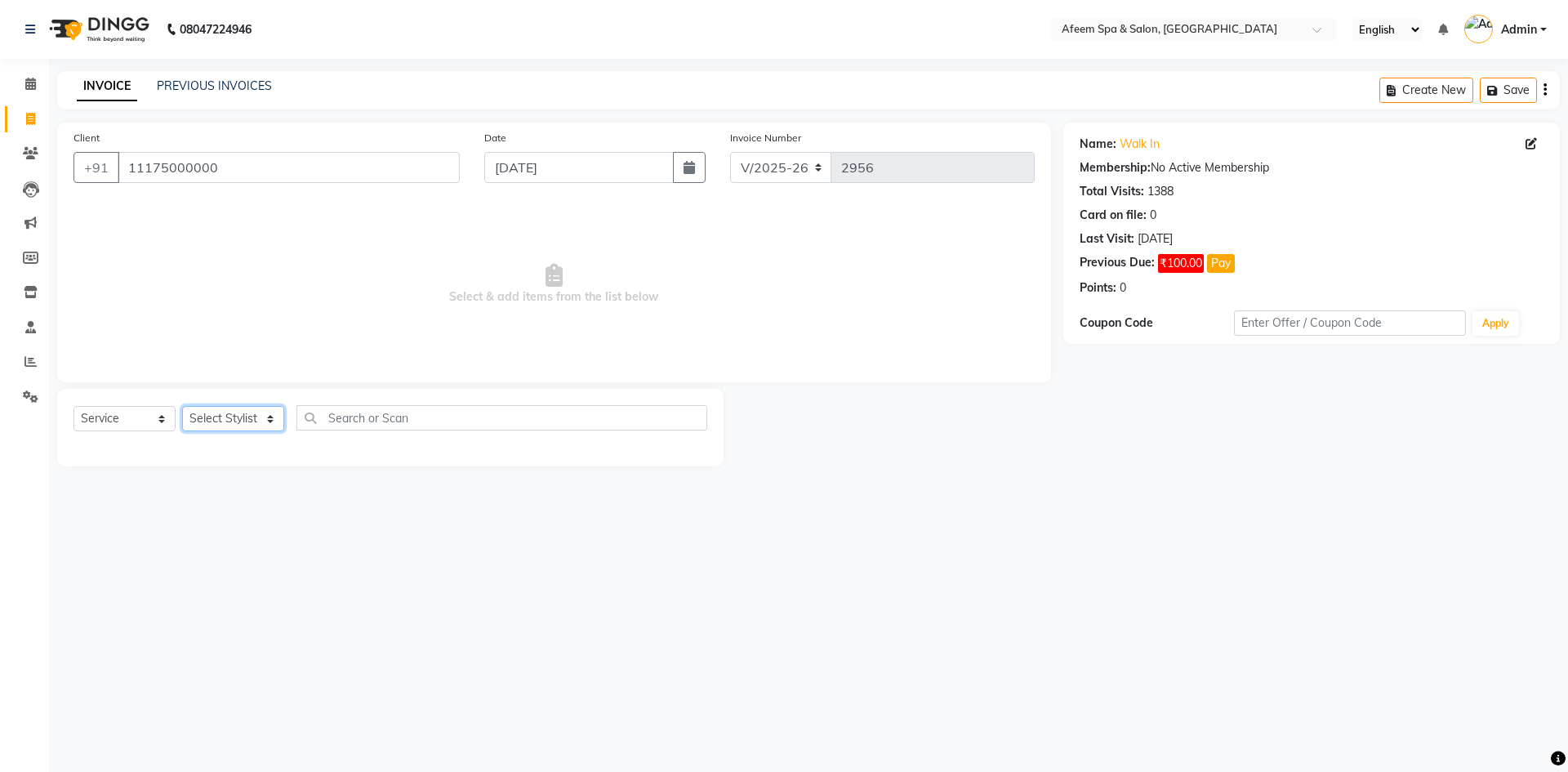
select select "45313"
click at [182, 405] on select "Select Stylist aarti bhavna deep Deepika [PERSON_NAME] [PERSON_NAME] [PERSON_NA…" at bounding box center [233, 418] width 102 height 25
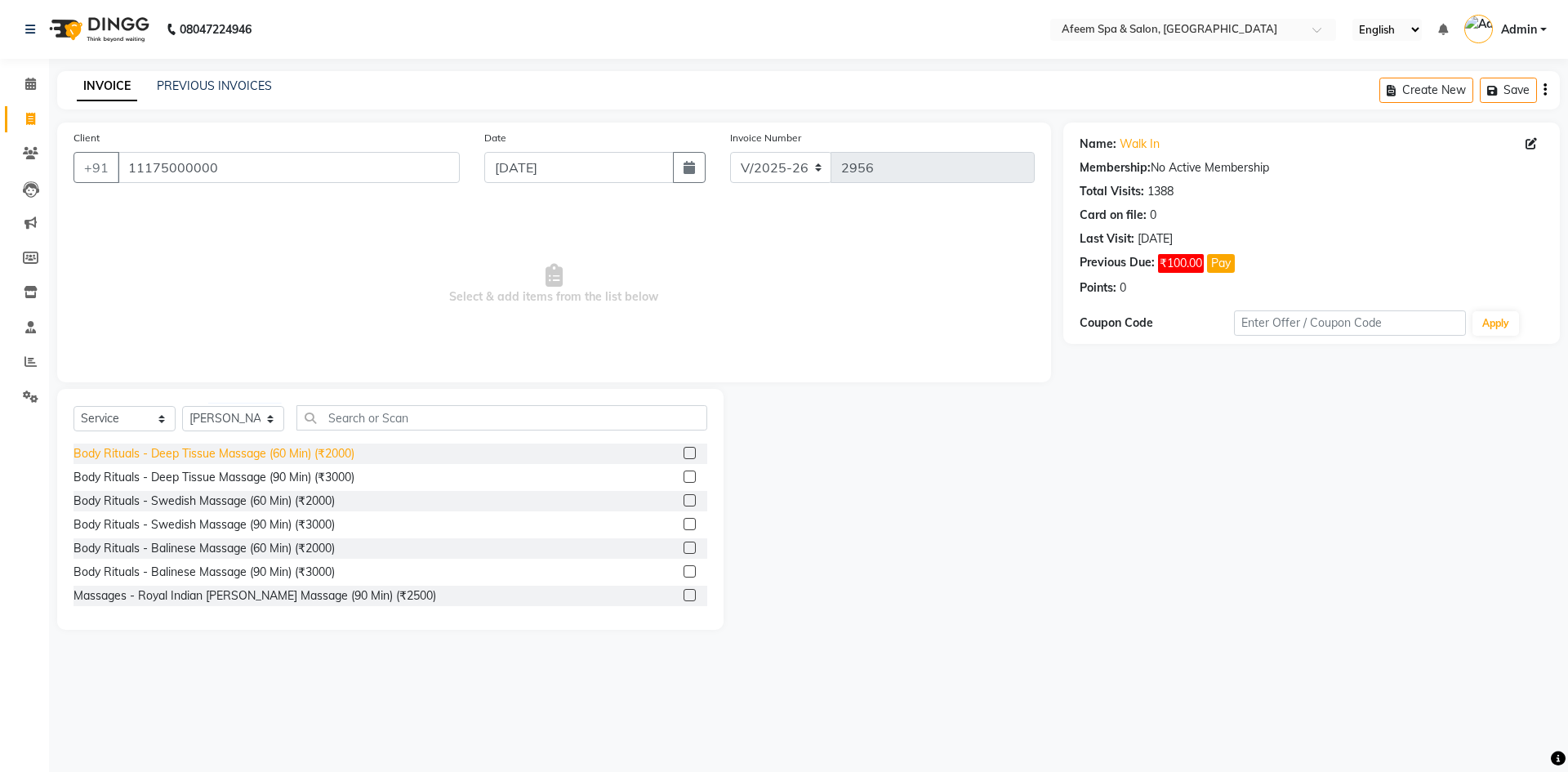
click at [338, 459] on div "Body Rituals - Deep Tissue Massage (60 Min) (₹2000)" at bounding box center [213, 454] width 281 height 17
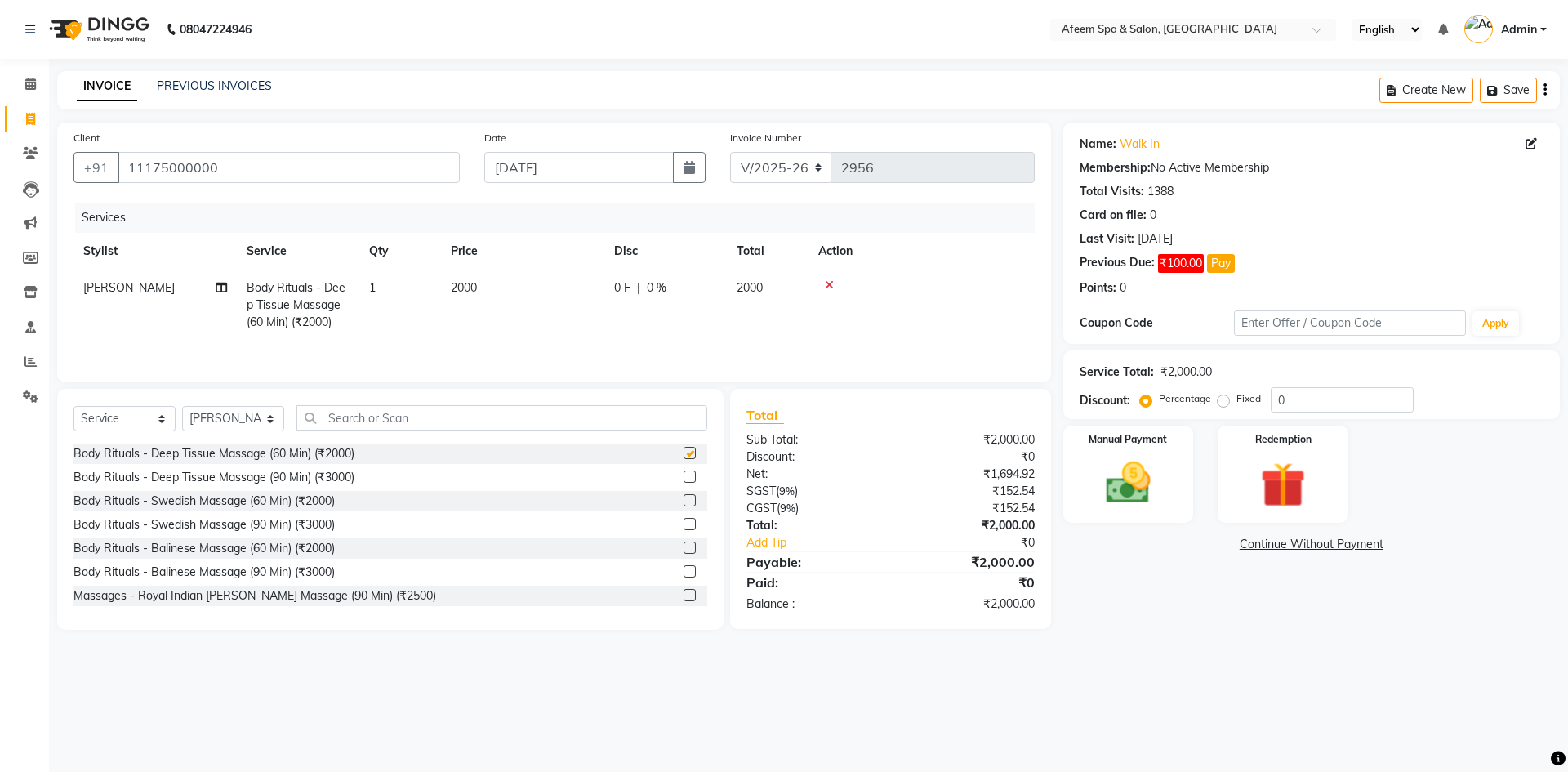
checkbox input "false"
click at [496, 263] on th "Price" at bounding box center [522, 251] width 163 height 37
click at [465, 295] on td "2000" at bounding box center [522, 304] width 163 height 71
select select "45313"
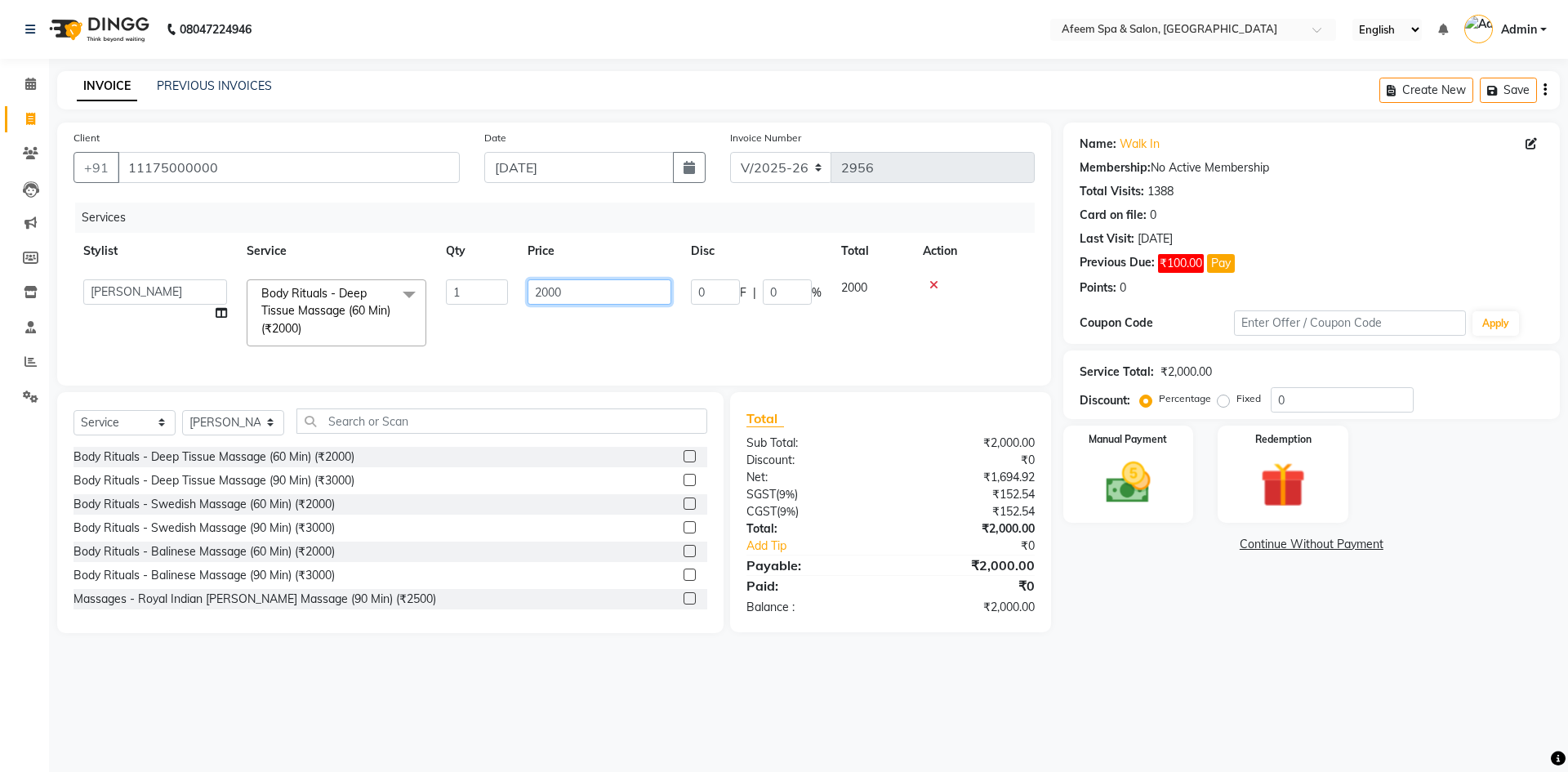
drag, startPoint x: 604, startPoint y: 293, endPoint x: 402, endPoint y: 292, distance: 202.0
click at [405, 294] on tr "aarti bhavna deep [PERSON_NAME] [PERSON_NAME] [PERSON_NAME] Product [PERSON_NAM…" at bounding box center [554, 312] width 961 height 86
type input "2500"
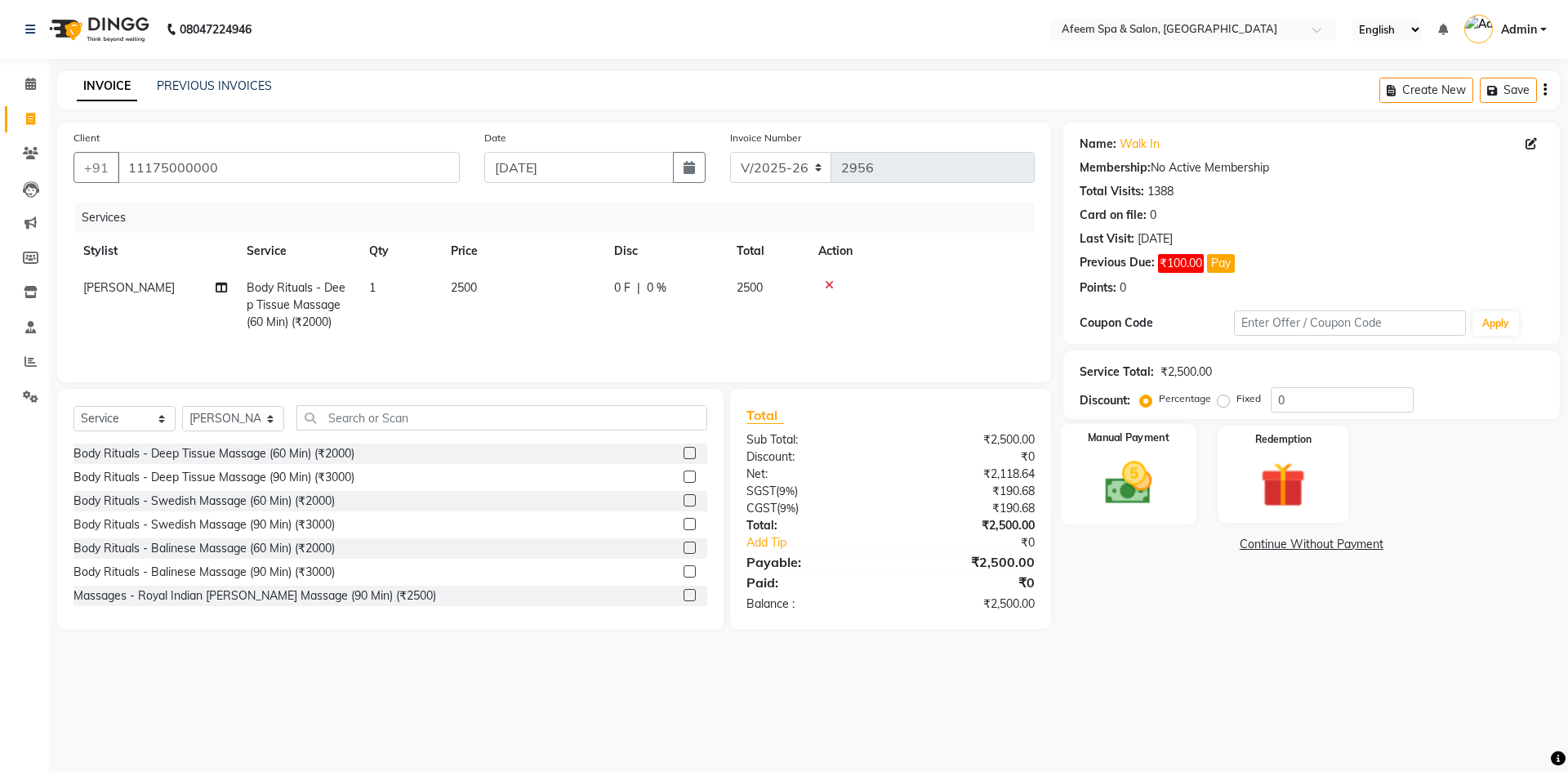
click at [1110, 487] on img at bounding box center [1128, 482] width 76 height 54
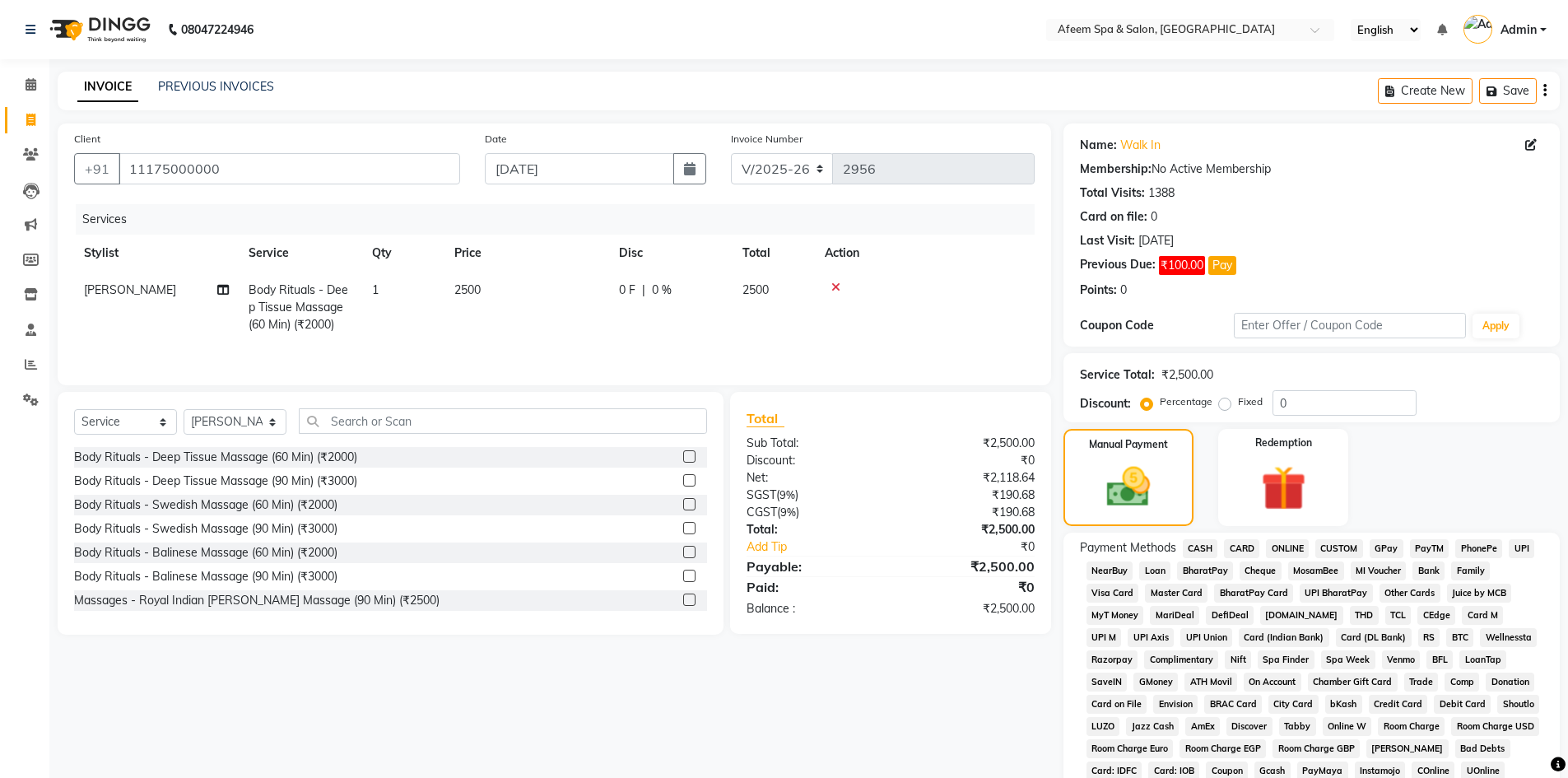
click at [1285, 553] on span "ONLINE" at bounding box center [1287, 549] width 43 height 19
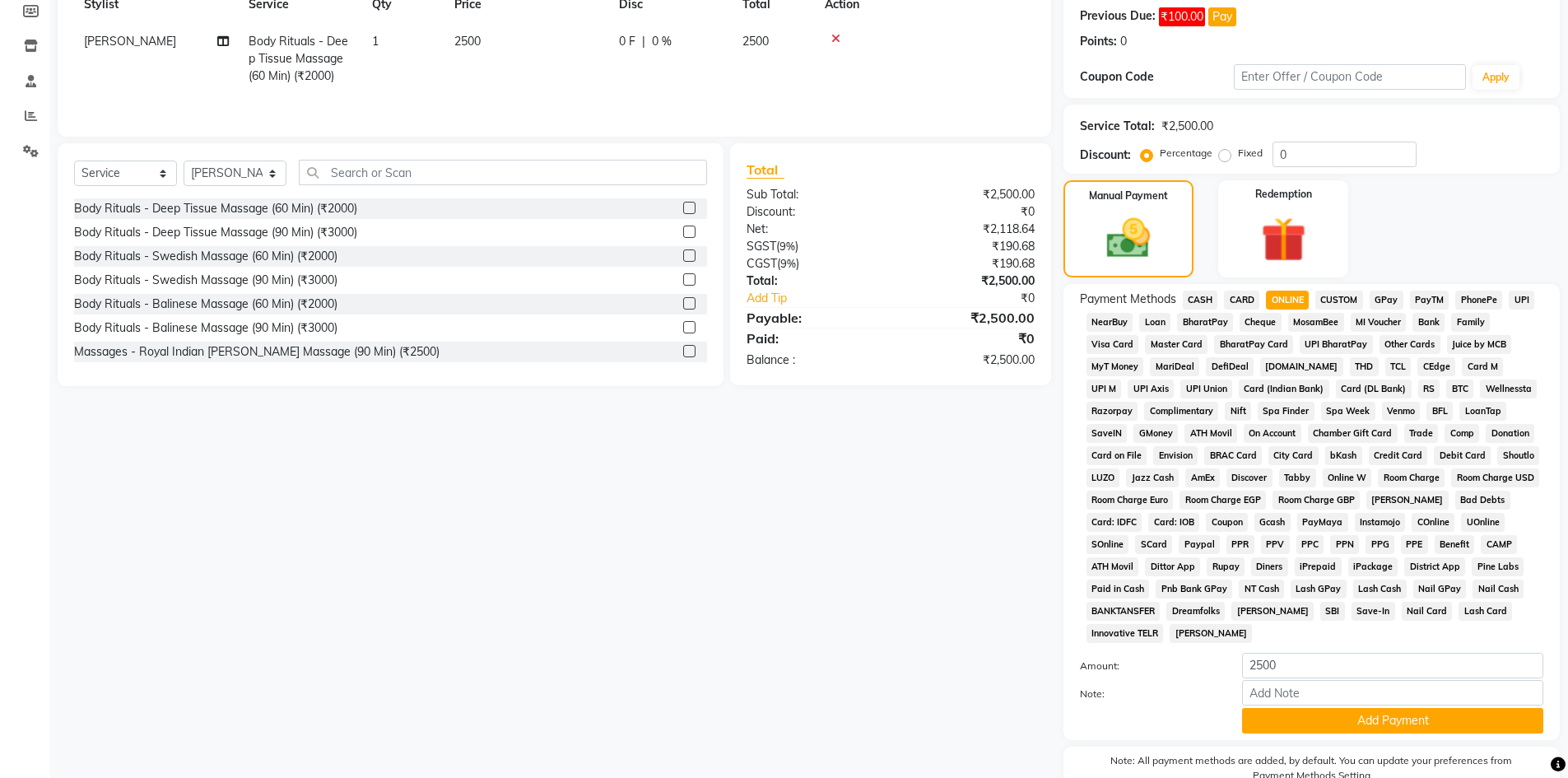
scroll to position [332, 0]
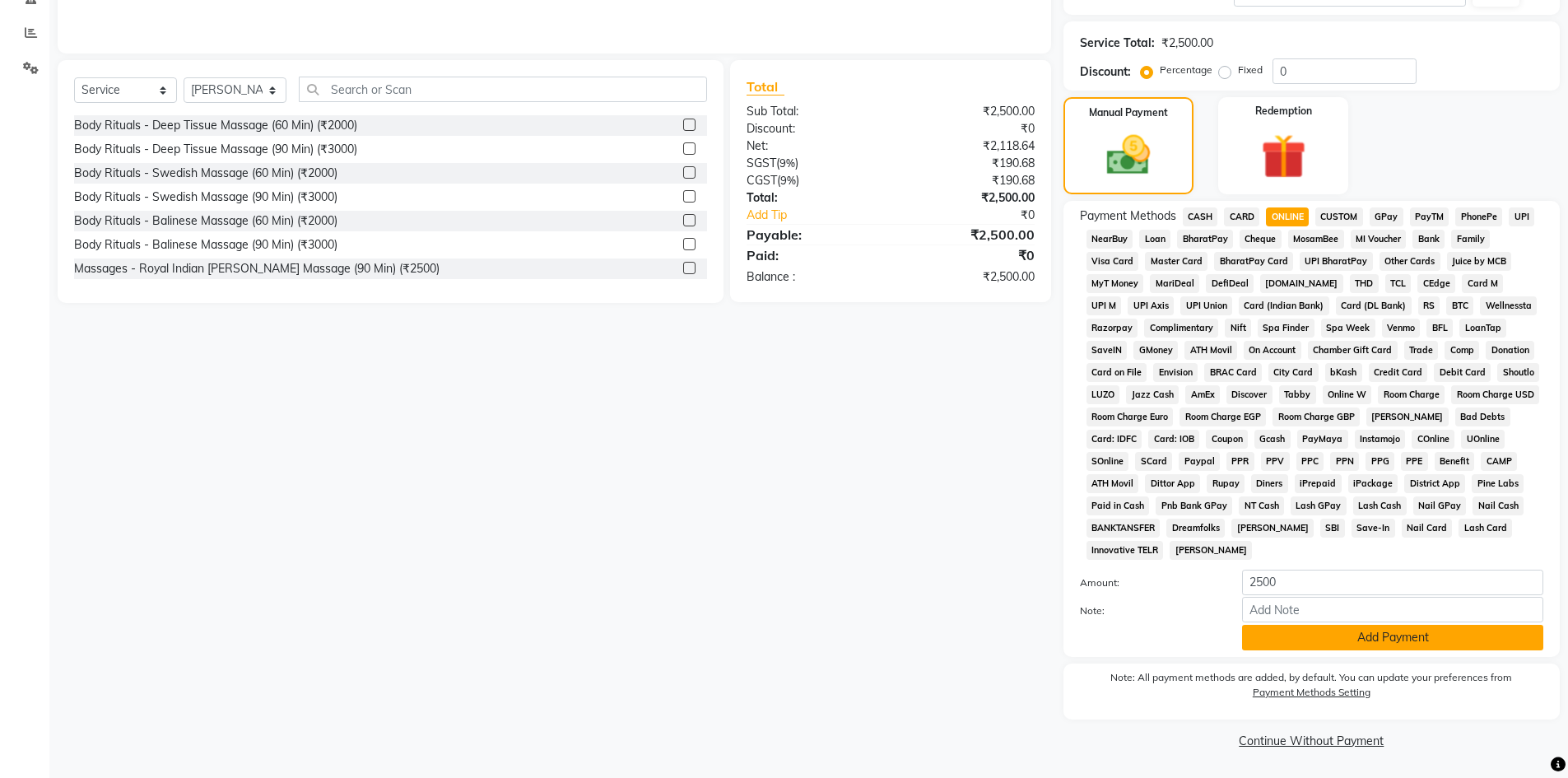
click at [1393, 631] on button "Add Payment" at bounding box center [1392, 637] width 301 height 25
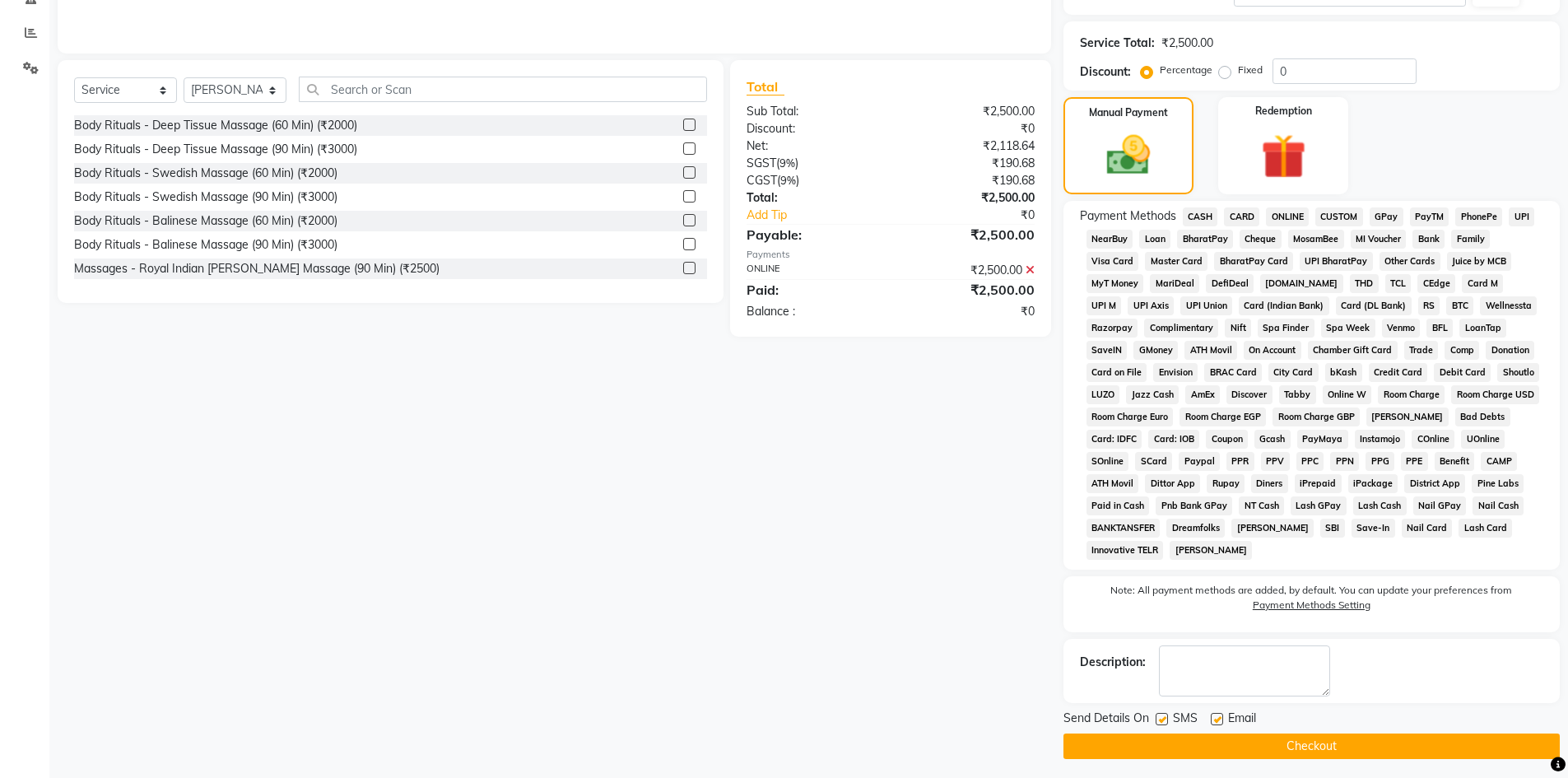
click at [1332, 748] on button "Checkout" at bounding box center [1311, 745] width 496 height 25
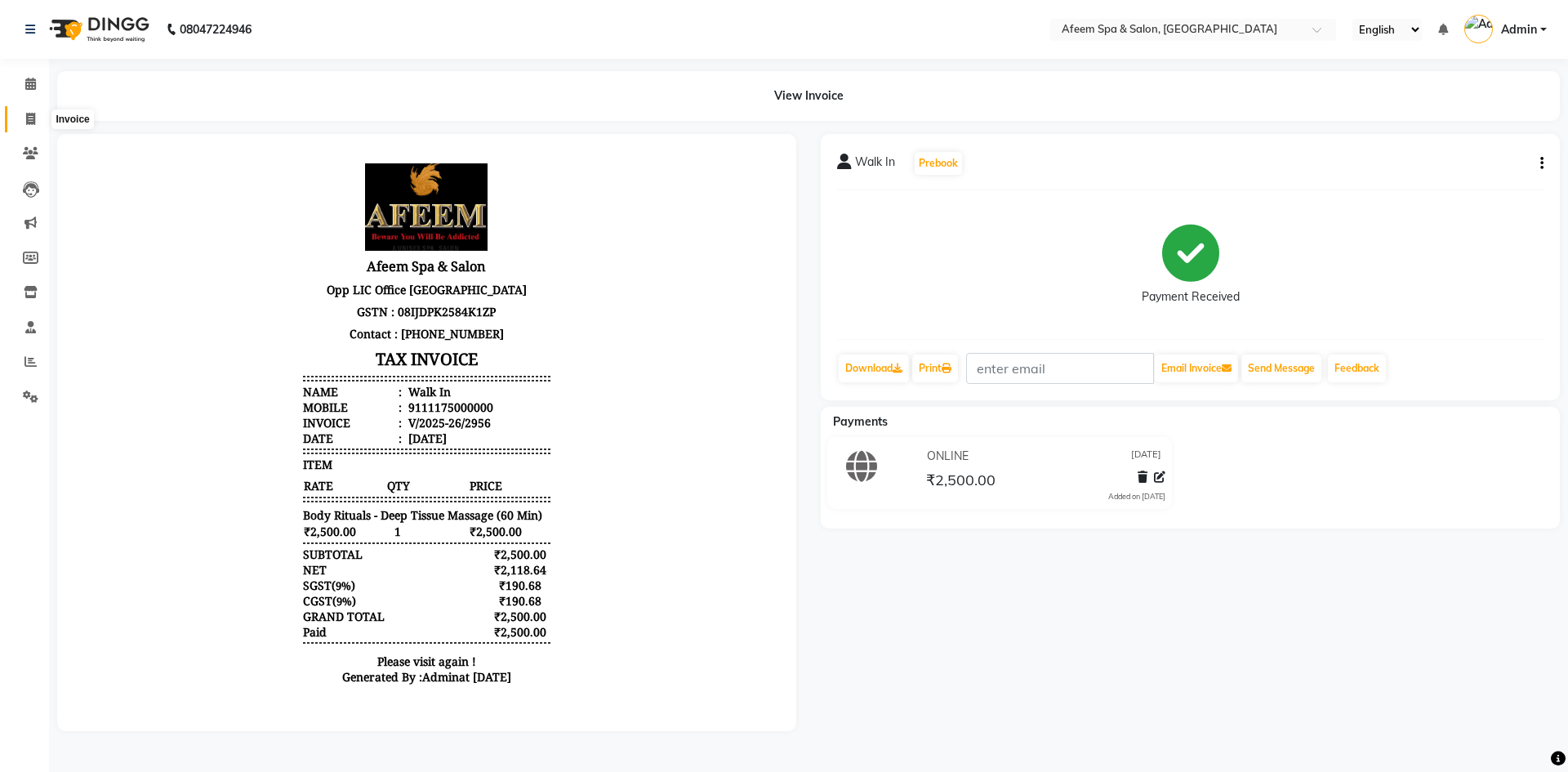
click at [40, 117] on span at bounding box center [31, 120] width 29 height 19
select select "service"
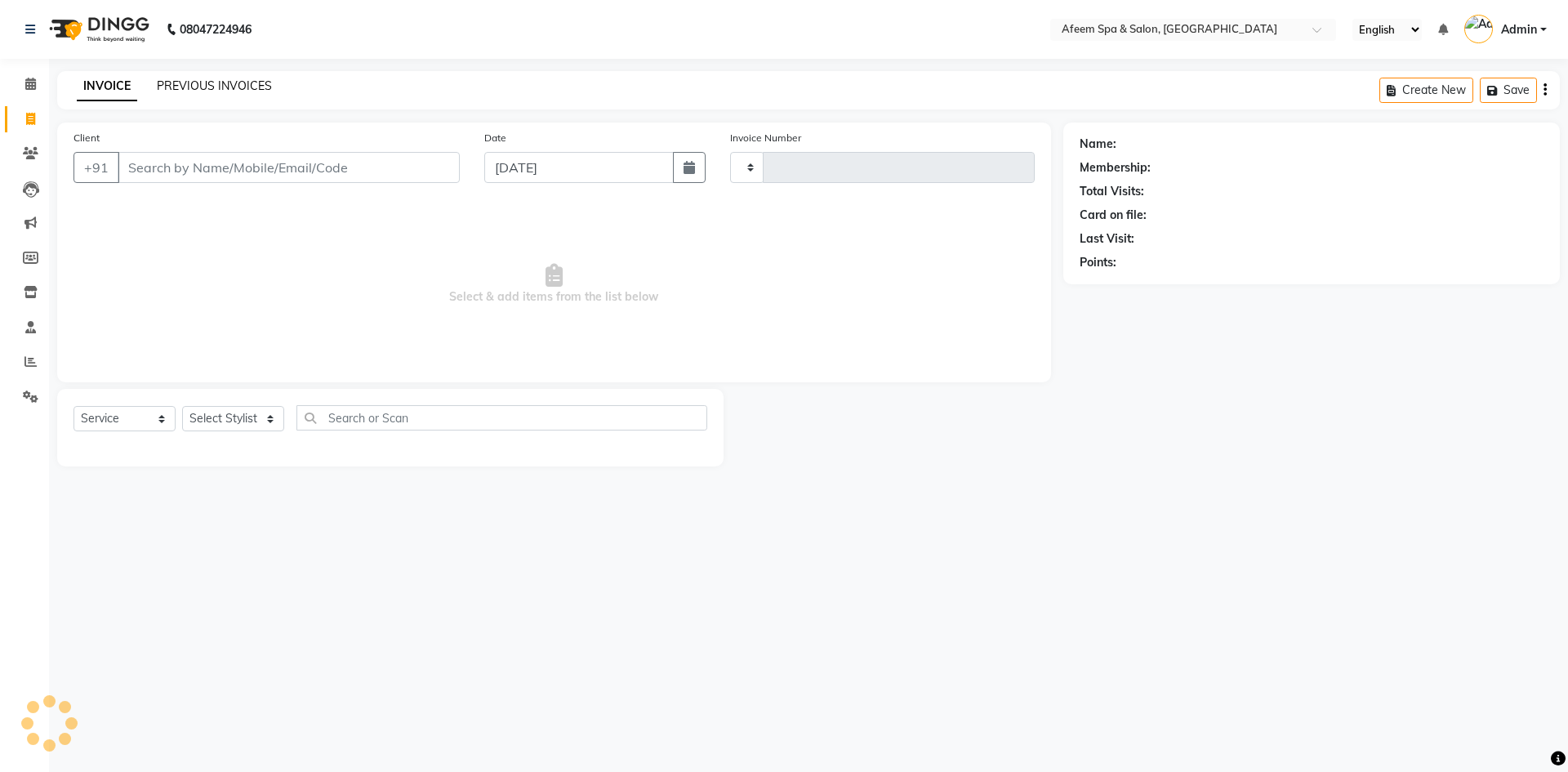
click at [227, 79] on link "PREVIOUS INVOICES" at bounding box center [214, 85] width 115 height 15
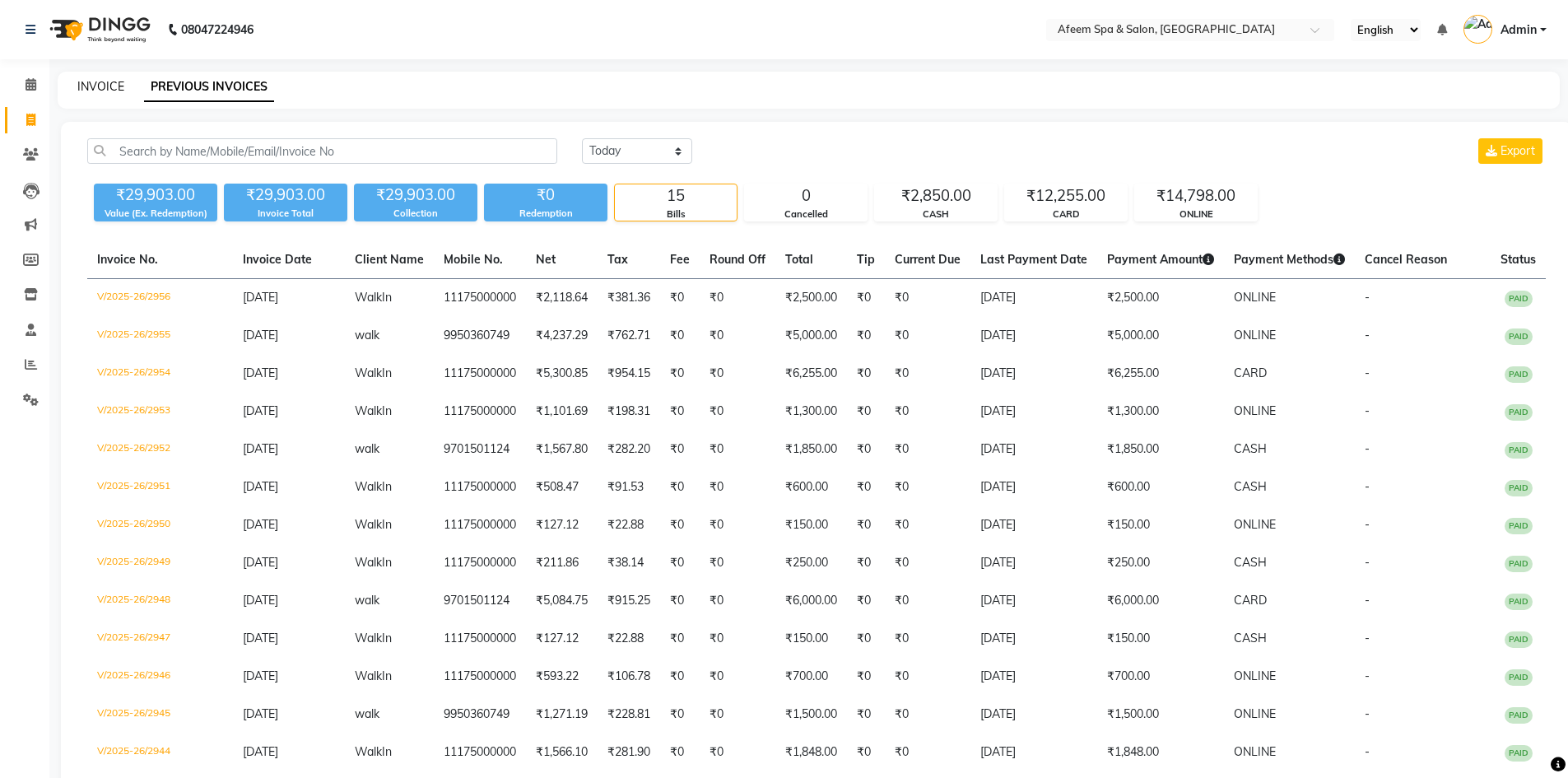
click at [103, 88] on link "INVOICE" at bounding box center [101, 86] width 47 height 15
select select "service"
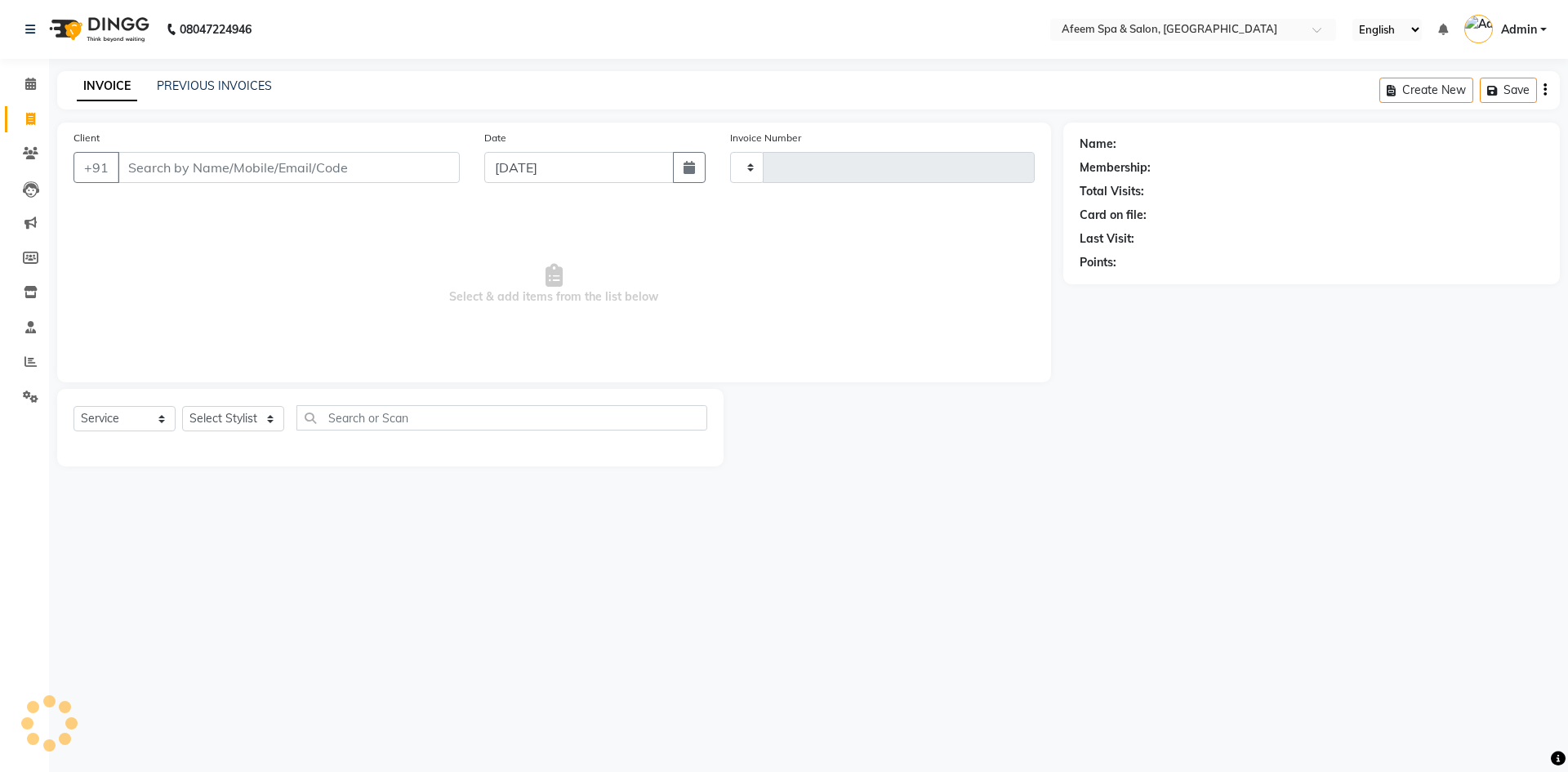
type input "2957"
select select "750"
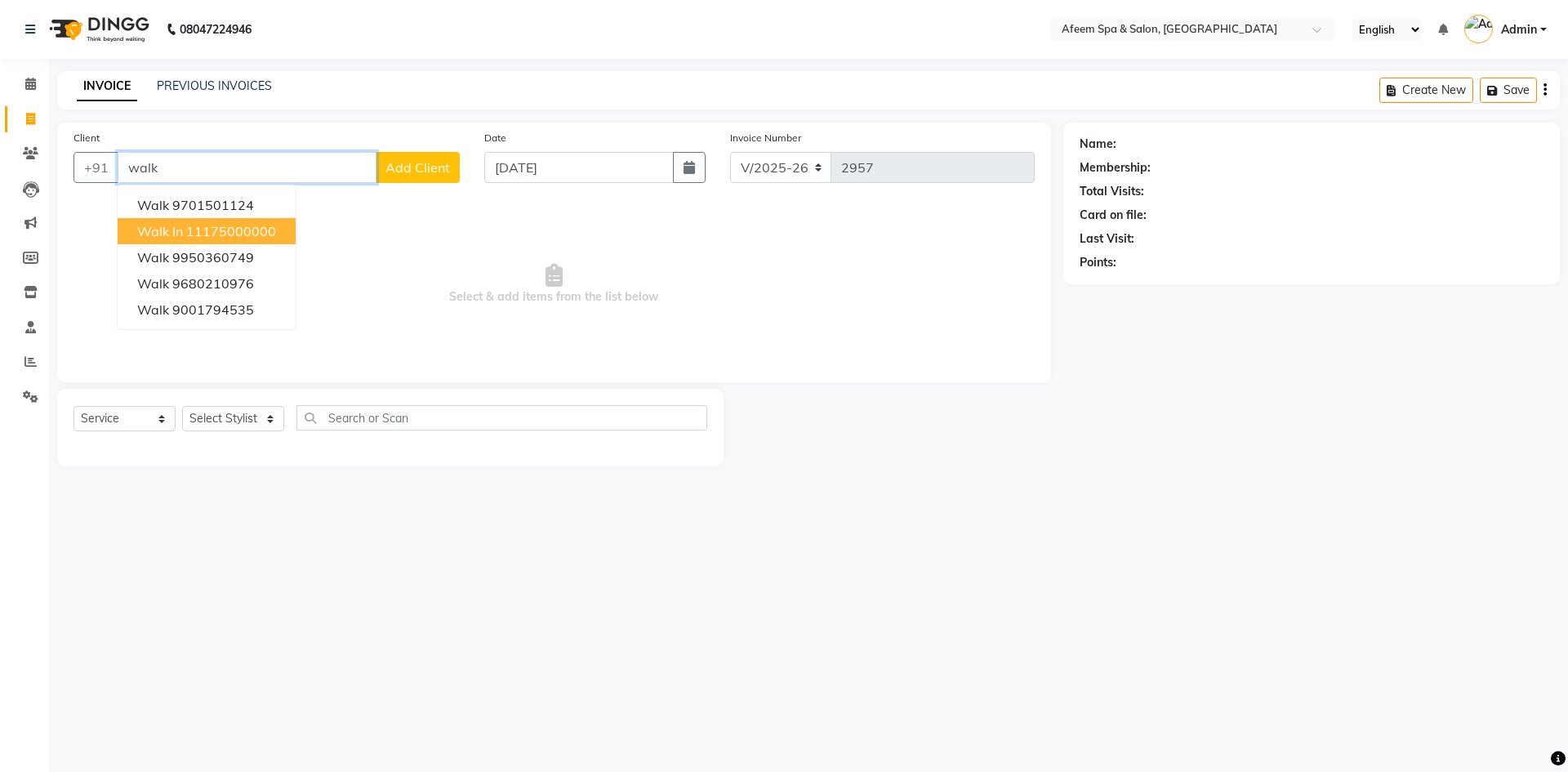
click at [186, 221] on button "Walk In 11175000000" at bounding box center [207, 231] width 178 height 26
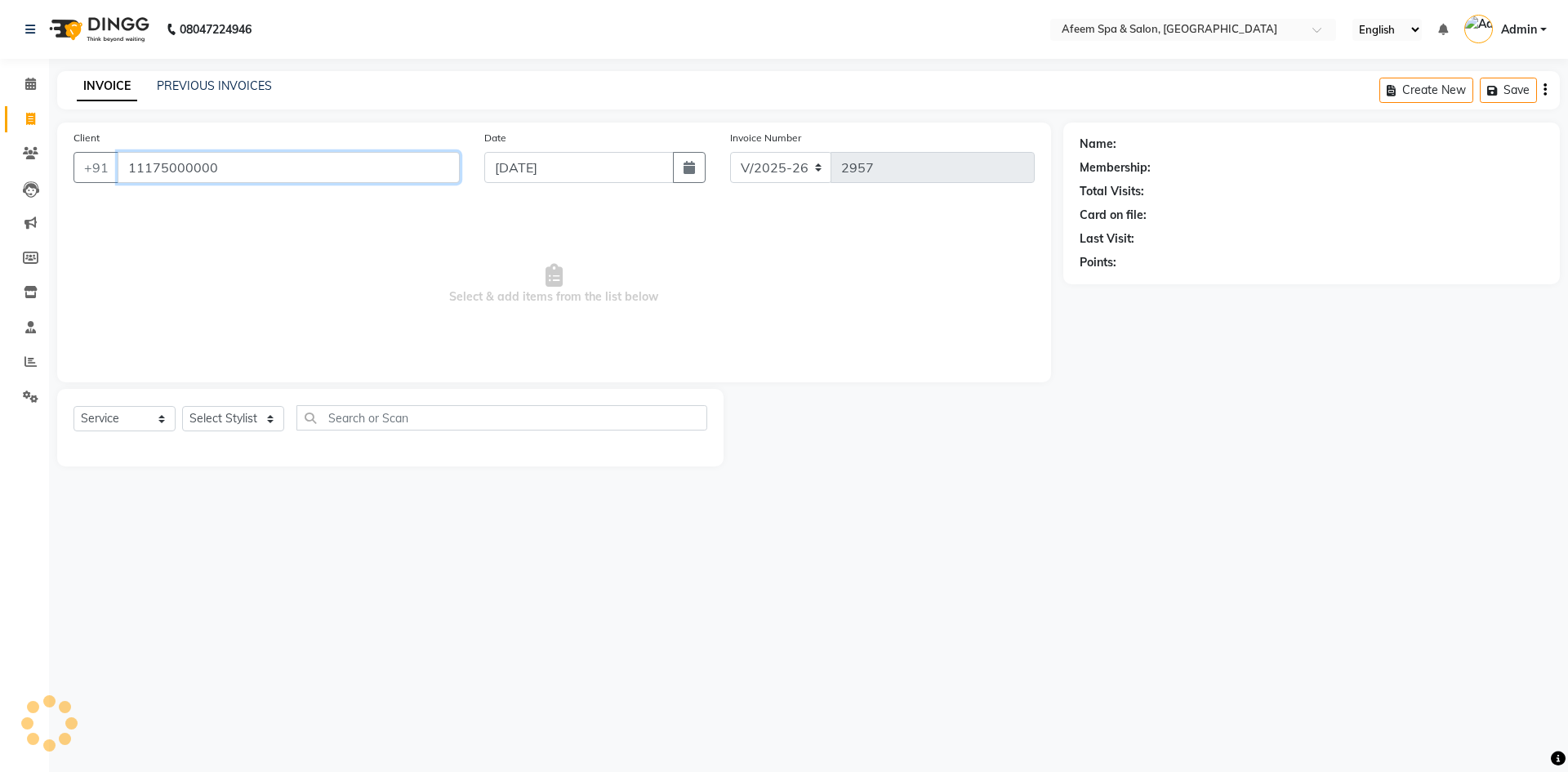
type input "11175000000"
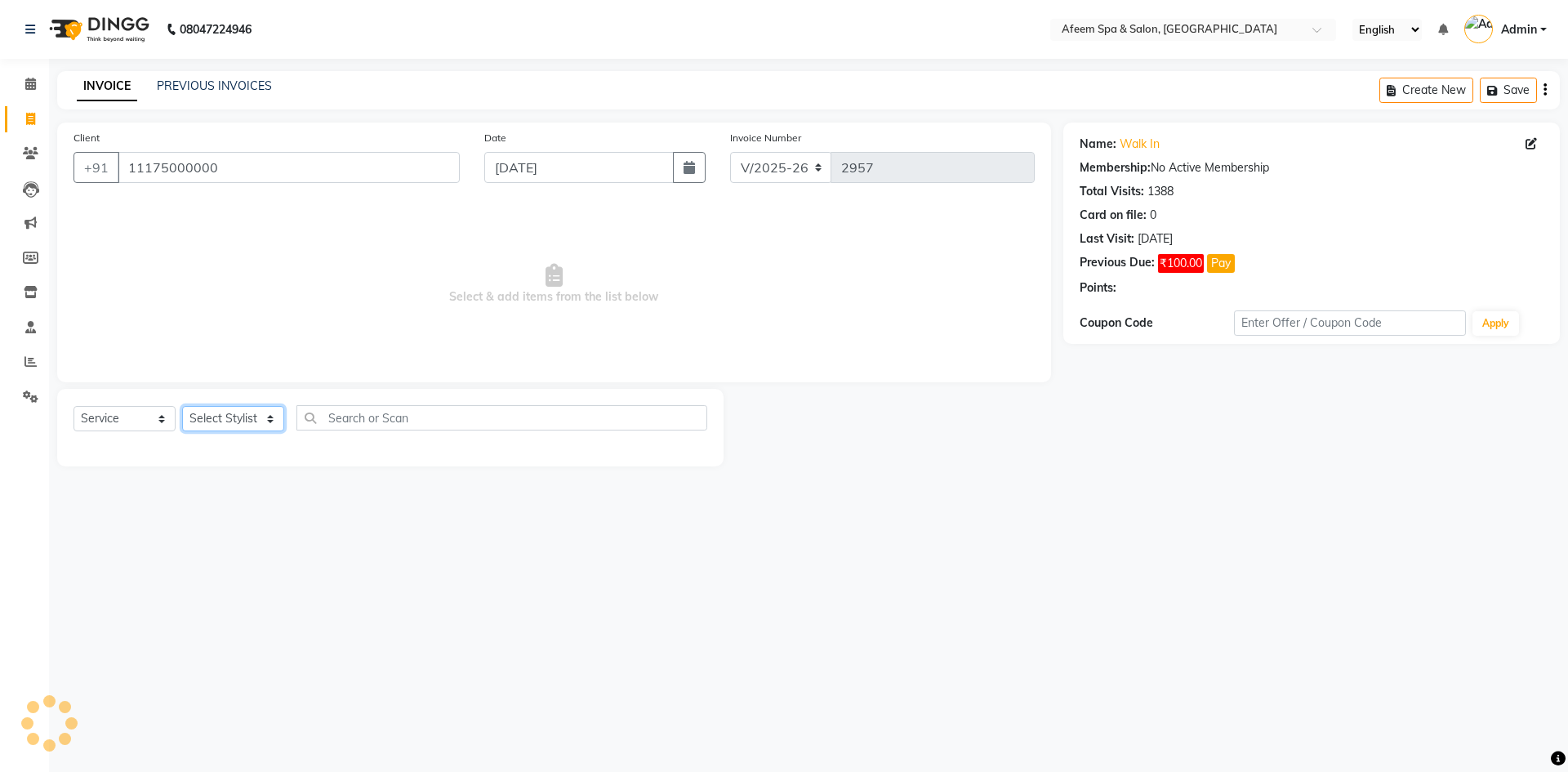
click at [242, 424] on select "Select Stylist aarti bhavna deep Deepika [PERSON_NAME] [PERSON_NAME] [PERSON_NA…" at bounding box center [233, 418] width 102 height 25
select select "45314"
click at [182, 405] on select "Select Stylist aarti bhavna deep Deepika [PERSON_NAME] [PERSON_NAME] [PERSON_NA…" at bounding box center [233, 418] width 102 height 25
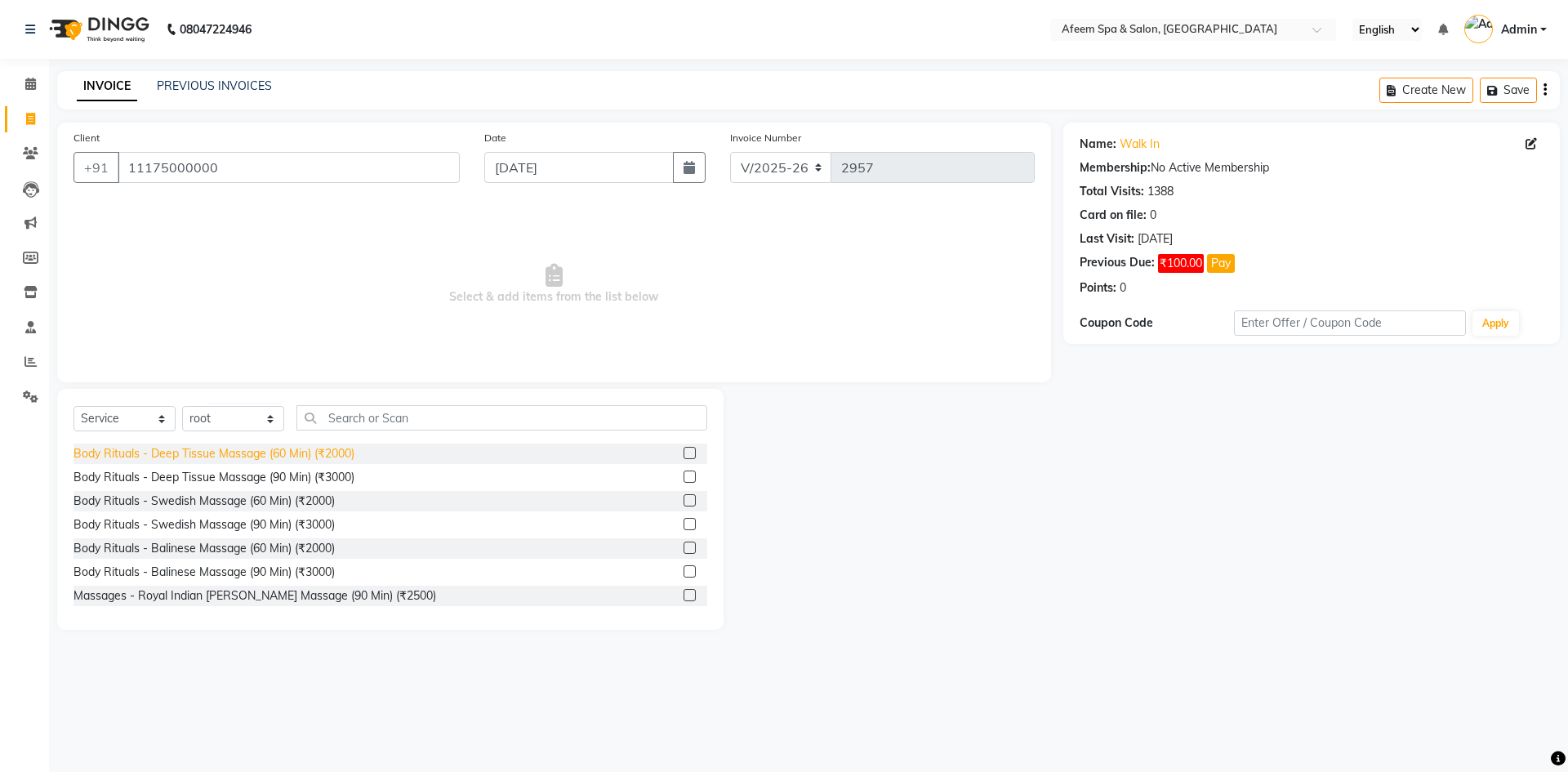
click at [331, 459] on div "Body Rituals - Deep Tissue Massage (60 Min) (₹2000)" at bounding box center [213, 454] width 281 height 17
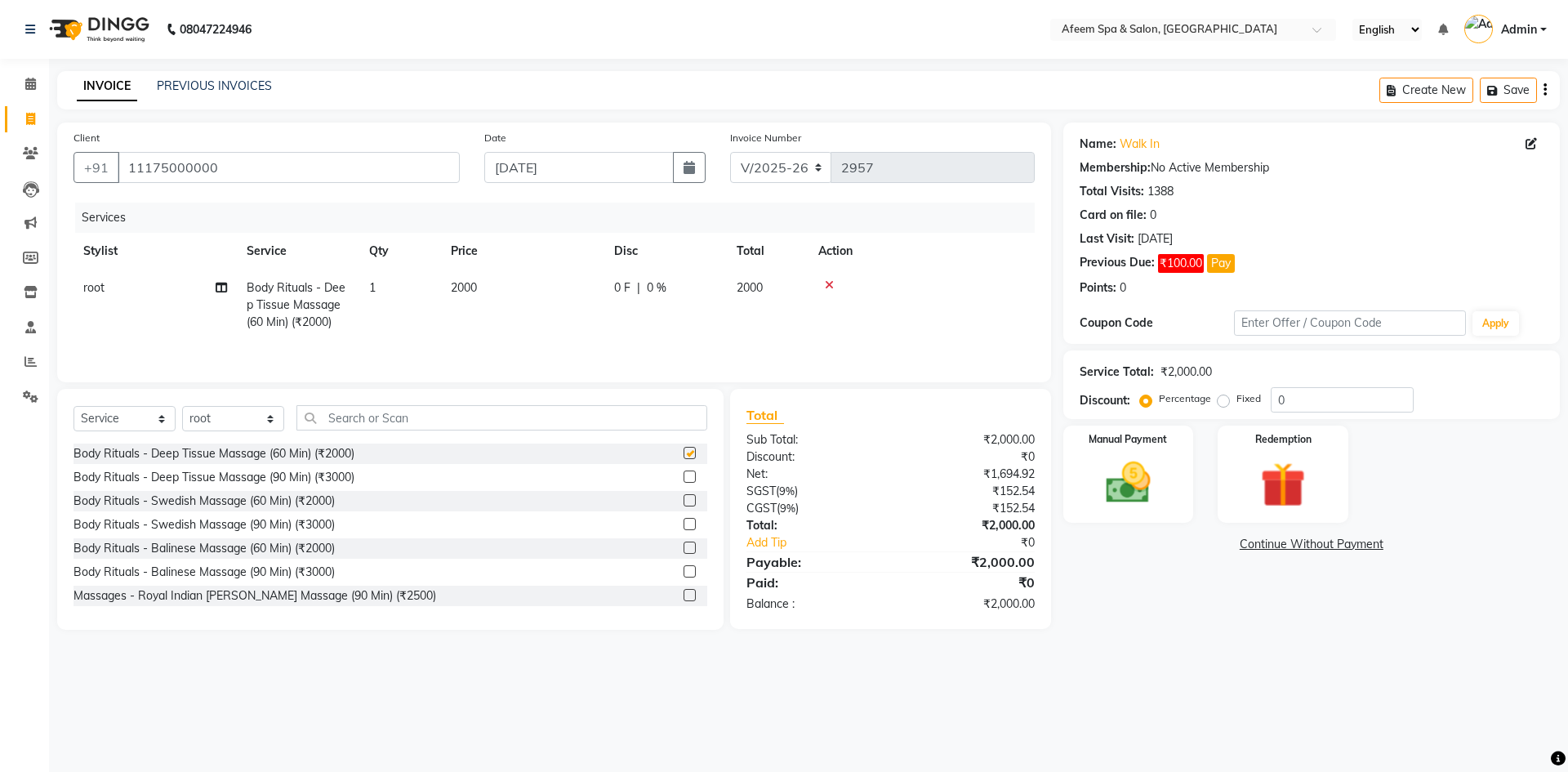
checkbox input "false"
click at [487, 283] on td "2000" at bounding box center [522, 304] width 163 height 71
select select "45314"
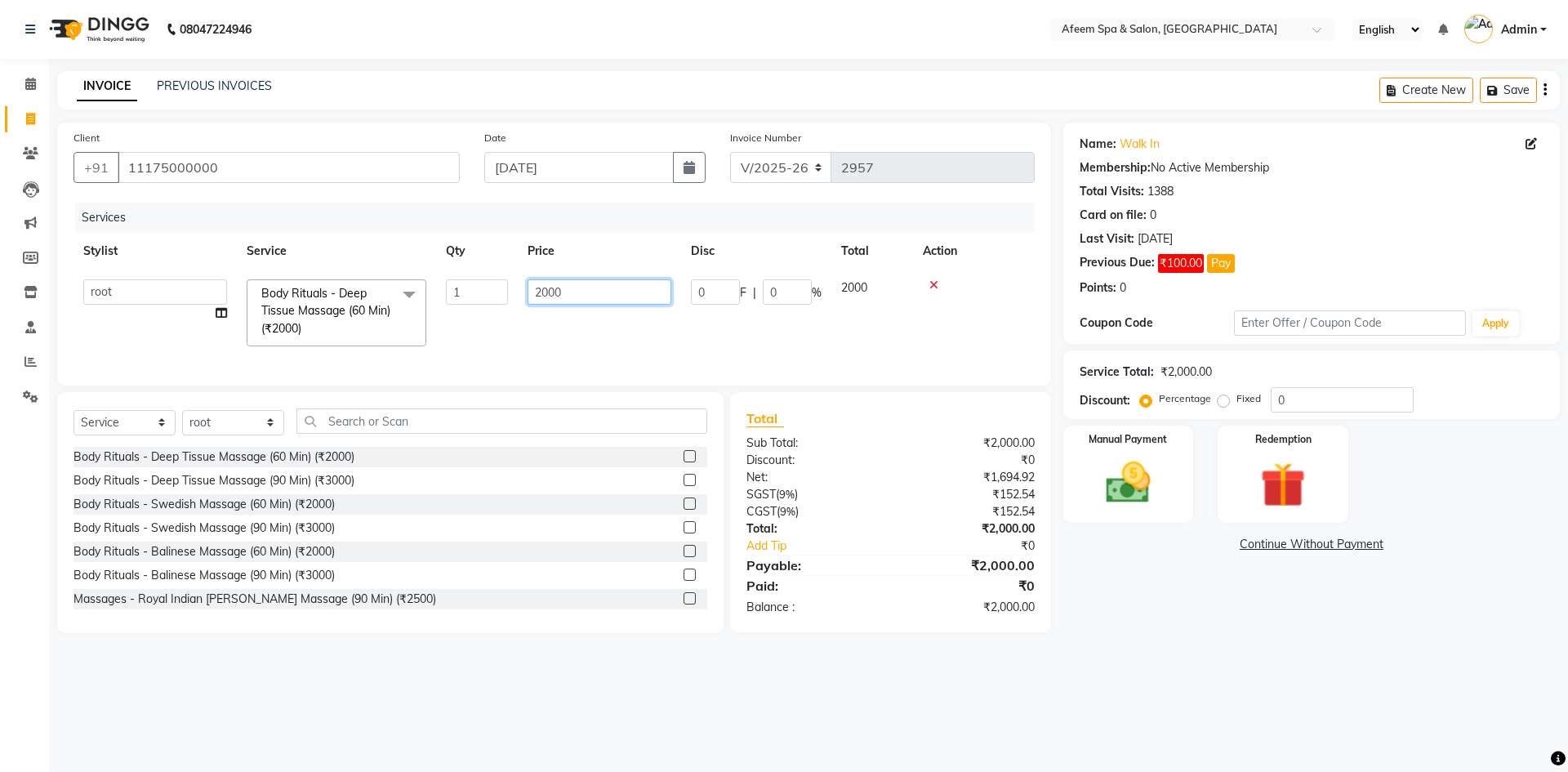
drag, startPoint x: 583, startPoint y: 292, endPoint x: 371, endPoint y: 300, distance: 212.2
click at [371, 300] on tr "aarti bhavna deep [PERSON_NAME] [PERSON_NAME] [PERSON_NAME] Product [PERSON_NAM…" at bounding box center [554, 312] width 961 height 86
type input "5000"
click at [1149, 484] on img at bounding box center [1128, 482] width 76 height 54
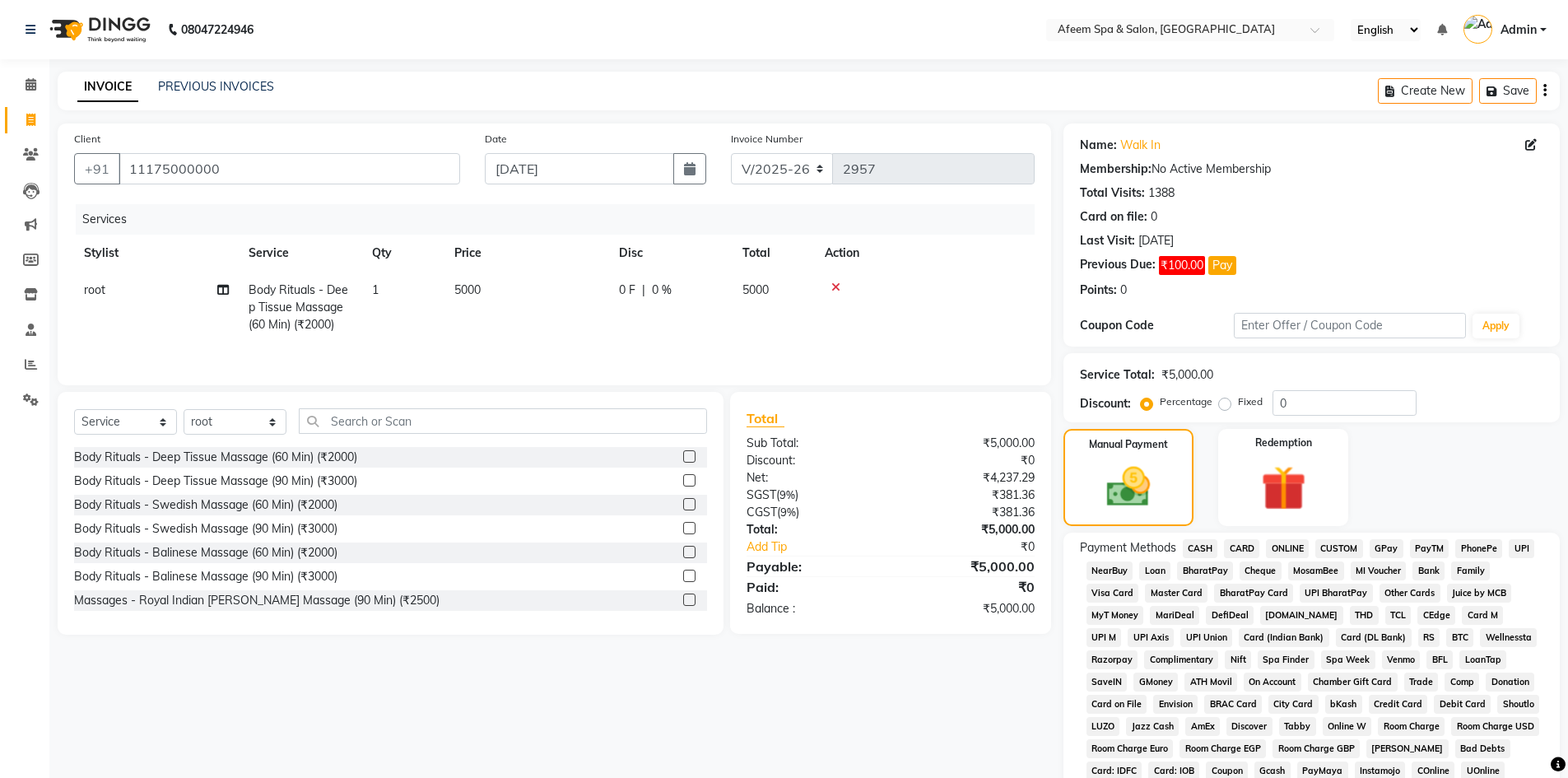
click at [1193, 545] on span "CASH" at bounding box center [1201, 549] width 36 height 19
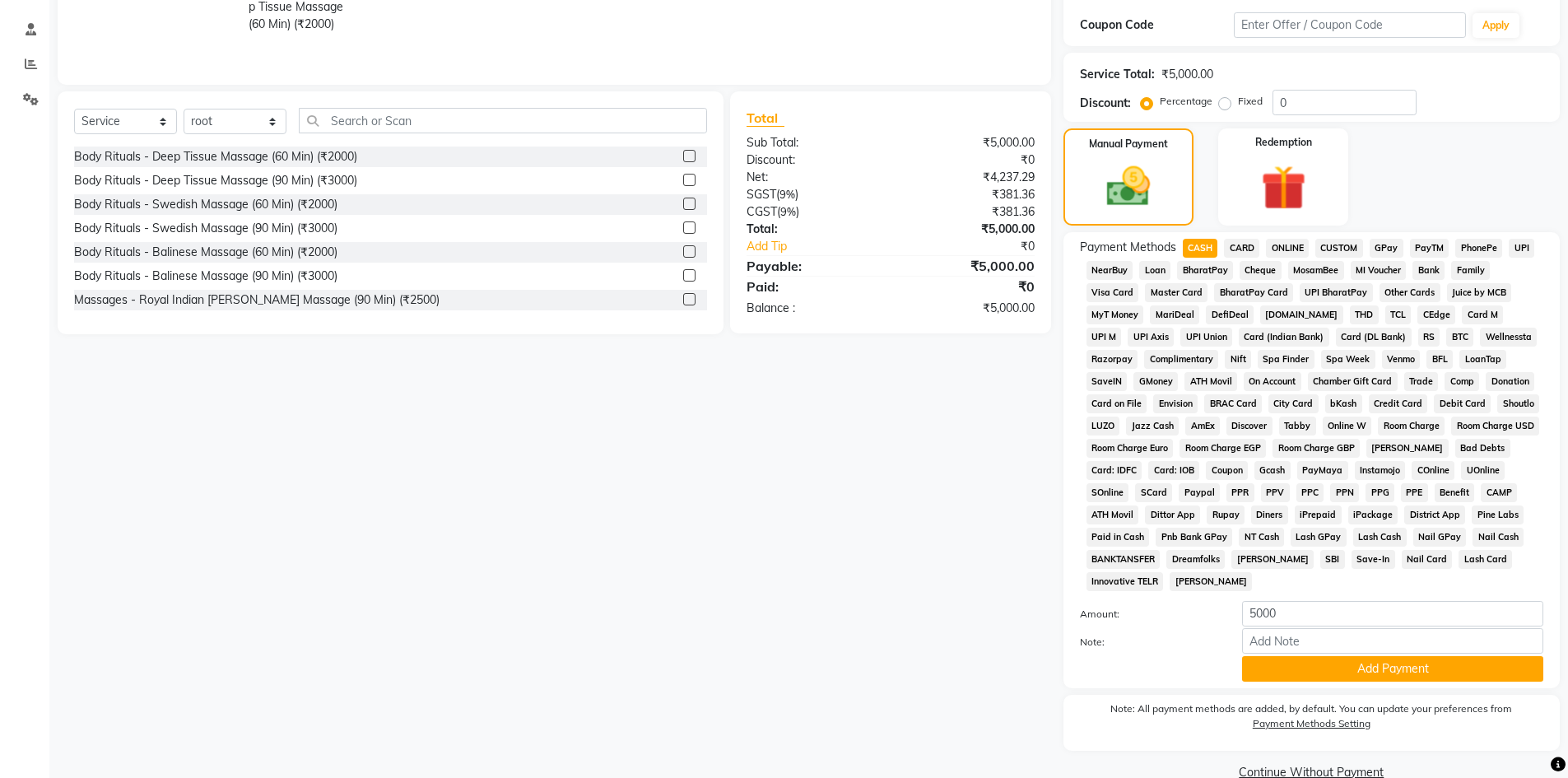
scroll to position [329, 0]
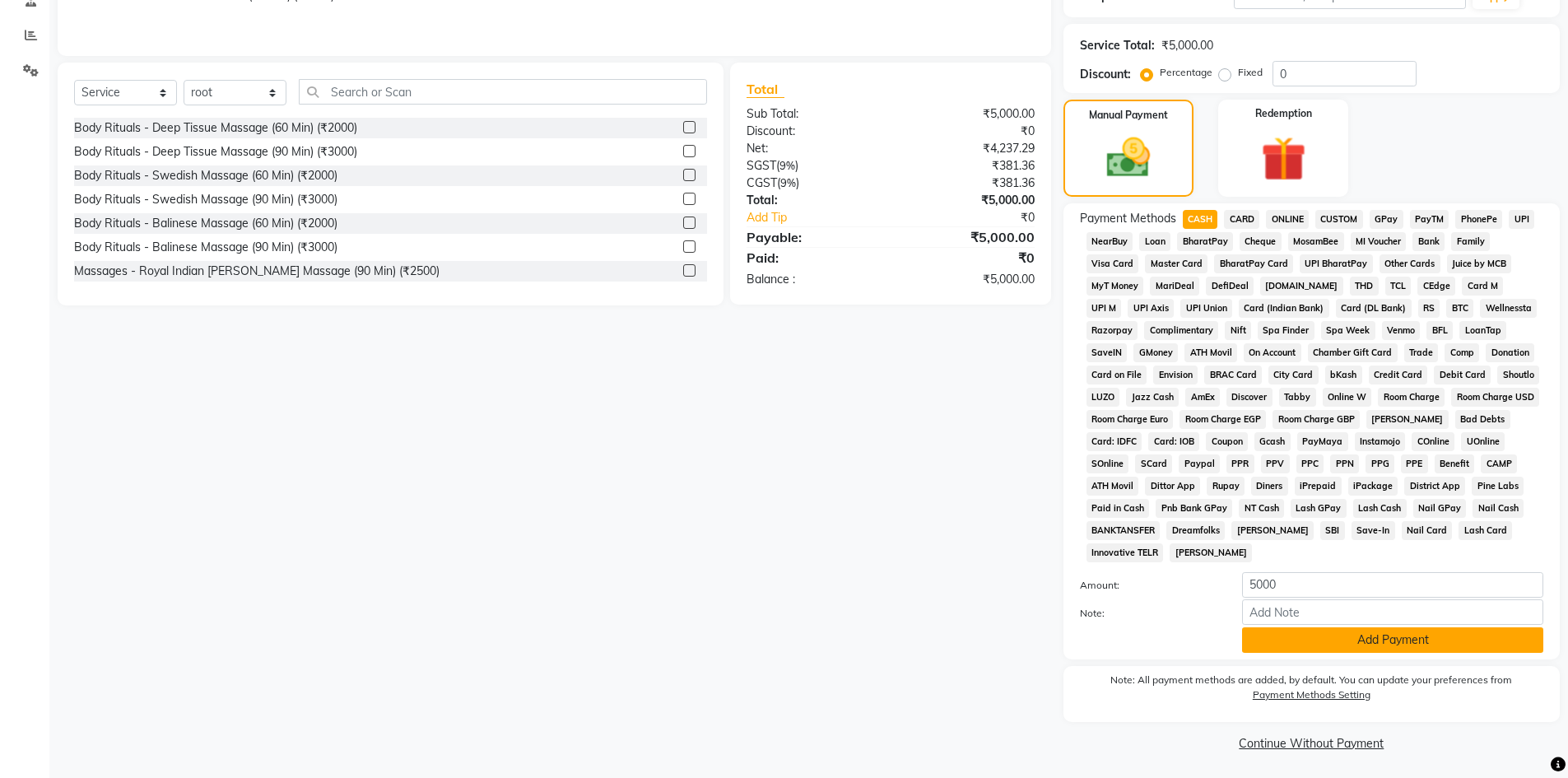
click at [1334, 644] on button "Add Payment" at bounding box center [1392, 640] width 301 height 25
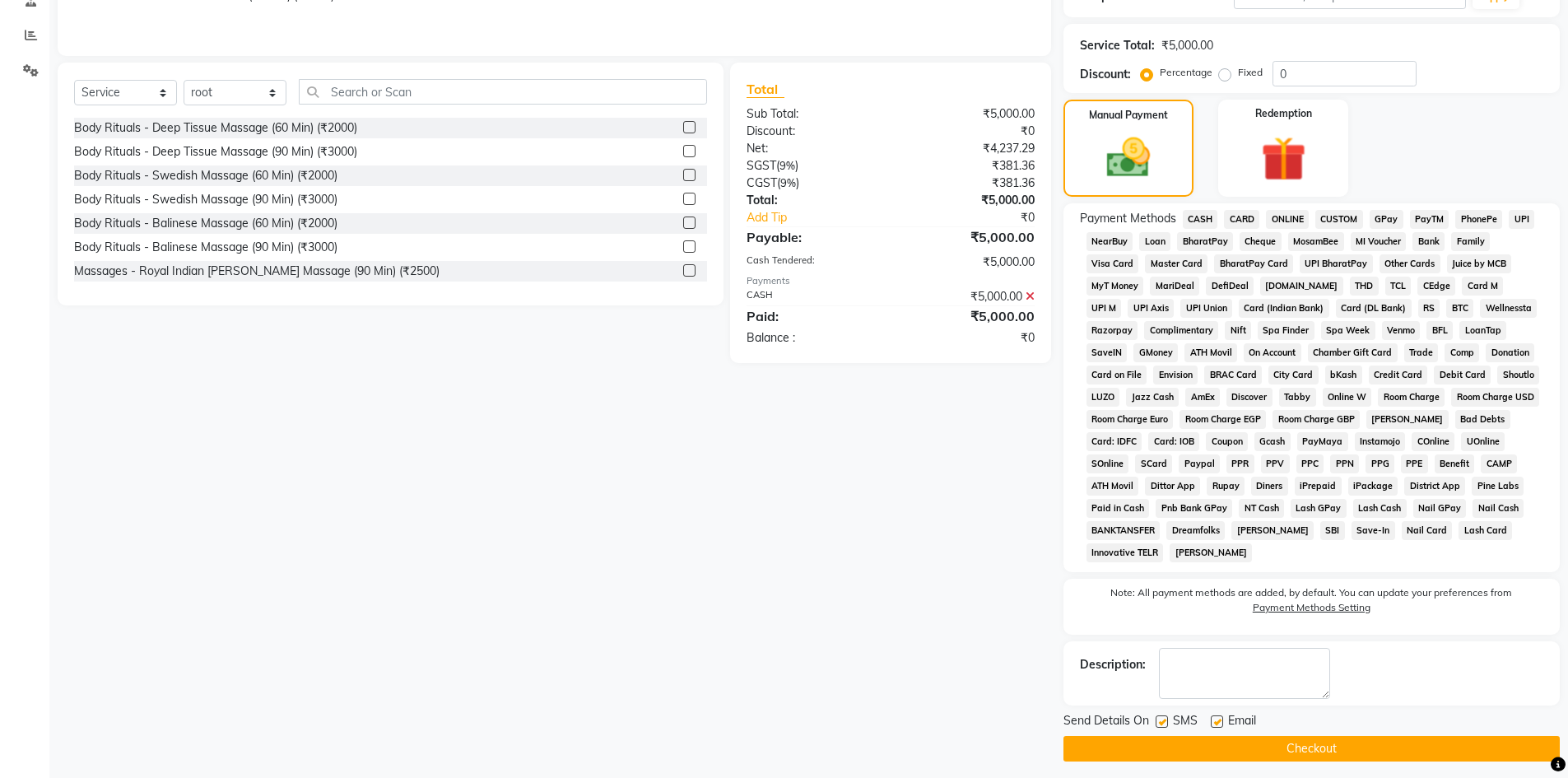
click at [1322, 745] on button "Checkout" at bounding box center [1311, 748] width 496 height 25
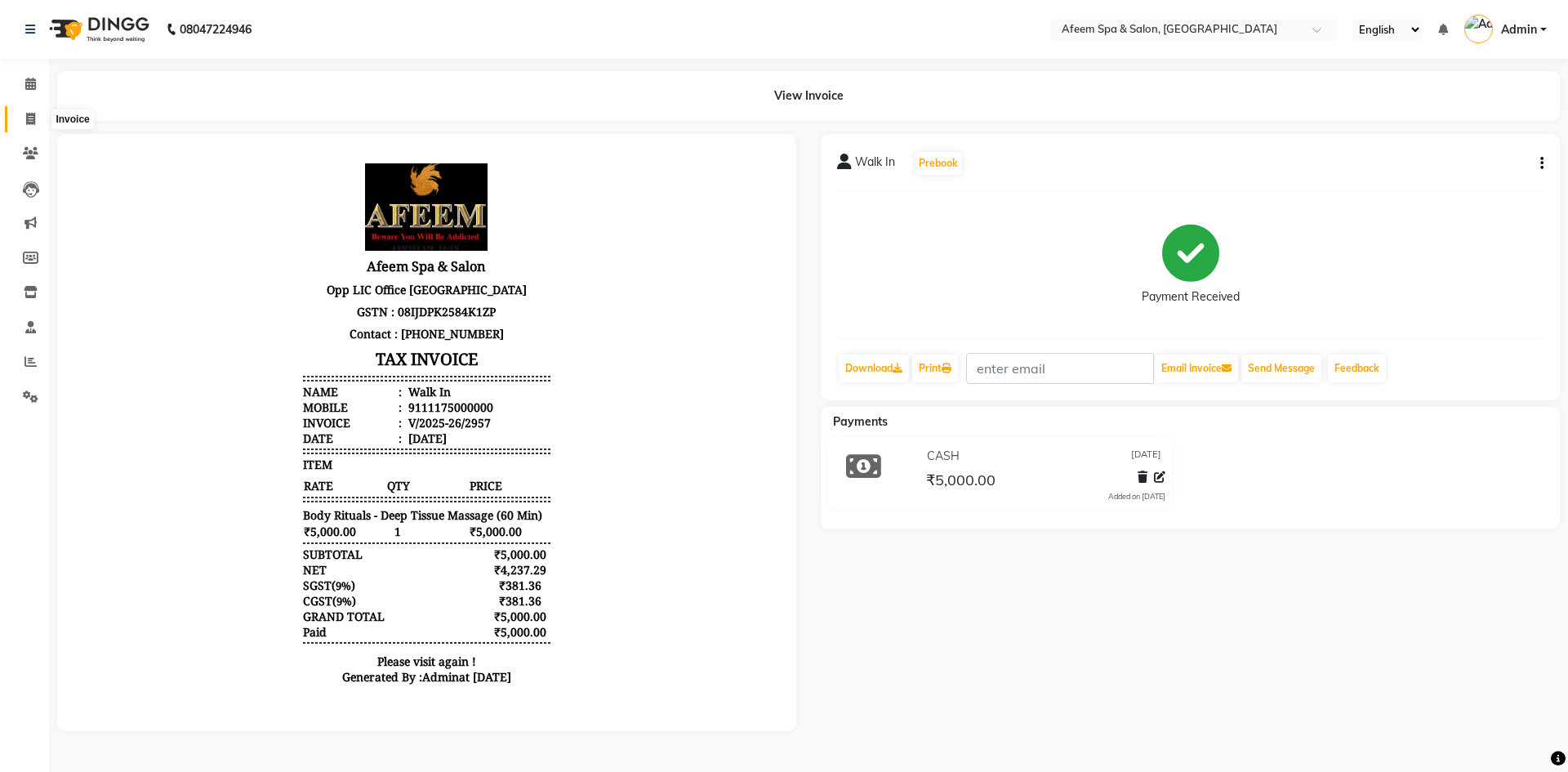
drag, startPoint x: 32, startPoint y: 122, endPoint x: 47, endPoint y: 124, distance: 15.1
click at [32, 122] on icon at bounding box center [31, 118] width 9 height 12
select select "service"
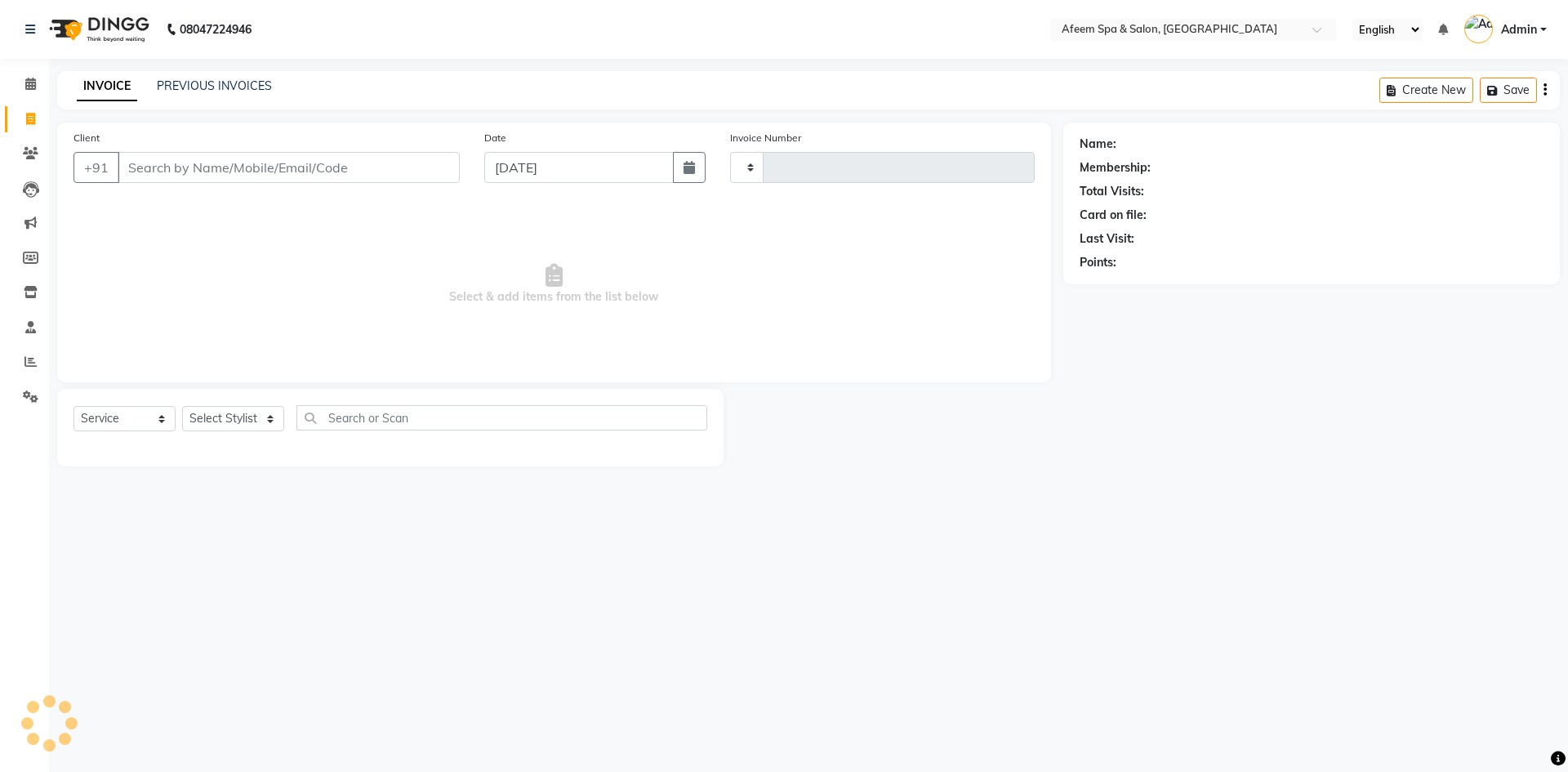
type input "2958"
select select "750"
type input "9701501124"
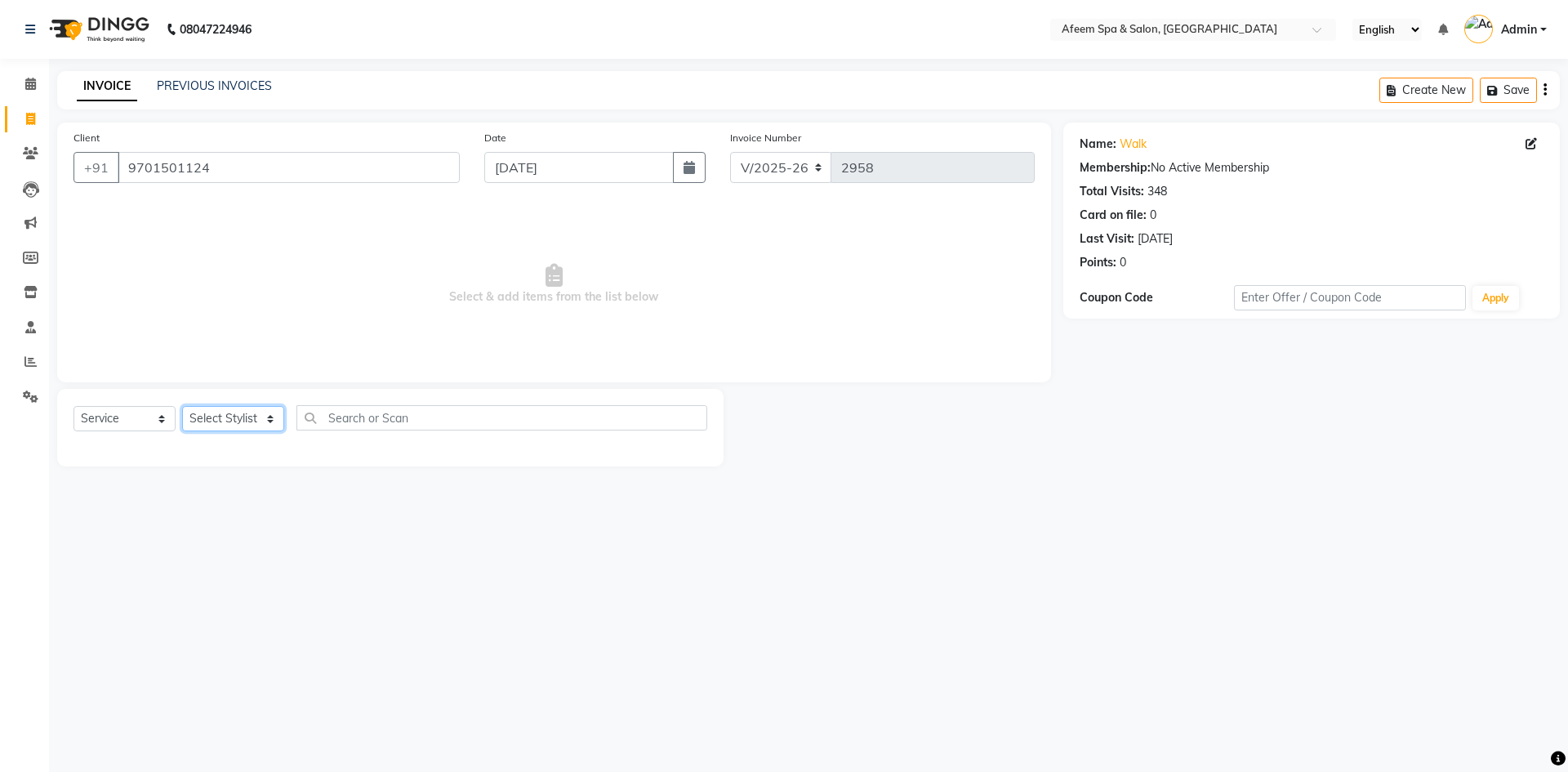
click at [228, 419] on select "Select Stylist aarti bhavna deep Deepika [PERSON_NAME] [PERSON_NAME] [PERSON_NA…" at bounding box center [233, 418] width 102 height 25
select select "82257"
click at [182, 405] on select "Select Stylist aarti bhavna deep Deepika [PERSON_NAME] [PERSON_NAME] [PERSON_NA…" at bounding box center [233, 418] width 102 height 25
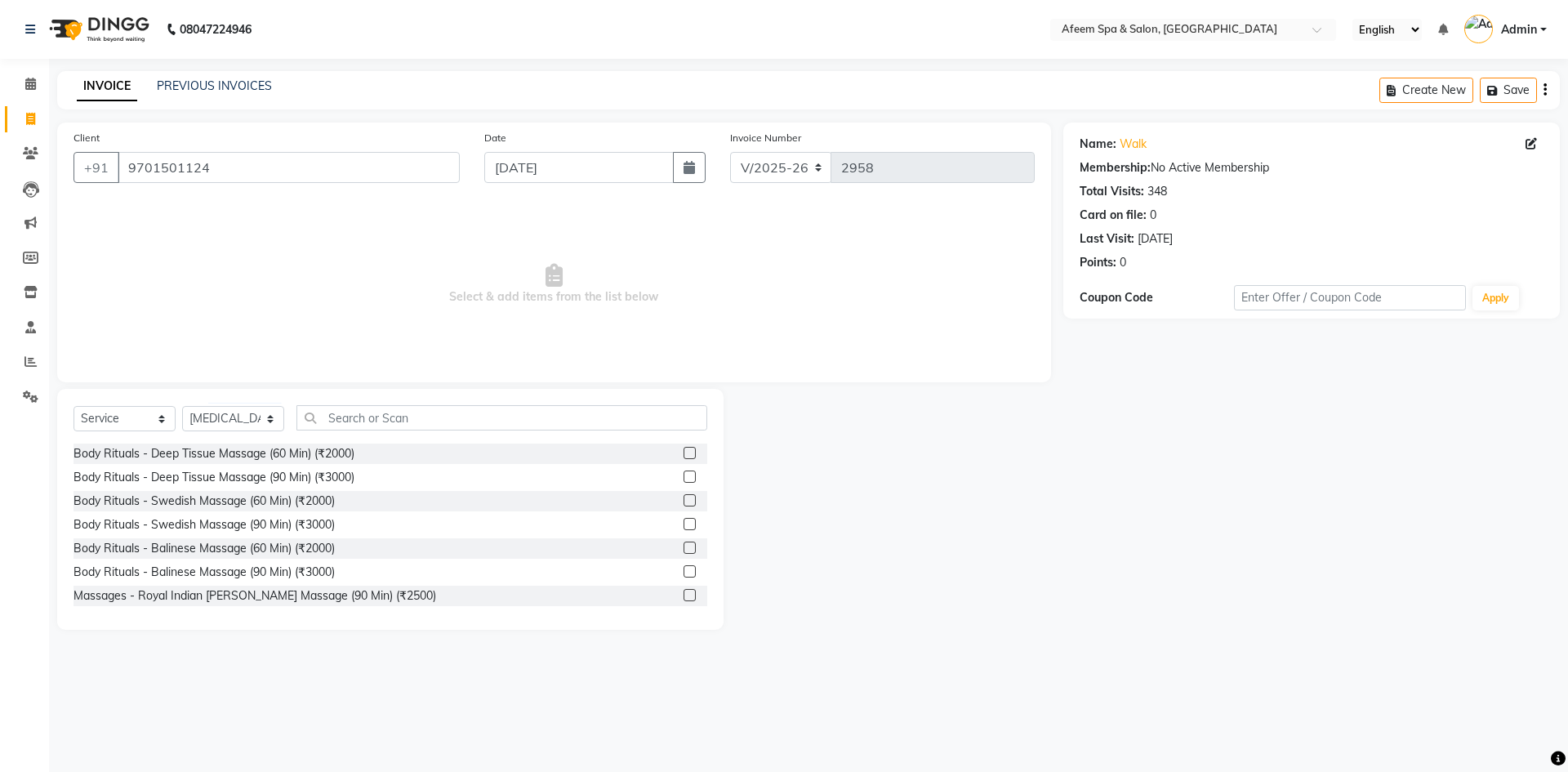
click at [684, 453] on label at bounding box center [689, 452] width 12 height 12
click at [684, 453] on input "checkbox" at bounding box center [688, 453] width 10 height 10
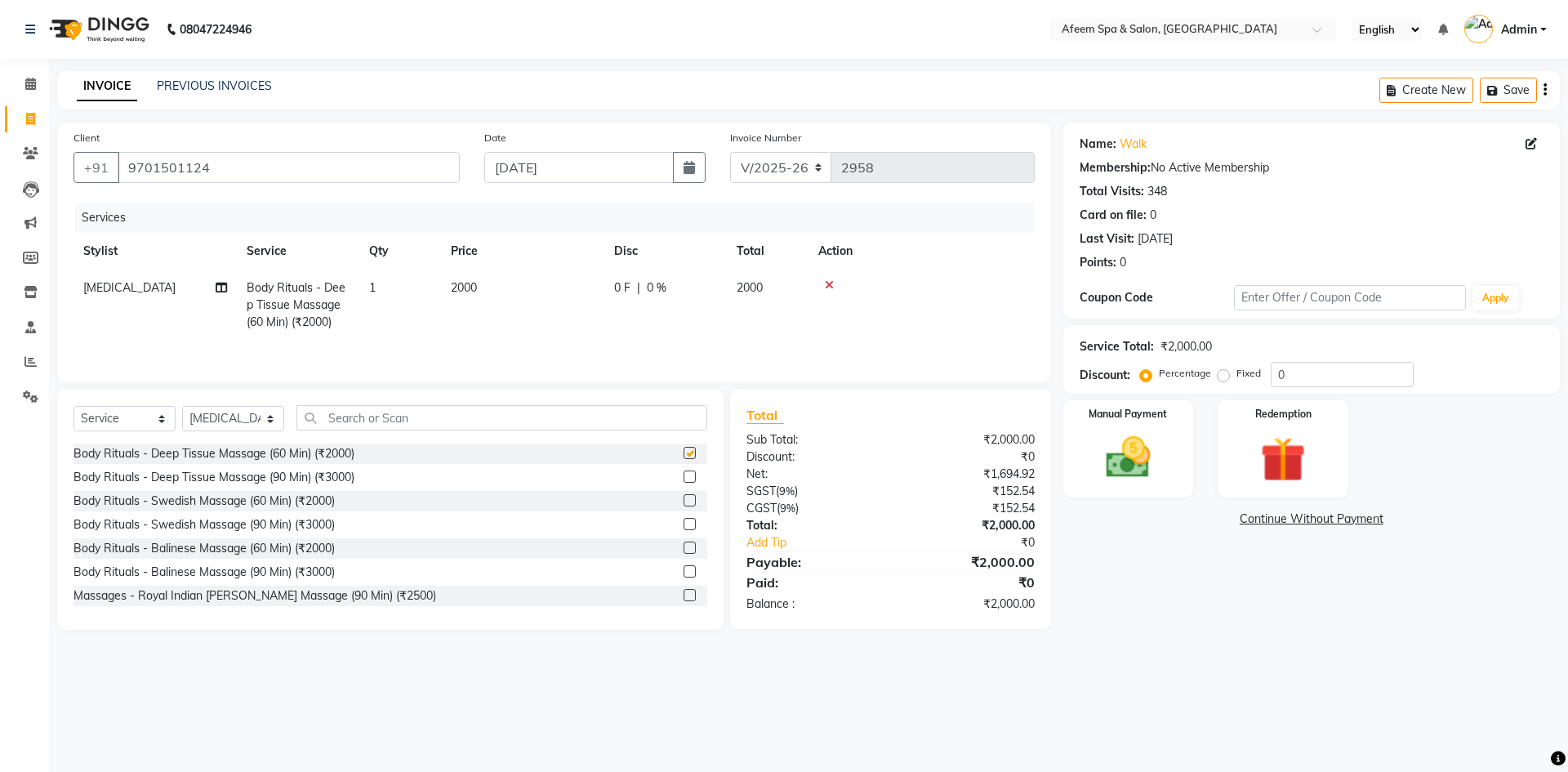
checkbox input "false"
click at [601, 295] on td "2000" at bounding box center [522, 304] width 163 height 71
select select "82257"
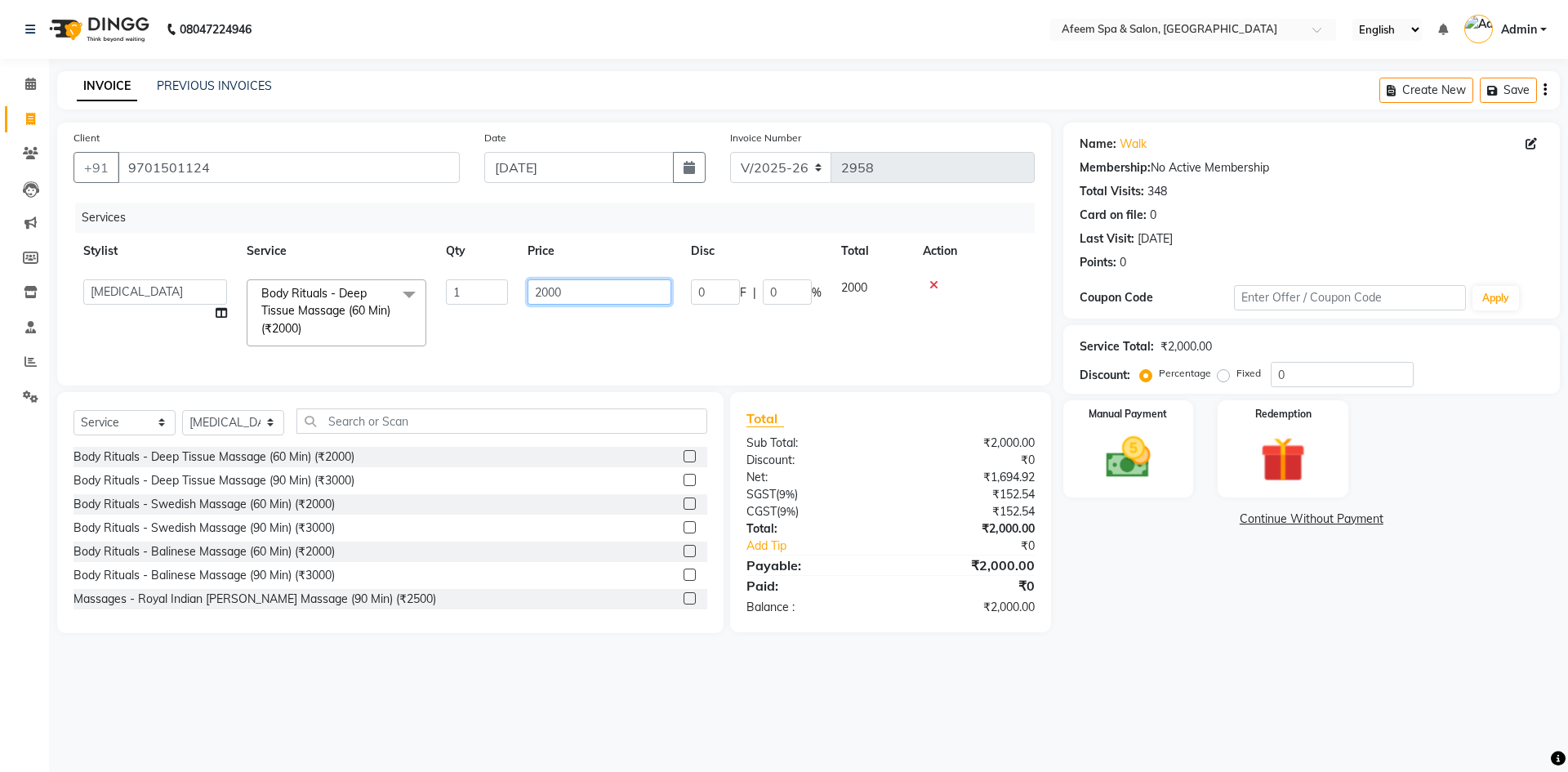
drag, startPoint x: 601, startPoint y: 295, endPoint x: 519, endPoint y: 308, distance: 83.0
click at [519, 308] on td "2000" at bounding box center [599, 312] width 163 height 86
type input "500"
drag, startPoint x: 1114, startPoint y: 380, endPoint x: 1125, endPoint y: 399, distance: 22.0
click at [1122, 394] on div "Name: Walk Membership: No Active Membership Total Visits: 348 Card on file: 0 L…" at bounding box center [1317, 378] width 508 height 510
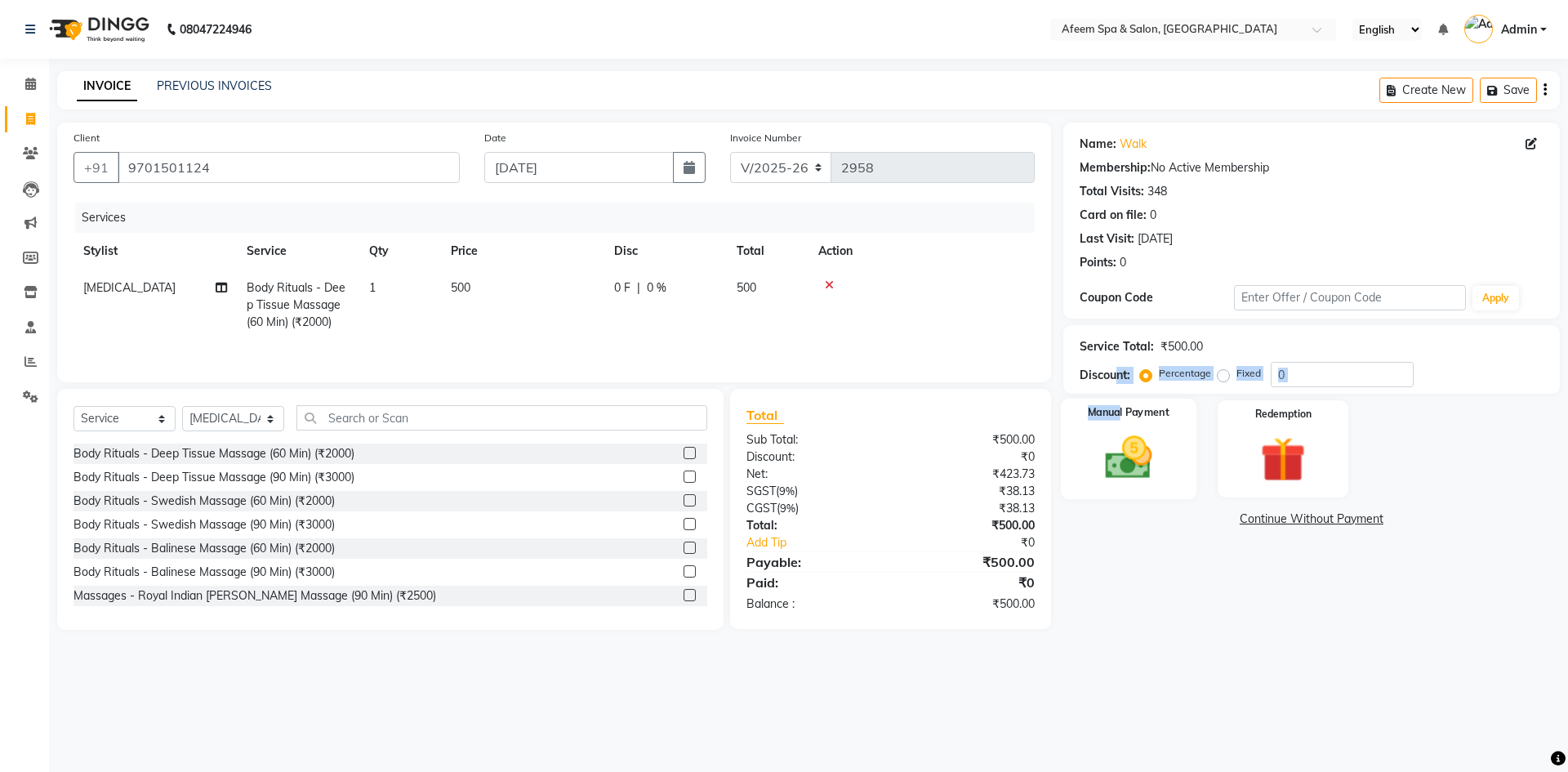
click at [1137, 439] on img at bounding box center [1128, 457] width 76 height 54
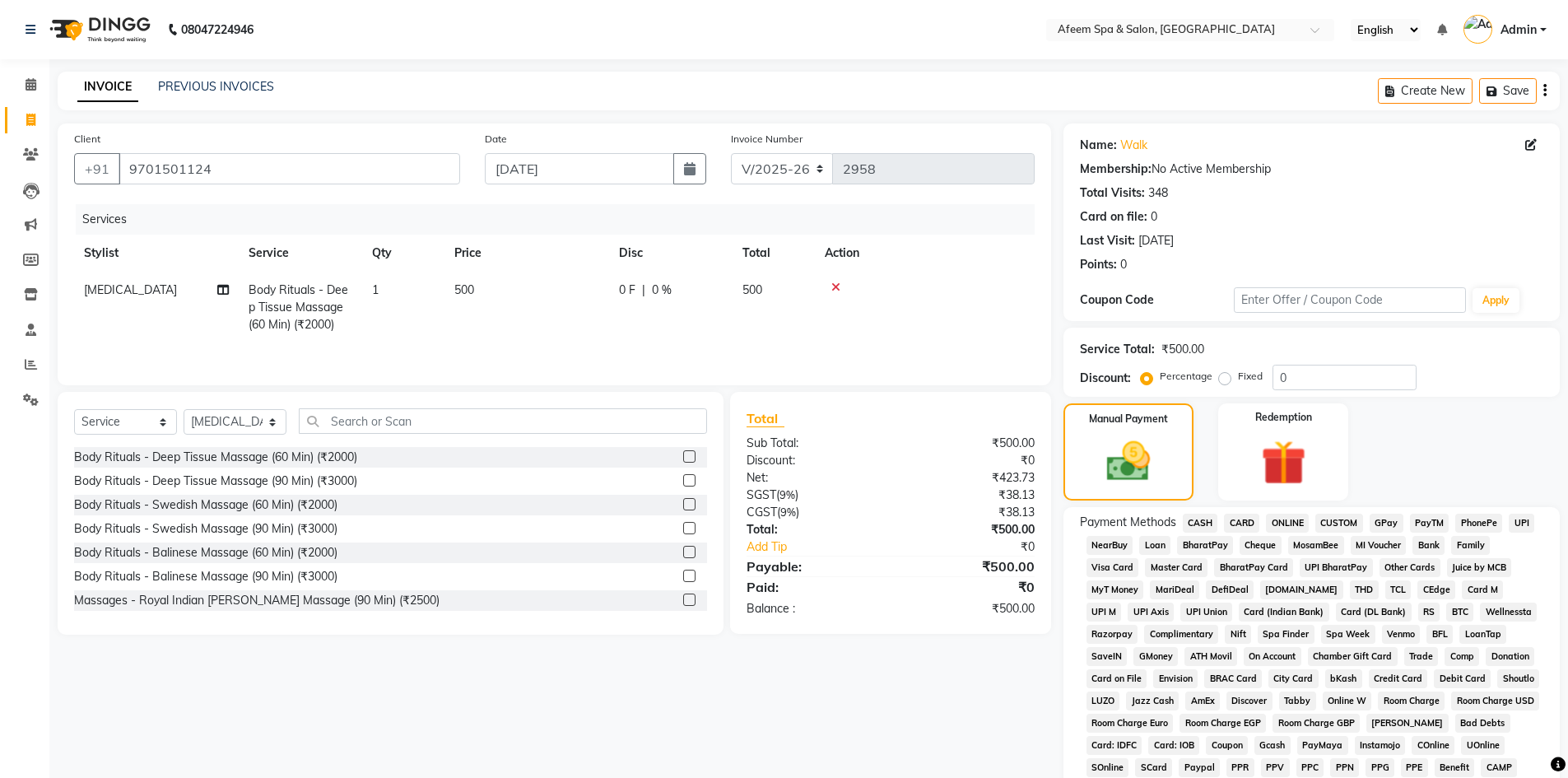
click at [1193, 524] on span "CASH" at bounding box center [1201, 523] width 36 height 19
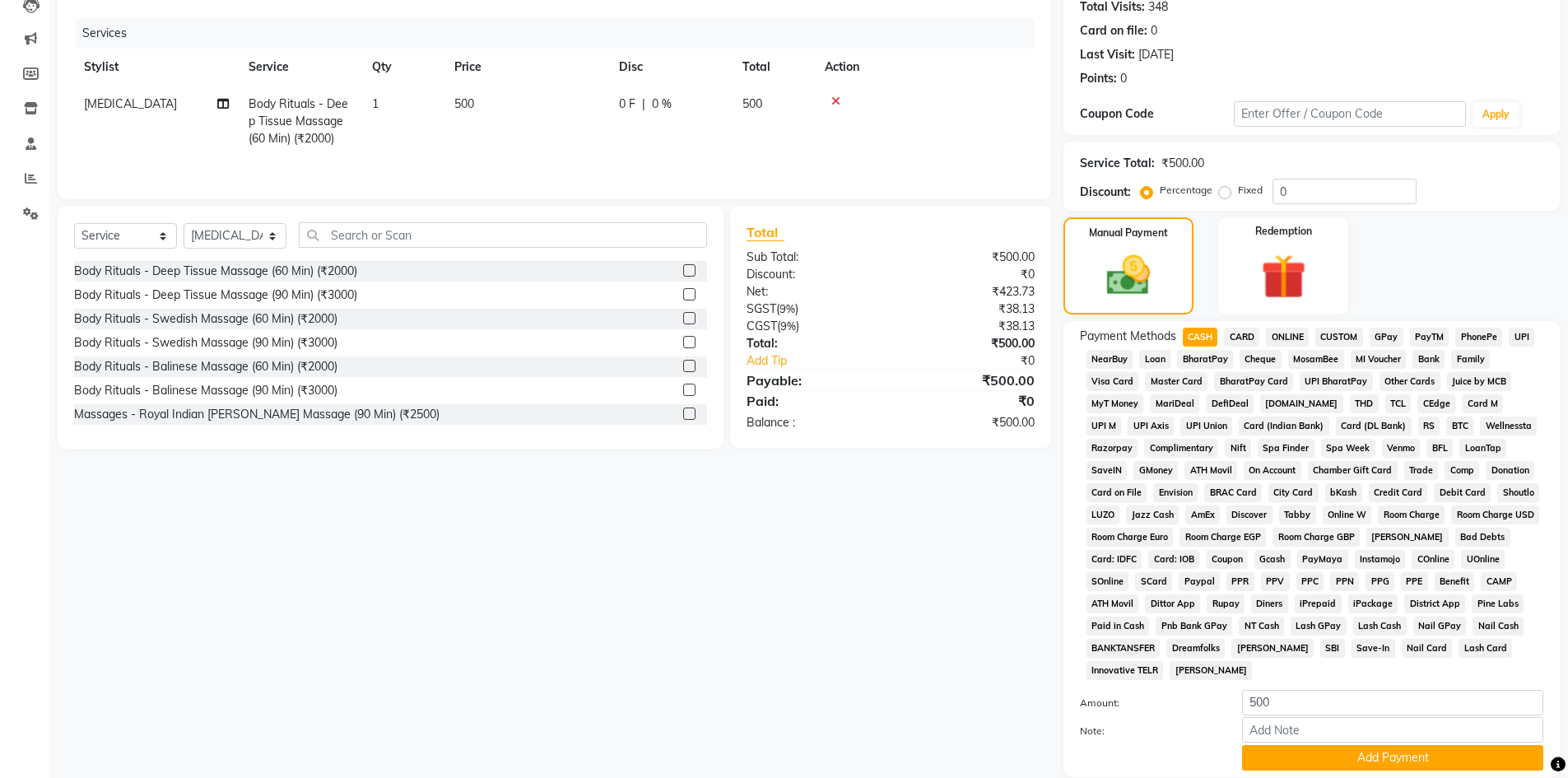
scroll to position [306, 0]
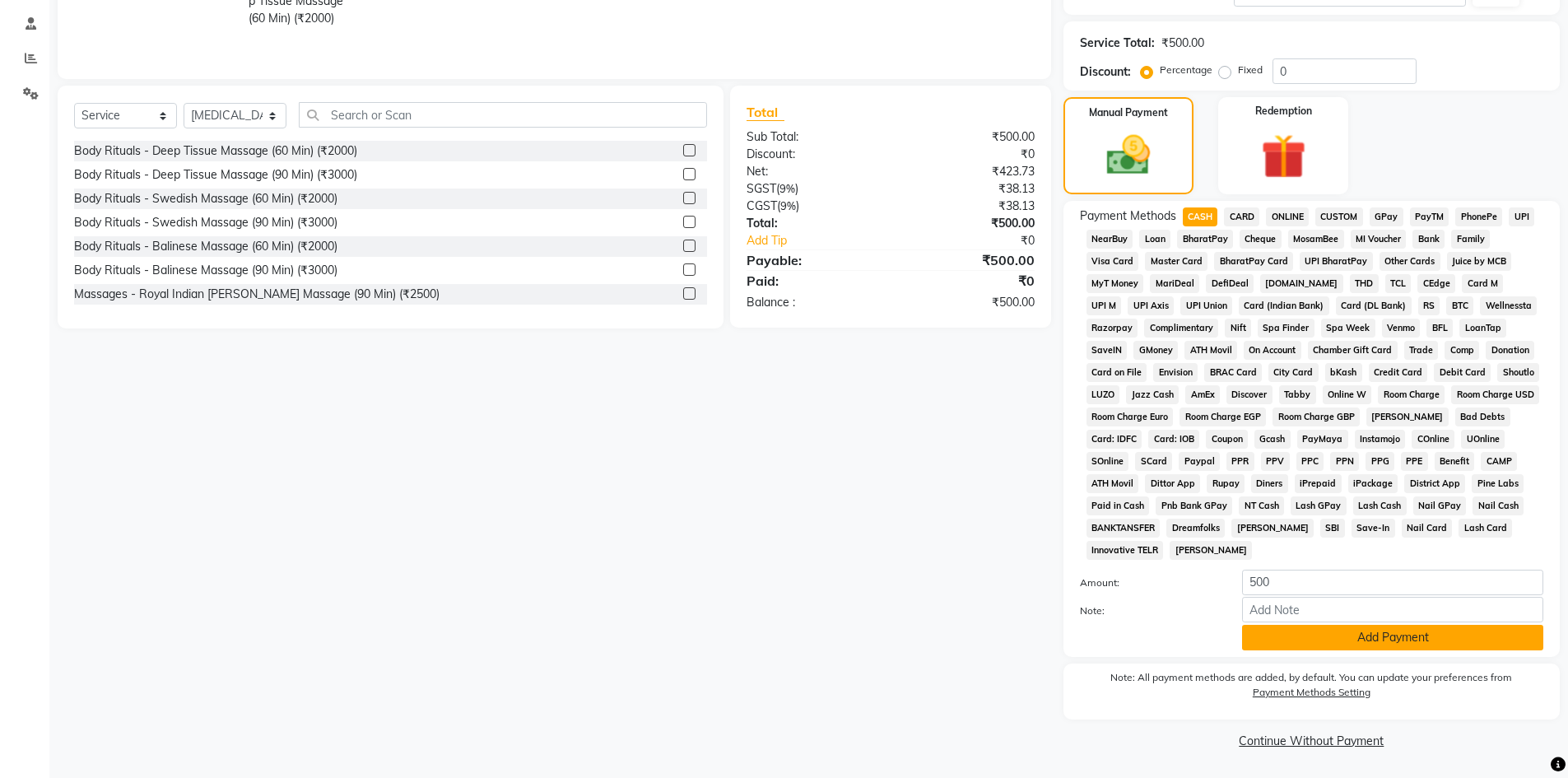
click at [1329, 644] on button "Add Payment" at bounding box center [1392, 637] width 301 height 25
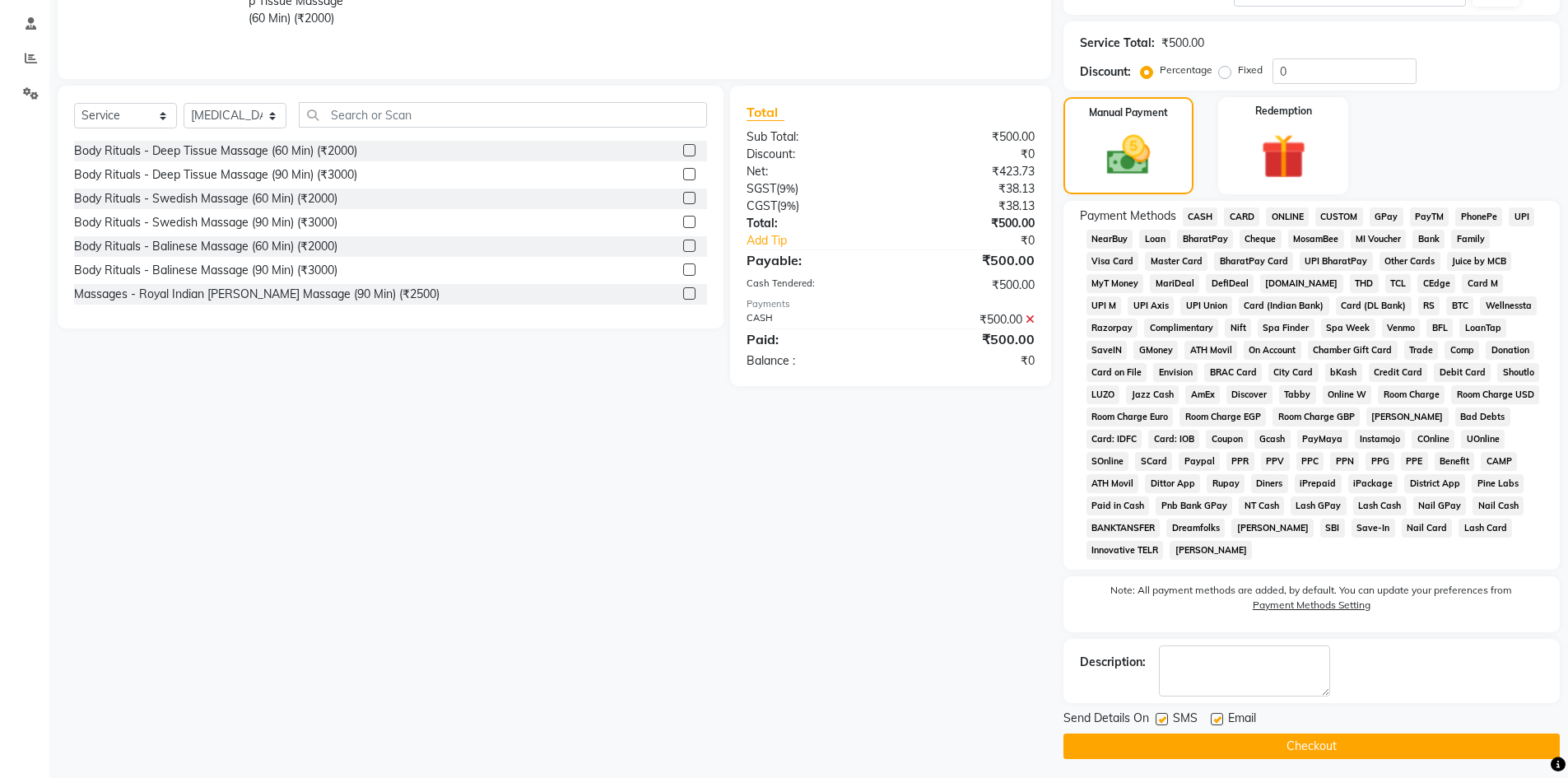
click at [1338, 745] on button "Checkout" at bounding box center [1311, 745] width 496 height 25
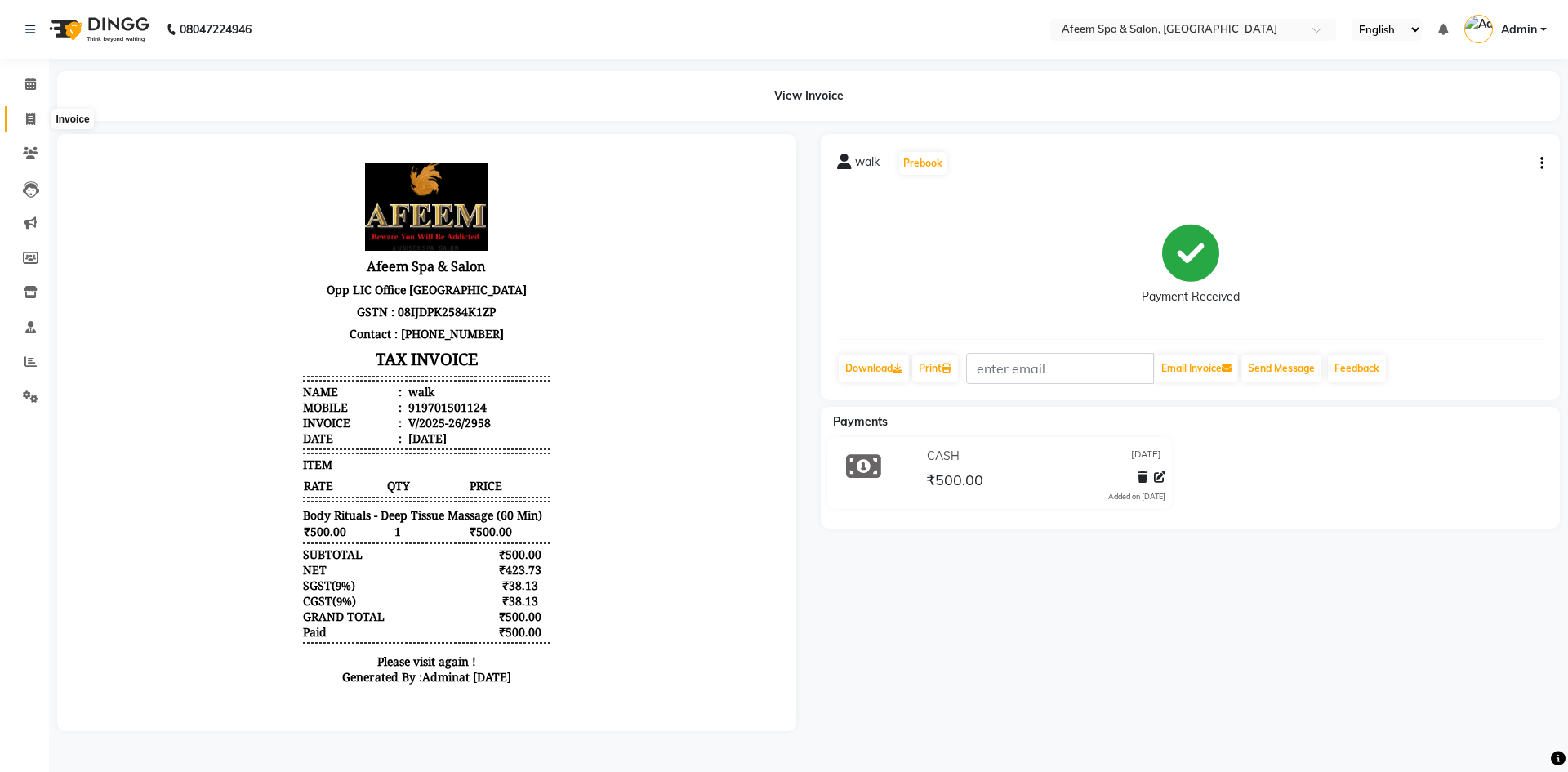
click at [37, 120] on span at bounding box center [31, 120] width 29 height 19
select select "service"
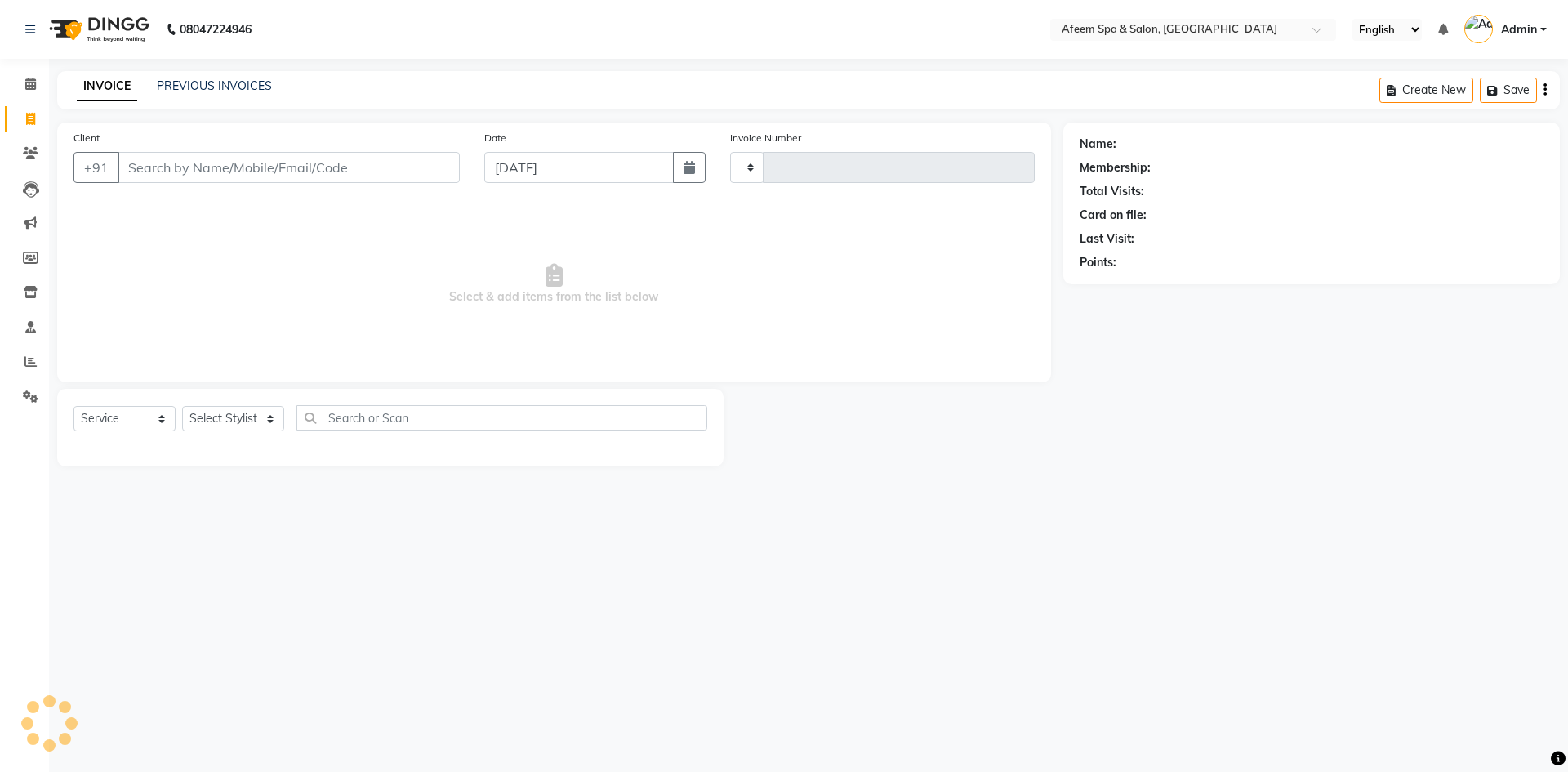
type input "2959"
select select "750"
type input "9701501124"
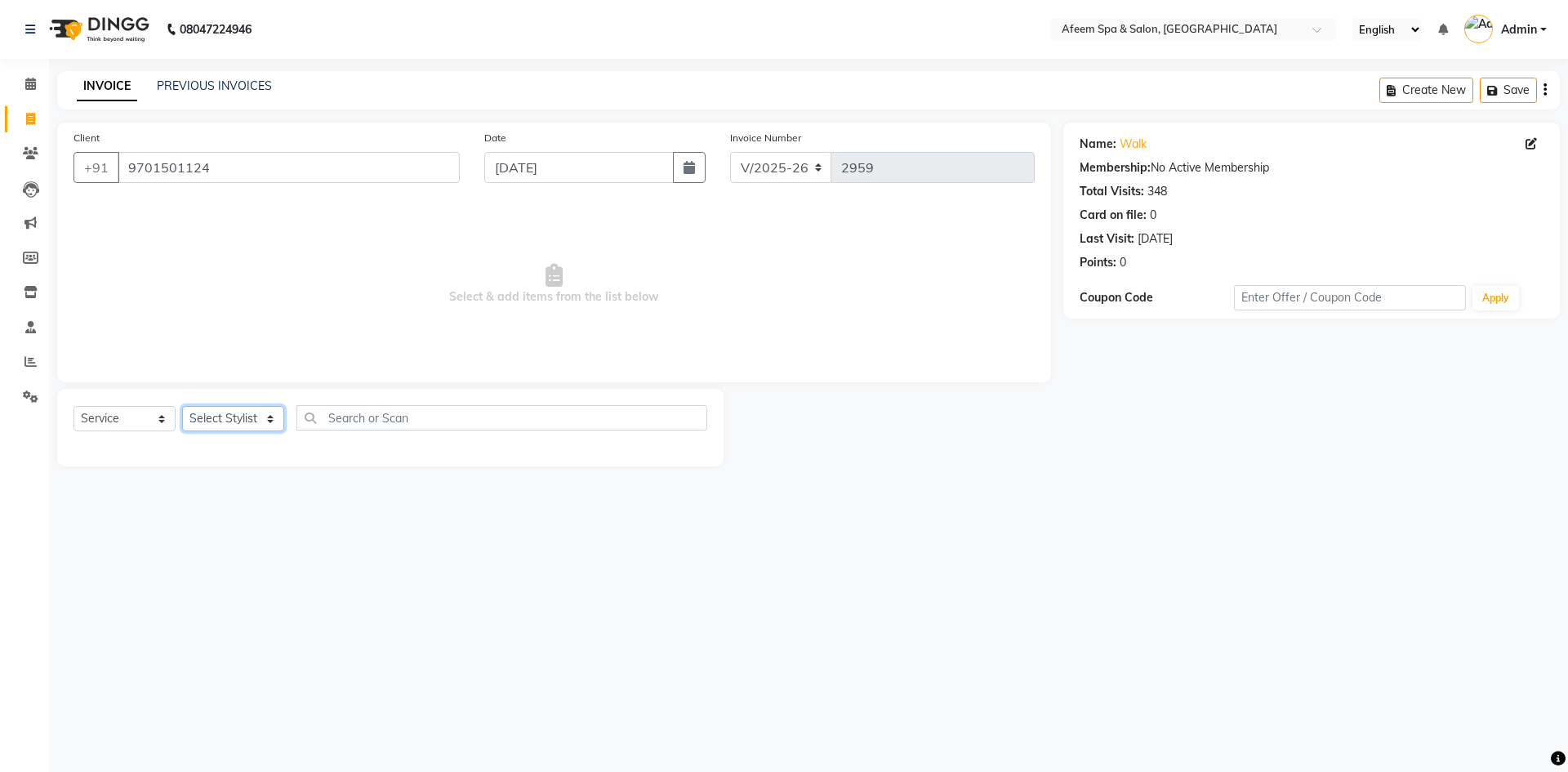
click at [229, 426] on select "Select Stylist aarti bhavna deep Deepika [PERSON_NAME] [PERSON_NAME] [PERSON_NA…" at bounding box center [233, 418] width 102 height 25
select select "37498"
click at [182, 405] on select "Select Stylist aarti bhavna deep Deepika [PERSON_NAME] [PERSON_NAME] [PERSON_NA…" at bounding box center [233, 418] width 102 height 25
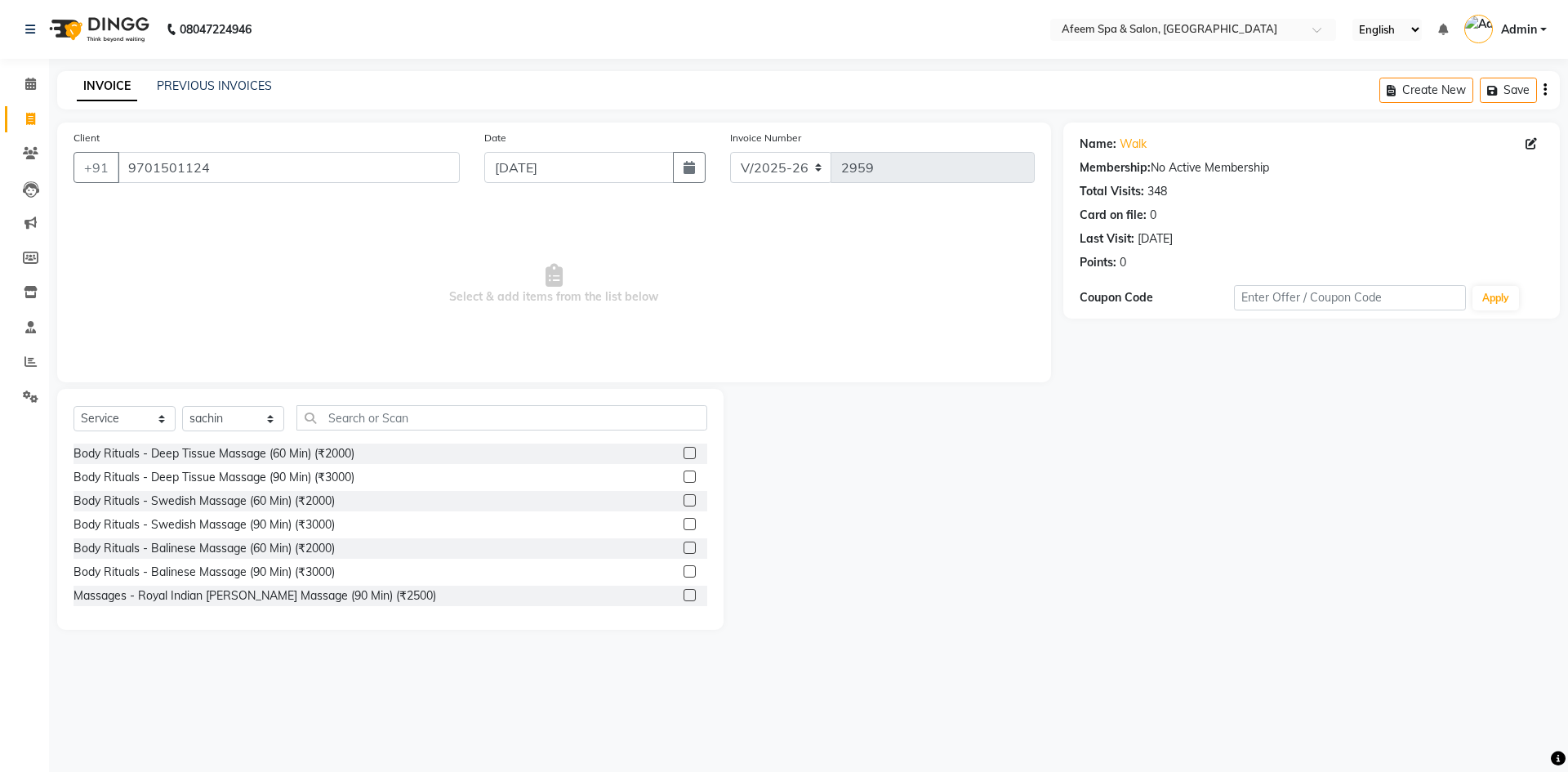
click at [684, 451] on label at bounding box center [689, 452] width 12 height 12
click at [684, 451] on input "checkbox" at bounding box center [688, 453] width 10 height 10
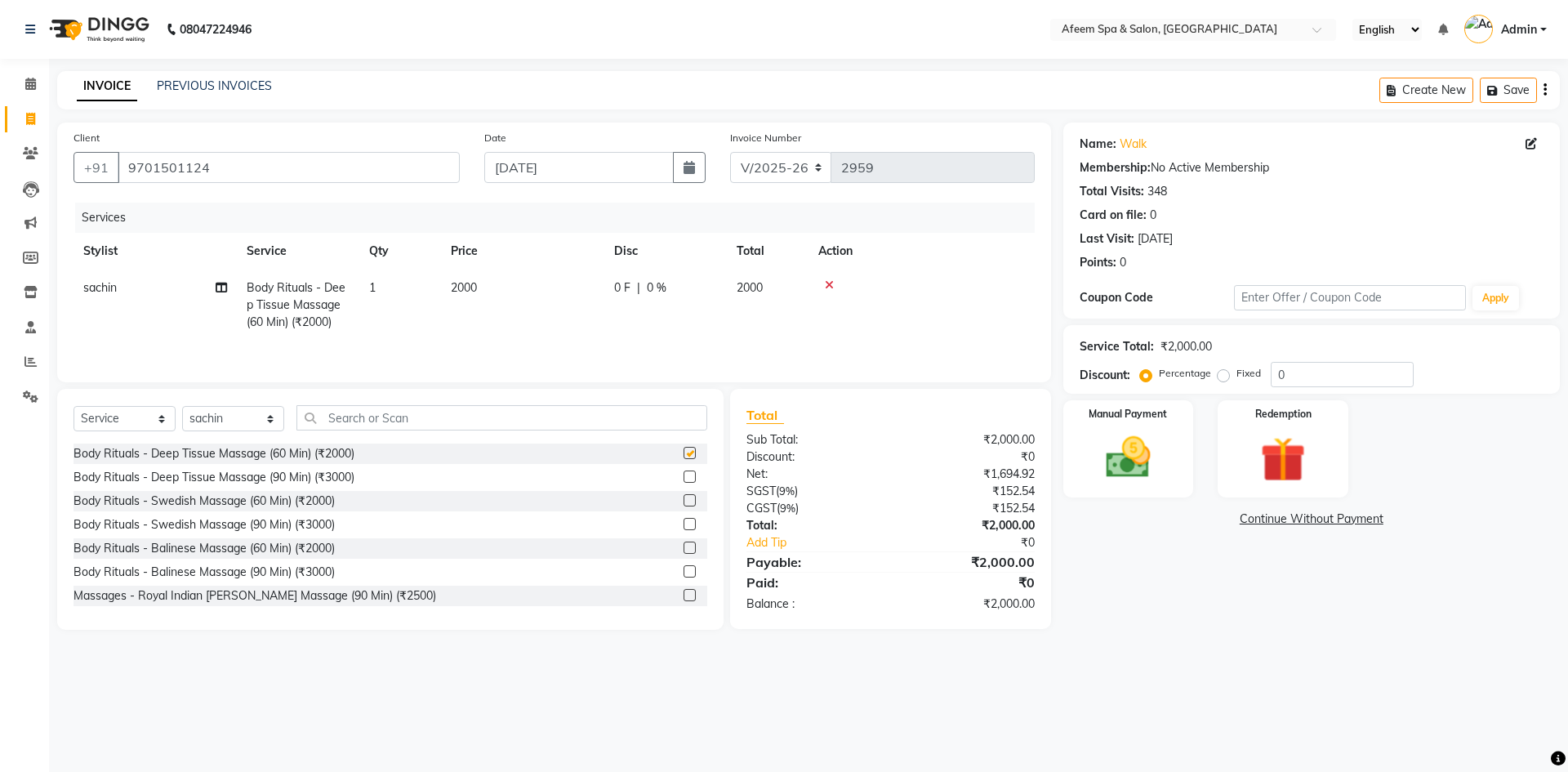
checkbox input "false"
click at [560, 302] on td "2000" at bounding box center [522, 304] width 163 height 71
select select "37498"
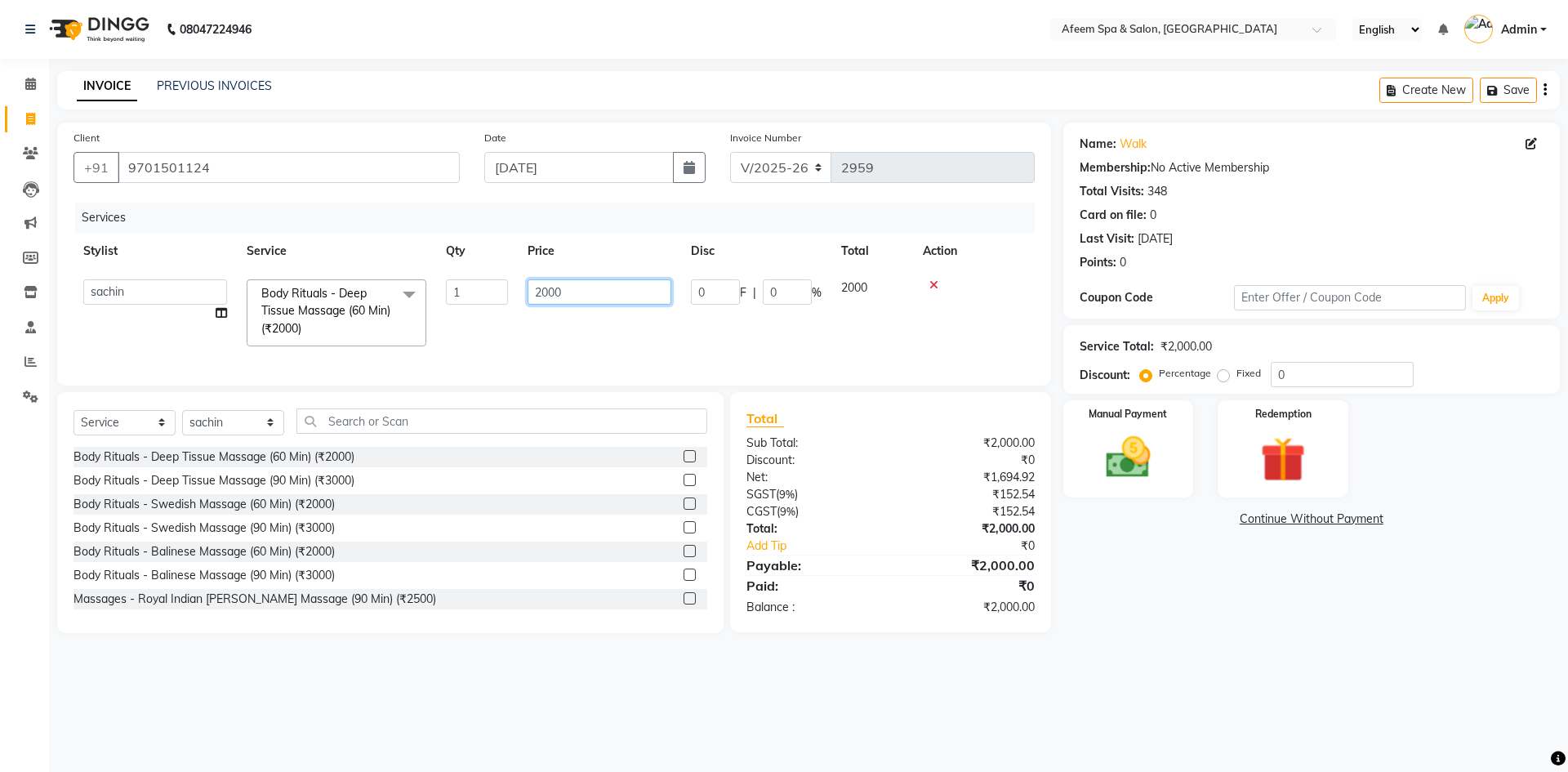
drag, startPoint x: 589, startPoint y: 296, endPoint x: 507, endPoint y: 297, distance: 82.0
click at [507, 297] on tr "aarti bhavna deep [PERSON_NAME] [PERSON_NAME] [PERSON_NAME] Product [PERSON_NAM…" at bounding box center [554, 312] width 961 height 86
type input "800"
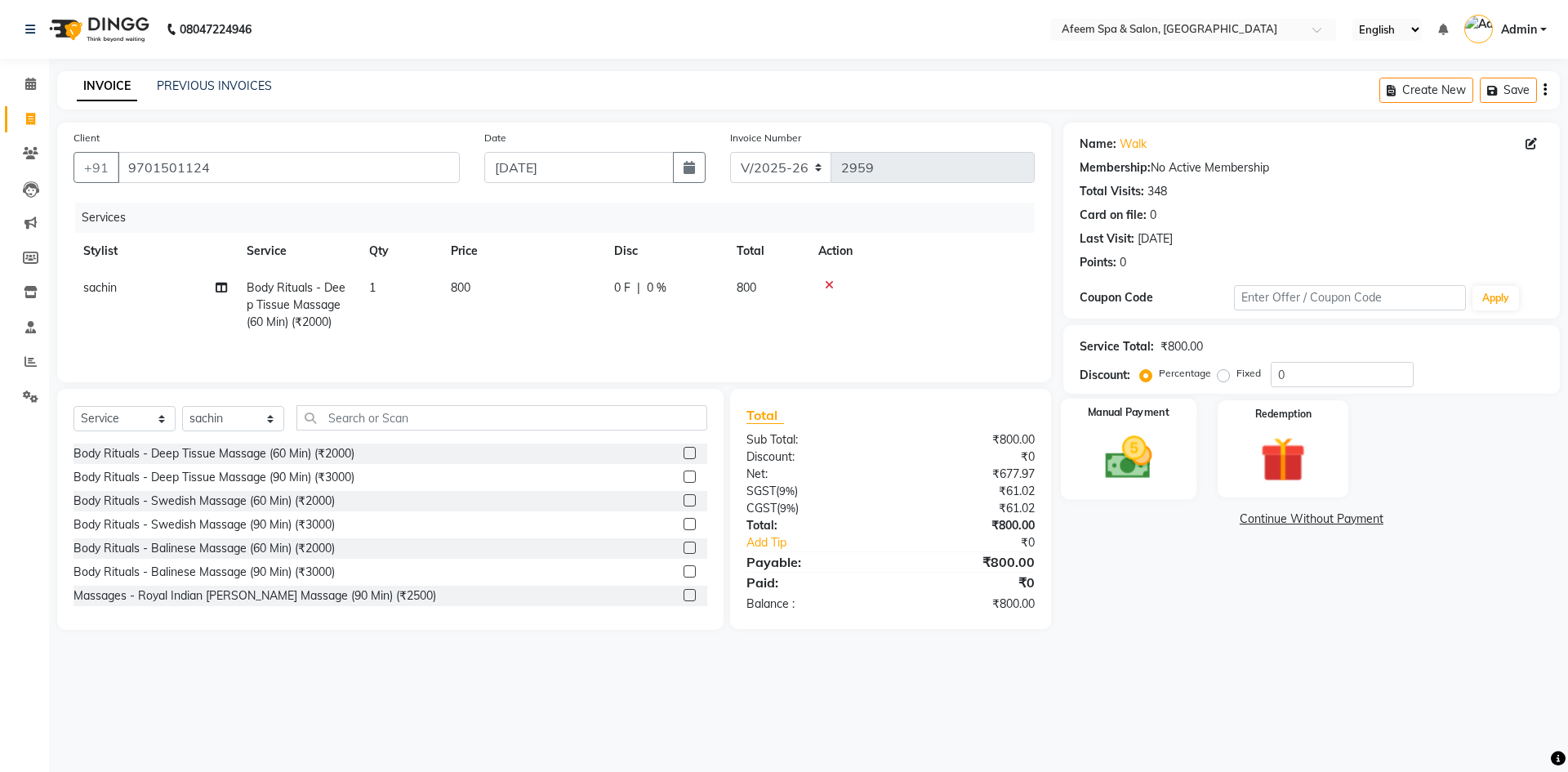
click at [1119, 467] on img at bounding box center [1128, 457] width 76 height 54
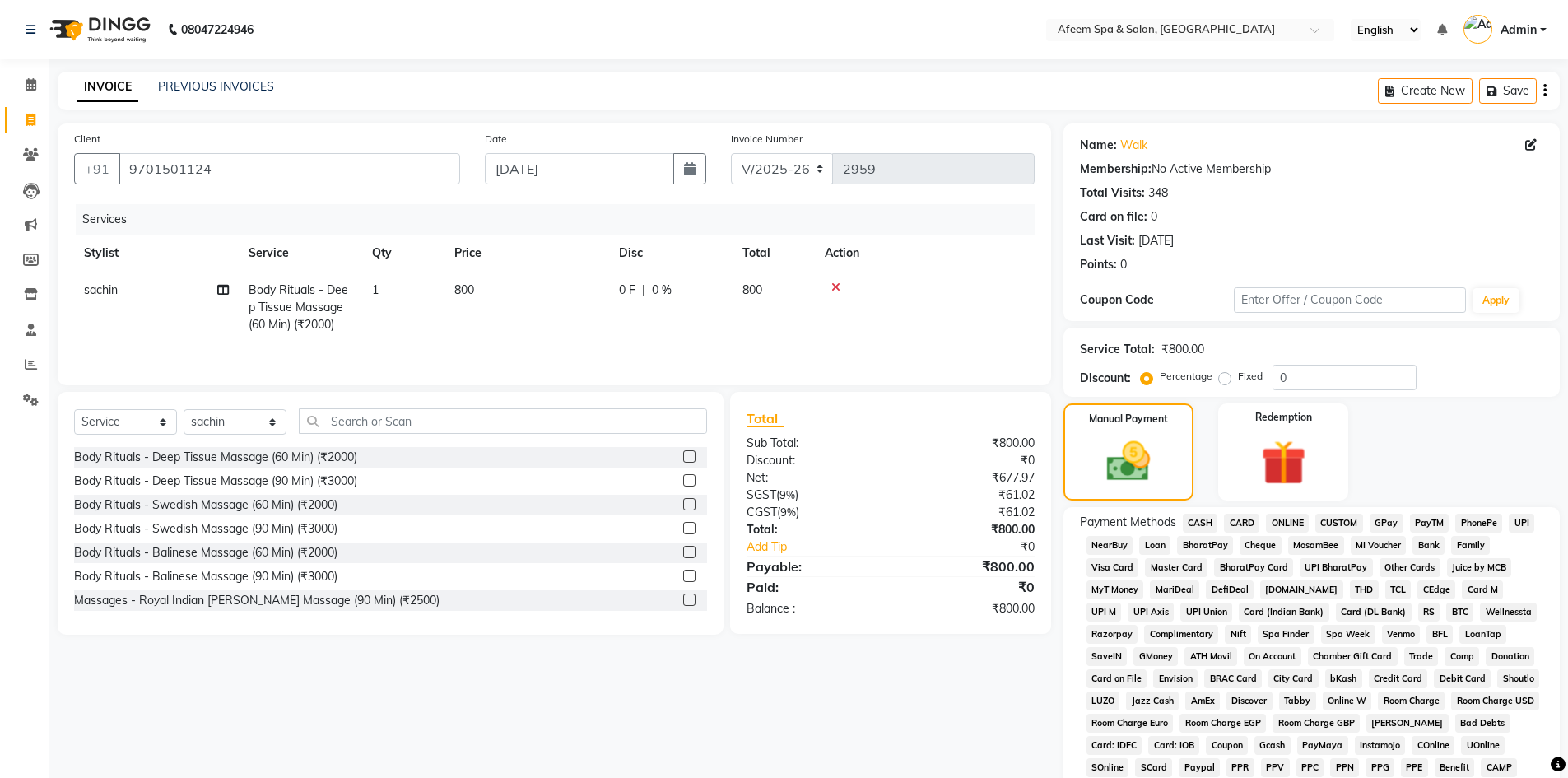
click at [1204, 525] on span "CASH" at bounding box center [1201, 523] width 36 height 19
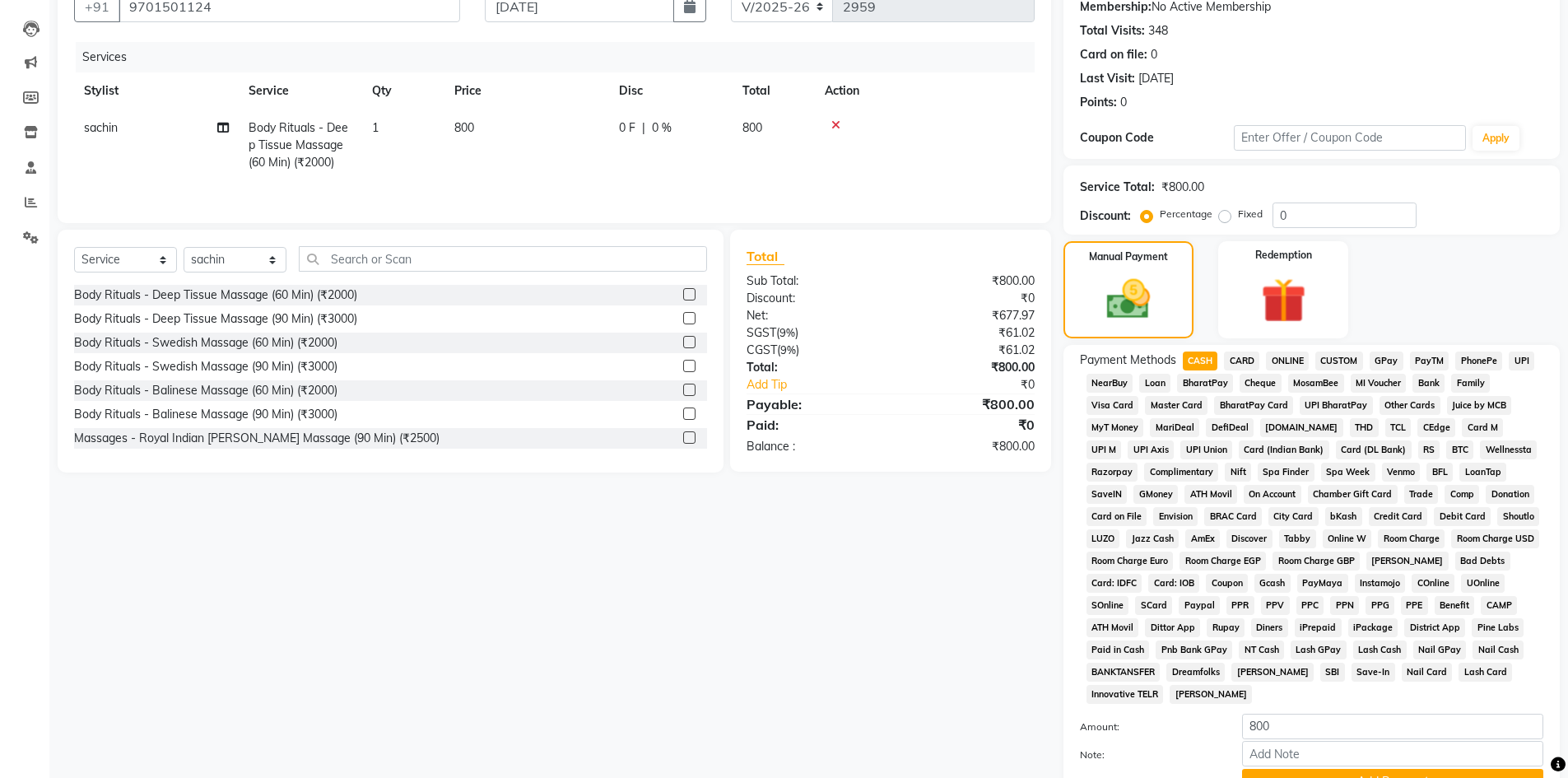
scroll to position [306, 0]
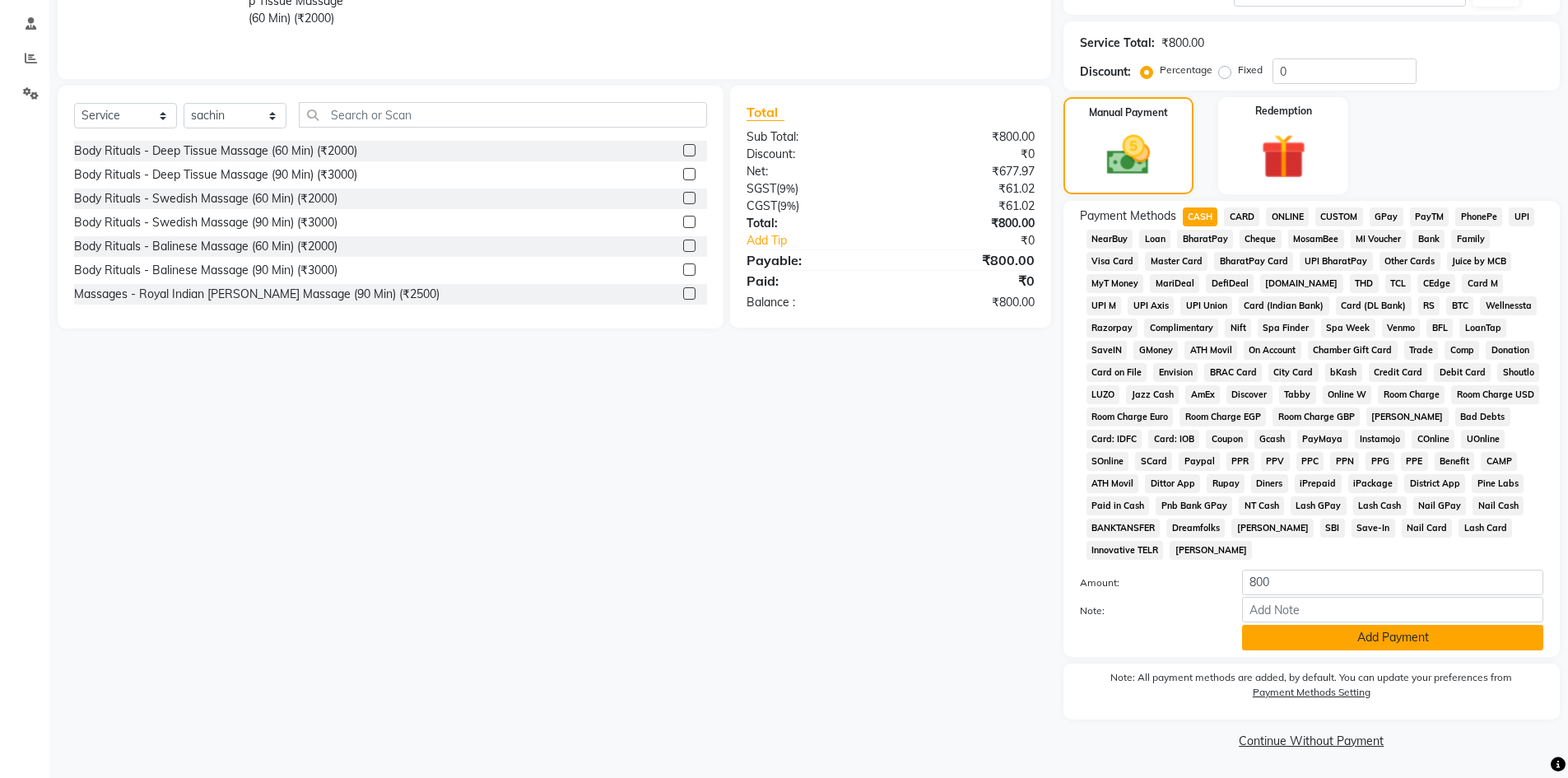
click at [1284, 640] on button "Add Payment" at bounding box center [1392, 637] width 301 height 25
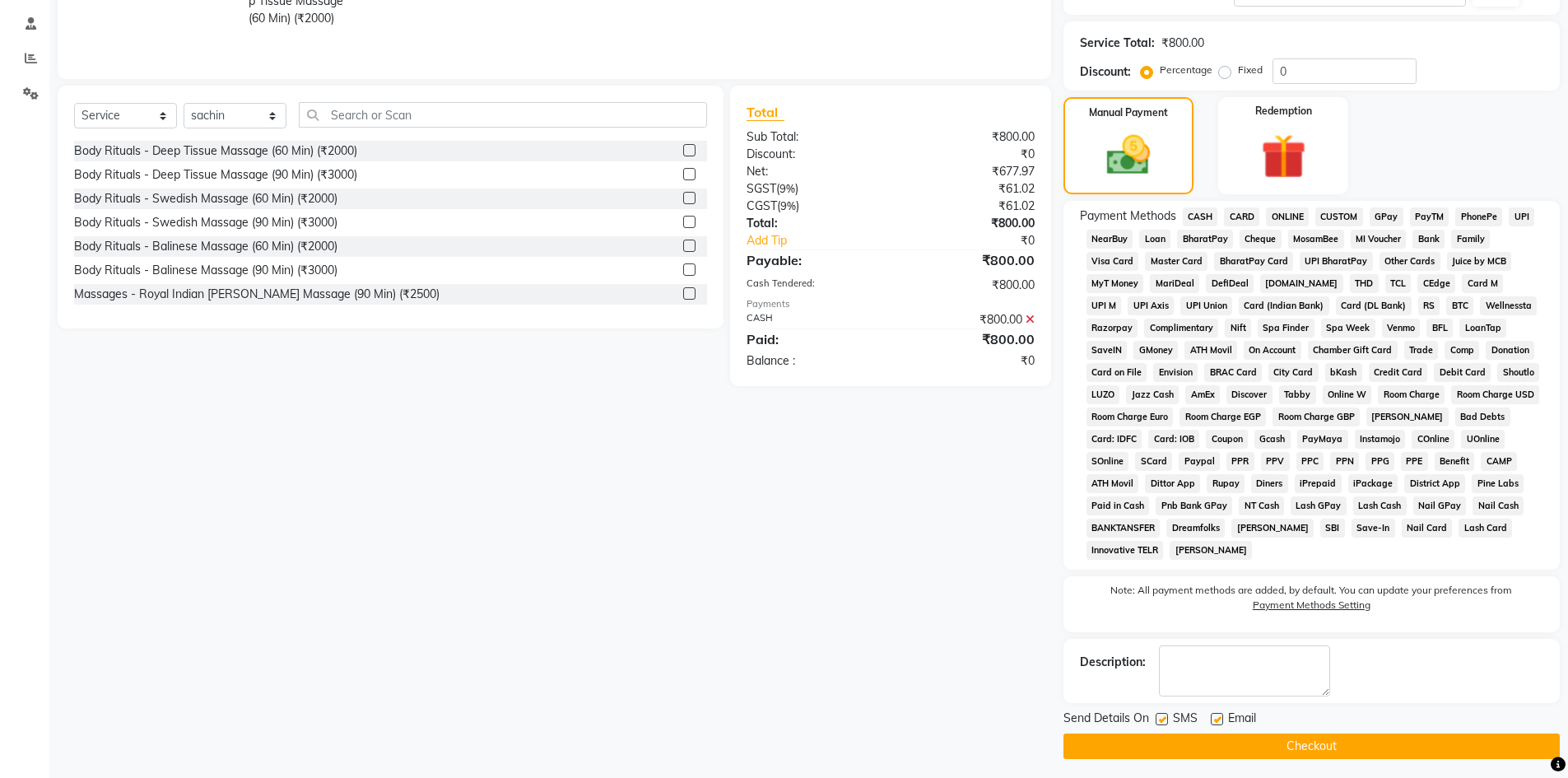
click at [1341, 756] on button "Checkout" at bounding box center [1311, 745] width 496 height 25
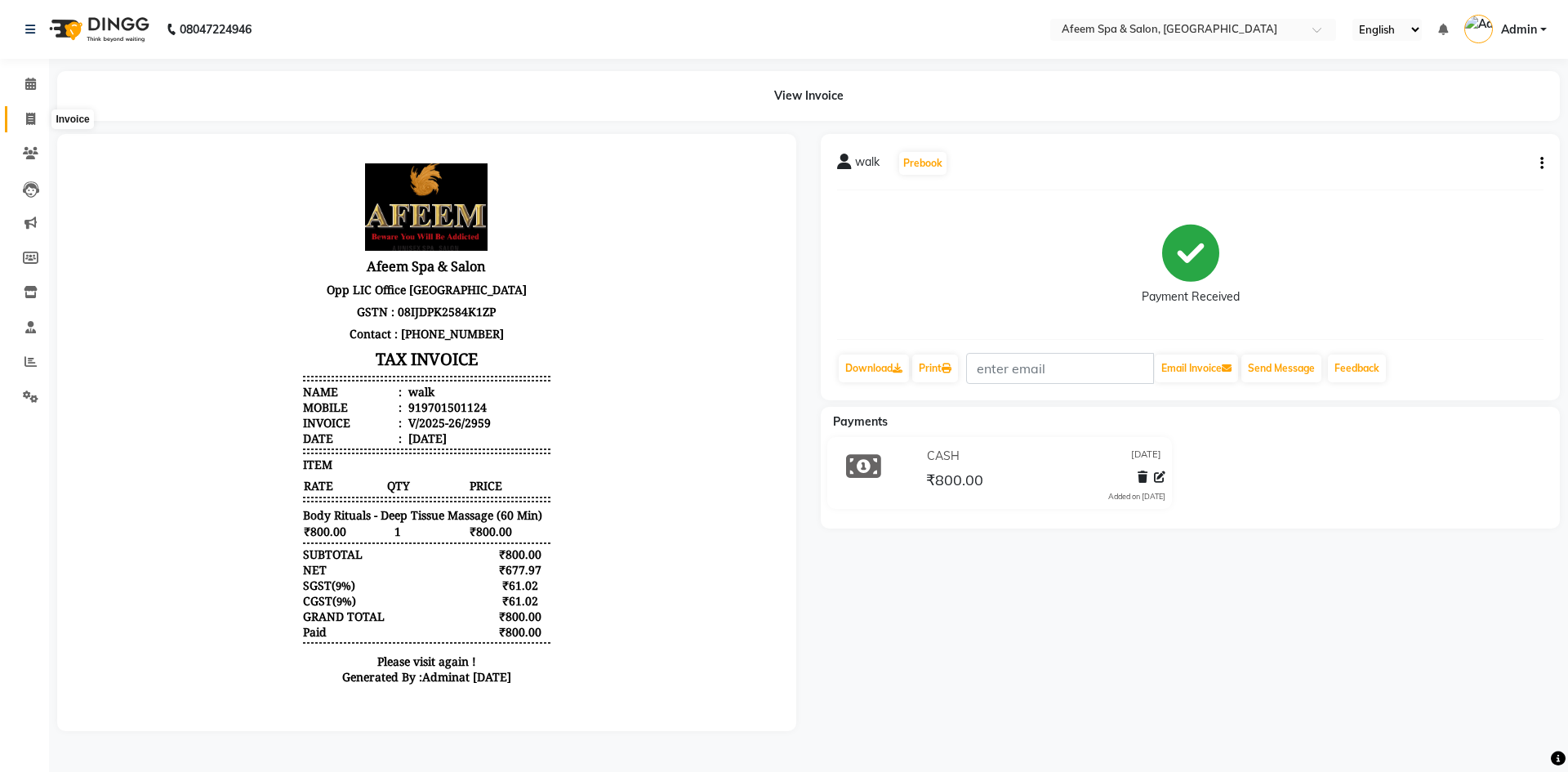
click at [34, 116] on icon at bounding box center [31, 118] width 9 height 12
select select "service"
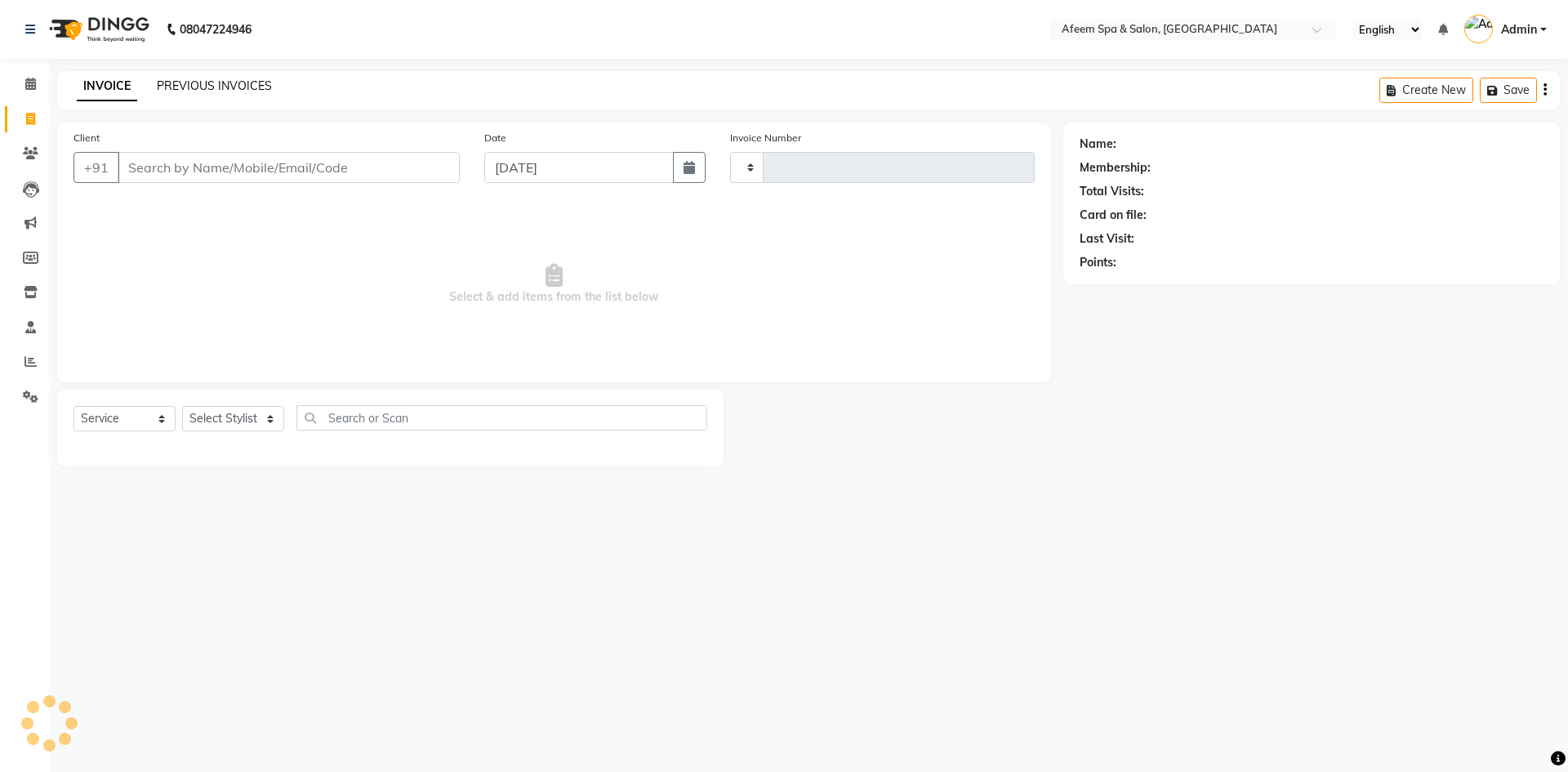
type input "2960"
select select "750"
click at [245, 86] on link "PREVIOUS INVOICES" at bounding box center [214, 85] width 115 height 15
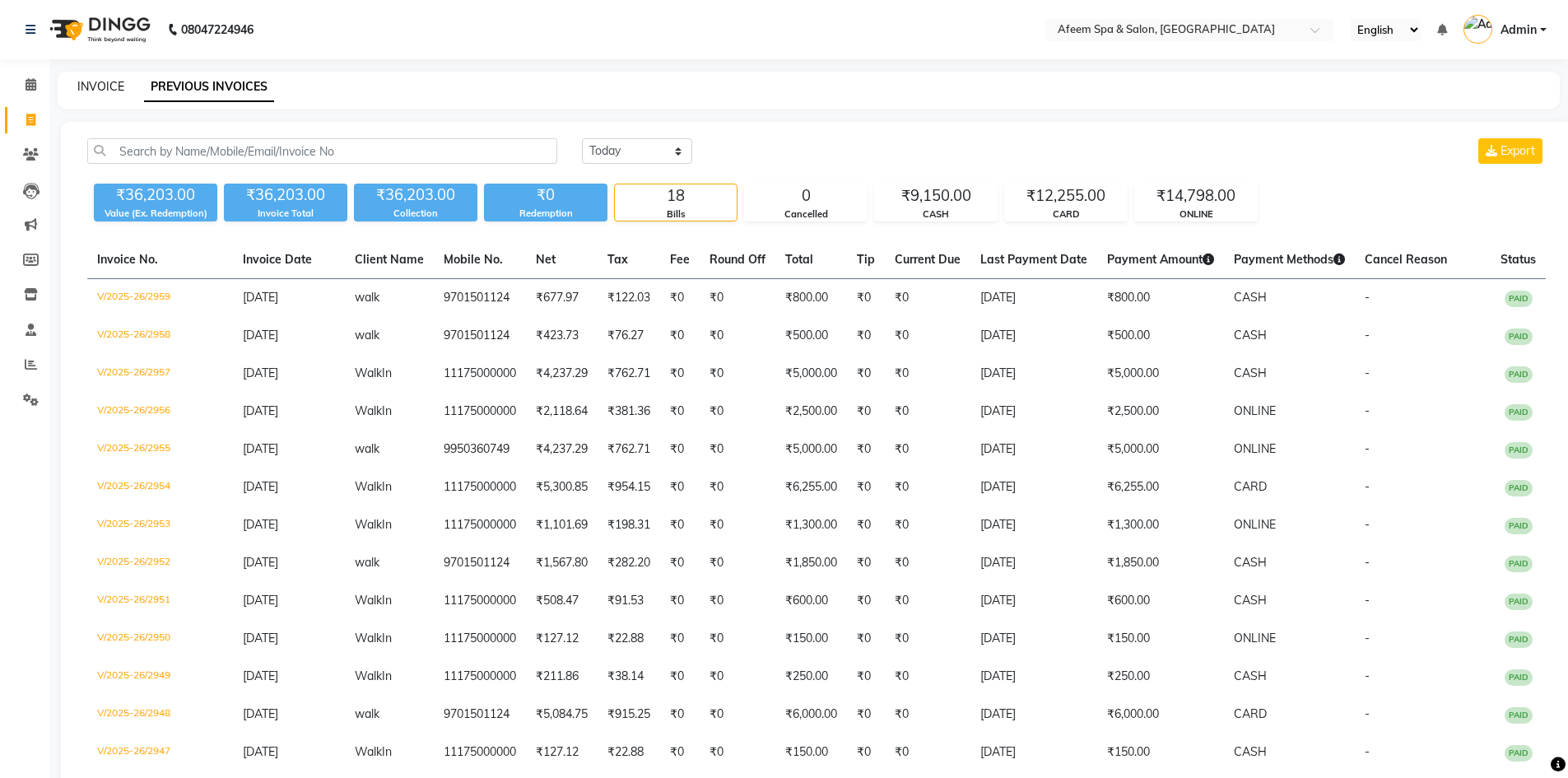
click at [88, 83] on link "INVOICE" at bounding box center [101, 86] width 47 height 15
select select "750"
select select "service"
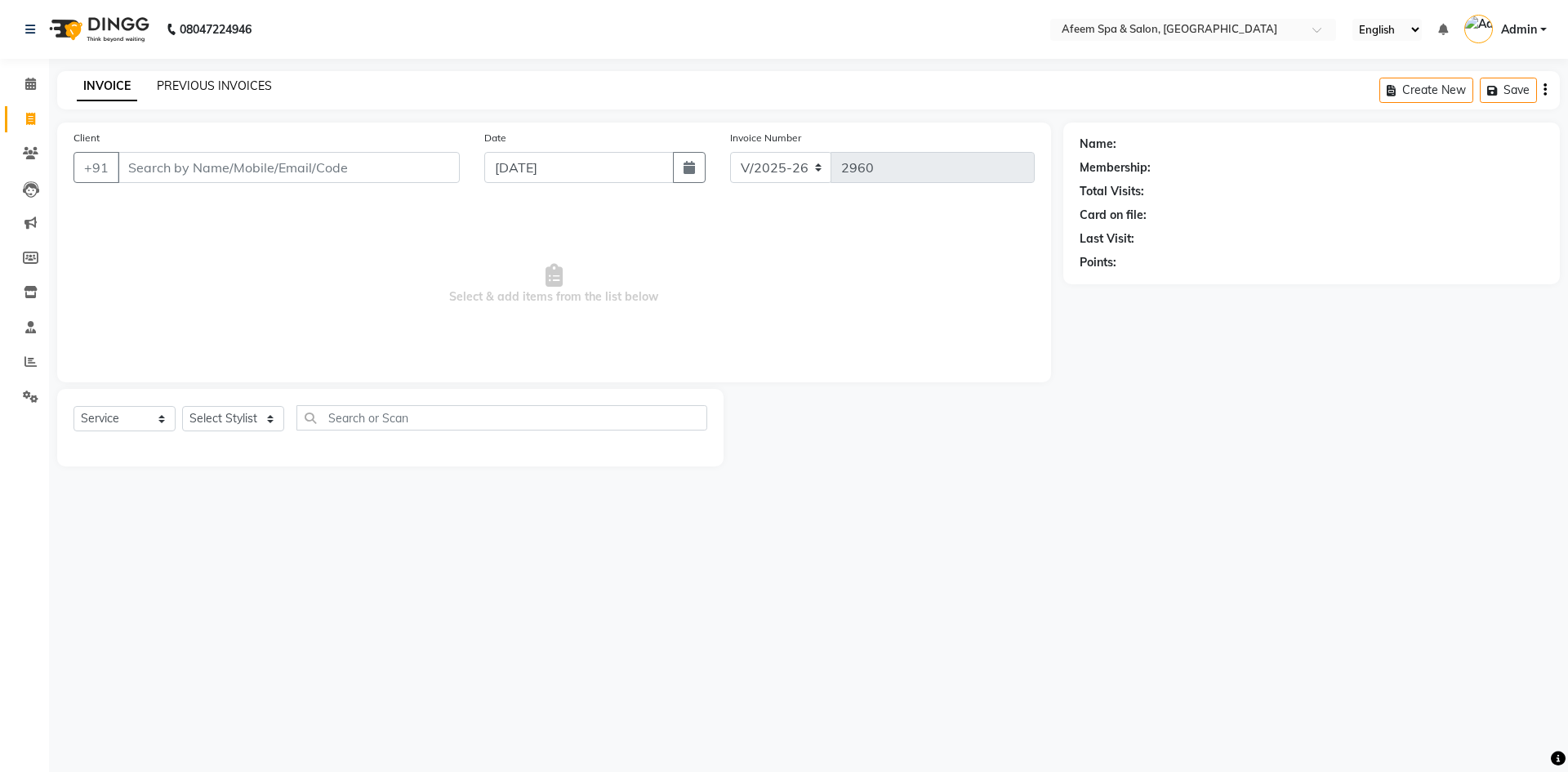
click at [228, 83] on link "PREVIOUS INVOICES" at bounding box center [214, 85] width 115 height 15
